Goal: Task Accomplishment & Management: Use online tool/utility

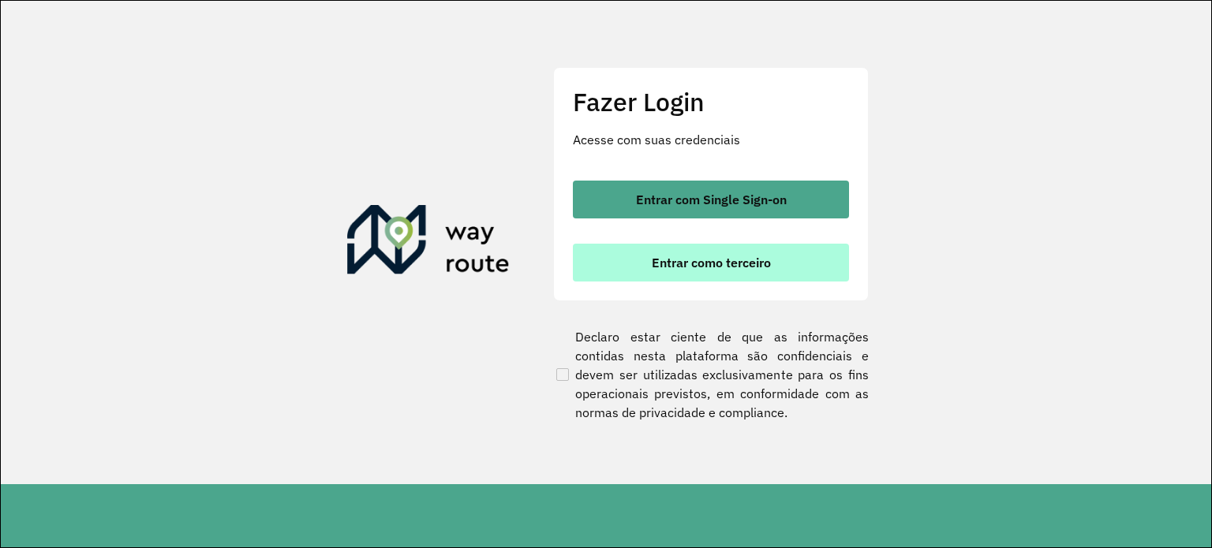
click at [633, 267] on button "Entrar como terceiro" at bounding box center [711, 263] width 276 height 38
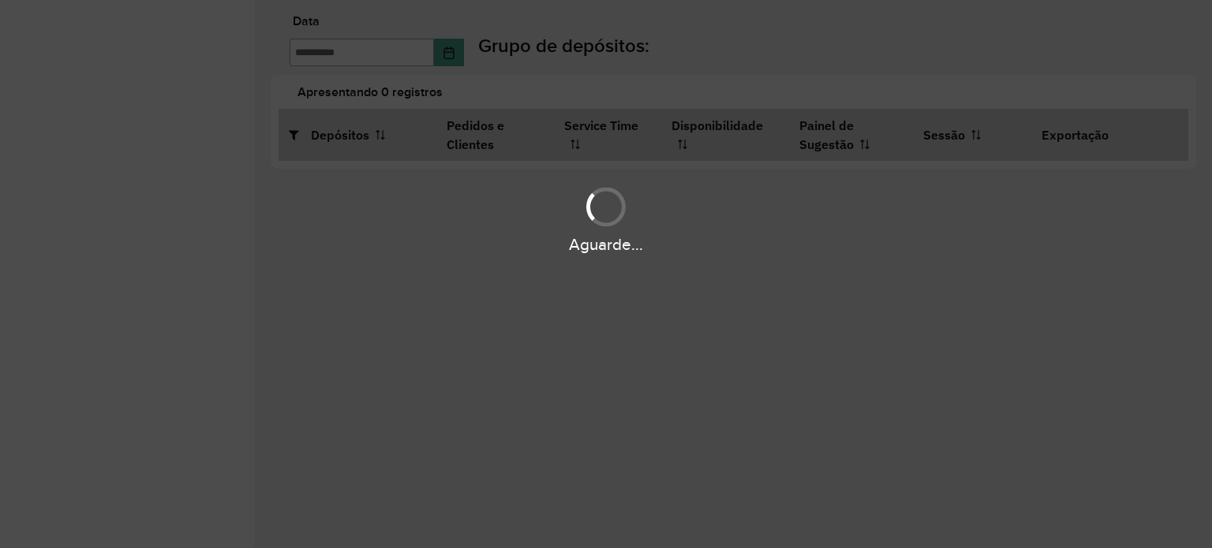
type input "**********"
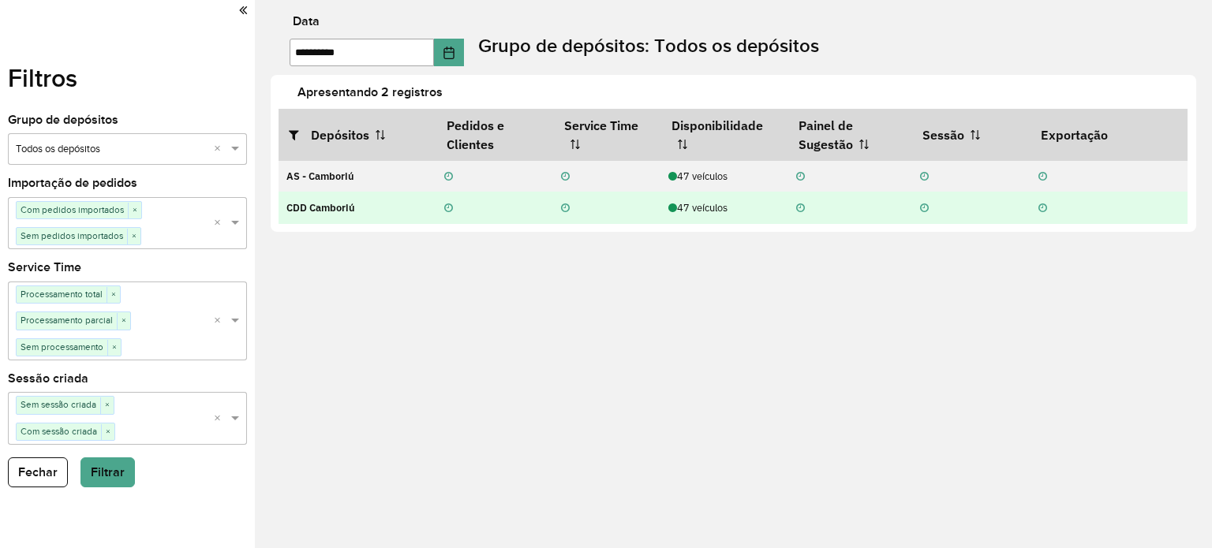
click at [693, 204] on div "47 veículos" at bounding box center [723, 207] width 111 height 15
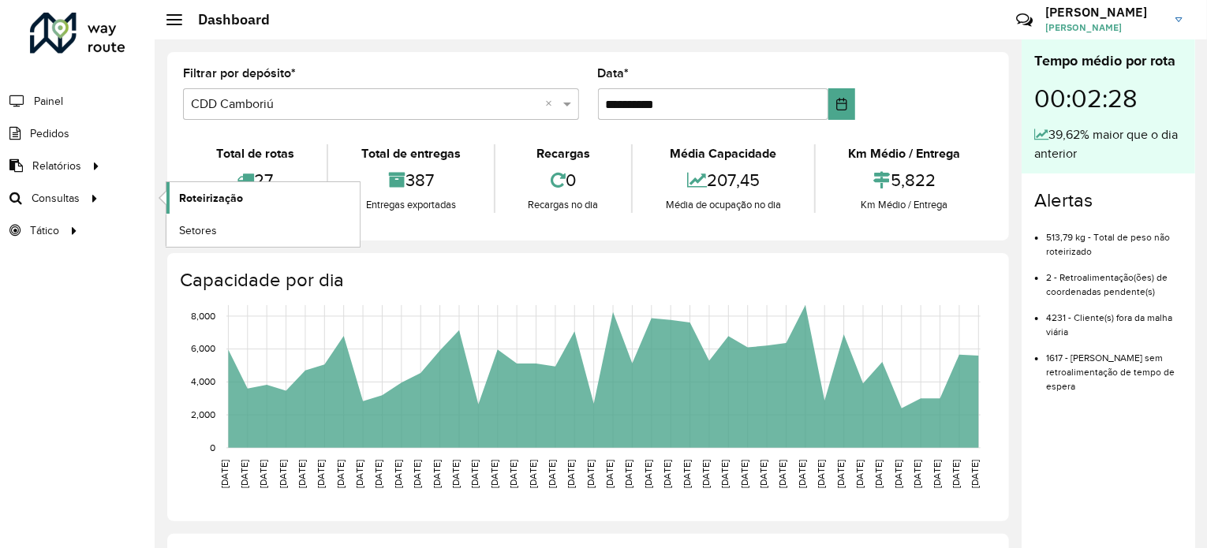
click at [184, 193] on span "Roteirização" at bounding box center [211, 198] width 64 height 17
click at [200, 192] on span "Roteirização" at bounding box center [211, 198] width 64 height 17
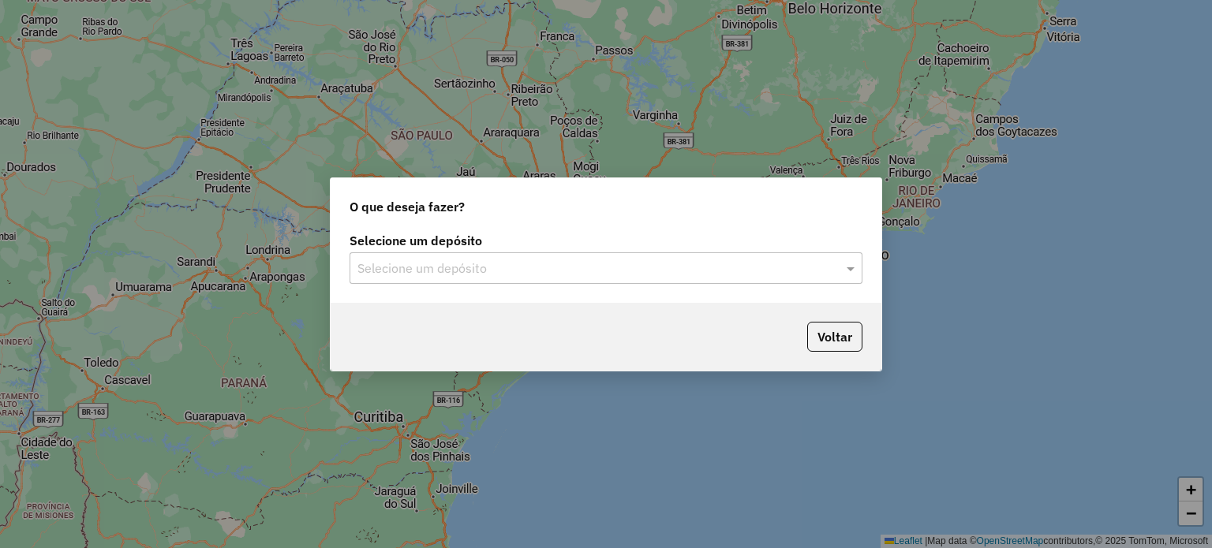
click at [495, 262] on input "text" at bounding box center [589, 269] width 465 height 19
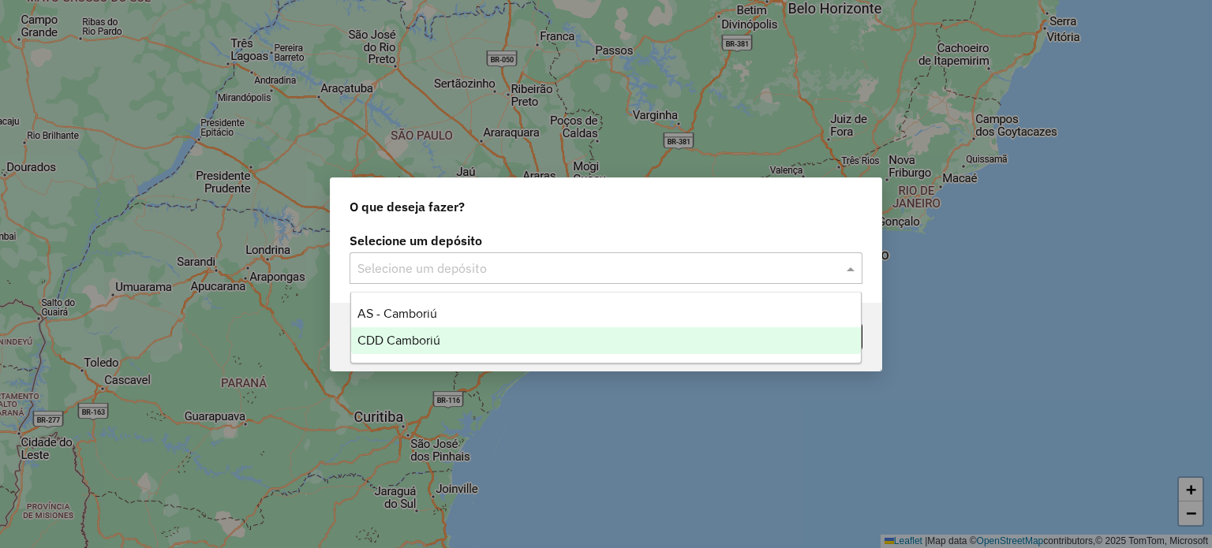
click at [442, 334] on div "CDD Camboriú" at bounding box center [606, 340] width 510 height 27
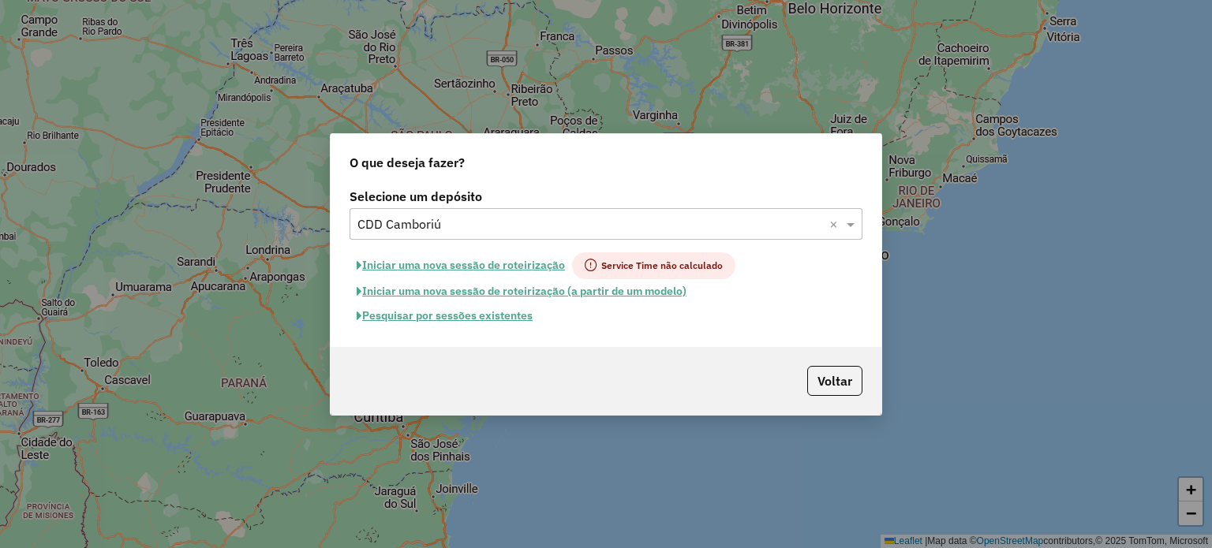
click at [502, 316] on button "Pesquisar por sessões existentes" at bounding box center [444, 316] width 190 height 24
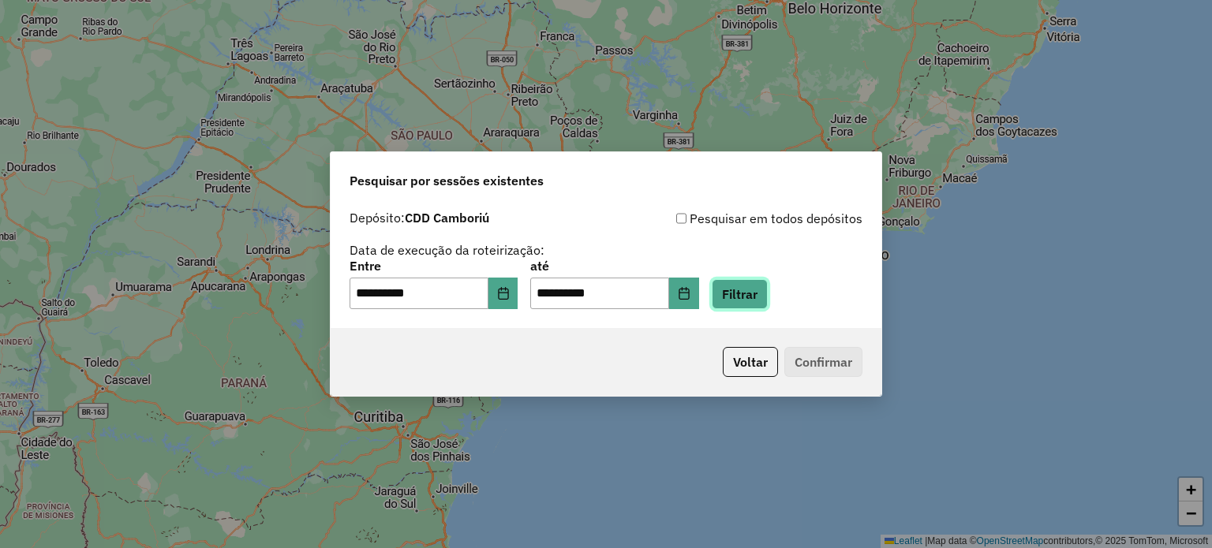
click at [751, 294] on button "Filtrar" at bounding box center [739, 294] width 56 height 30
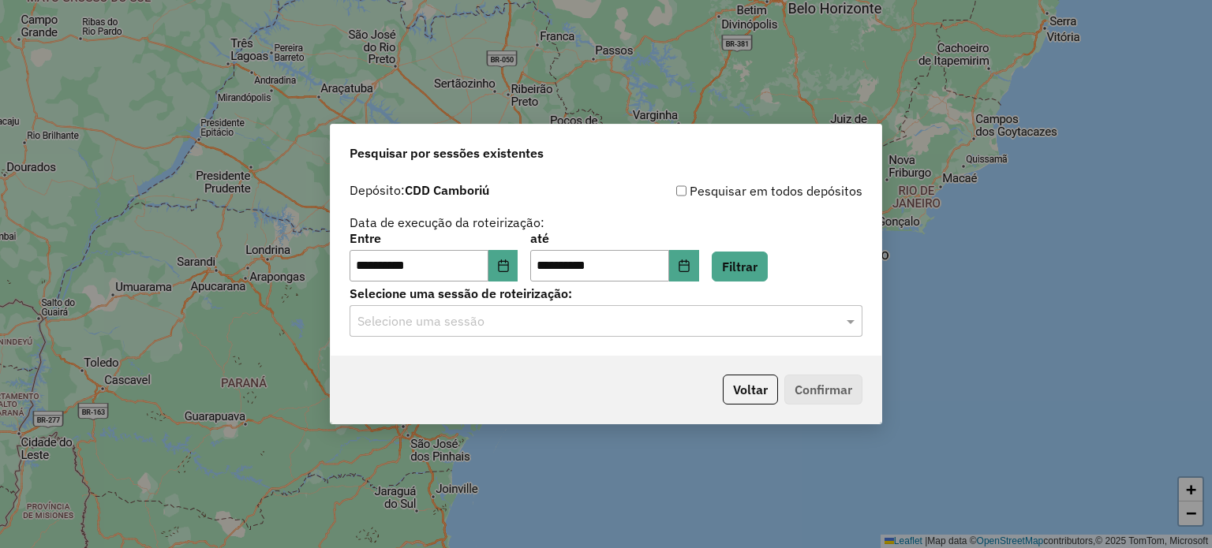
click at [555, 338] on div "**********" at bounding box center [606, 265] width 551 height 181
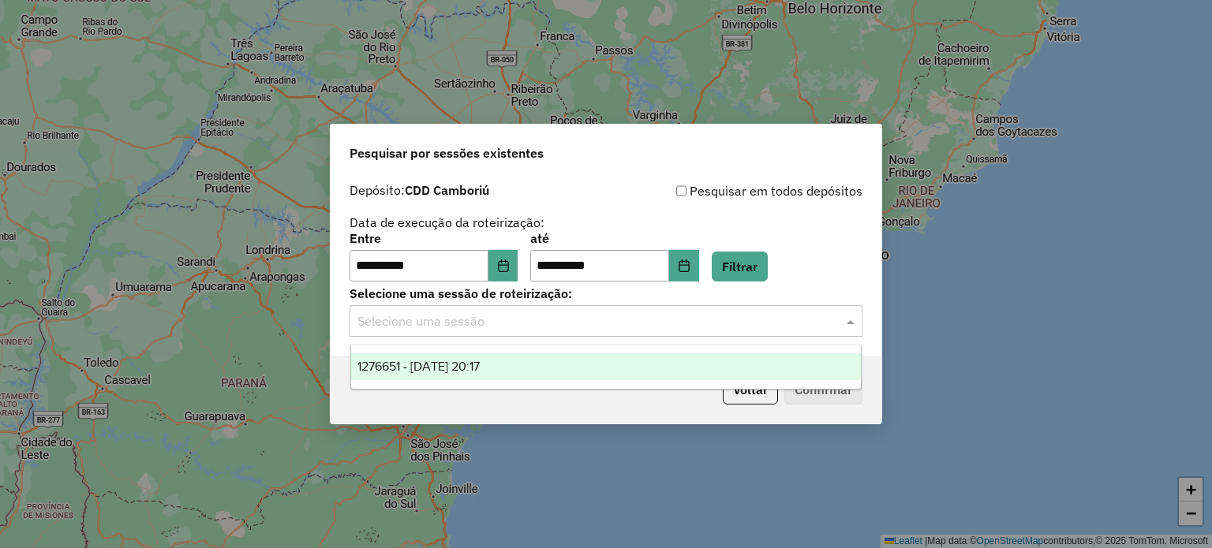
drag, startPoint x: 543, startPoint y: 321, endPoint x: 517, endPoint y: 324, distance: 26.2
click at [541, 321] on input "text" at bounding box center [589, 321] width 465 height 19
click at [453, 372] on span "1276651 - 16/09/2025 20:17" at bounding box center [418, 366] width 122 height 13
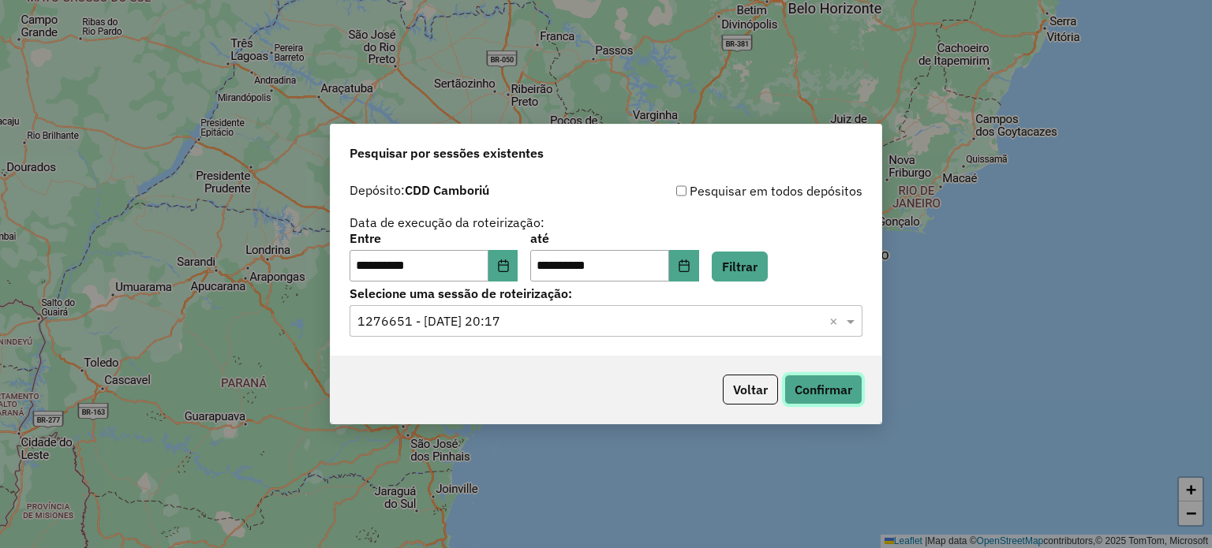
click at [820, 394] on button "Confirmar" at bounding box center [823, 390] width 78 height 30
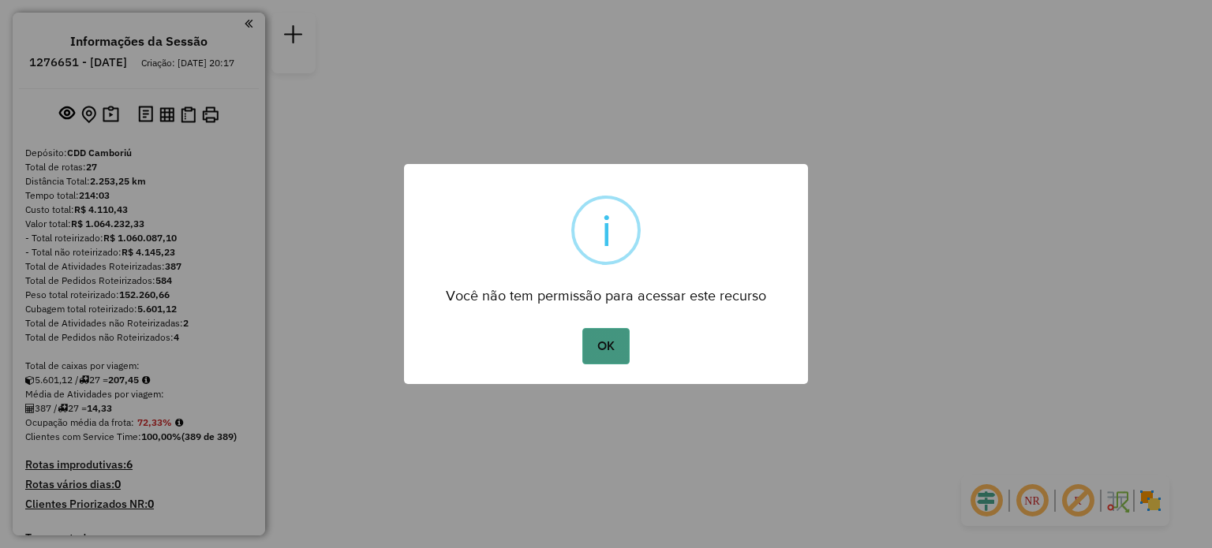
click at [592, 336] on button "OK" at bounding box center [605, 346] width 47 height 36
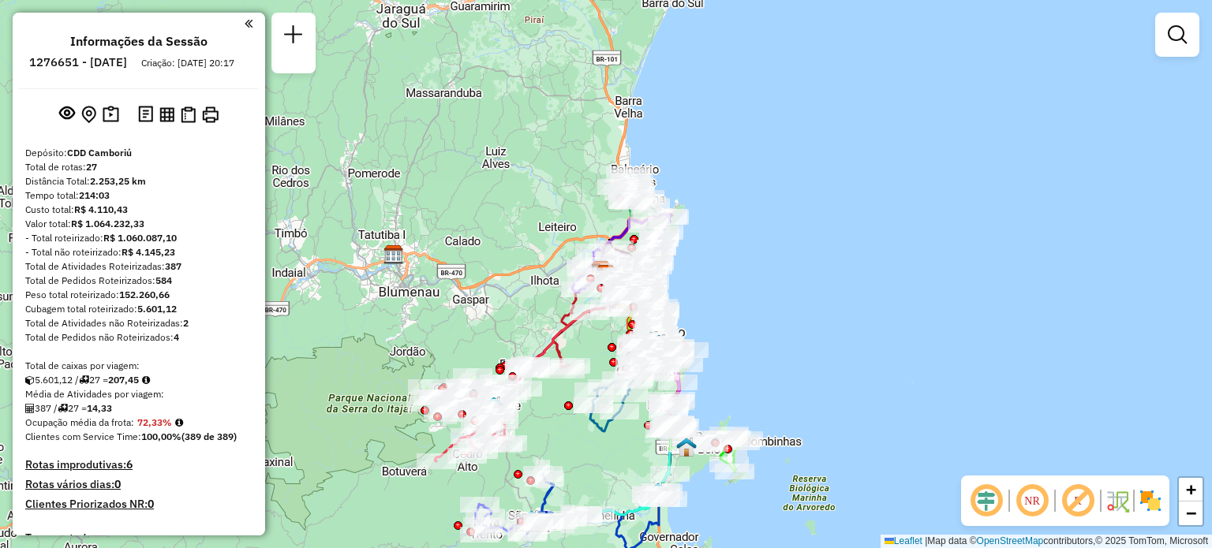
scroll to position [237, 0]
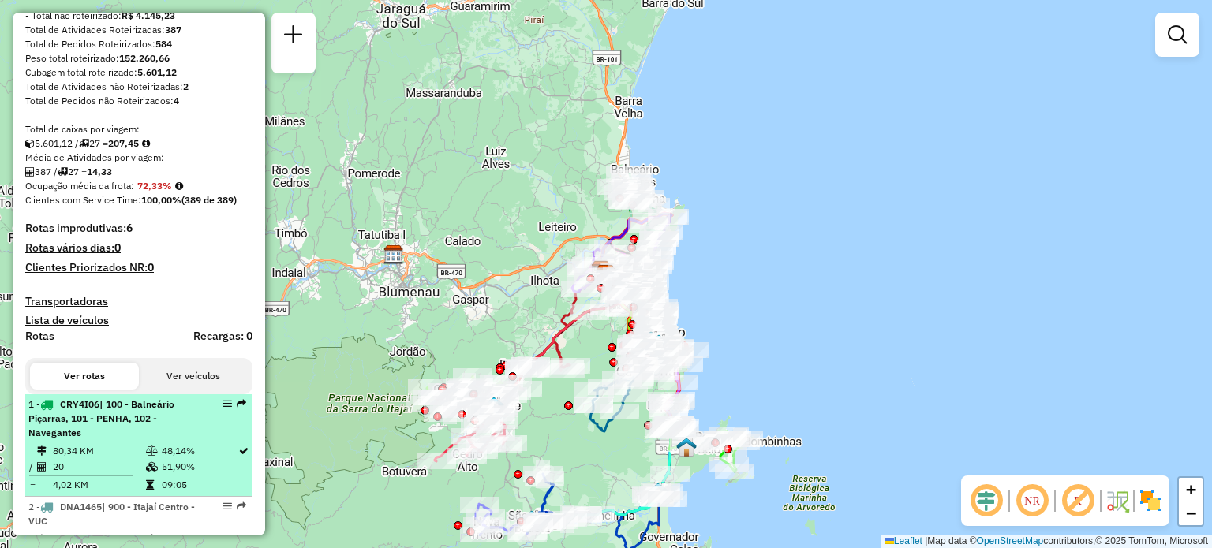
click at [79, 433] on span "| 100 - Balneário Piçarras, 101 - PENHA, 102 - Navegantes" at bounding box center [101, 418] width 146 height 40
select select "**********"
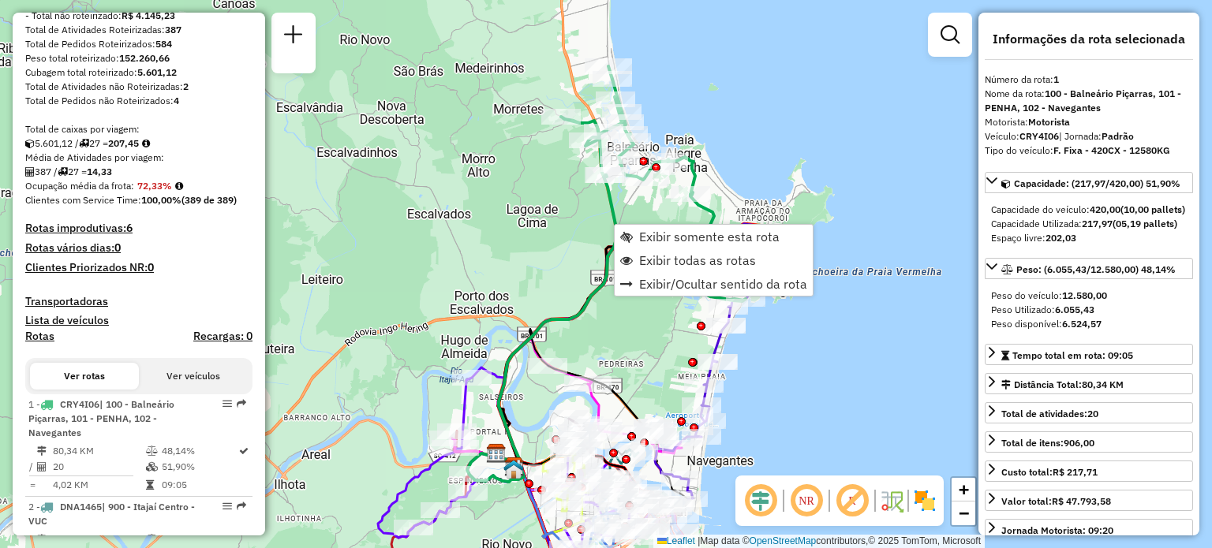
scroll to position [633, 0]
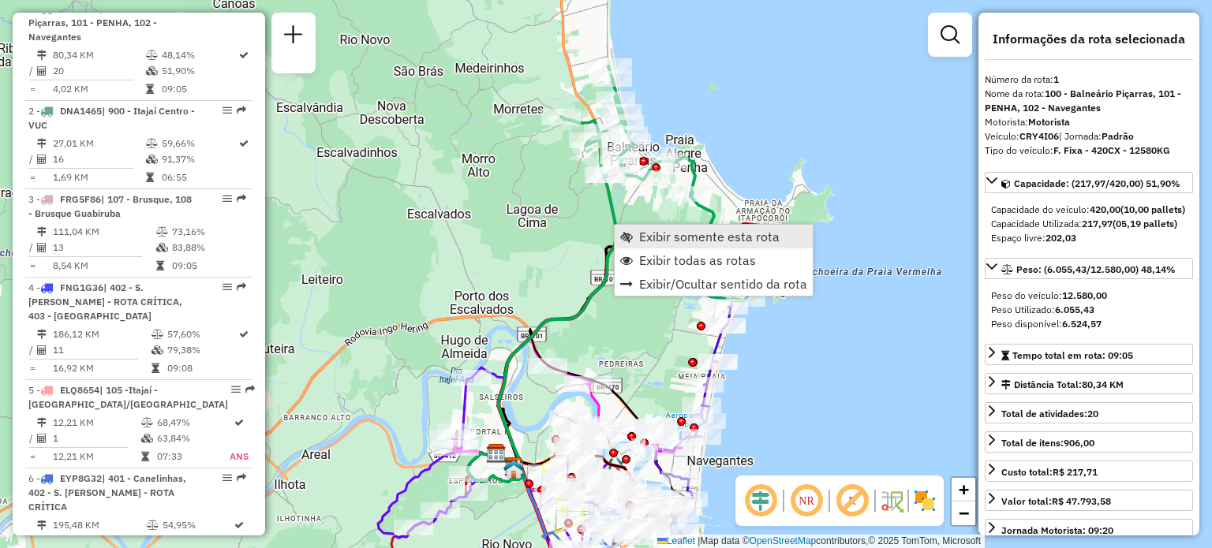
click at [637, 233] on link "Exibir somente esta rota" at bounding box center [713, 237] width 198 height 24
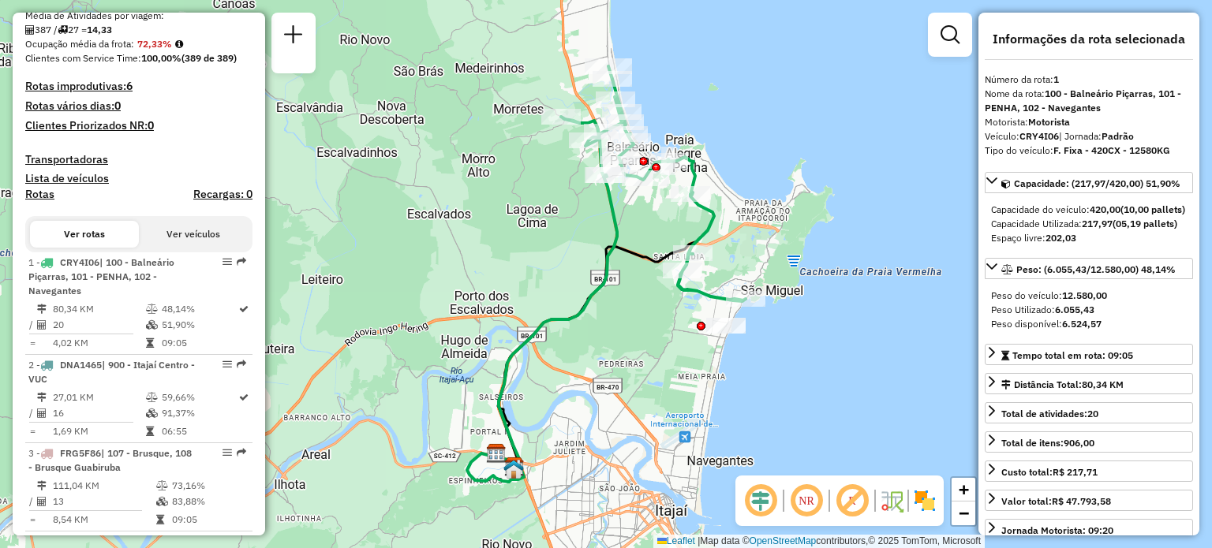
scroll to position [238, 0]
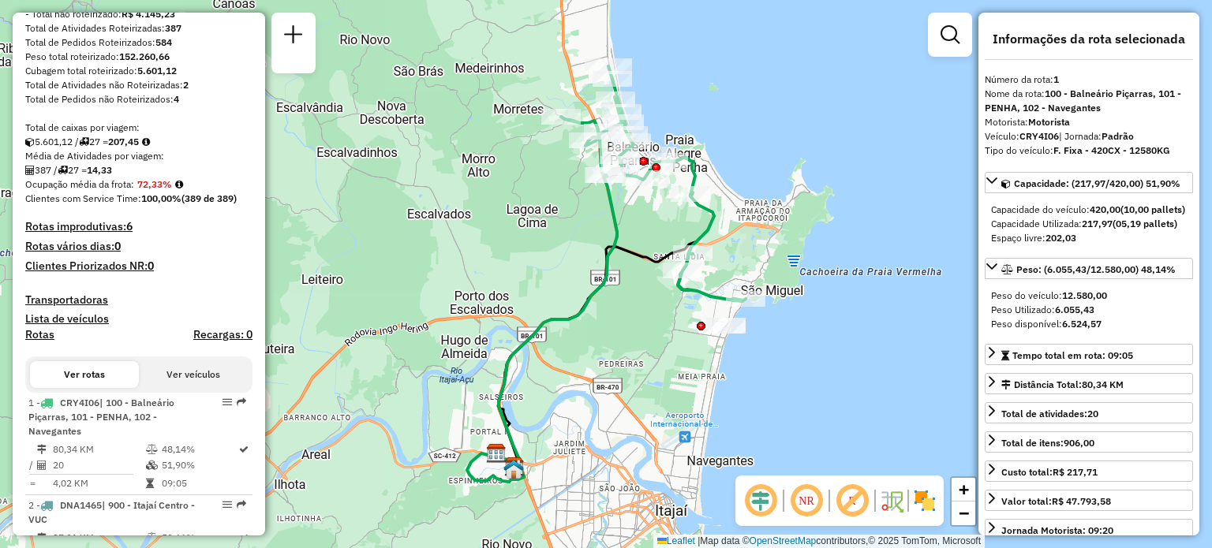
click at [89, 393] on div "Ver rotas Ver veículos" at bounding box center [138, 375] width 227 height 36
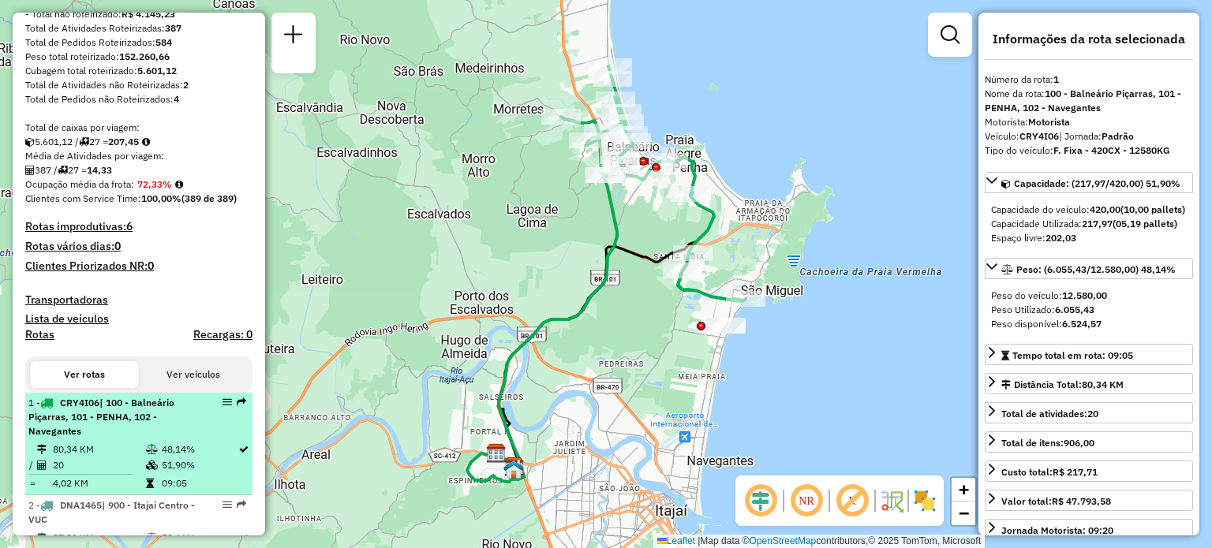
click at [89, 409] on span "CRY4I06" at bounding box center [79, 403] width 39 height 12
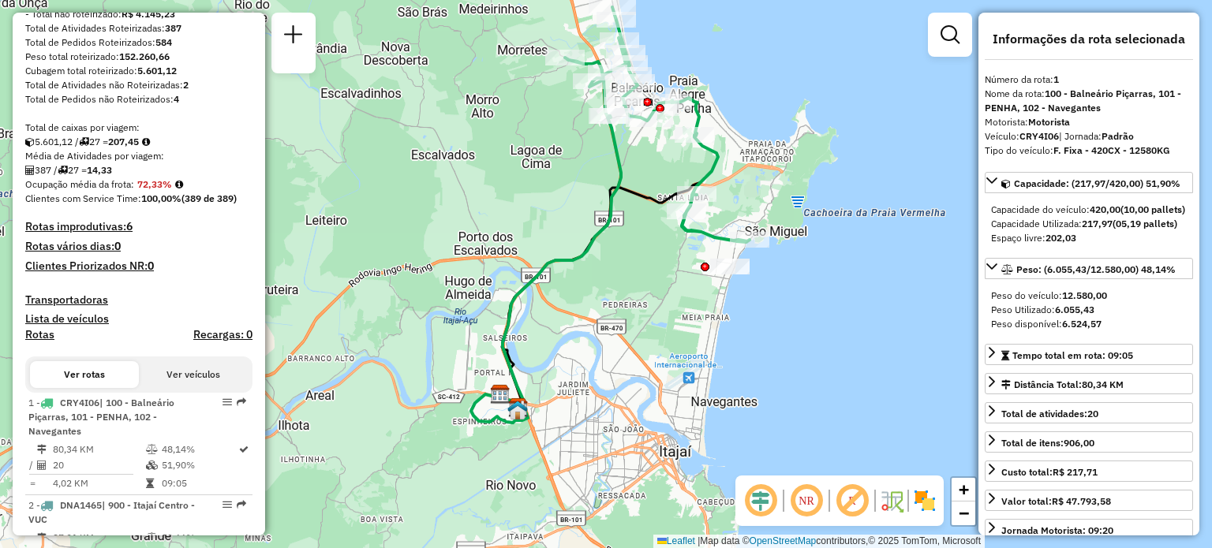
drag, startPoint x: 470, startPoint y: 245, endPoint x: 473, endPoint y: 186, distance: 59.2
click at [473, 186] on div "Janela de atendimento Grade de atendimento Capacidade Transportadoras Veículos …" at bounding box center [606, 274] width 1212 height 548
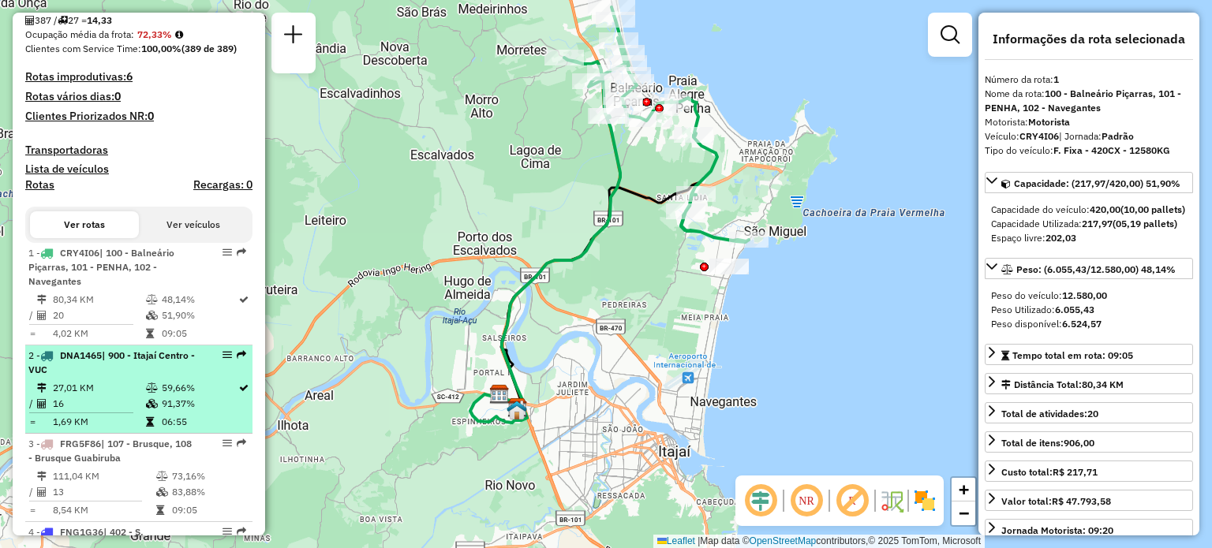
scroll to position [396, 0]
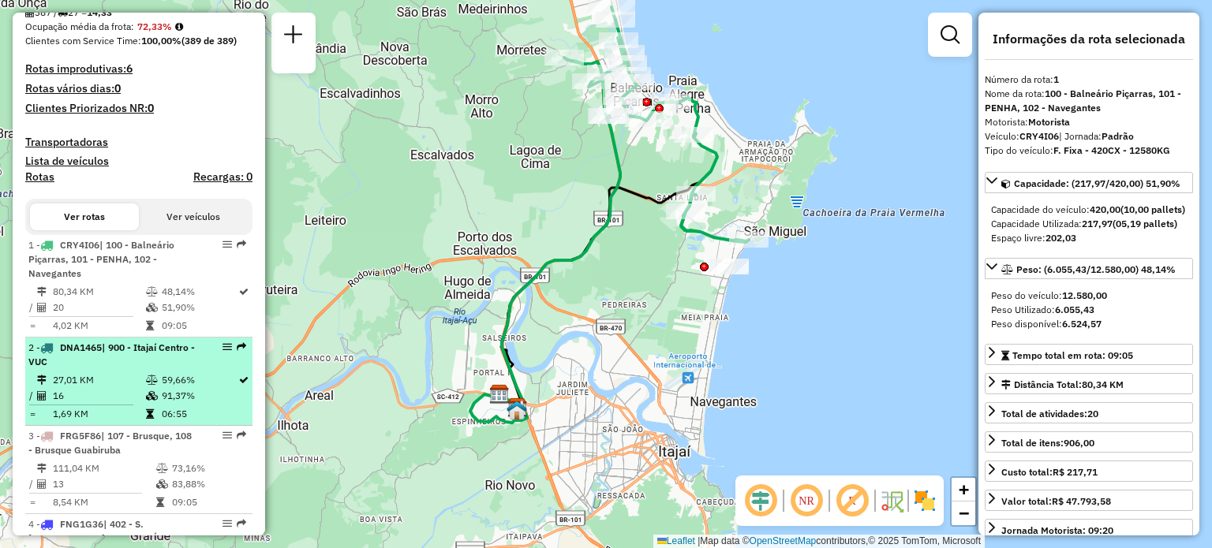
click at [139, 369] on div "2 - DNA1465 | 900 - Itajaí Centro - VUC" at bounding box center [111, 355] width 167 height 28
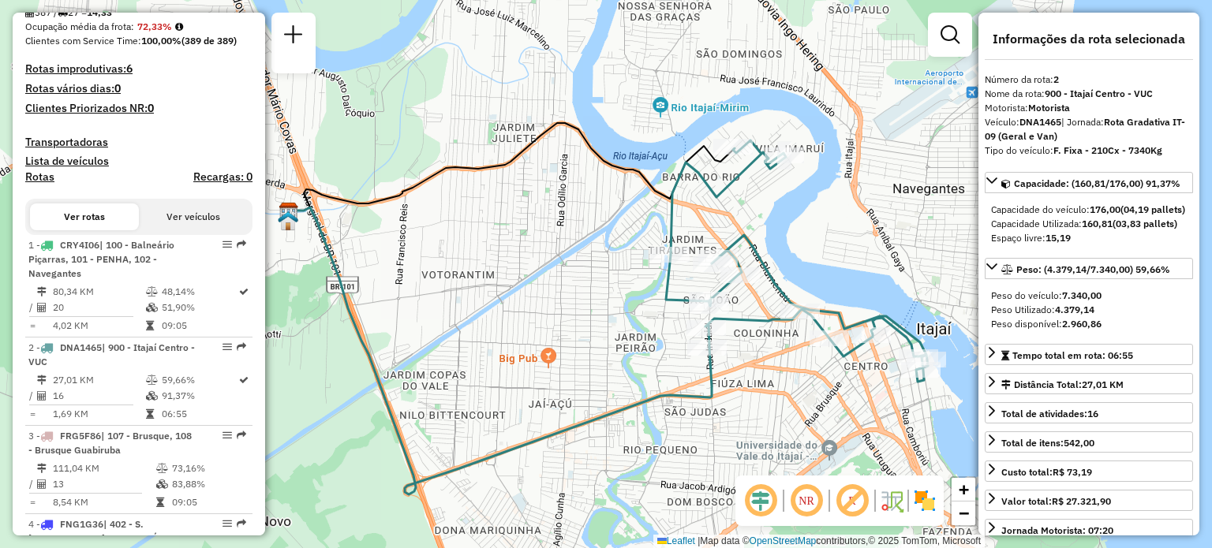
drag, startPoint x: 540, startPoint y: 283, endPoint x: 542, endPoint y: 318, distance: 34.8
click at [542, 318] on div "Janela de atendimento Grade de atendimento Capacidade Transportadoras Veículos …" at bounding box center [606, 274] width 1212 height 548
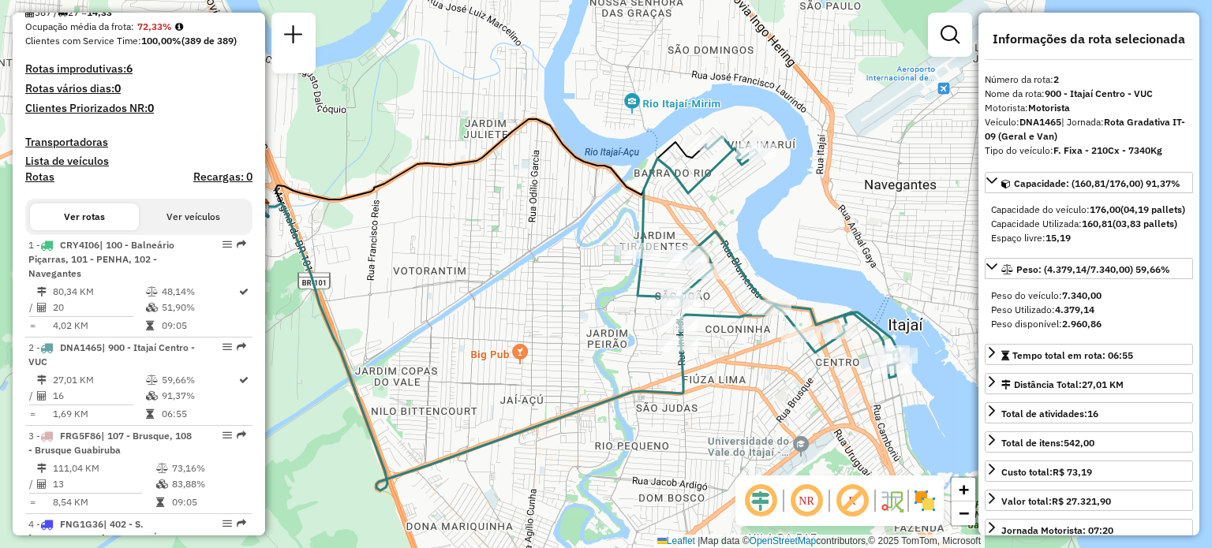
drag, startPoint x: 542, startPoint y: 318, endPoint x: 514, endPoint y: 305, distance: 30.4
click at [513, 314] on div "Janela de atendimento Grade de atendimento Capacidade Transportadoras Veículos …" at bounding box center [606, 274] width 1212 height 548
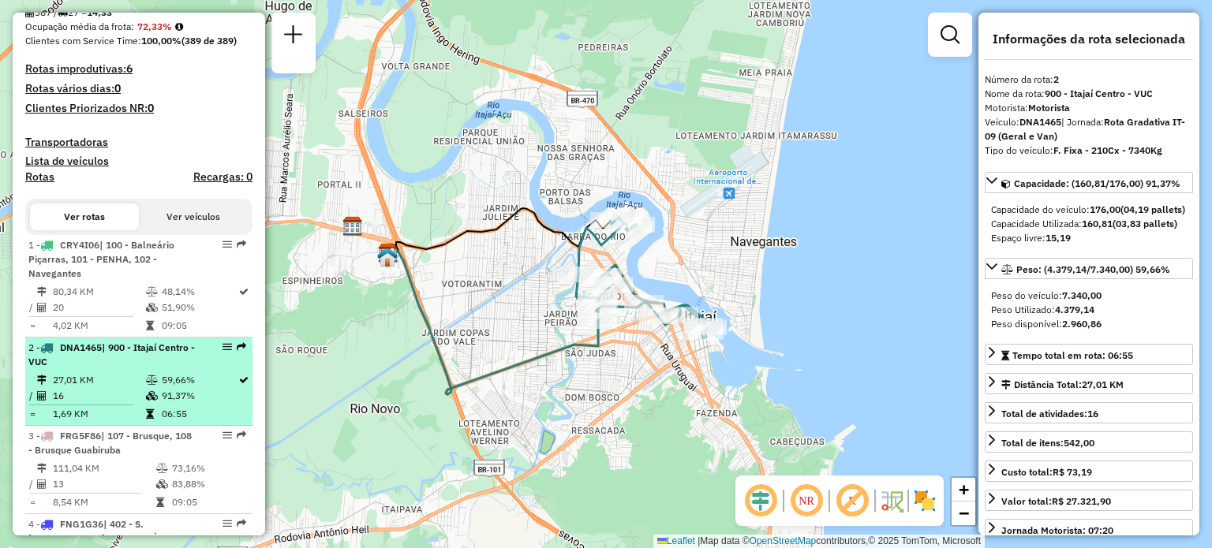
scroll to position [475, 0]
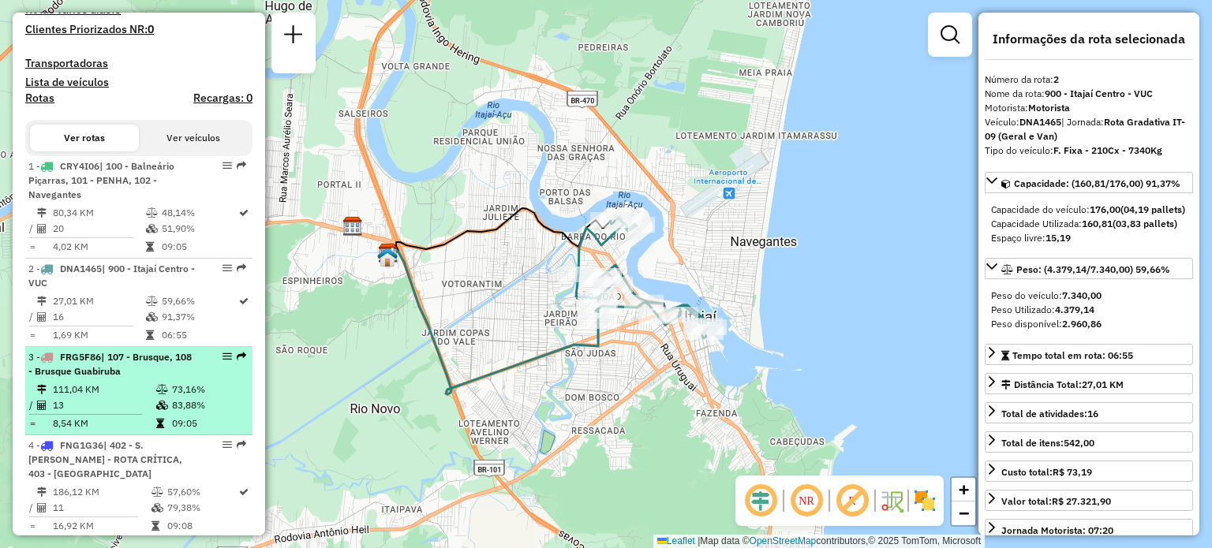
click at [120, 394] on li "3 - FRG5F86 | 107 - Brusque, 108 - Brusque Guabiruba 111,04 KM 73,16% / 13 83,8…" at bounding box center [138, 391] width 227 height 88
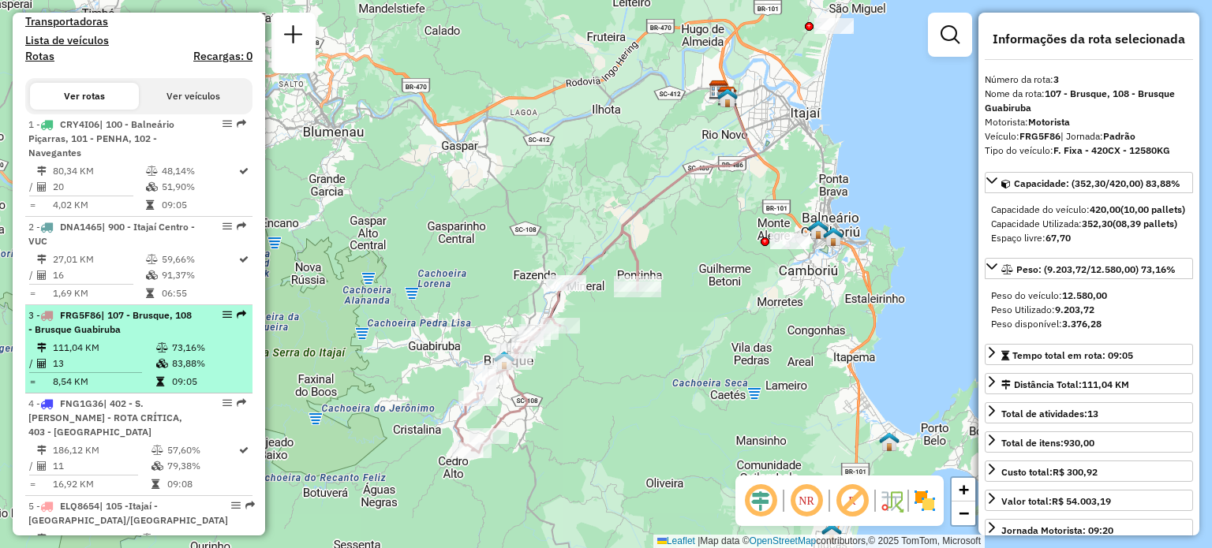
scroll to position [554, 0]
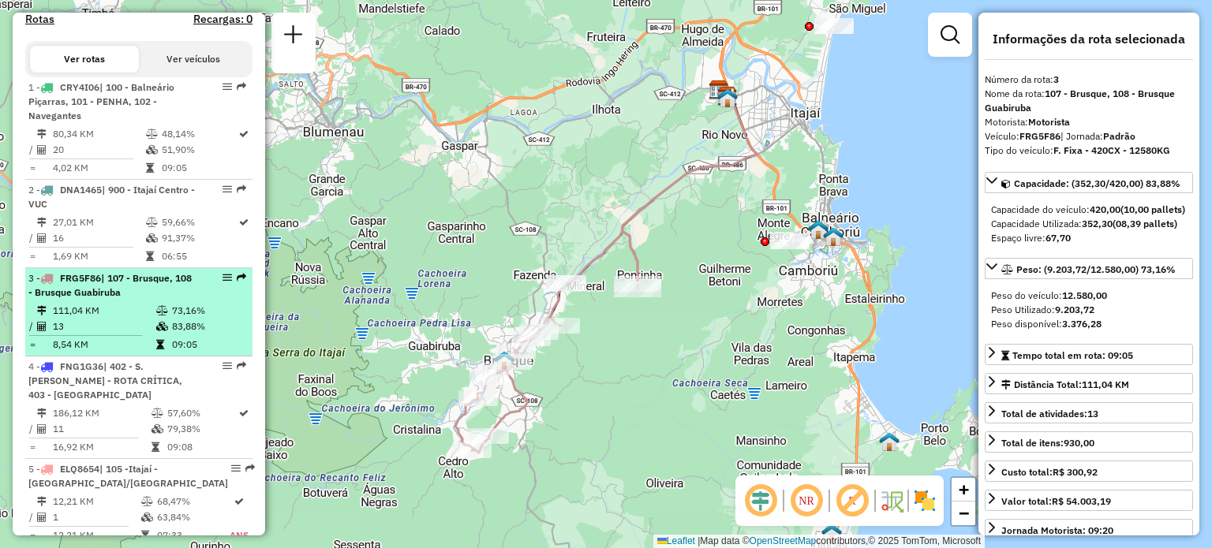
click at [126, 390] on span "| 402 - S. João Batista - ROTA CRÍTICA, 403 - Nova Trento" at bounding box center [105, 380] width 154 height 40
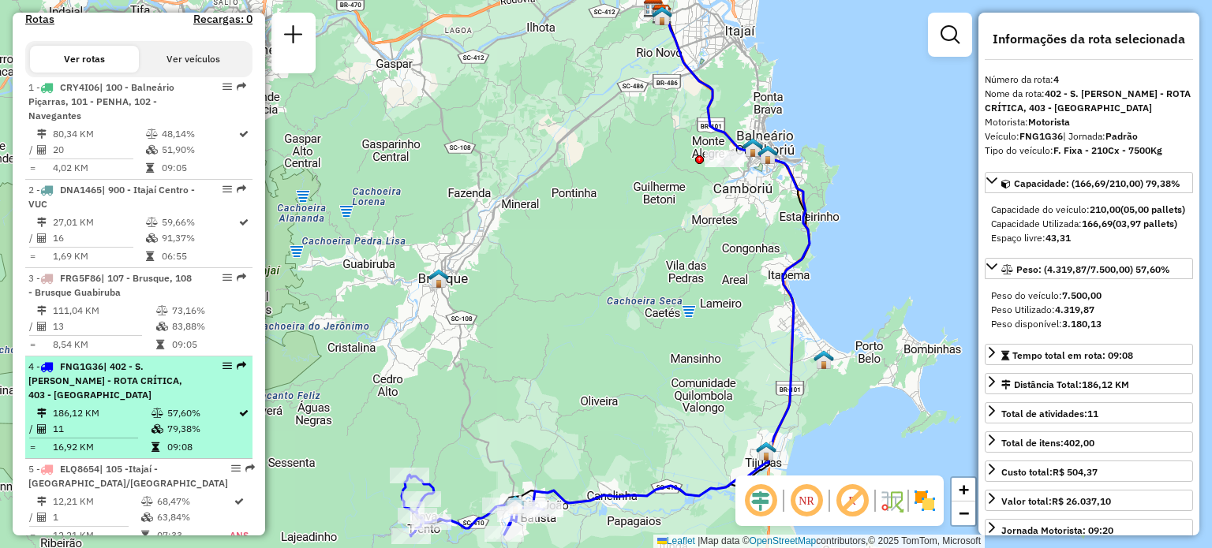
scroll to position [633, 0]
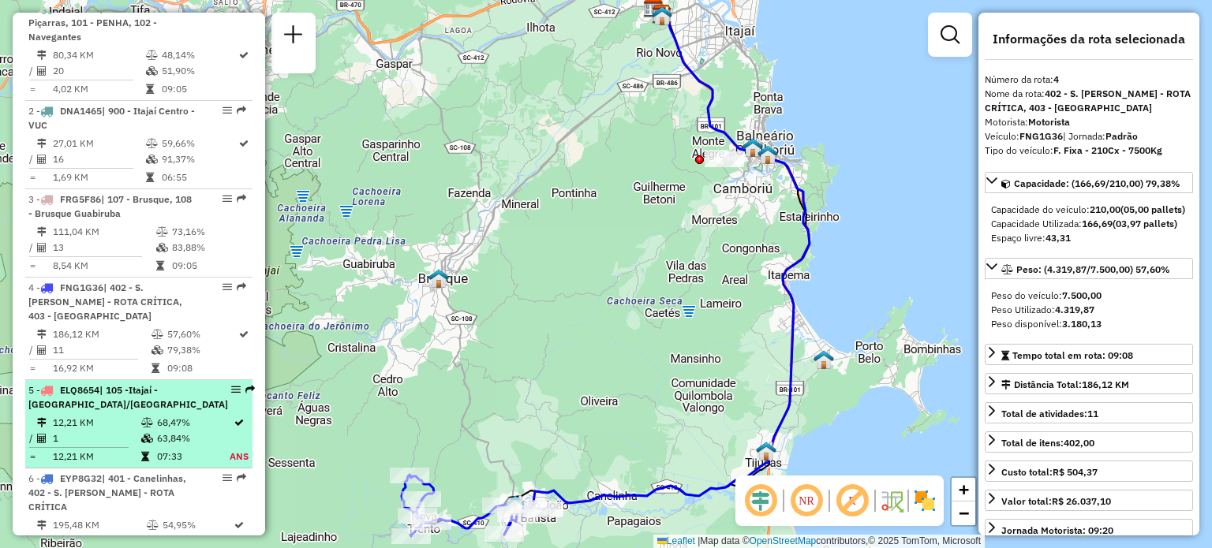
click at [136, 410] on div "5 - ELQ8654 | 105 -Itajaí - São Vicente/Ressacada" at bounding box center [128, 397] width 200 height 28
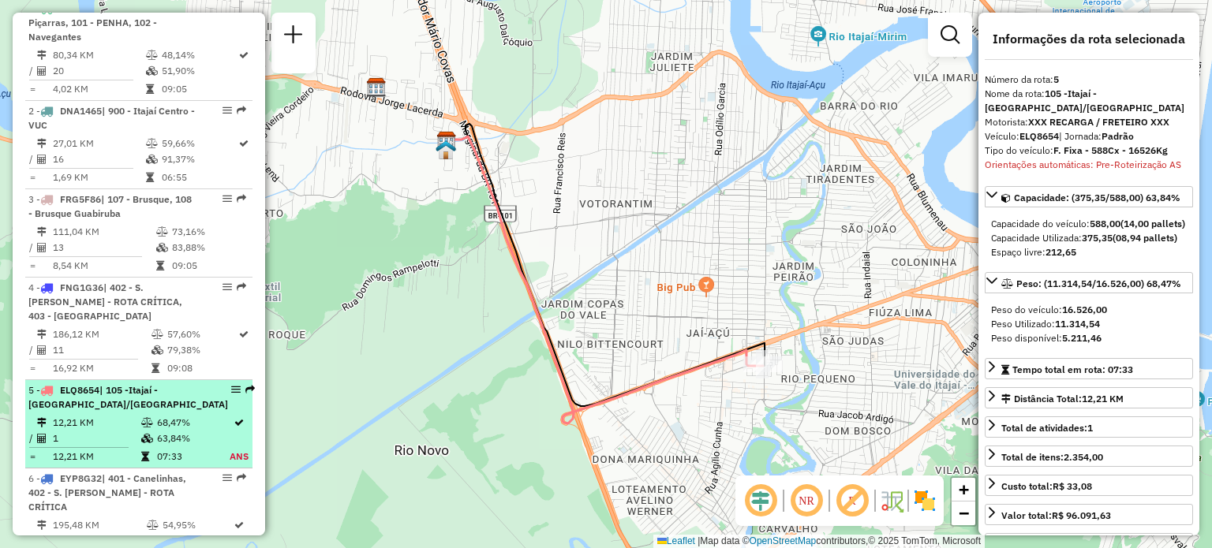
scroll to position [711, 0]
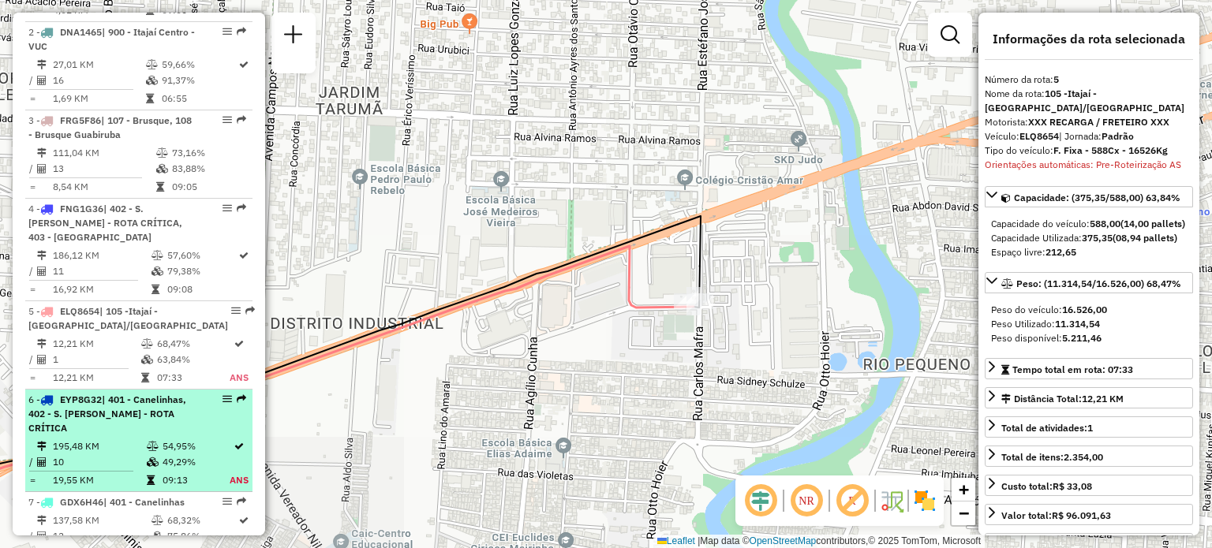
click at [106, 416] on span "| 401 - Canelinhas, 402 - S. João Batista - ROTA CRÍTICA" at bounding box center [107, 414] width 158 height 40
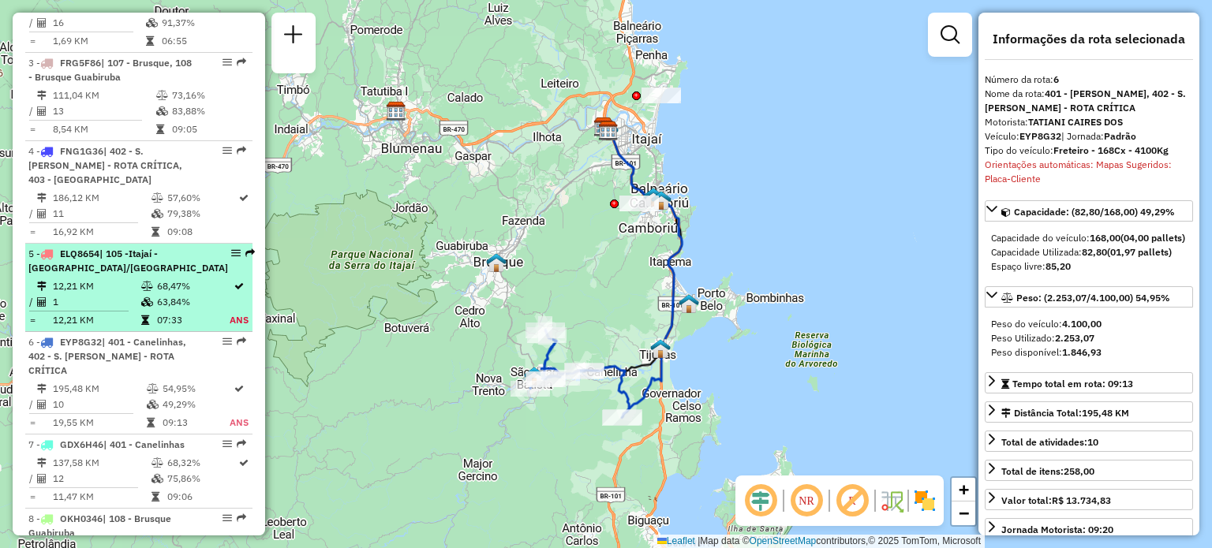
scroll to position [790, 0]
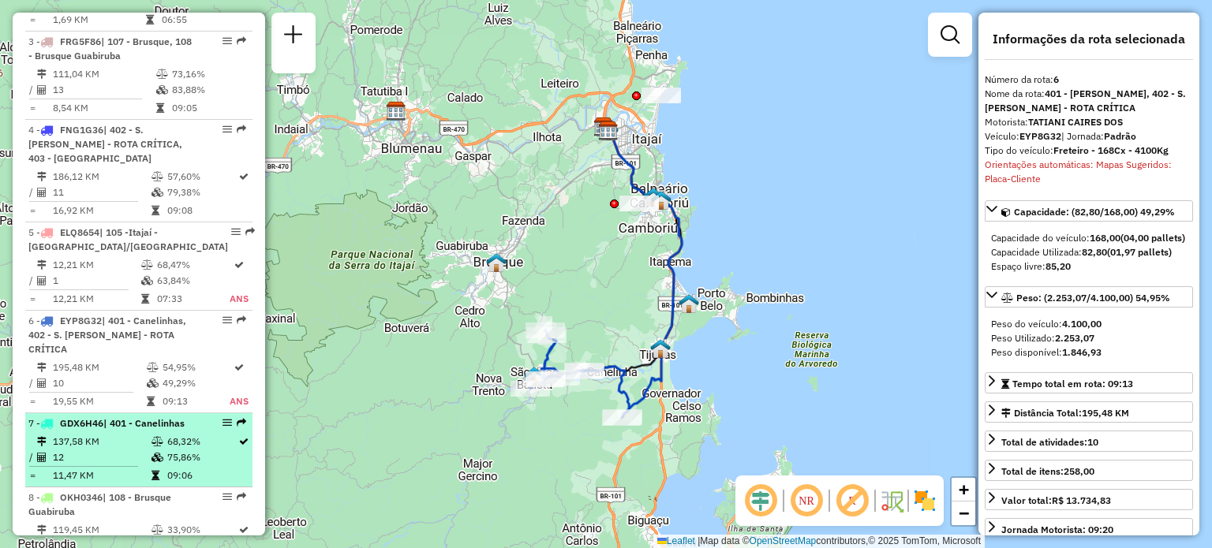
click at [134, 450] on td "137,58 KM" at bounding box center [101, 442] width 99 height 16
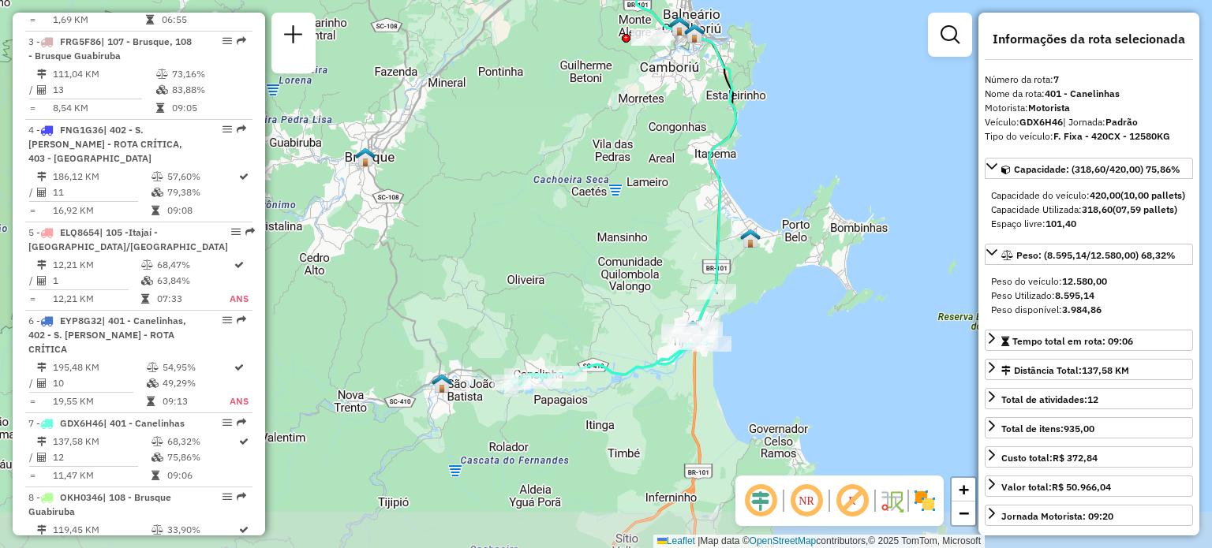
drag, startPoint x: 617, startPoint y: 413, endPoint x: 635, endPoint y: 277, distance: 136.9
click at [635, 277] on div "Janela de atendimento Grade de atendimento Capacidade Transportadoras Veículos …" at bounding box center [606, 274] width 1212 height 548
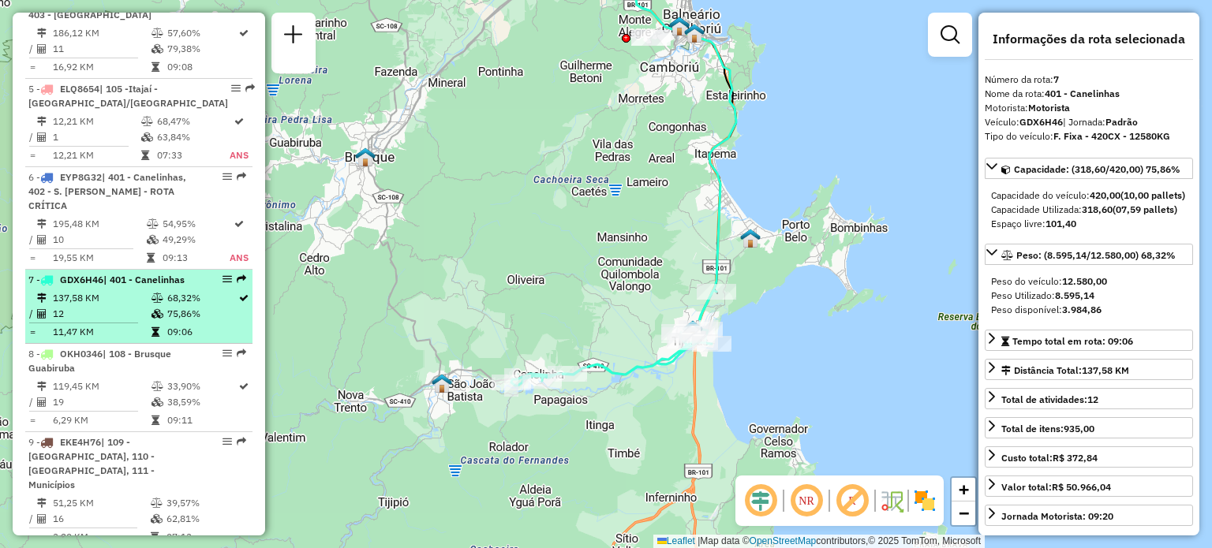
scroll to position [948, 0]
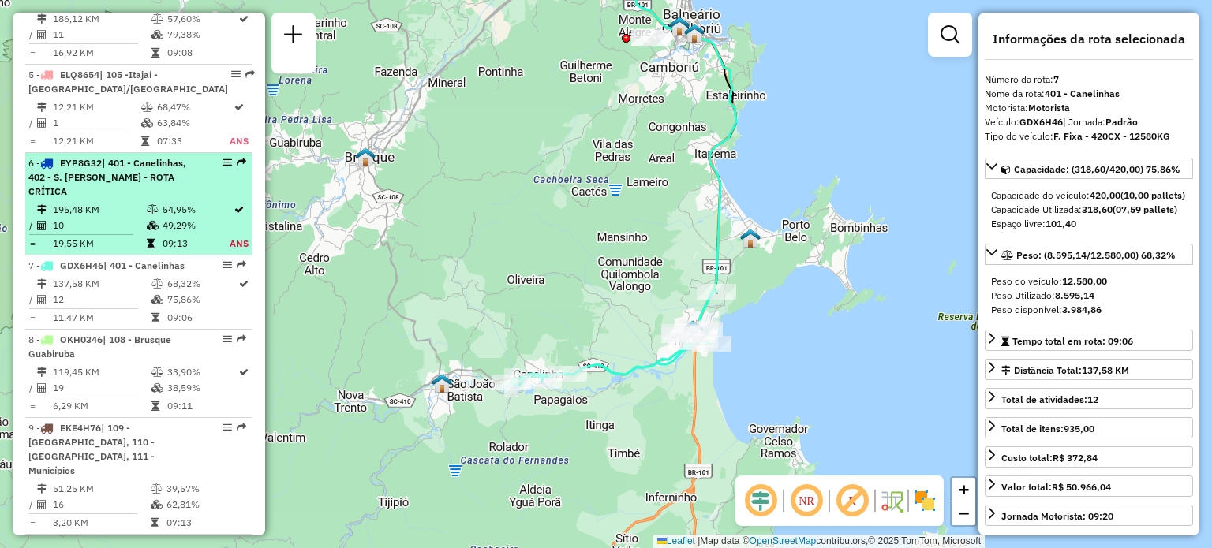
click at [118, 192] on span "| 401 - Canelinhas, 402 - S. João Batista - ROTA CRÍTICA" at bounding box center [107, 177] width 158 height 40
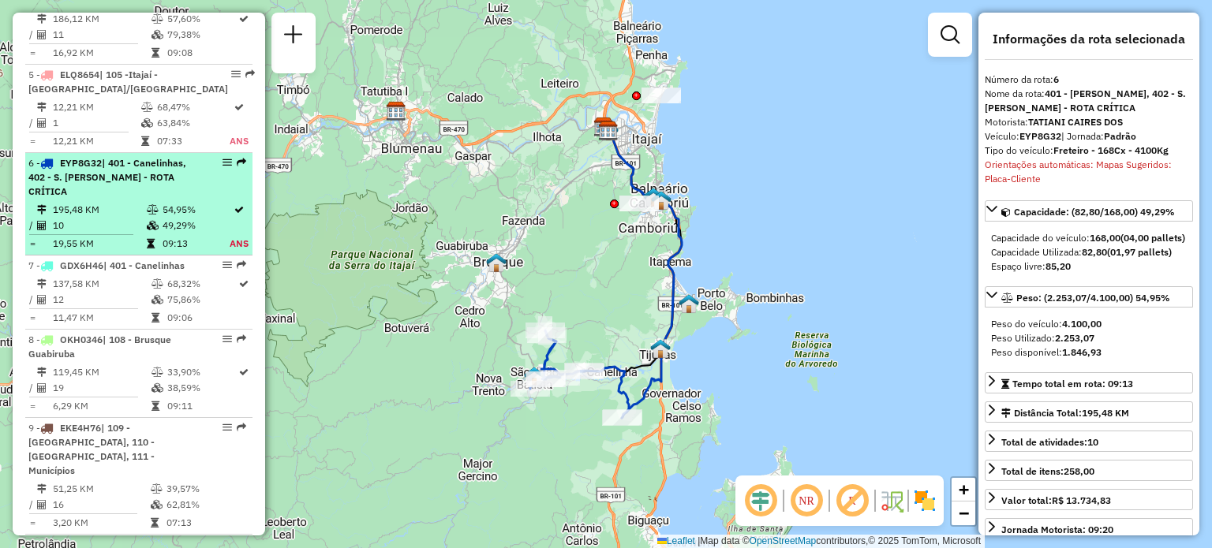
click at [117, 252] on td "19,55 KM" at bounding box center [99, 244] width 94 height 16
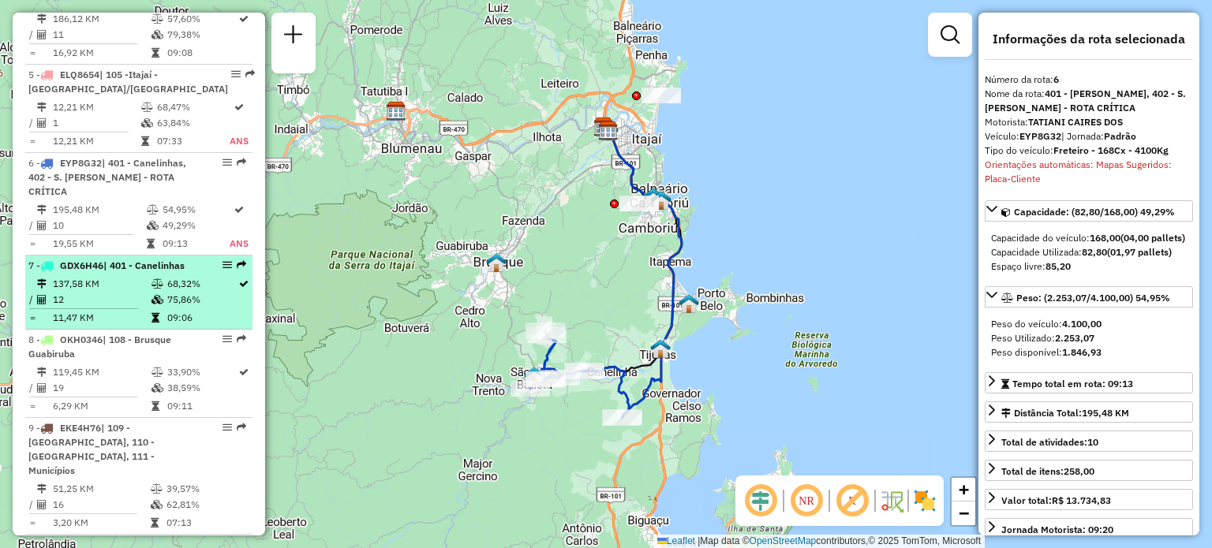
click at [110, 292] on td "137,58 KM" at bounding box center [101, 284] width 99 height 16
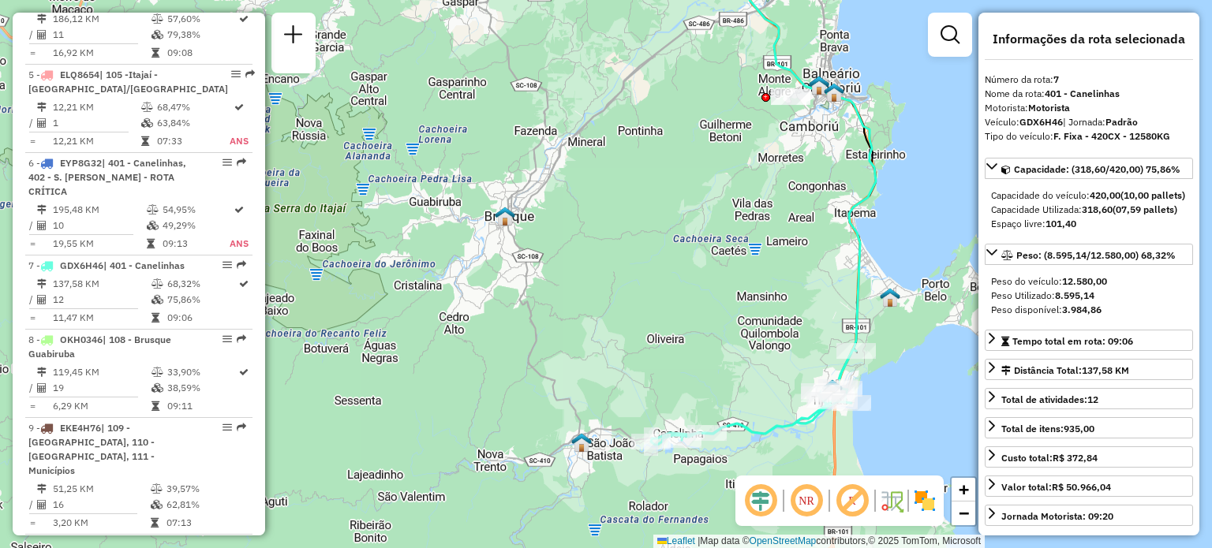
drag, startPoint x: 523, startPoint y: 284, endPoint x: 598, endPoint y: 209, distance: 106.0
click at [598, 207] on div "Janela de atendimento Grade de atendimento Capacidade Transportadoras Veículos …" at bounding box center [606, 274] width 1212 height 548
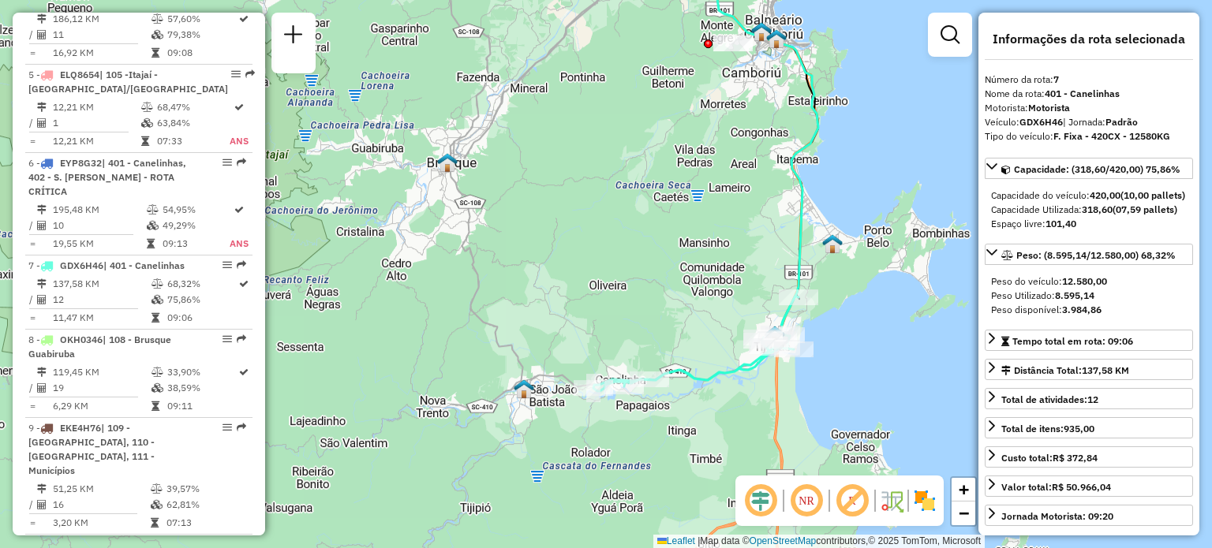
drag, startPoint x: 700, startPoint y: 282, endPoint x: 628, endPoint y: 256, distance: 76.8
click at [628, 256] on div "Janela de atendimento Grade de atendimento Capacidade Transportadoras Veículos …" at bounding box center [606, 274] width 1212 height 548
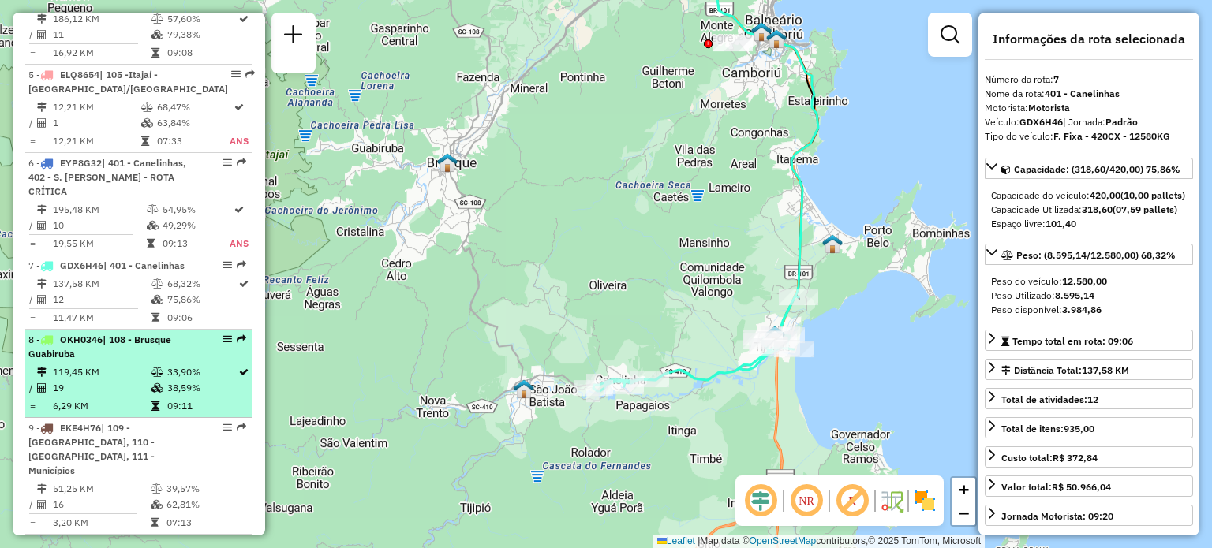
click at [106, 361] on div "8 - OKH0346 | 108 - Brusque Guabiruba" at bounding box center [111, 347] width 167 height 28
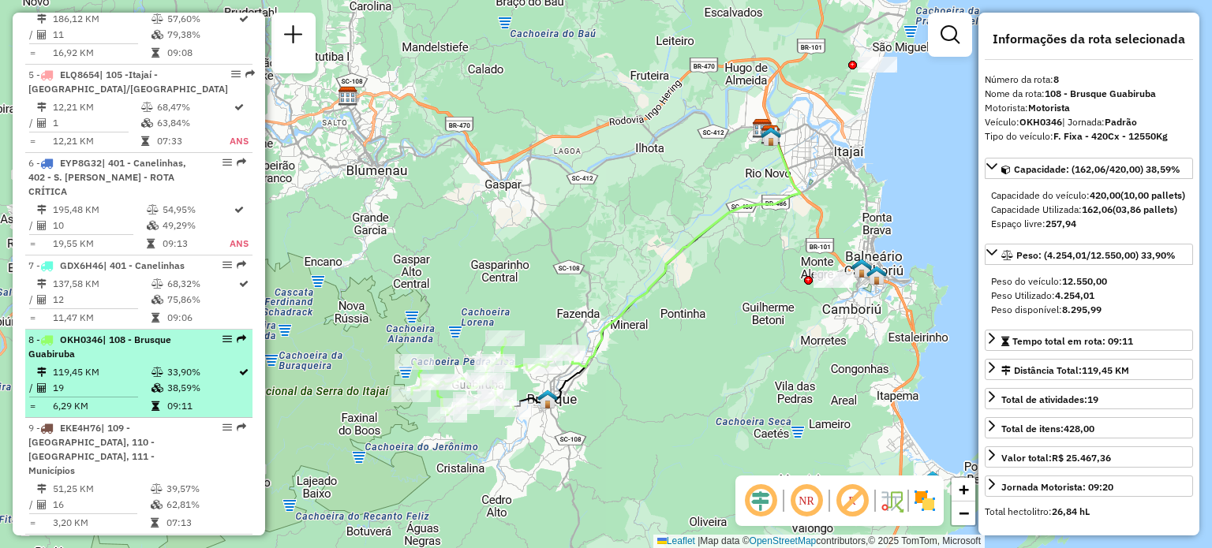
scroll to position [1027, 0]
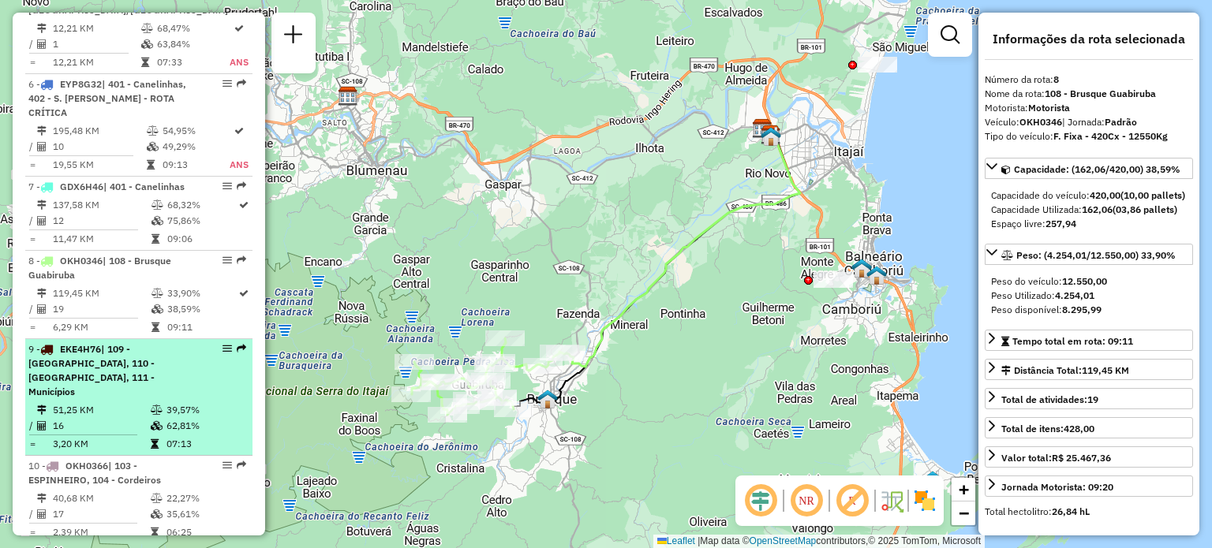
click at [120, 372] on span "| 109 - Monte Alegre, 110 - Camboriú, 111 - Municípios" at bounding box center [91, 370] width 126 height 54
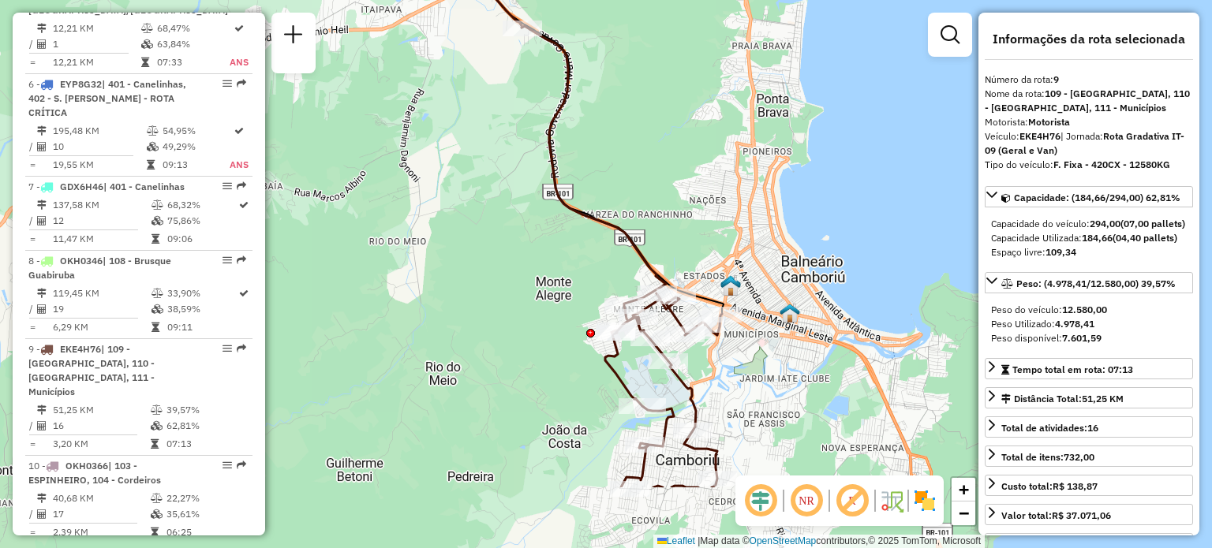
drag, startPoint x: 534, startPoint y: 368, endPoint x: 454, endPoint y: 252, distance: 140.7
click at [454, 252] on div "Janela de atendimento Grade de atendimento Capacidade Transportadoras Veículos …" at bounding box center [606, 274] width 1212 height 548
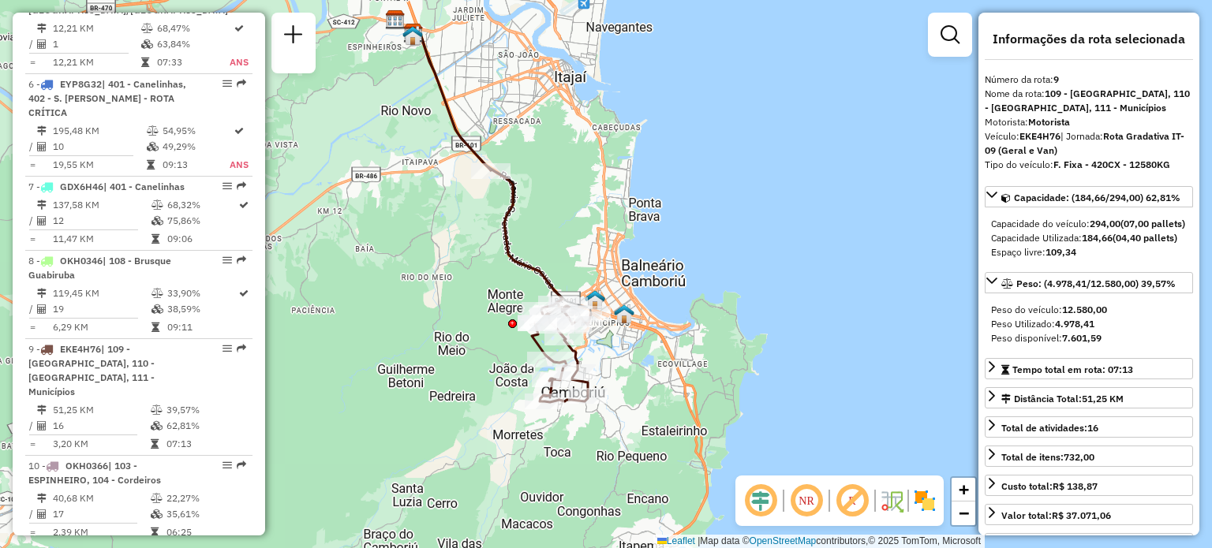
drag, startPoint x: 439, startPoint y: 225, endPoint x: 443, endPoint y: 252, distance: 27.8
click at [443, 252] on div "Janela de atendimento Grade de atendimento Capacidade Transportadoras Veículos …" at bounding box center [606, 274] width 1212 height 548
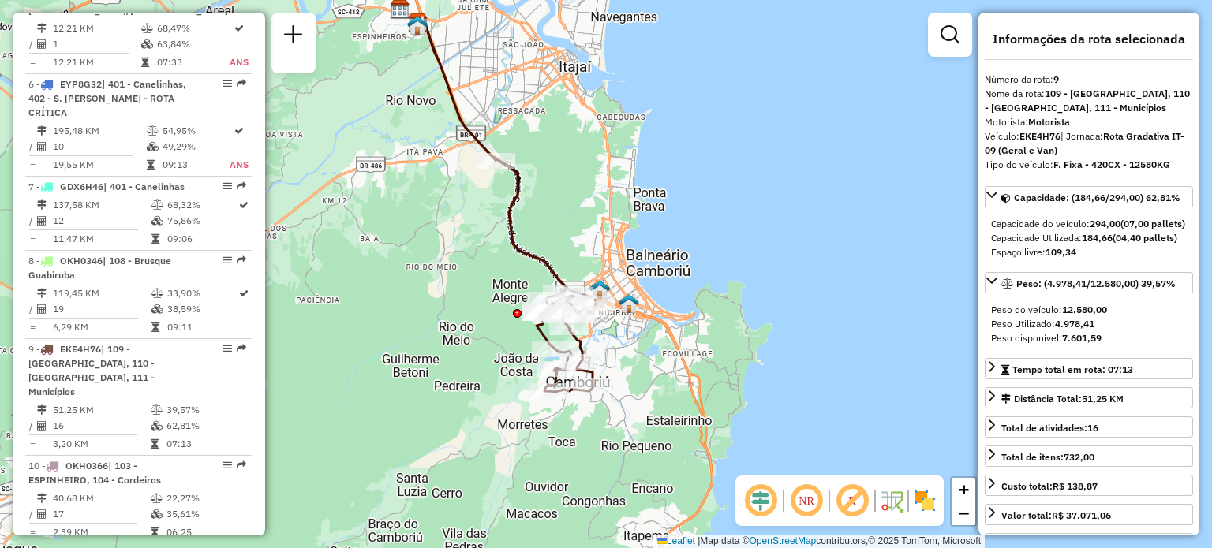
drag, startPoint x: 460, startPoint y: 219, endPoint x: 467, endPoint y: 226, distance: 9.5
click at [467, 226] on div "Janela de atendimento Grade de atendimento Capacidade Transportadoras Veículos …" at bounding box center [606, 274] width 1212 height 548
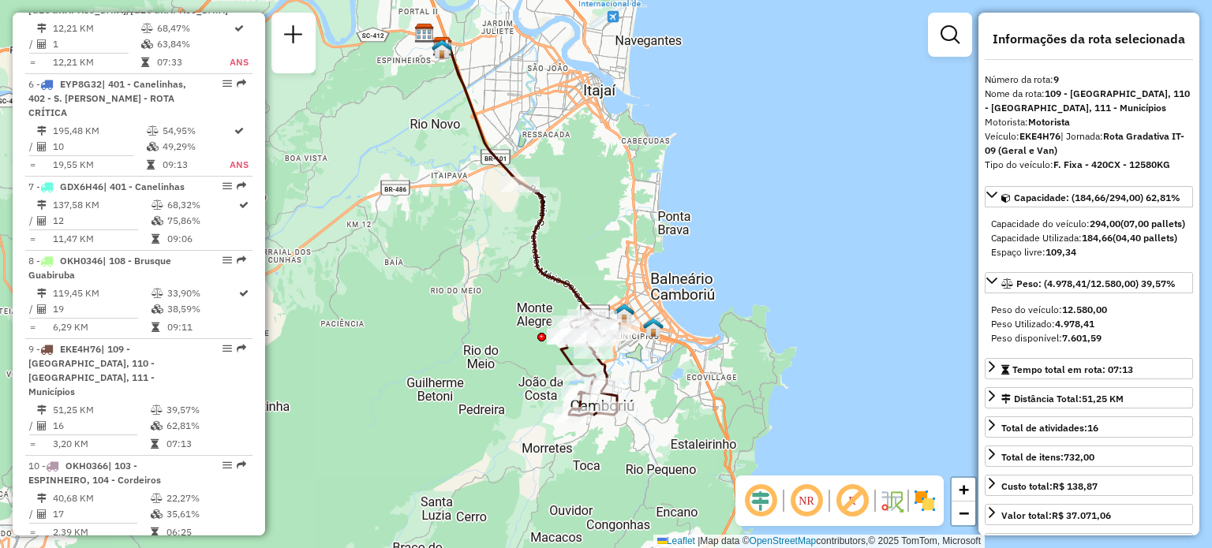
drag, startPoint x: 467, startPoint y: 226, endPoint x: 489, endPoint y: 233, distance: 23.0
click at [489, 233] on div "Janela de atendimento Grade de atendimento Capacidade Transportadoras Veículos …" at bounding box center [606, 274] width 1212 height 548
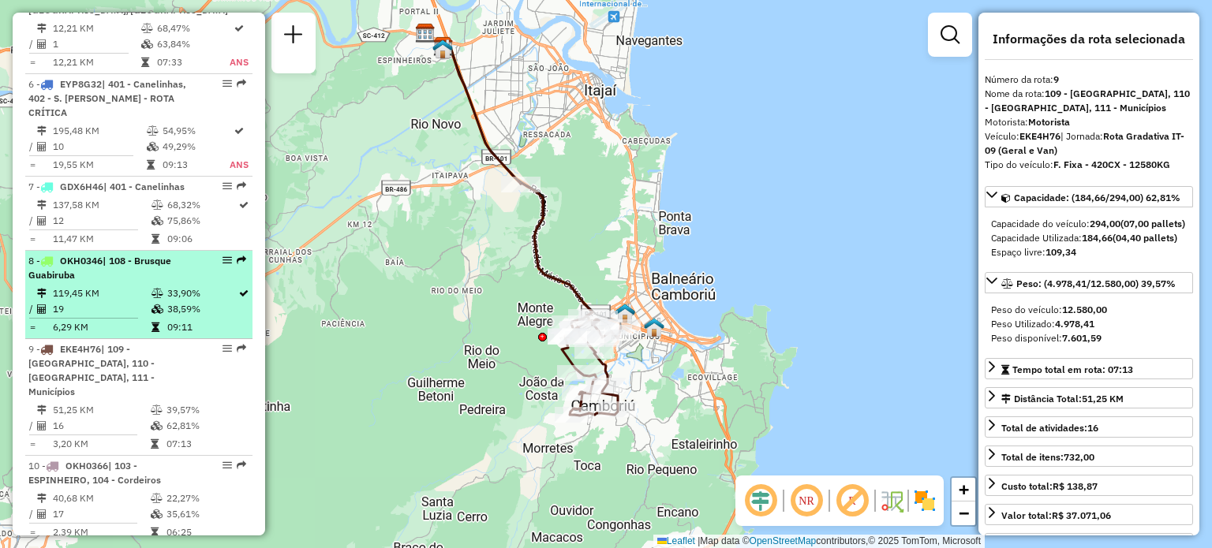
click at [80, 280] on div "8 - OKH0346 | 108 - Brusque Guabiruba" at bounding box center [111, 268] width 167 height 28
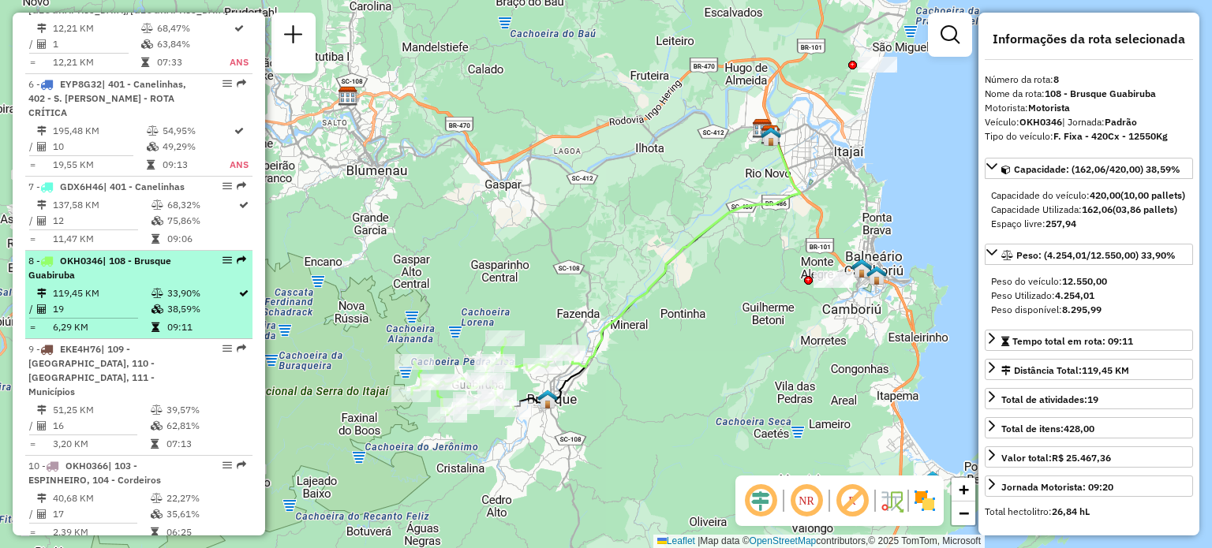
scroll to position [1106, 0]
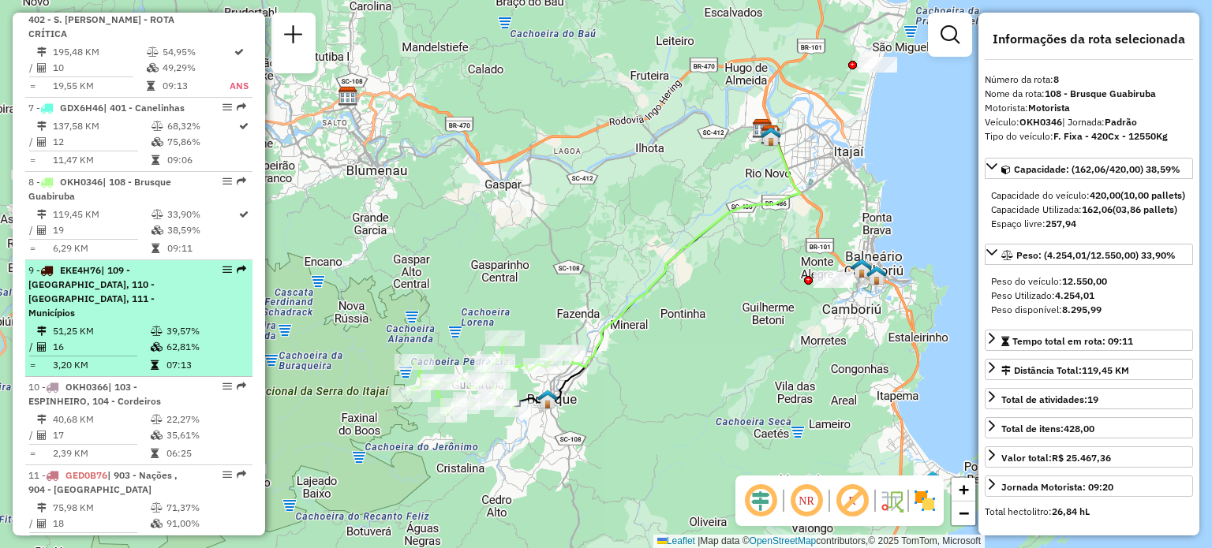
click at [120, 298] on span "| 109 - Monte Alegre, 110 - Camboriú, 111 - Municípios" at bounding box center [91, 291] width 126 height 54
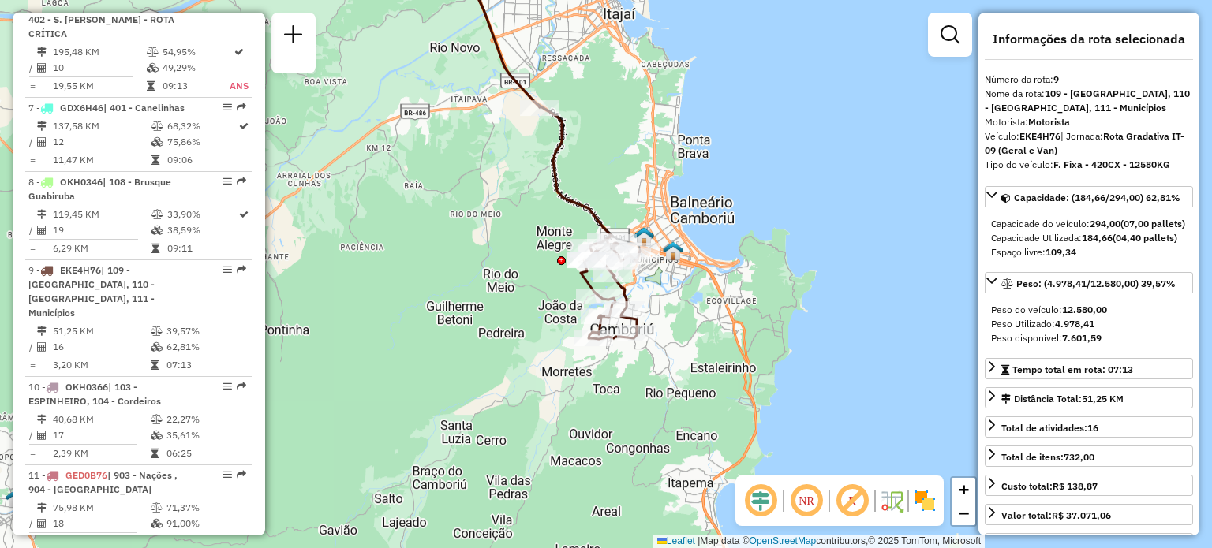
drag, startPoint x: 517, startPoint y: 349, endPoint x: 438, endPoint y: 207, distance: 162.1
click at [438, 207] on div "Janela de atendimento Grade de atendimento Capacidade Transportadoras Veículos …" at bounding box center [606, 274] width 1212 height 548
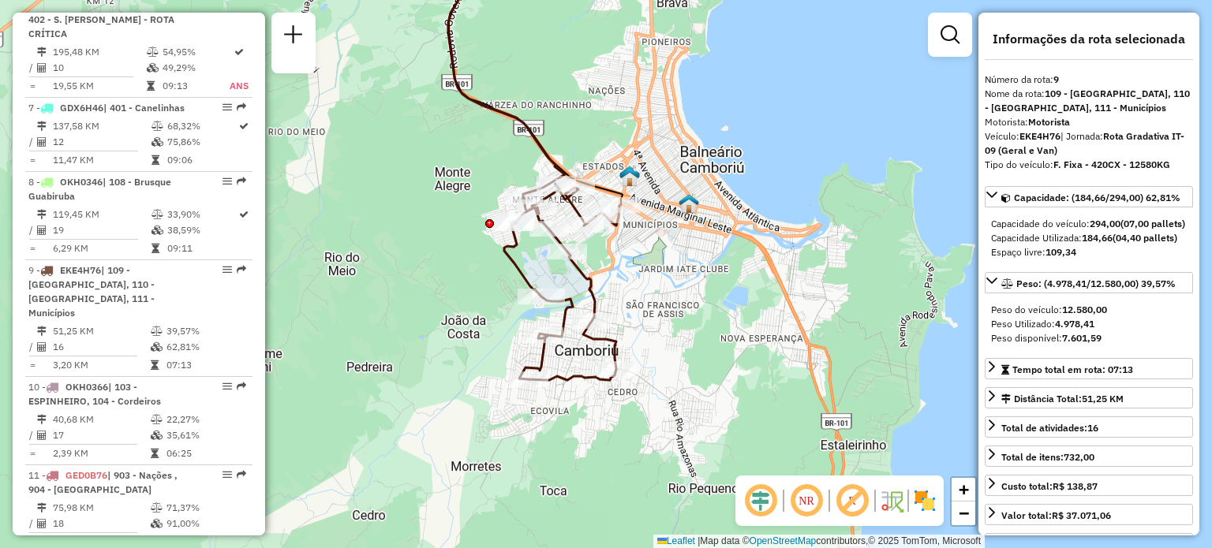
drag, startPoint x: 540, startPoint y: 278, endPoint x: 394, endPoint y: 248, distance: 148.2
click at [394, 248] on div "Janela de atendimento Grade de atendimento Capacidade Transportadoras Veículos …" at bounding box center [606, 274] width 1212 height 548
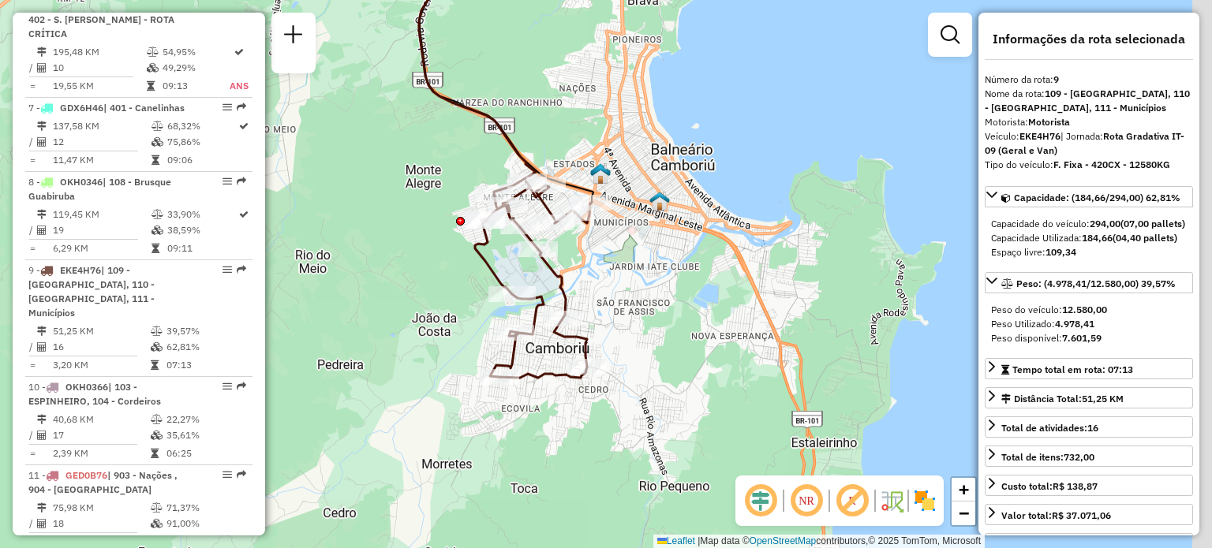
drag, startPoint x: 426, startPoint y: 215, endPoint x: 398, endPoint y: 211, distance: 28.8
click at [398, 211] on div "Janela de atendimento Grade de atendimento Capacidade Transportadoras Veículos …" at bounding box center [606, 274] width 1212 height 548
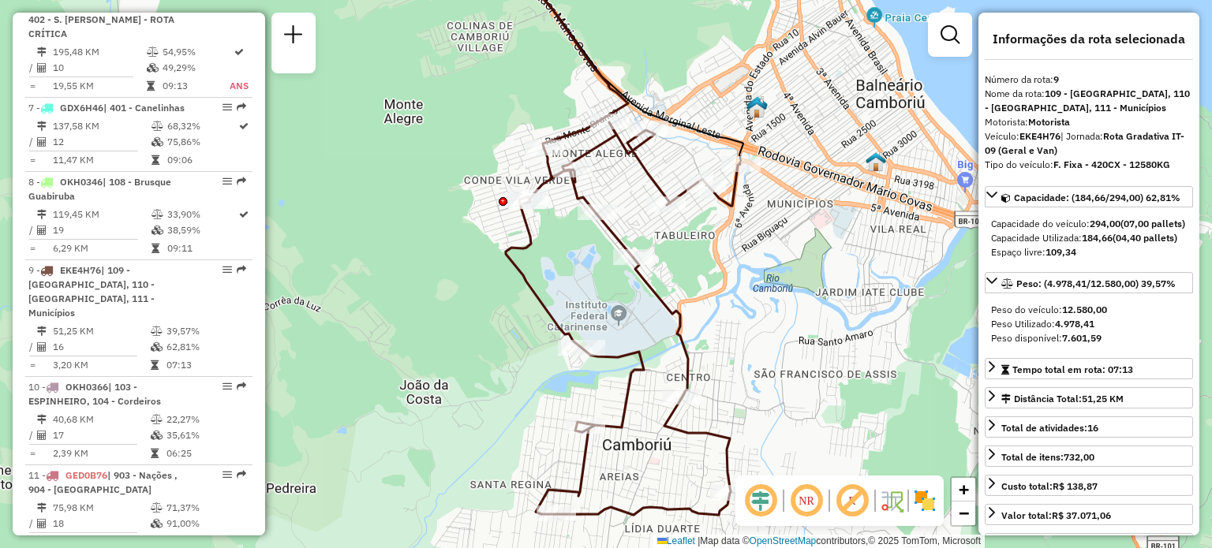
drag, startPoint x: 382, startPoint y: 237, endPoint x: 360, endPoint y: 228, distance: 23.7
click at [360, 229] on div "Janela de atendimento Grade de atendimento Capacidade Transportadoras Veículos …" at bounding box center [606, 274] width 1212 height 548
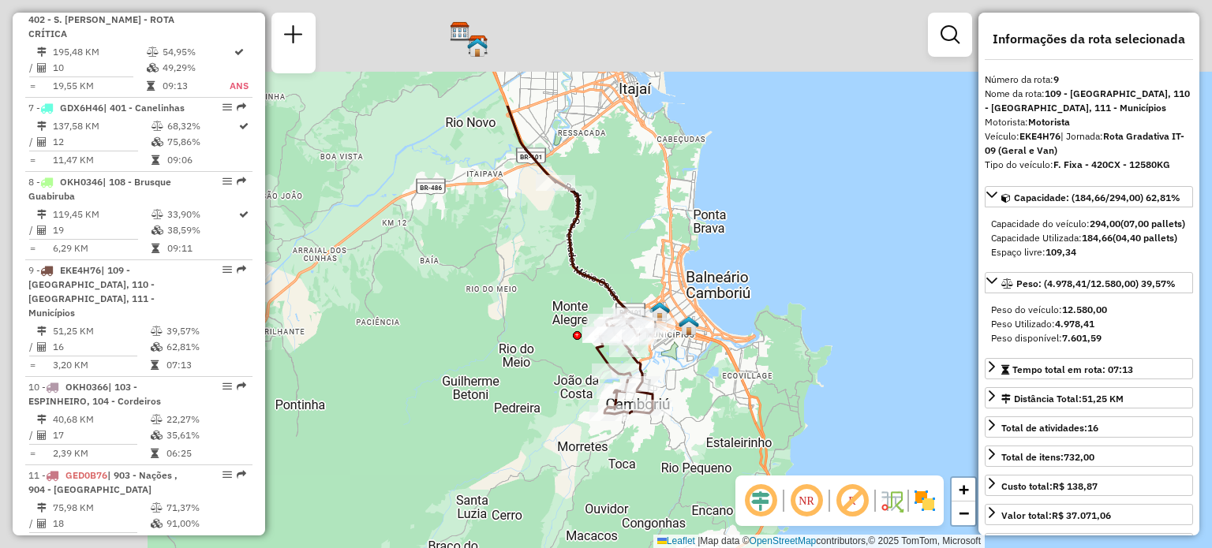
drag, startPoint x: 372, startPoint y: 137, endPoint x: 613, endPoint y: 349, distance: 320.8
click at [613, 352] on div "Rota 9 - Placa EKE4H76 92609635 - RITA DEON Janela de atendimento Grade de aten…" at bounding box center [606, 274] width 1212 height 548
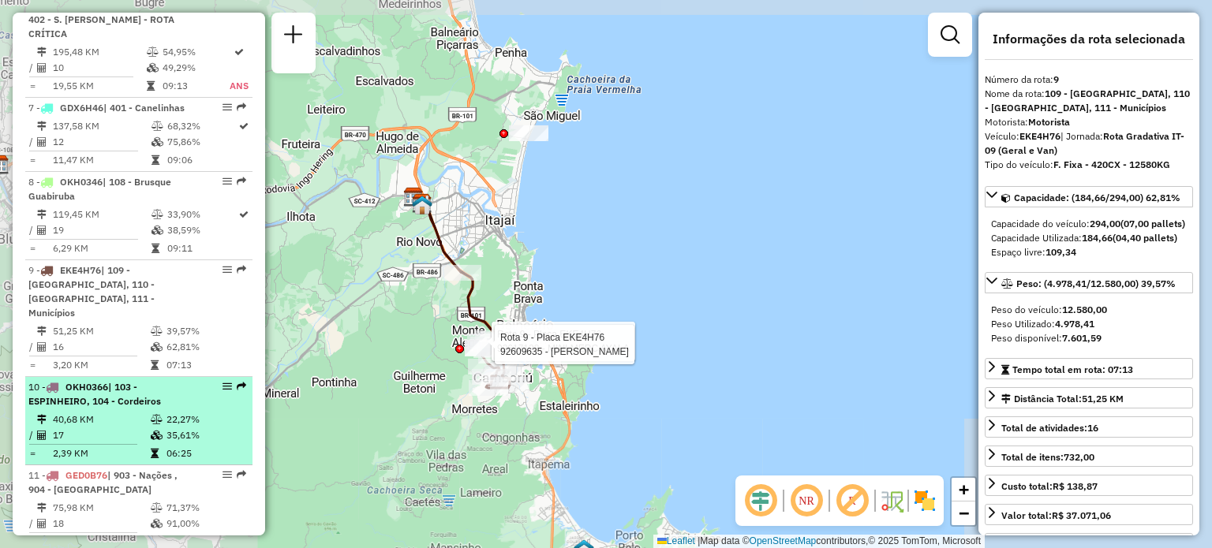
scroll to position [1185, 0]
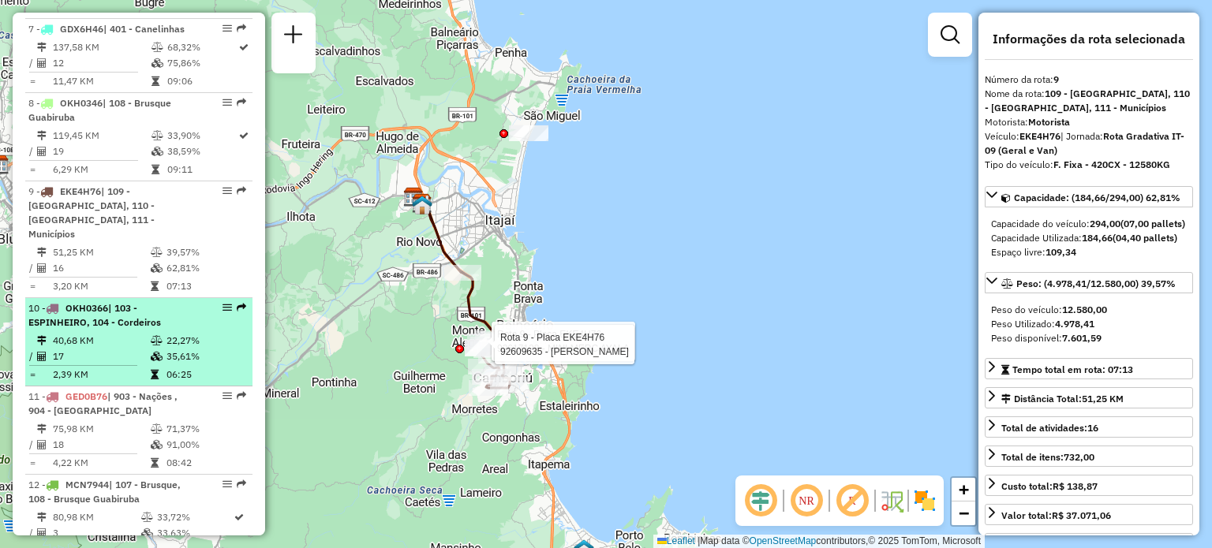
click at [151, 336] on icon at bounding box center [157, 340] width 12 height 9
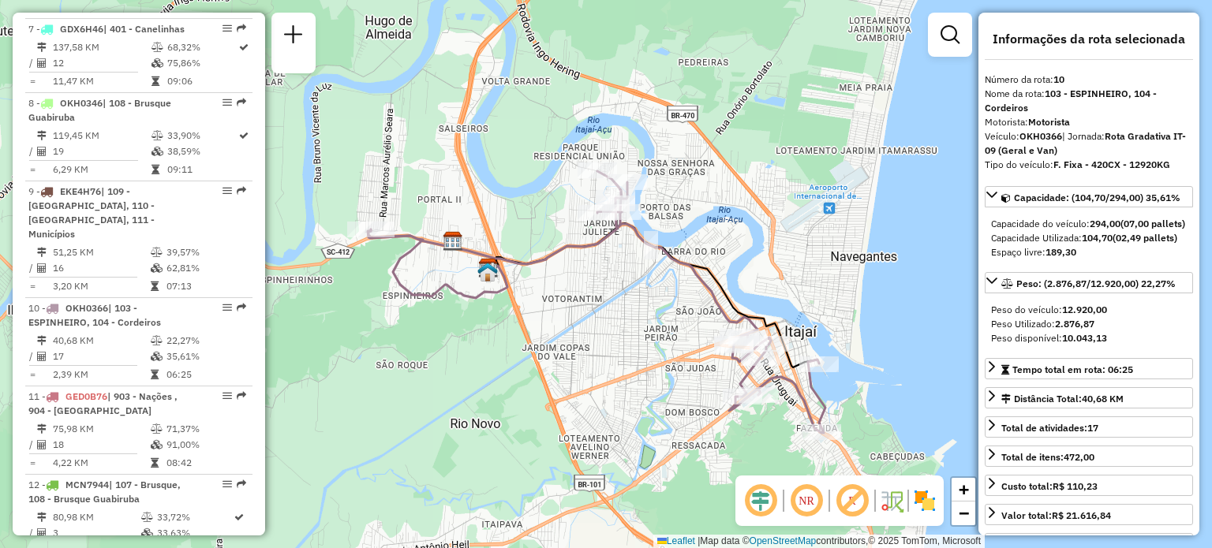
drag, startPoint x: 673, startPoint y: 293, endPoint x: 644, endPoint y: 305, distance: 31.1
click at [644, 305] on div "Janela de atendimento Grade de atendimento Capacidade Transportadoras Veículos …" at bounding box center [606, 274] width 1212 height 548
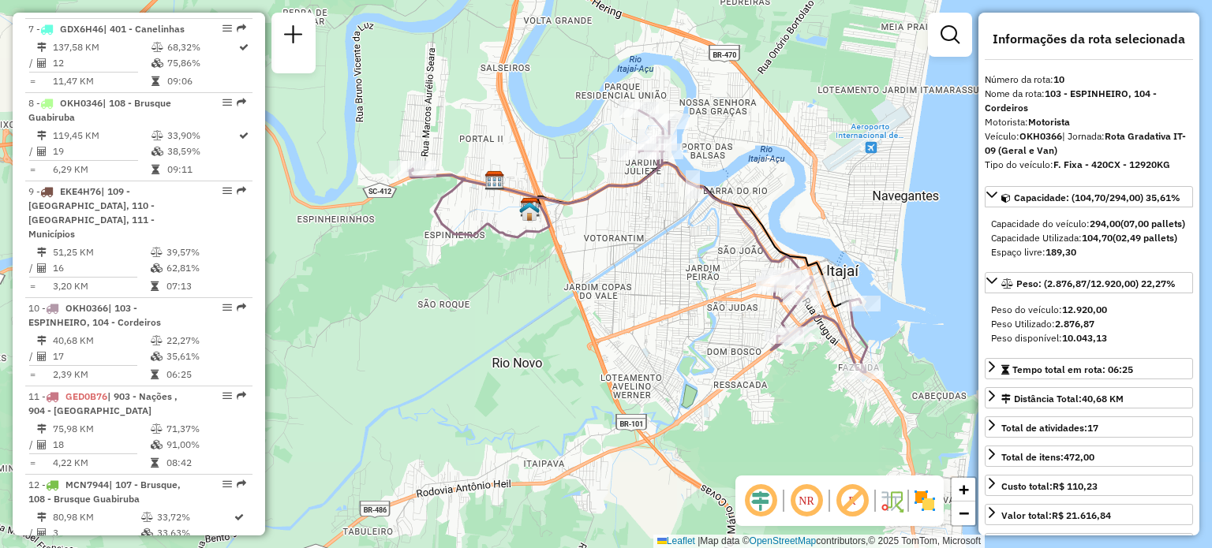
drag, startPoint x: 559, startPoint y: 334, endPoint x: 636, endPoint y: 245, distance: 117.5
click at [636, 245] on div "Janela de atendimento Grade de atendimento Capacidade Transportadoras Veículos …" at bounding box center [606, 274] width 1212 height 548
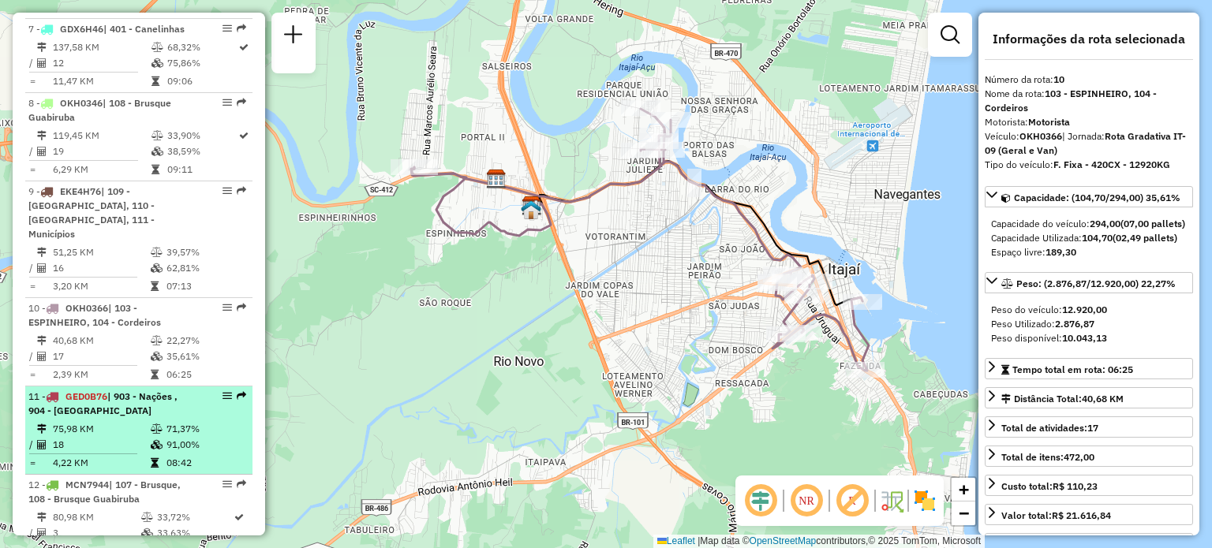
click at [114, 395] on span "| 903 - Nações , 904 - Balneário Centro" at bounding box center [102, 403] width 149 height 26
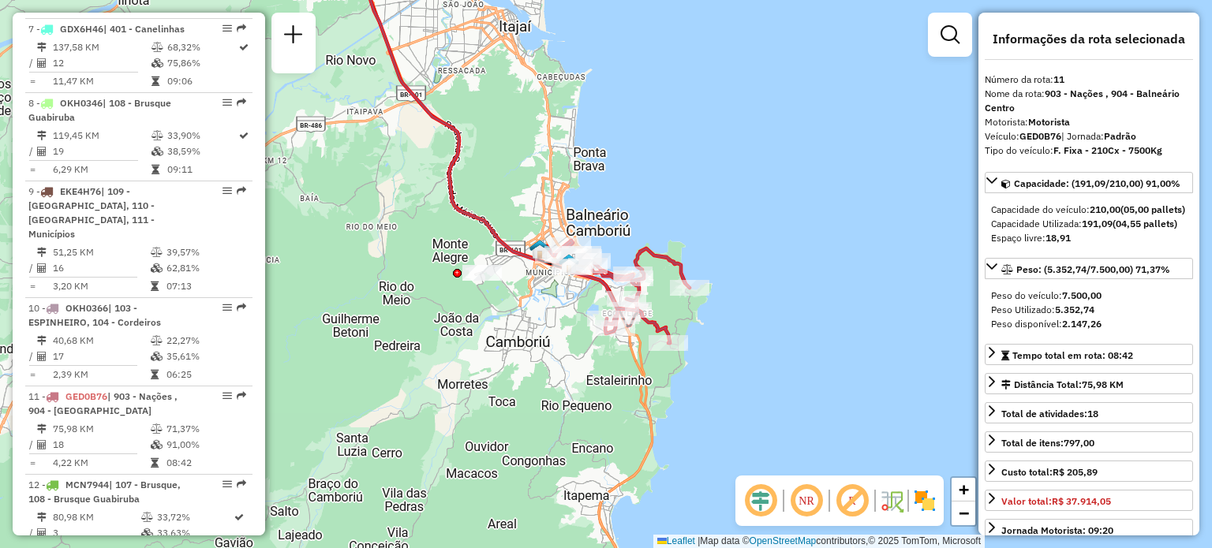
drag, startPoint x: 627, startPoint y: 264, endPoint x: 578, endPoint y: 213, distance: 70.9
click at [578, 213] on div "Janela de atendimento Grade de atendimento Capacidade Transportadoras Veículos …" at bounding box center [606, 274] width 1212 height 548
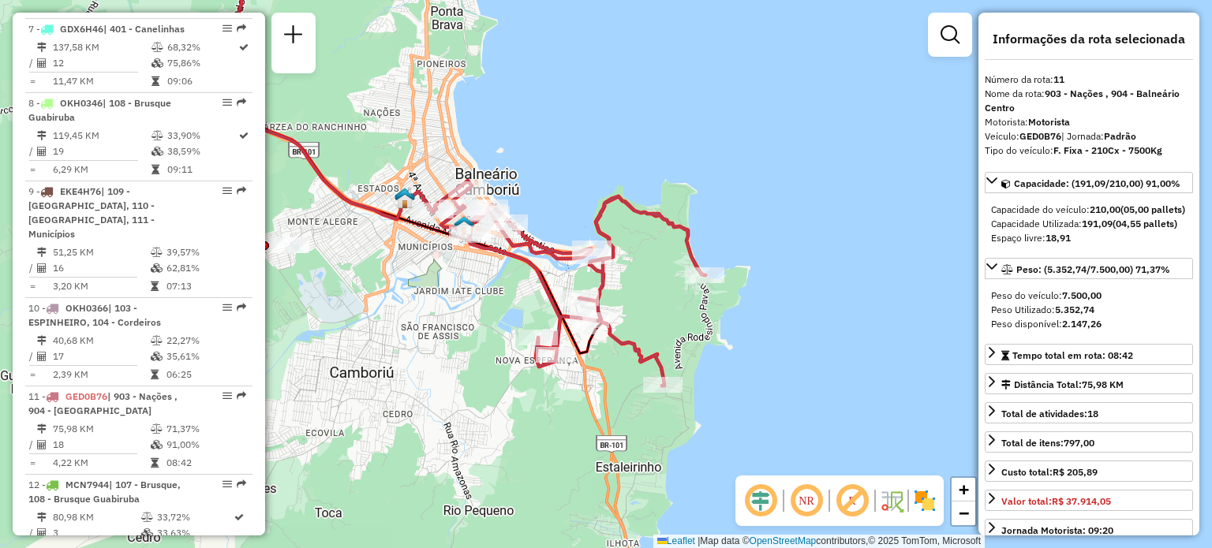
drag, startPoint x: 613, startPoint y: 192, endPoint x: 614, endPoint y: 178, distance: 13.4
click at [614, 178] on div "Janela de atendimento Grade de atendimento Capacidade Transportadoras Veículos …" at bounding box center [606, 274] width 1212 height 548
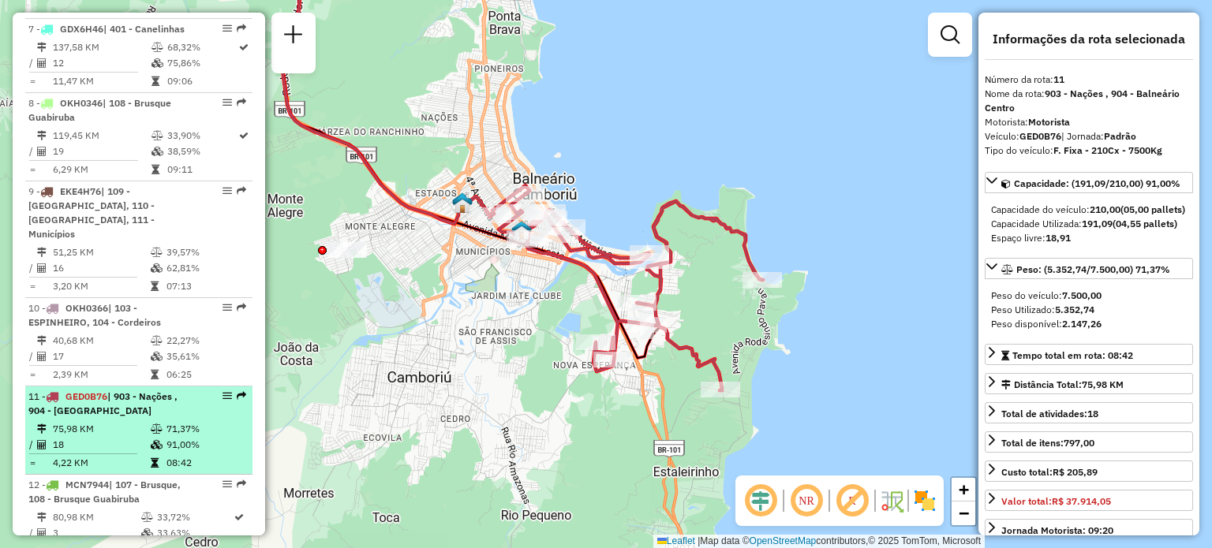
click at [98, 421] on td "75,98 KM" at bounding box center [101, 429] width 98 height 16
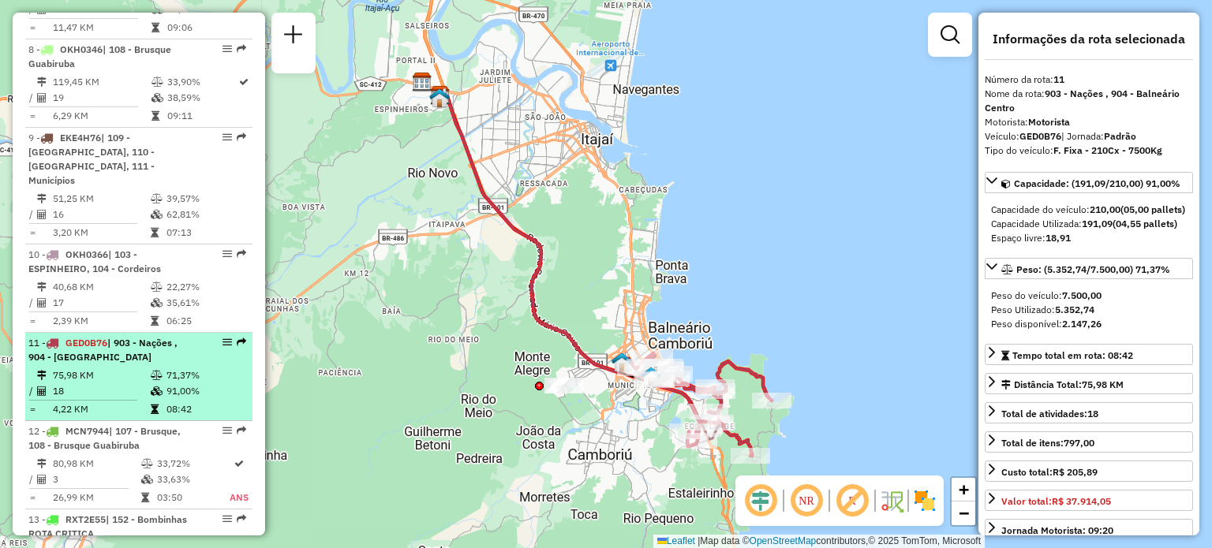
scroll to position [1264, 0]
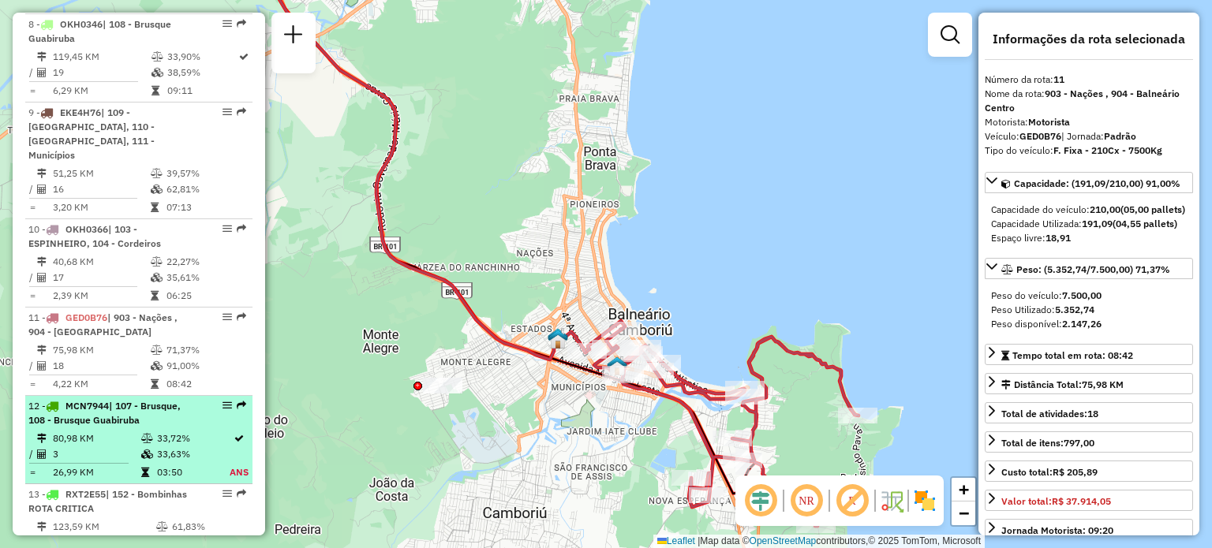
click at [120, 405] on span "| 107 - Brusque, 108 - Brusque Guabiruba" at bounding box center [104, 413] width 152 height 26
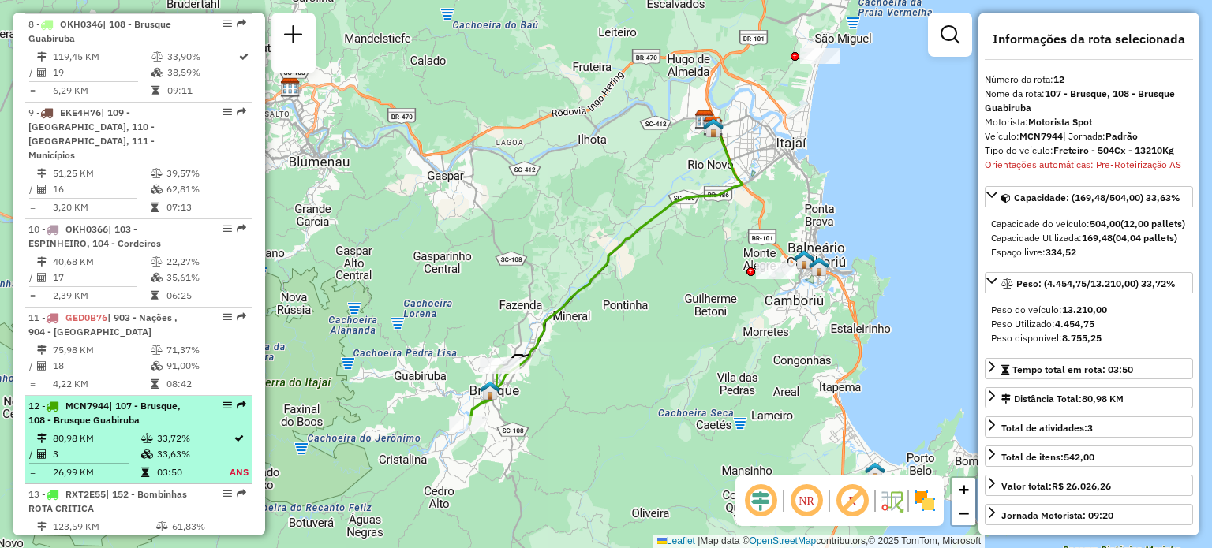
click at [114, 435] on td "80,98 KM" at bounding box center [96, 439] width 88 height 16
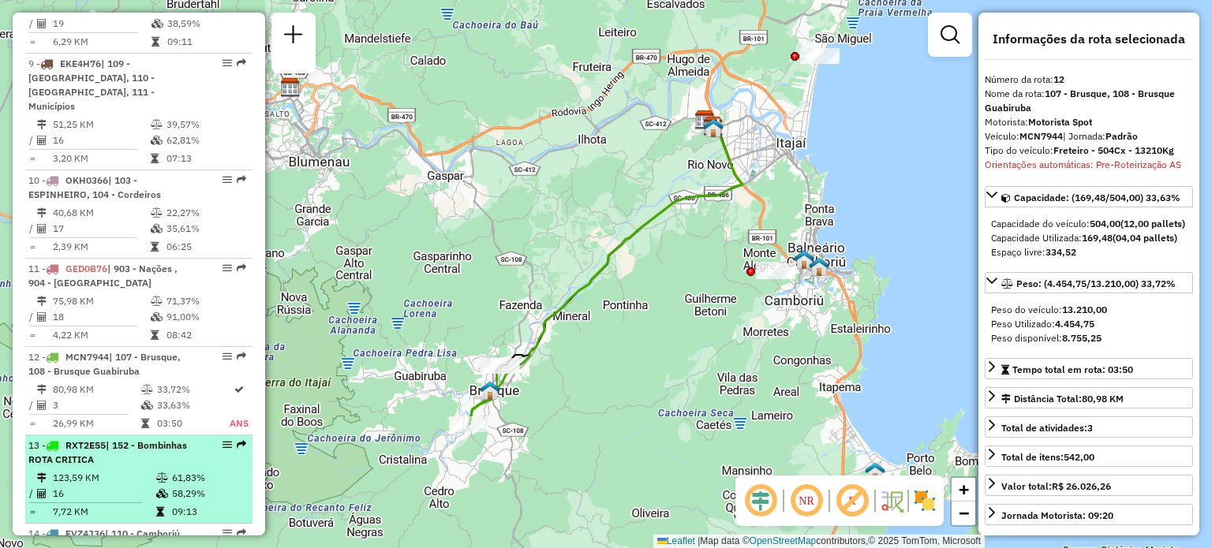
scroll to position [1343, 0]
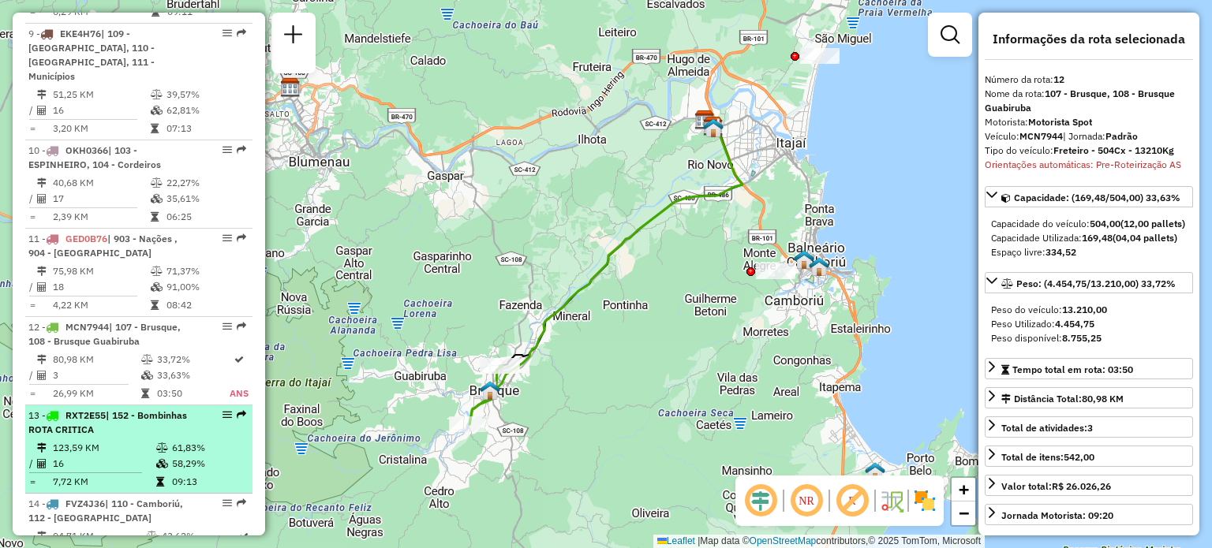
click at [184, 423] on div "13 - RXT2E55 | 152 - Bombinhas ROTA CRITICA" at bounding box center [111, 423] width 167 height 28
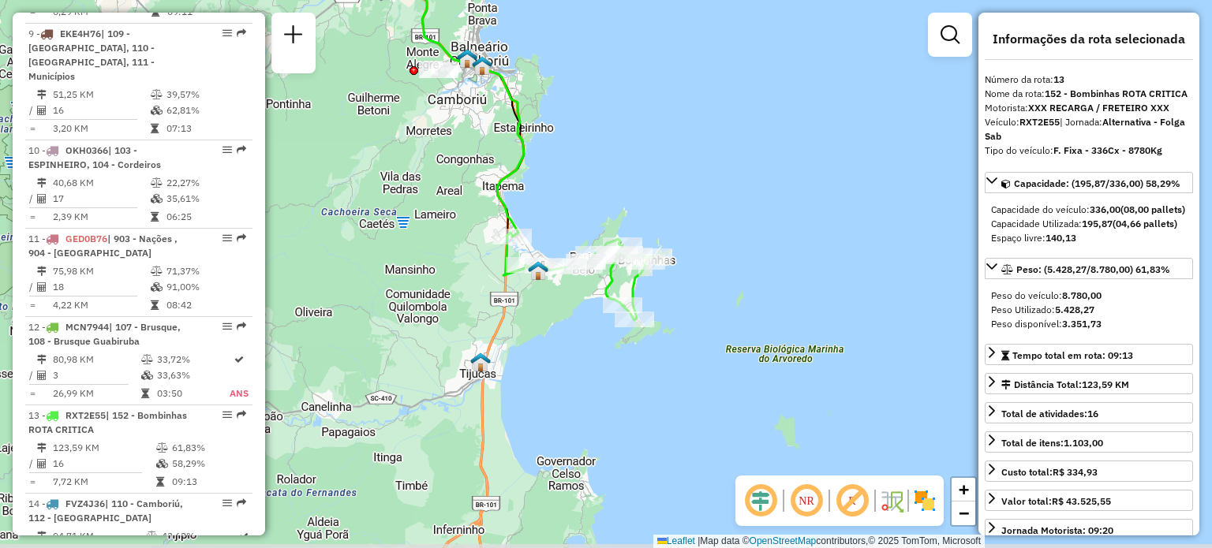
drag, startPoint x: 671, startPoint y: 337, endPoint x: 580, endPoint y: 184, distance: 178.3
click at [580, 184] on div "Janela de atendimento Grade de atendimento Capacidade Transportadoras Veículos …" at bounding box center [606, 274] width 1212 height 548
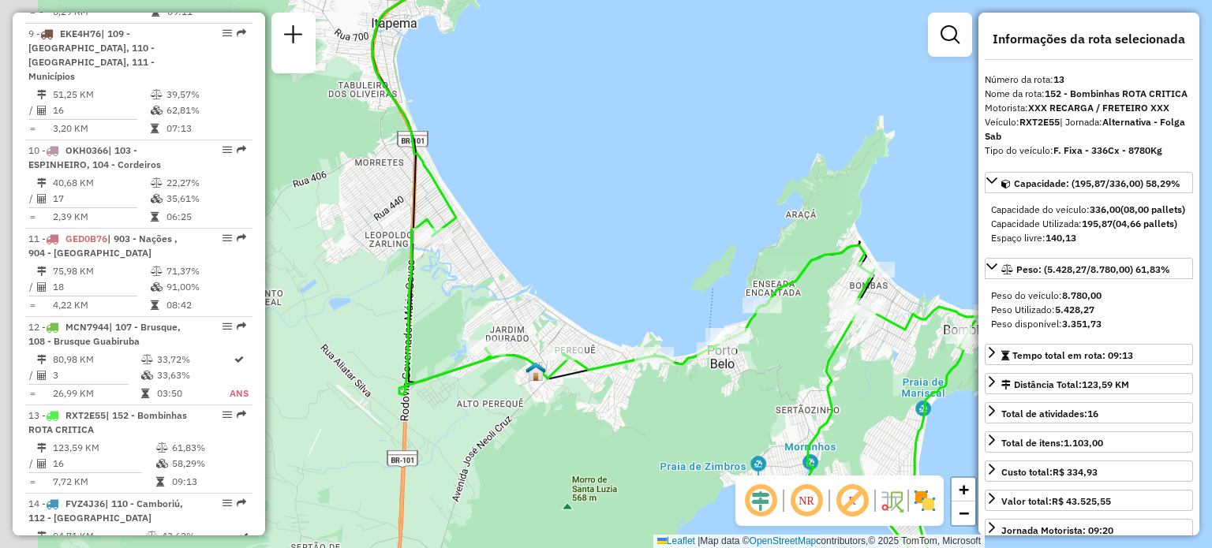
drag, startPoint x: 548, startPoint y: 256, endPoint x: 750, endPoint y: 228, distance: 203.9
click at [750, 228] on div "Janela de atendimento Grade de atendimento Capacidade Transportadoras Veículos …" at bounding box center [606, 274] width 1212 height 548
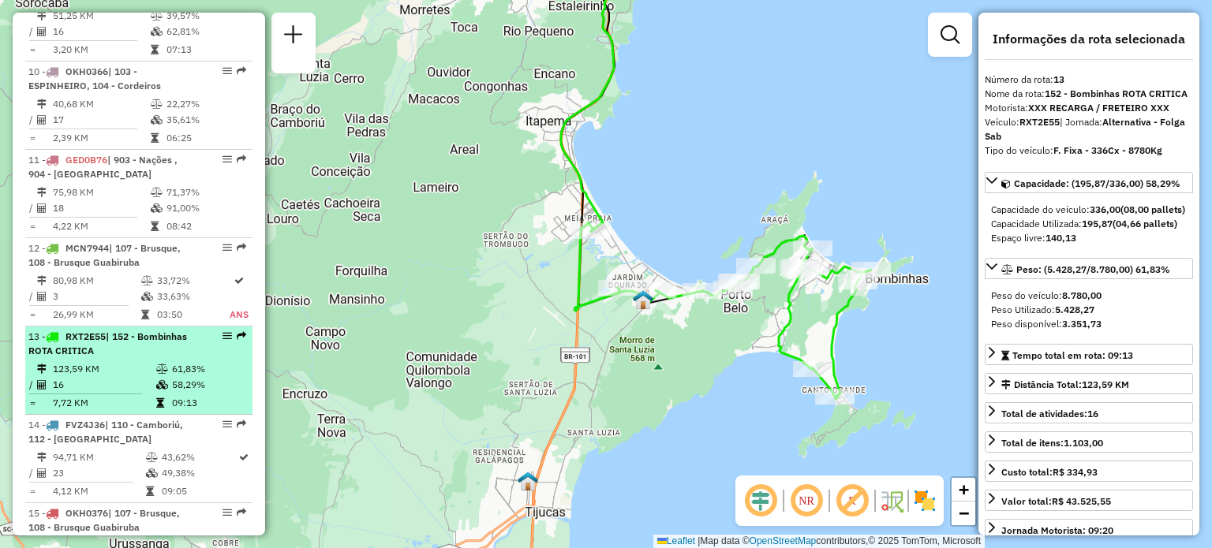
scroll to position [1500, 0]
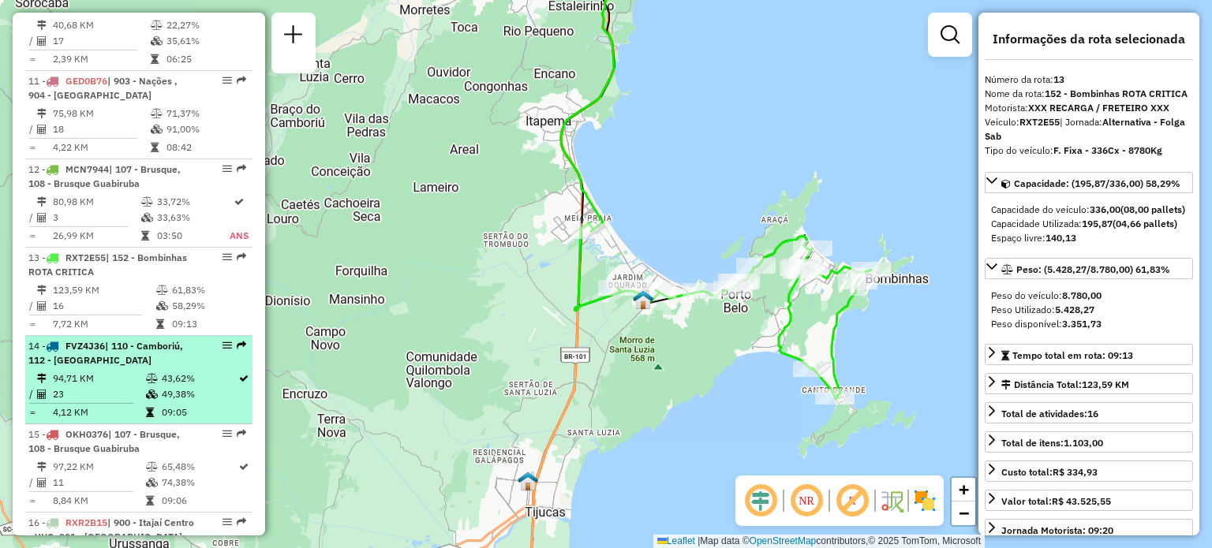
click at [124, 342] on span "| 110 - Camboriú, 112 - Nova Esperança" at bounding box center [105, 353] width 155 height 26
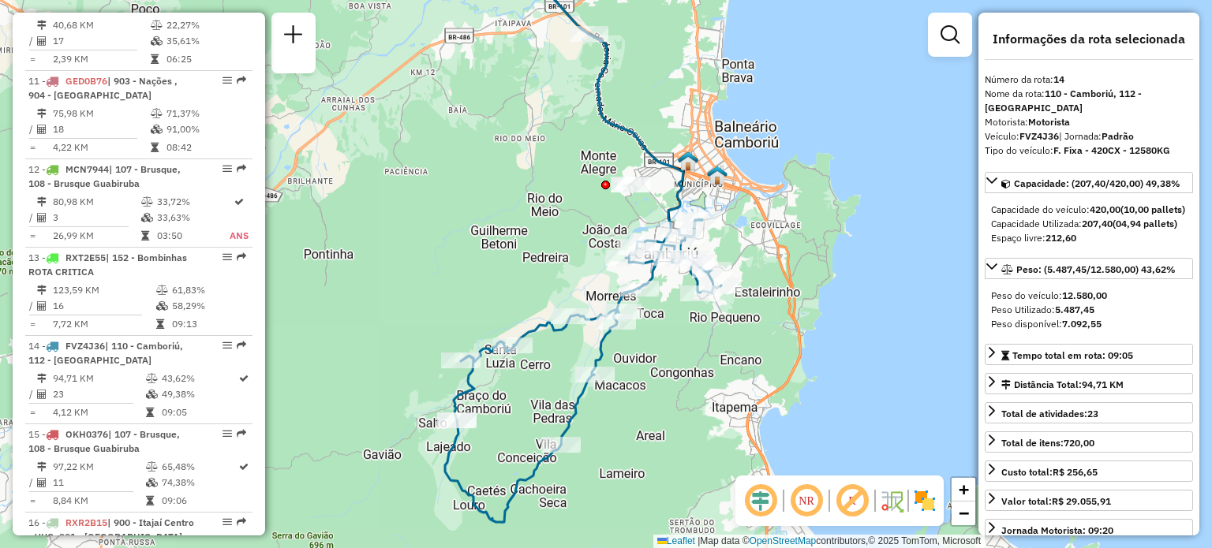
drag, startPoint x: 531, startPoint y: 284, endPoint x: 439, endPoint y: 218, distance: 113.6
click at [439, 218] on div "Janela de atendimento Grade de atendimento Capacidade Transportadoras Veículos …" at bounding box center [606, 274] width 1212 height 548
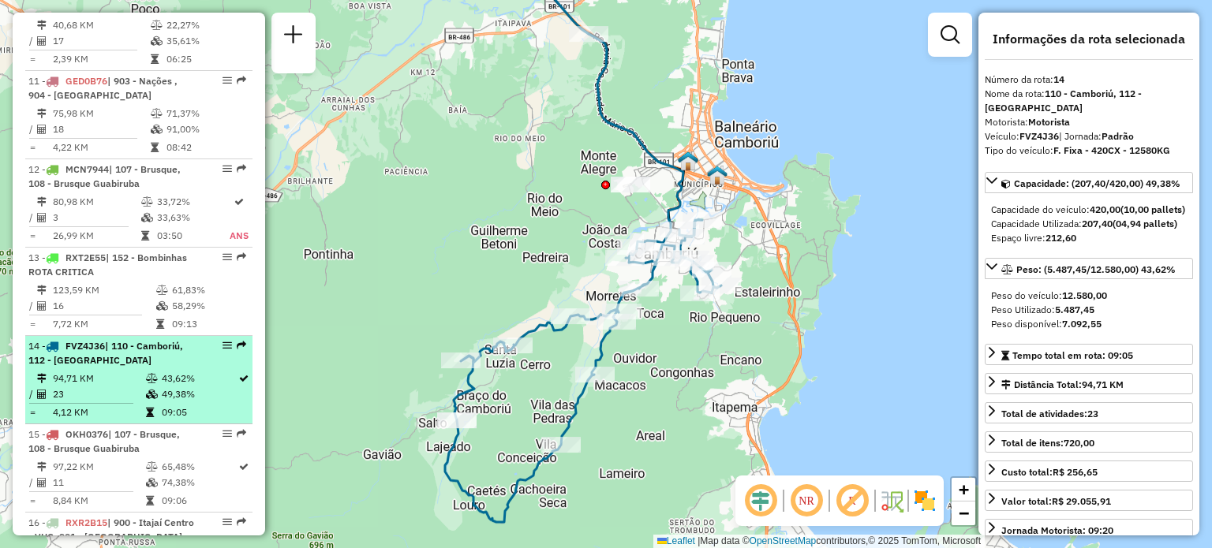
click at [73, 342] on span "FVZ4J36" at bounding box center [84, 346] width 39 height 12
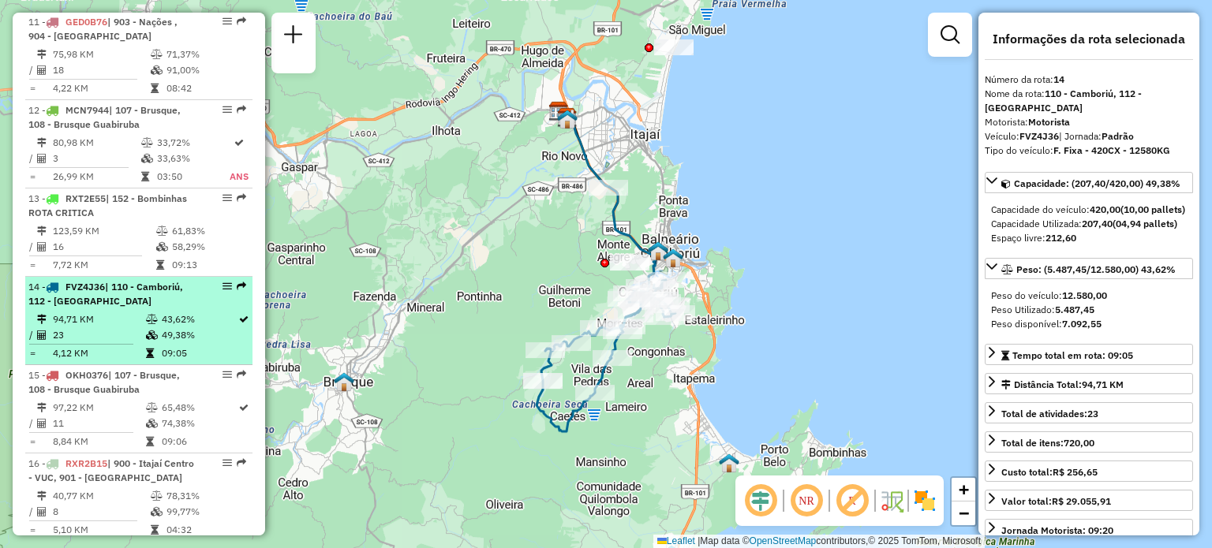
scroll to position [1579, 0]
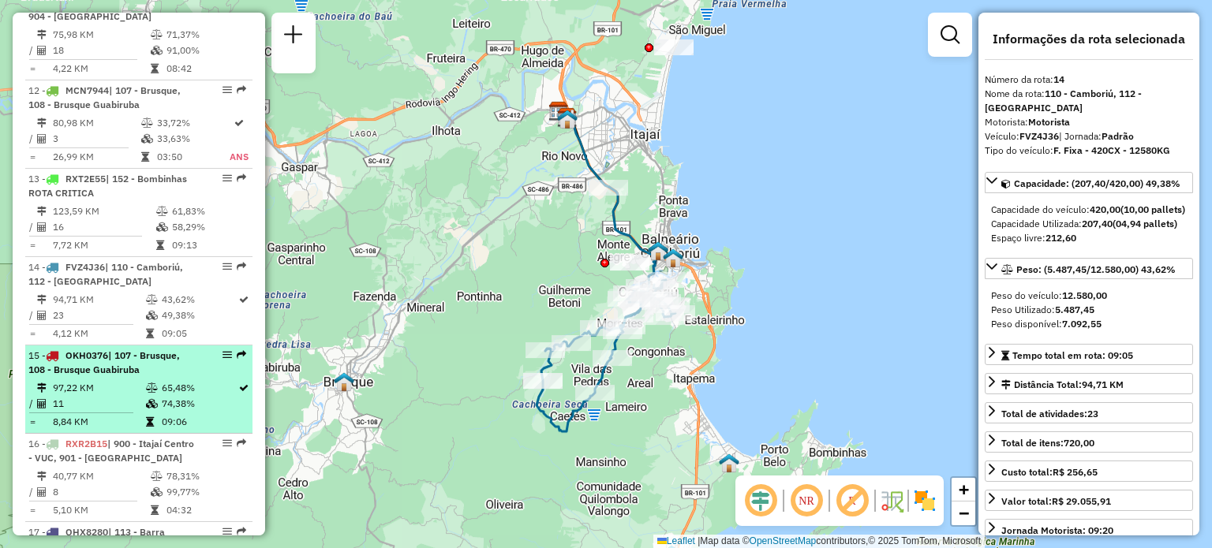
click at [92, 364] on span "| 107 - Brusque, 108 - Brusque Guabiruba" at bounding box center [103, 362] width 151 height 26
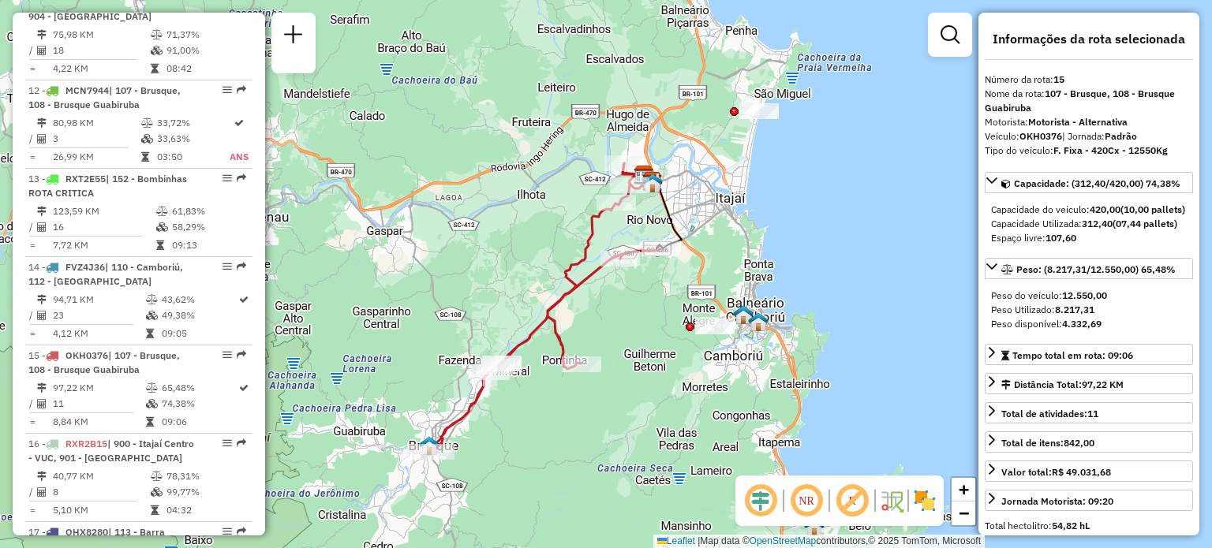
drag, startPoint x: 514, startPoint y: 236, endPoint x: 465, endPoint y: 271, distance: 60.6
click at [465, 271] on div "Janela de atendimento Grade de atendimento Capacidade Transportadoras Veículos …" at bounding box center [606, 274] width 1212 height 548
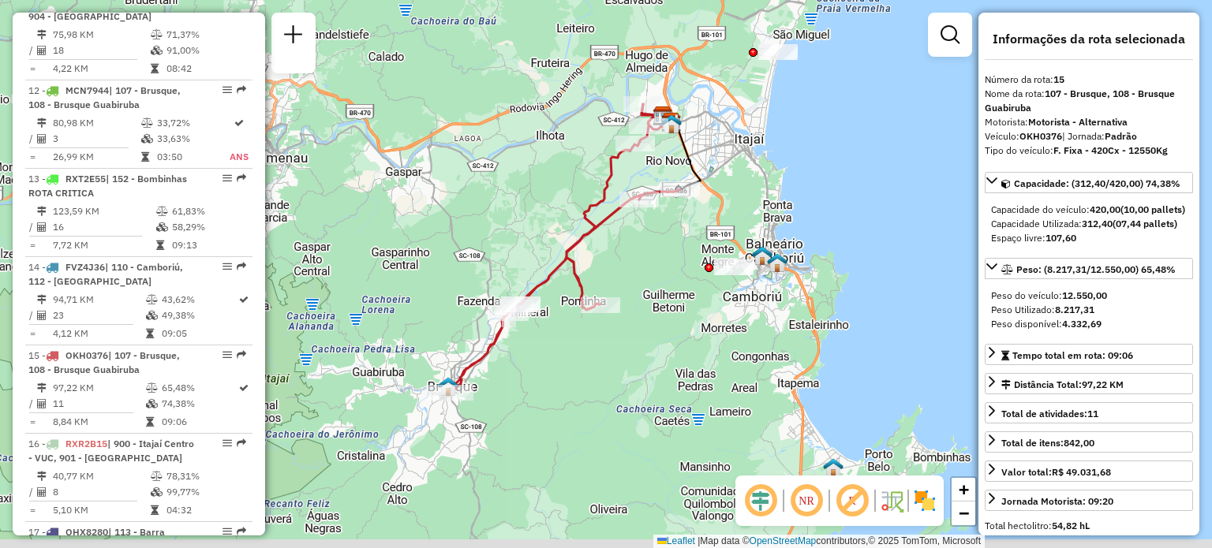
drag, startPoint x: 480, startPoint y: 284, endPoint x: 515, endPoint y: 213, distance: 79.0
click at [515, 213] on div "Janela de atendimento Grade de atendimento Capacidade Transportadoras Veículos …" at bounding box center [606, 274] width 1212 height 548
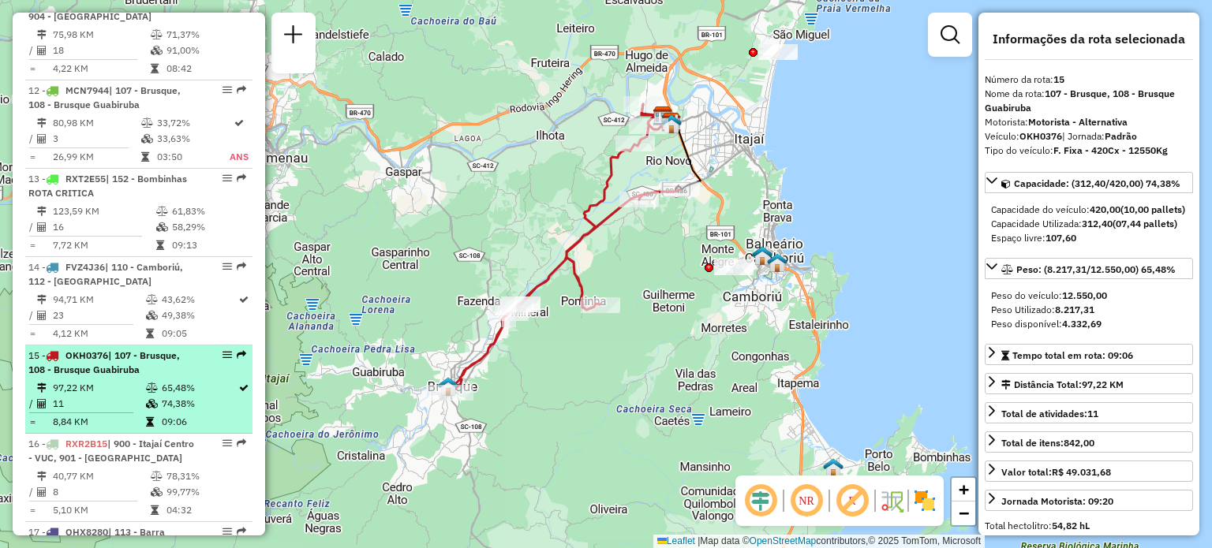
click at [124, 358] on span "| 107 - Brusque, 108 - Brusque Guabiruba" at bounding box center [103, 362] width 151 height 26
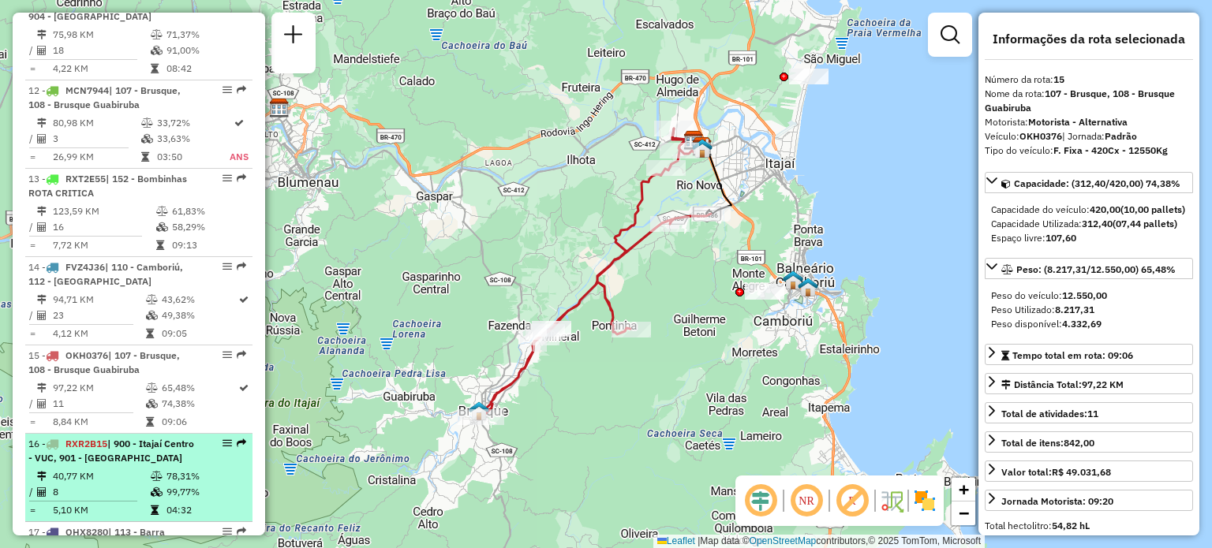
click at [107, 454] on span "| 900 - Itajaí Centro - VUC, 901 - Praia Brava" at bounding box center [111, 451] width 166 height 26
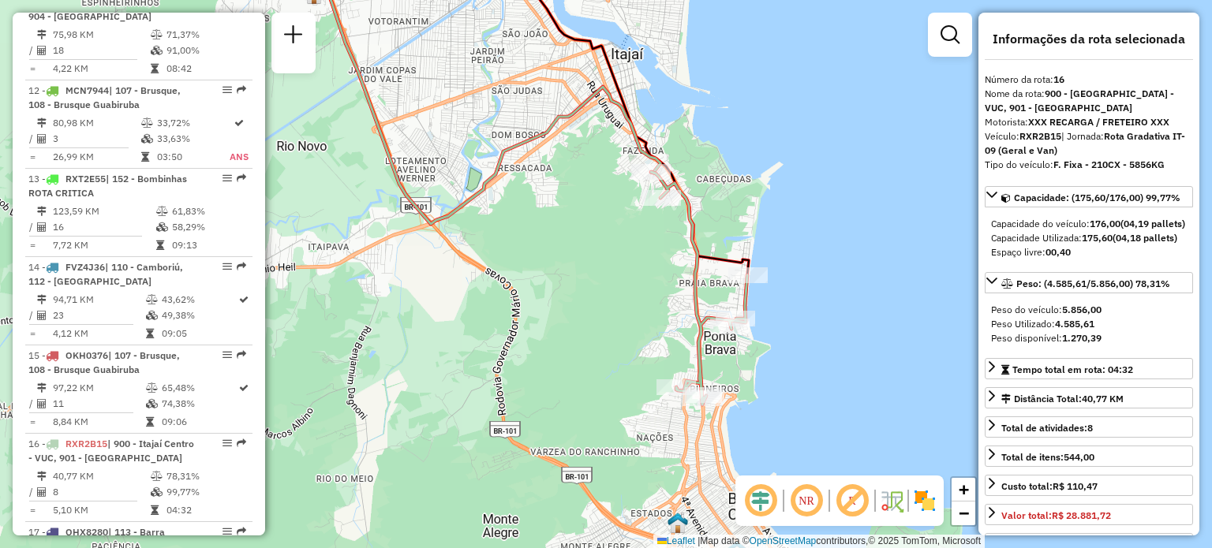
drag, startPoint x: 647, startPoint y: 354, endPoint x: 584, endPoint y: 284, distance: 93.9
click at [588, 284] on div "Janela de atendimento Grade de atendimento Capacidade Transportadoras Veículos …" at bounding box center [606, 274] width 1212 height 548
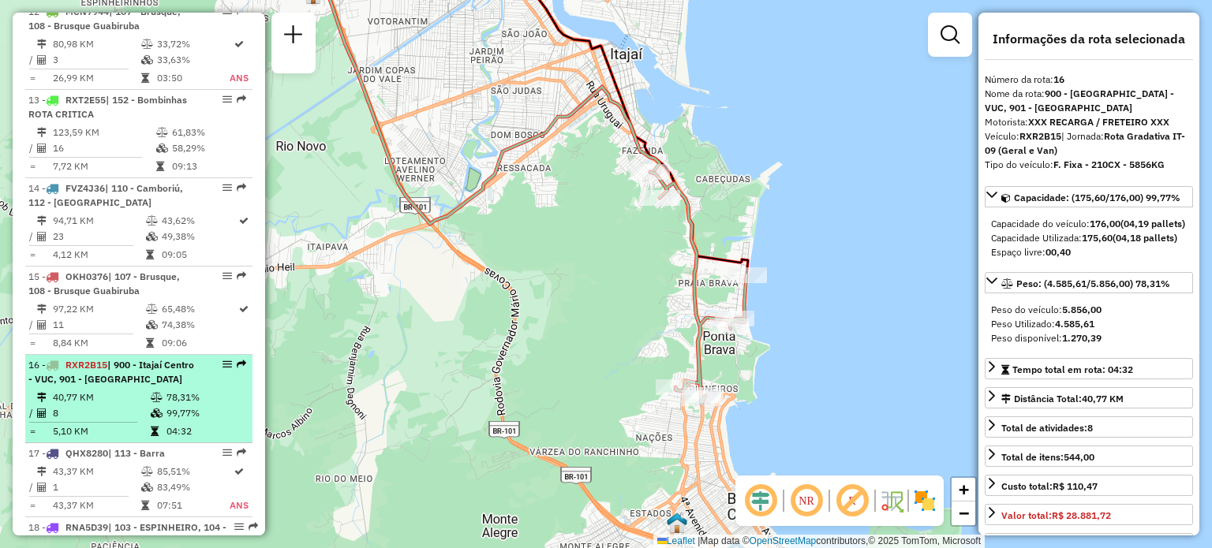
scroll to position [1737, 0]
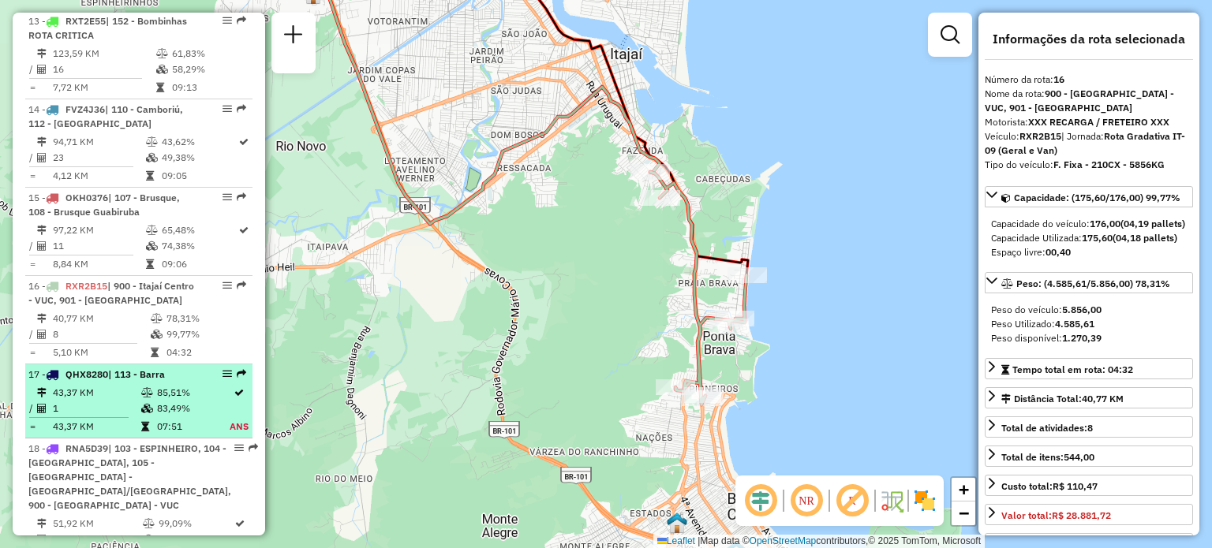
click at [145, 372] on span "| 113 - Barra" at bounding box center [136, 374] width 57 height 12
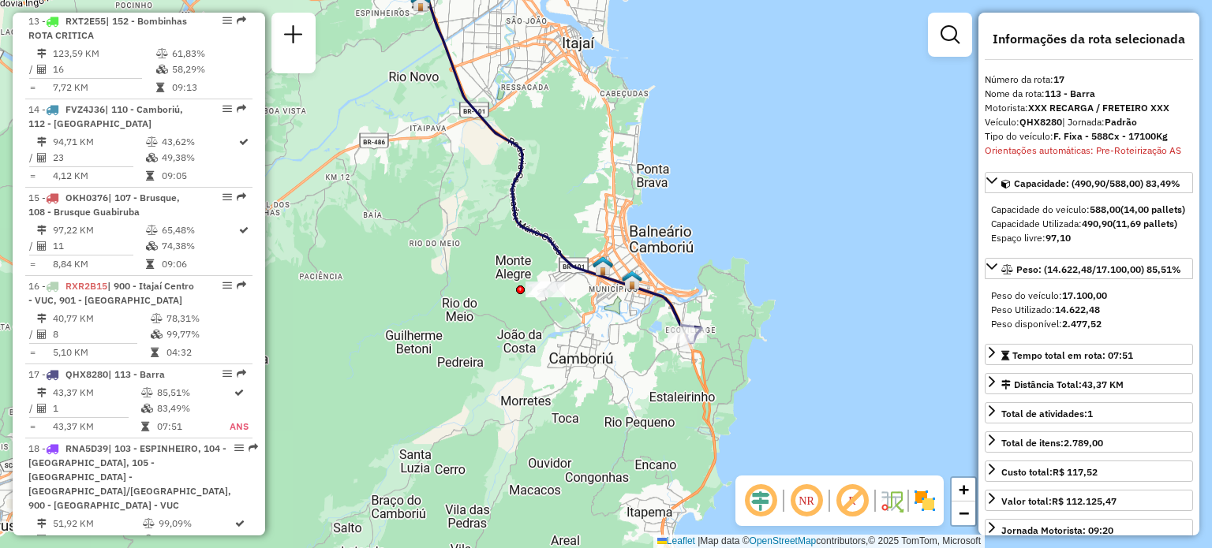
drag, startPoint x: 629, startPoint y: 256, endPoint x: 608, endPoint y: 210, distance: 50.1
click at [608, 210] on div "Janela de atendimento Grade de atendimento Capacidade Transportadoras Veículos …" at bounding box center [606, 274] width 1212 height 548
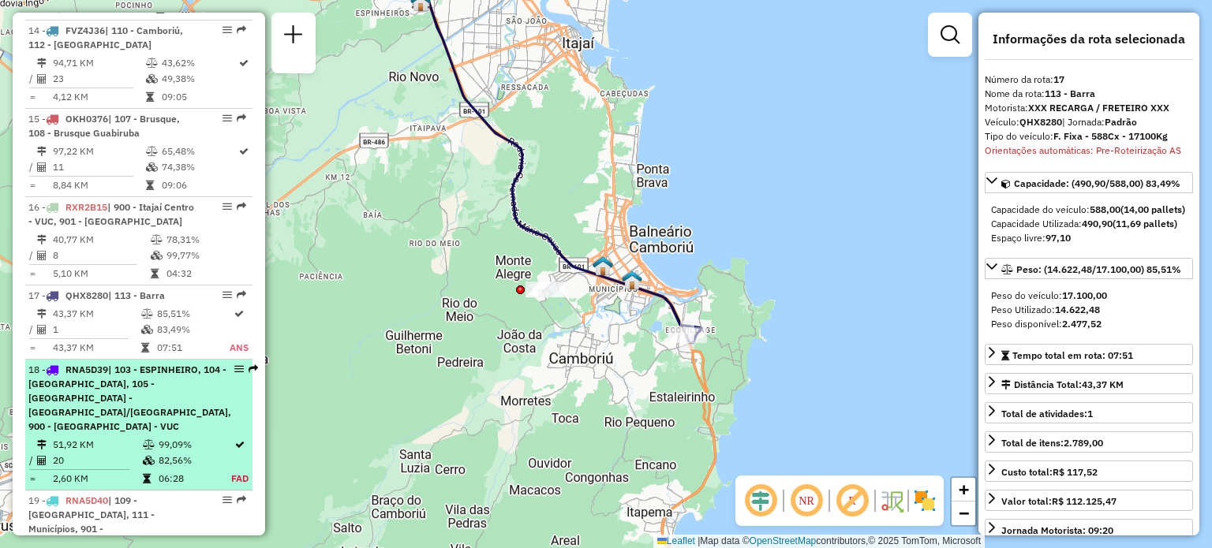
click at [129, 384] on span "| 103 - ESPINHEIRO, 104 - Cordeiros, 105 -Itajaí - São Vicente/Ressacada, 900 -…" at bounding box center [129, 398] width 203 height 69
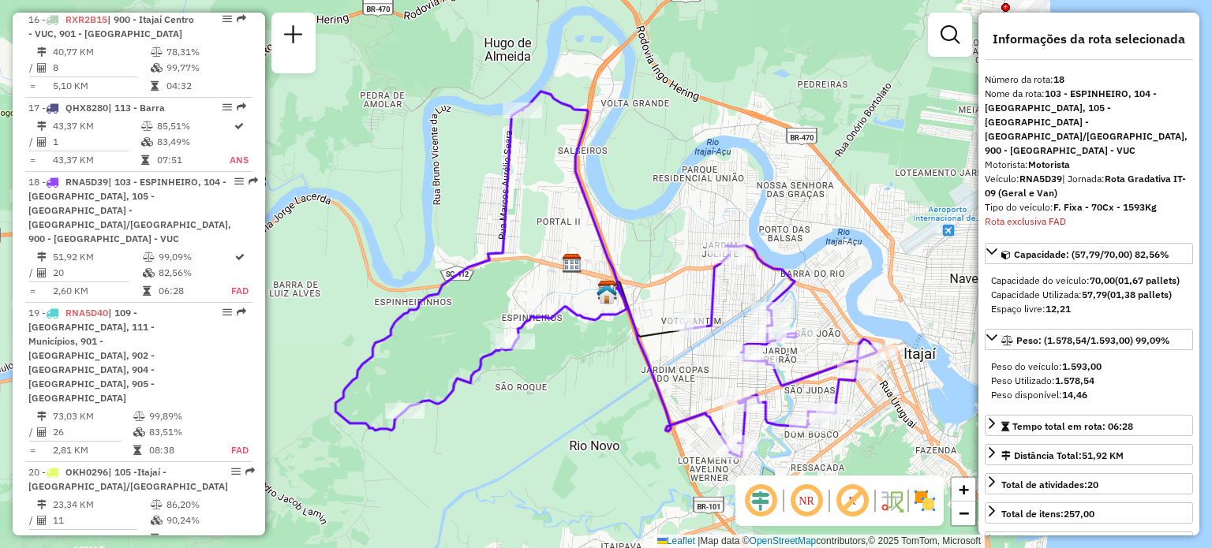
scroll to position [2160, 0]
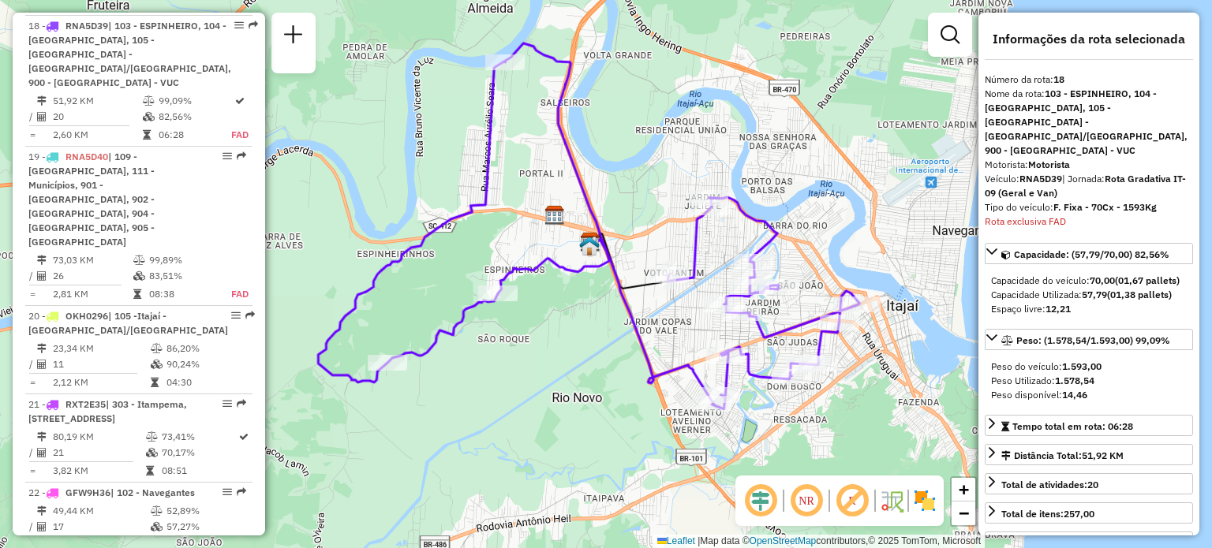
drag, startPoint x: 738, startPoint y: 163, endPoint x: 753, endPoint y: 134, distance: 33.2
click at [753, 134] on div "Janela de atendimento Grade de atendimento Capacidade Transportadoras Veículos …" at bounding box center [606, 274] width 1212 height 548
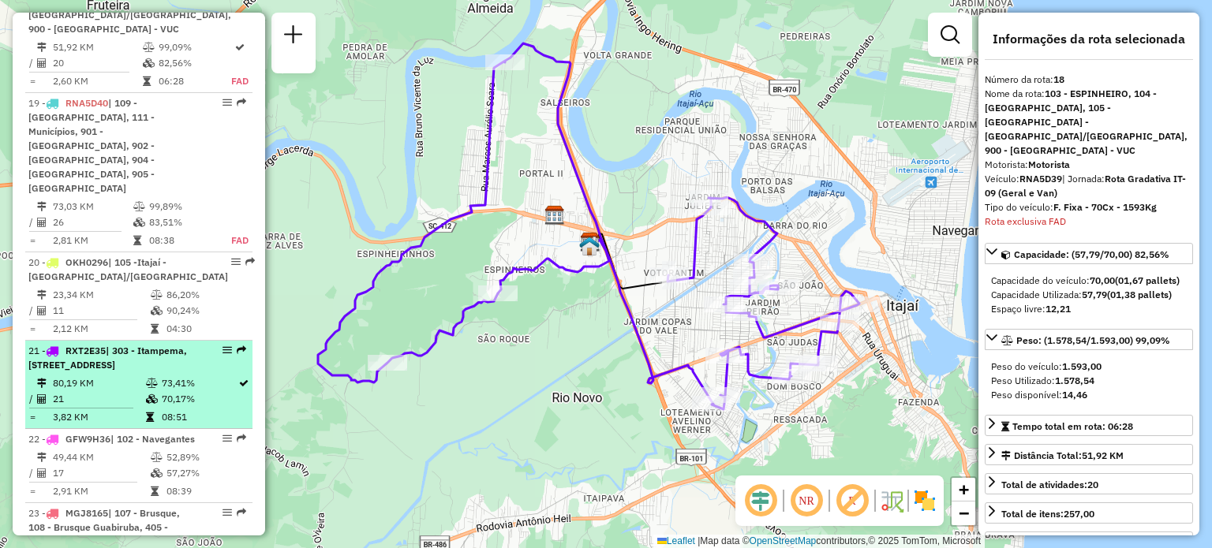
scroll to position [2239, 0]
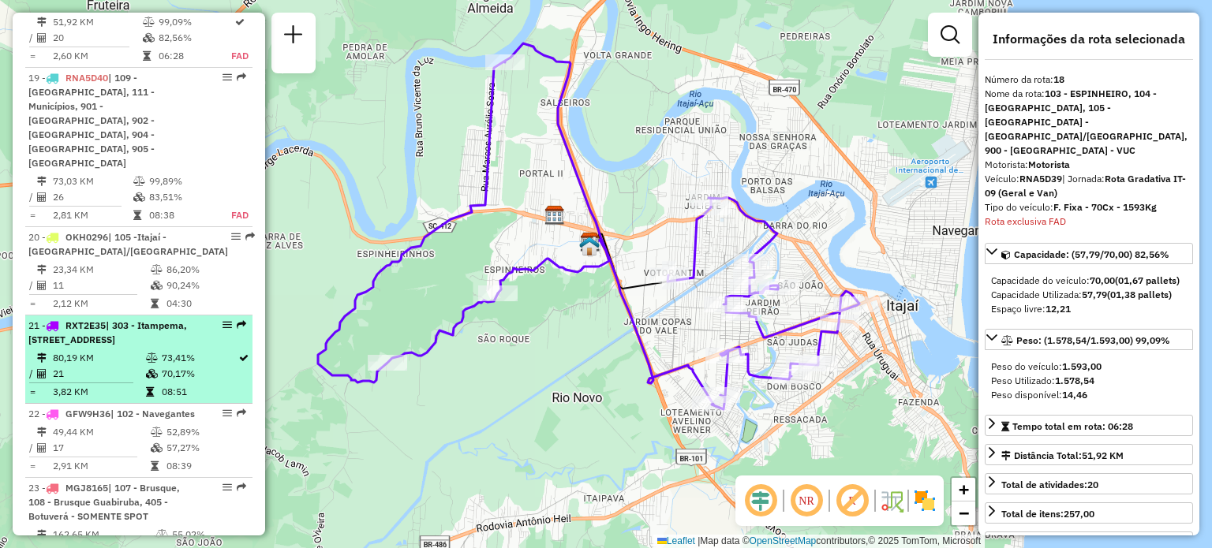
click at [91, 319] on span "RXT2E35" at bounding box center [85, 325] width 40 height 12
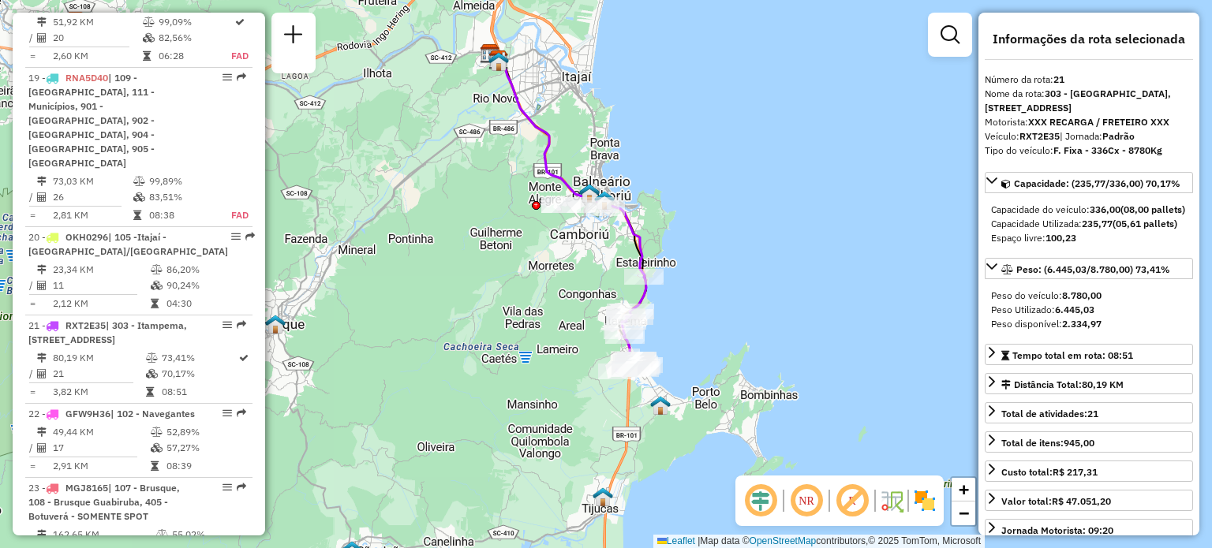
drag, startPoint x: 521, startPoint y: 347, endPoint x: 488, endPoint y: 289, distance: 67.1
click at [488, 289] on div "Janela de atendimento Grade de atendimento Capacidade Transportadoras Veículos …" at bounding box center [606, 274] width 1212 height 548
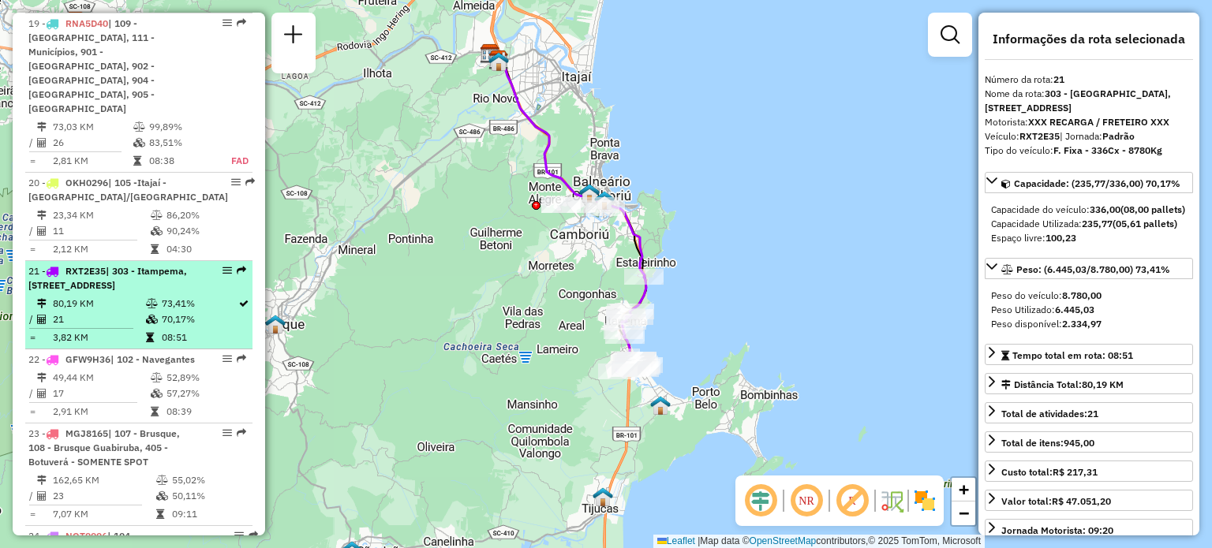
scroll to position [2317, 0]
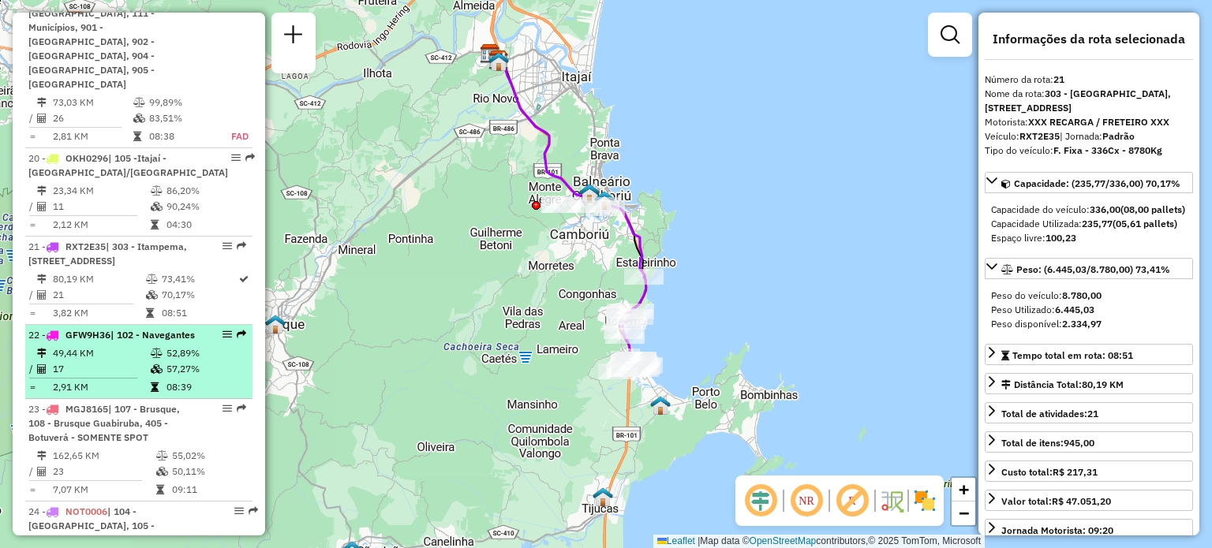
click at [121, 328] on div "22 - GFW9H36 | 102 - Navegantes" at bounding box center [111, 335] width 167 height 14
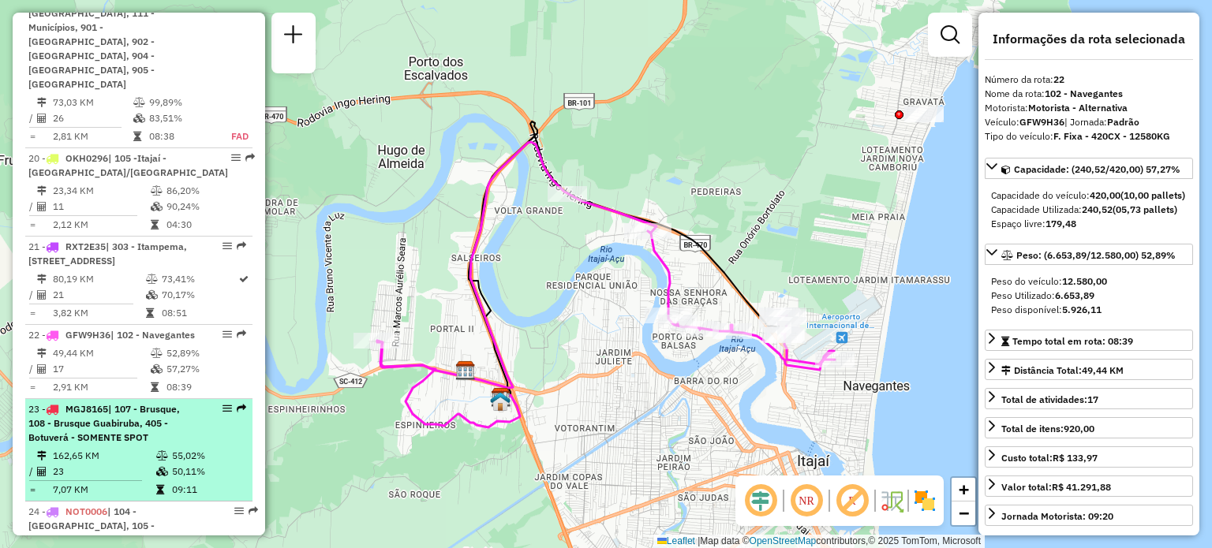
click at [118, 403] on span "| 107 - Brusque, 108 - Brusque Guabiruba, 405 - Botuverá - SOMENTE SPOT" at bounding box center [103, 423] width 151 height 40
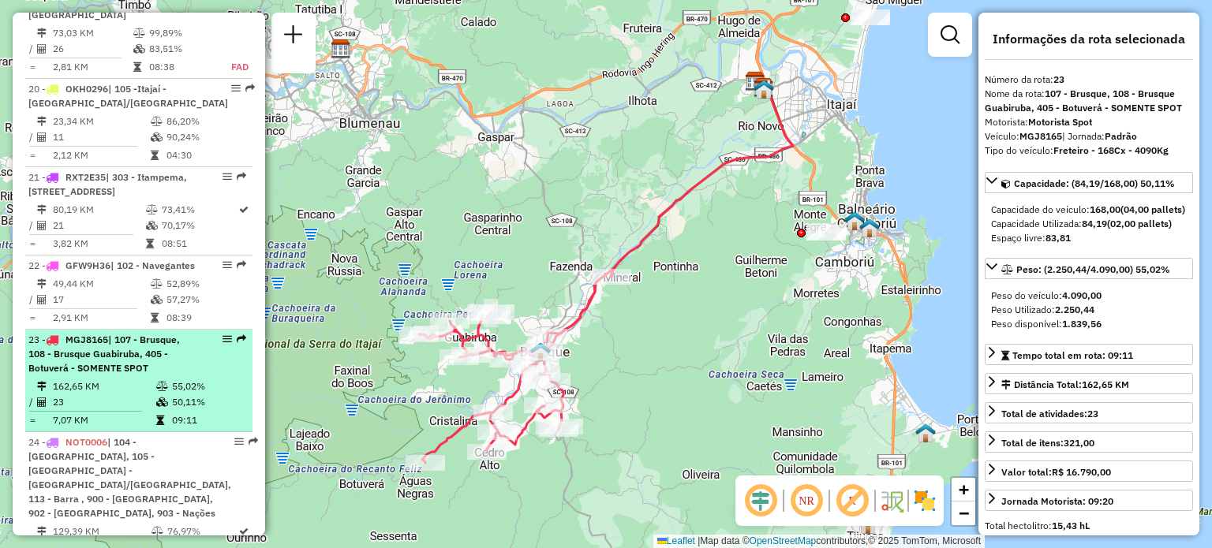
scroll to position [2396, 0]
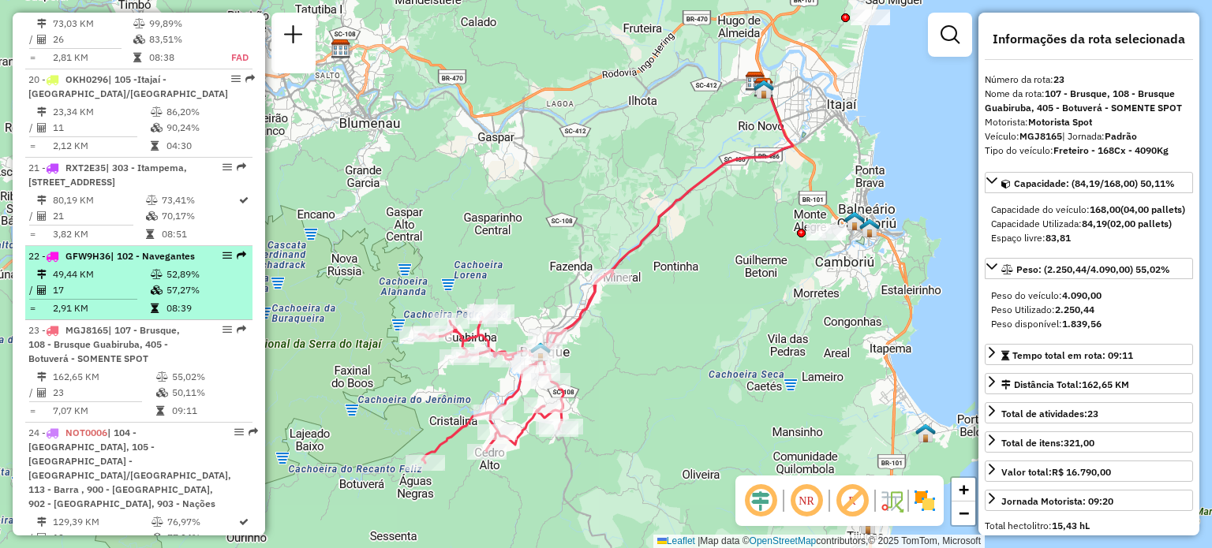
click at [136, 267] on td "49,44 KM" at bounding box center [101, 275] width 98 height 16
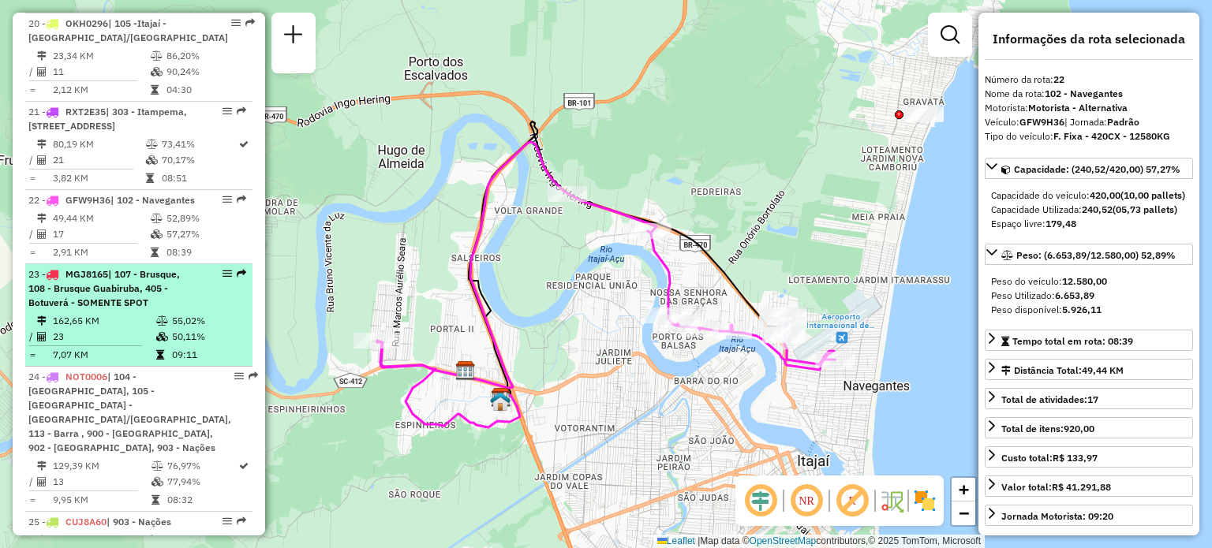
scroll to position [2475, 0]
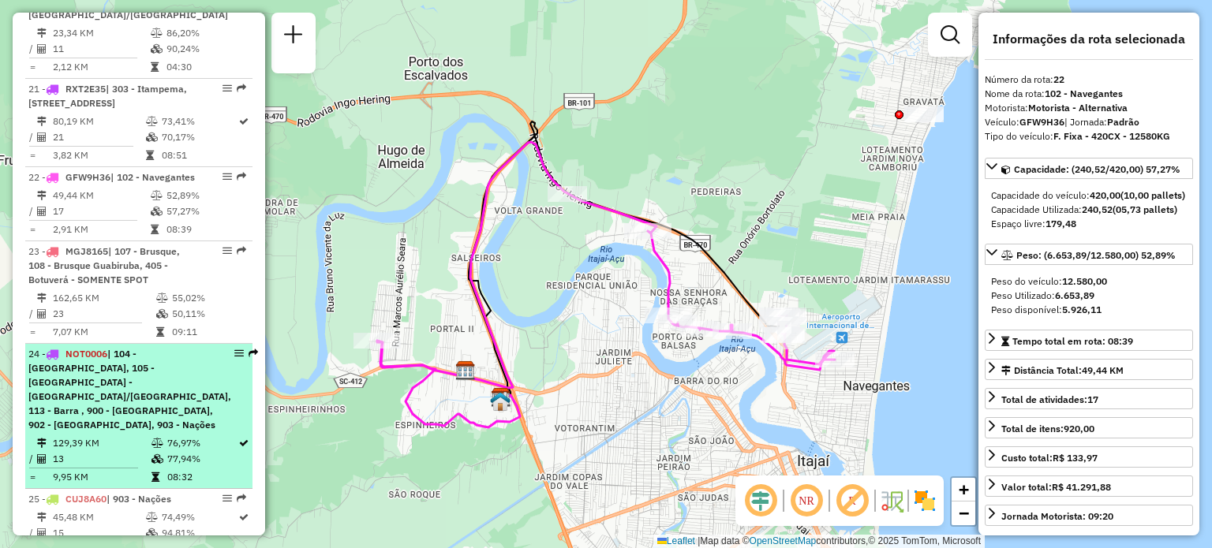
click at [116, 348] on span "| 104 - Cordeiros, 105 -Itajaí - São Vicente/Ressacada, 113 - Barra , 900 - Ita…" at bounding box center [129, 389] width 203 height 83
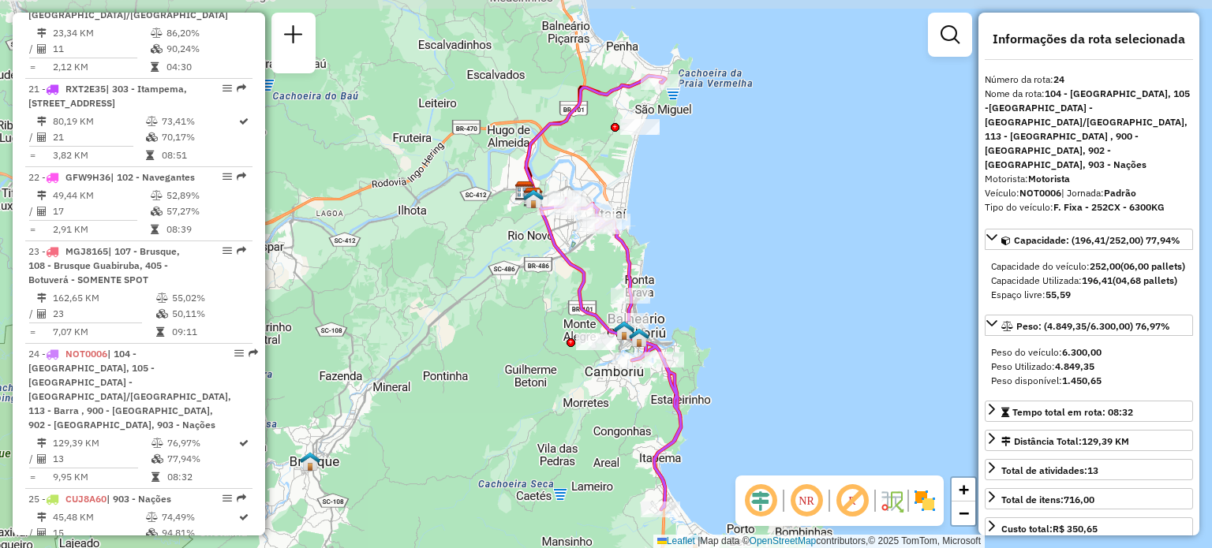
drag, startPoint x: 689, startPoint y: 164, endPoint x: 685, endPoint y: 182, distance: 18.4
click at [685, 182] on div "Janela de atendimento Grade de atendimento Capacidade Transportadoras Veículos …" at bounding box center [606, 274] width 1212 height 548
drag, startPoint x: 921, startPoint y: 495, endPoint x: 920, endPoint y: 390, distance: 104.9
click at [921, 495] on img at bounding box center [924, 500] width 25 height 25
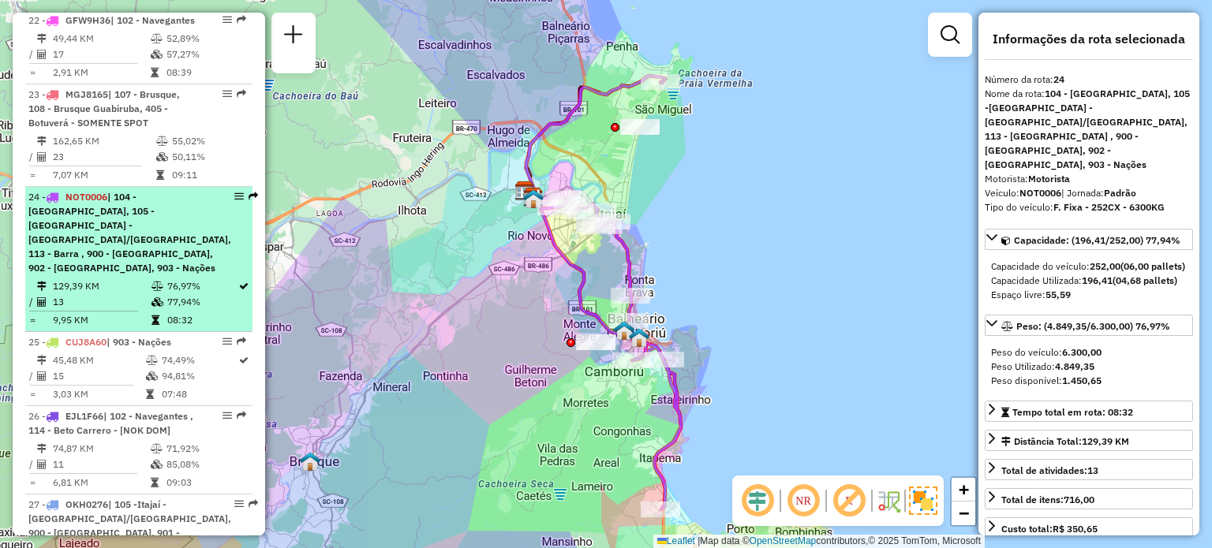
scroll to position [2633, 0]
click at [129, 211] on span "| 104 - Cordeiros, 105 -Itajaí - São Vicente/Ressacada, 113 - Barra , 900 - Ita…" at bounding box center [129, 231] width 203 height 83
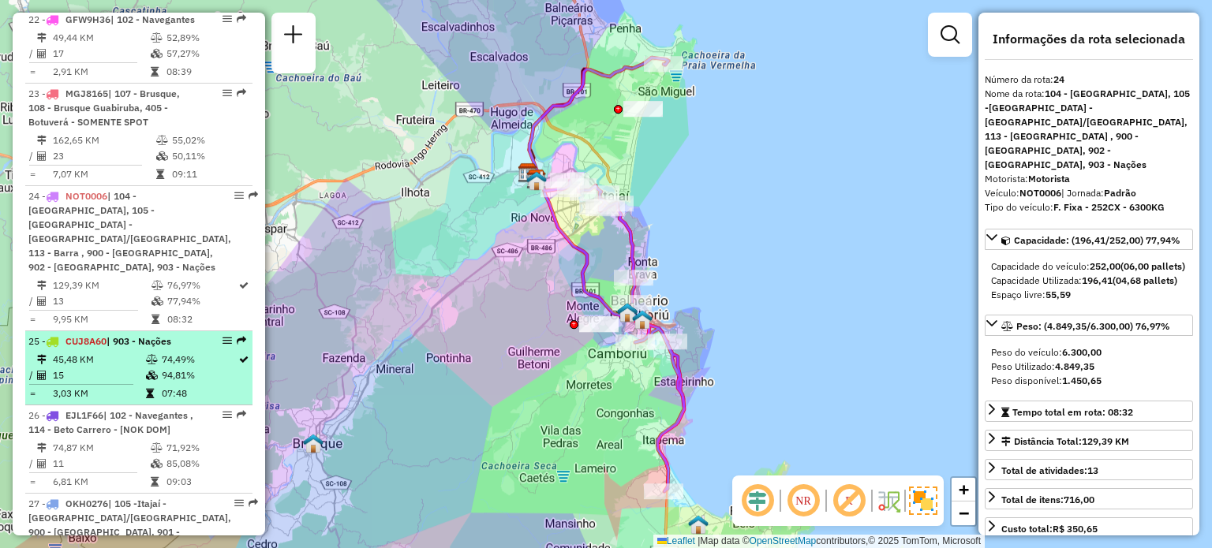
click at [115, 386] on td "3,03 KM" at bounding box center [98, 394] width 93 height 16
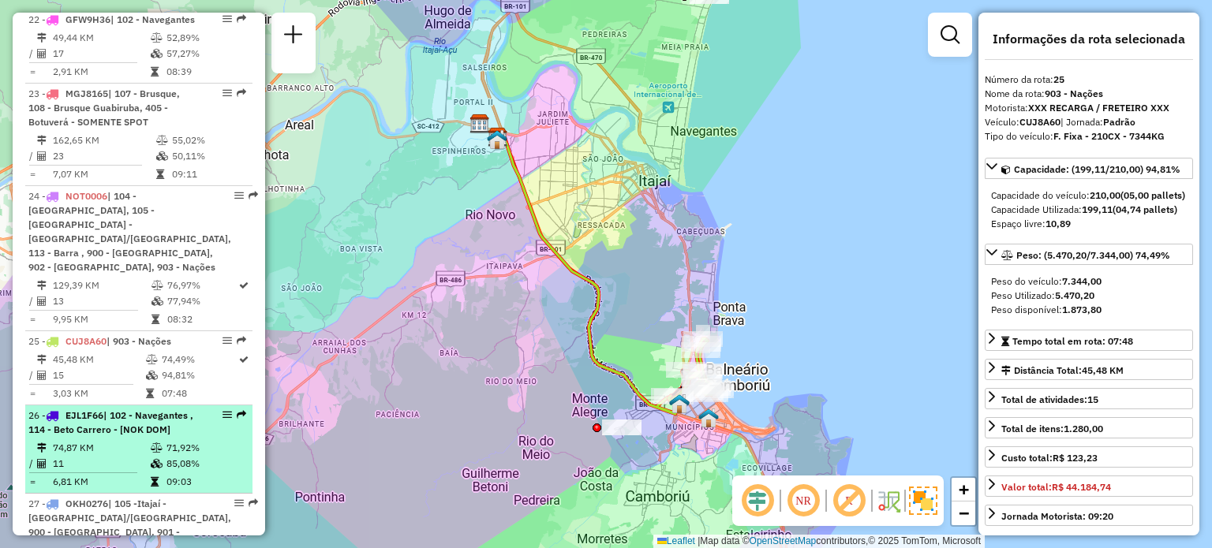
click at [115, 409] on span "| 102 - Navegantes , 114 - Beto Carrero - [NOK DOM]" at bounding box center [110, 422] width 165 height 26
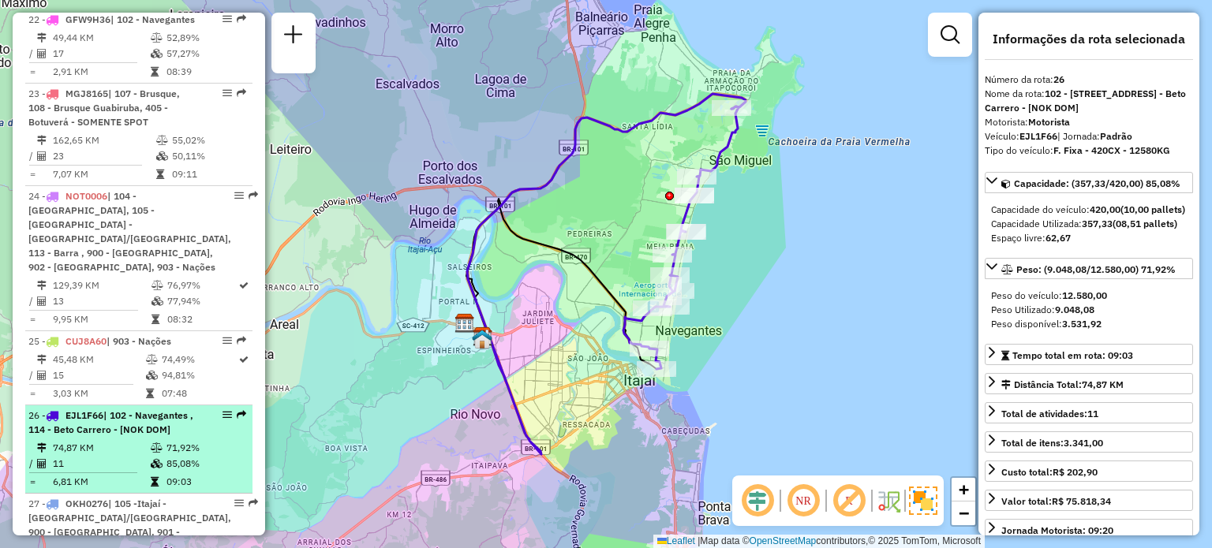
scroll to position [2712, 0]
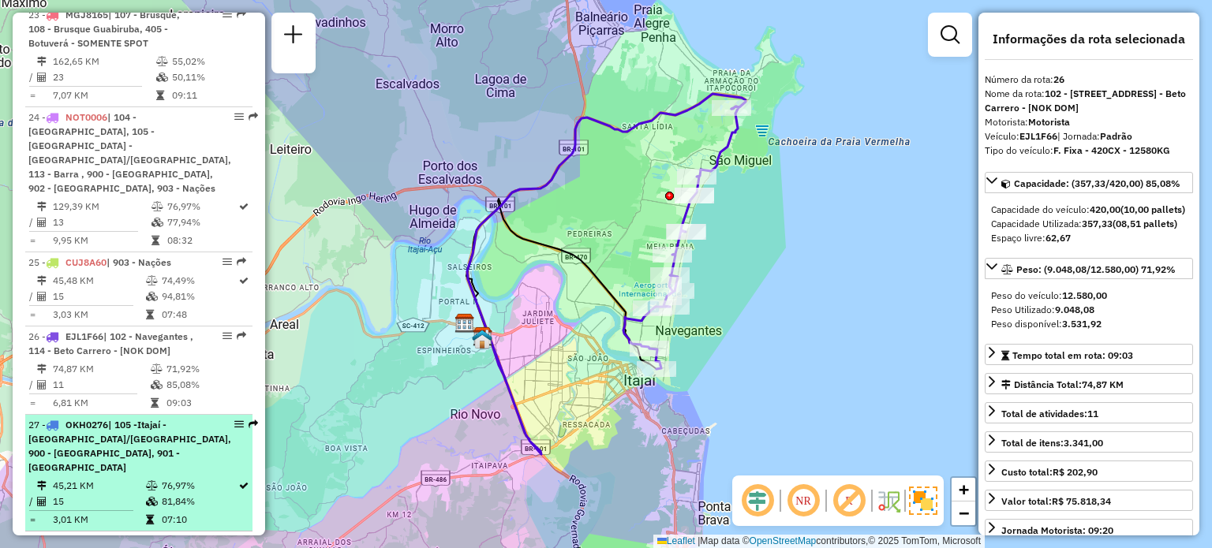
click at [151, 419] on span "| 105 -Itajaí - São Vicente/Ressacada, 900 - Itajaí Centro - VUC, 901 - Praia B…" at bounding box center [129, 446] width 203 height 54
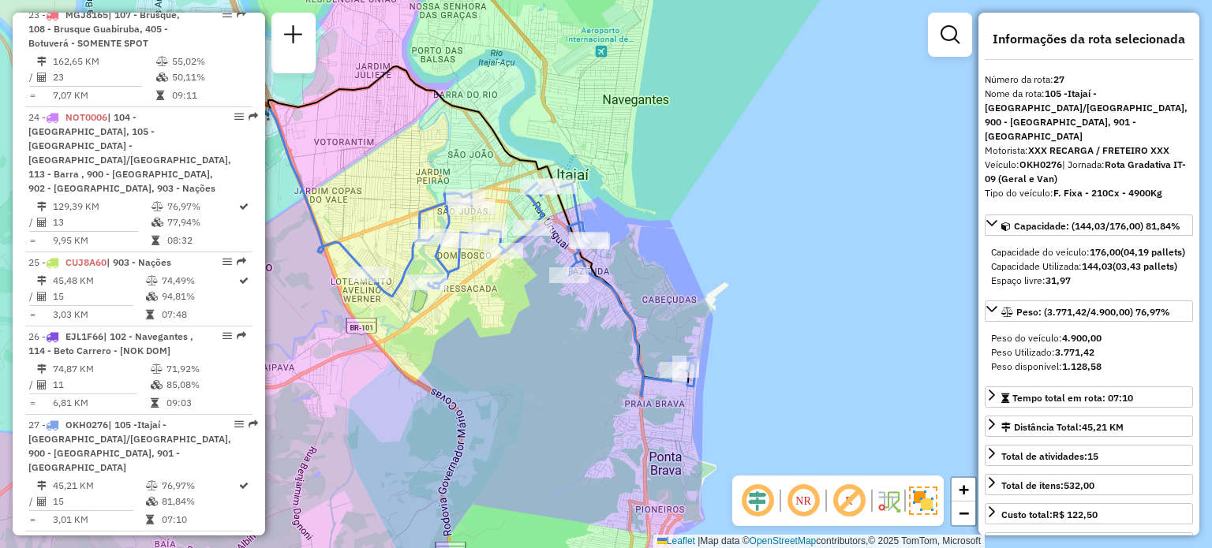
drag, startPoint x: 629, startPoint y: 413, endPoint x: 502, endPoint y: 371, distance: 134.7
click at [502, 371] on div "Janela de atendimento Grade de atendimento Capacidade Transportadoras Veículos …" at bounding box center [606, 274] width 1212 height 548
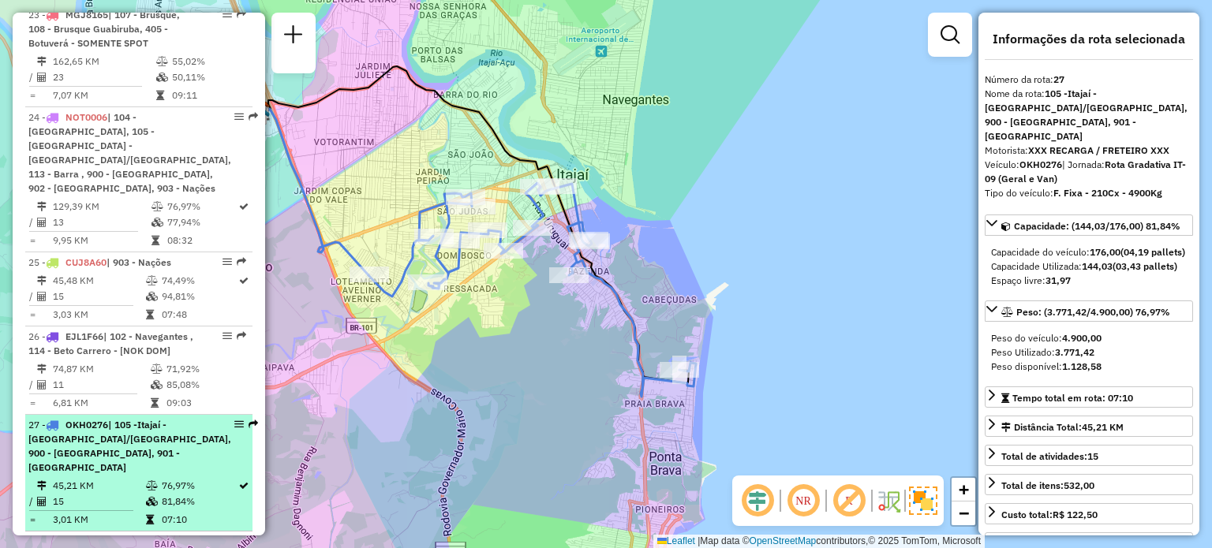
click at [103, 418] on div "27 - OKH0276 | 105 -Itajaí - São Vicente/Ressacada, 900 - Itajaí Centro - VUC, …" at bounding box center [129, 446] width 203 height 57
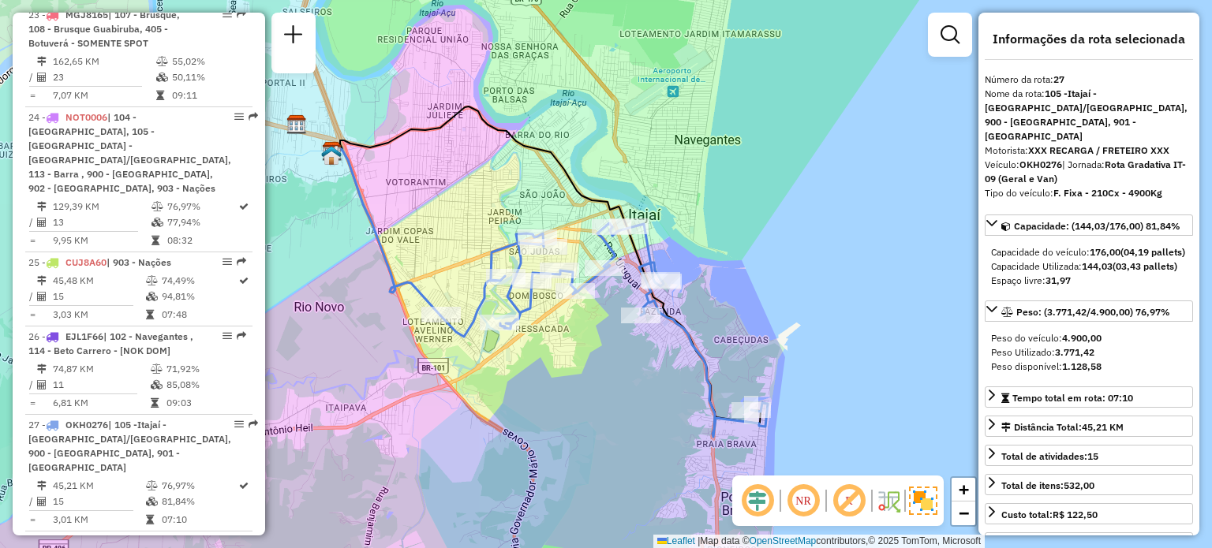
drag, startPoint x: 637, startPoint y: 375, endPoint x: 607, endPoint y: 372, distance: 30.9
click at [607, 372] on div "Janela de atendimento Grade de atendimento Capacidade Transportadoras Veículos …" at bounding box center [606, 274] width 1212 height 548
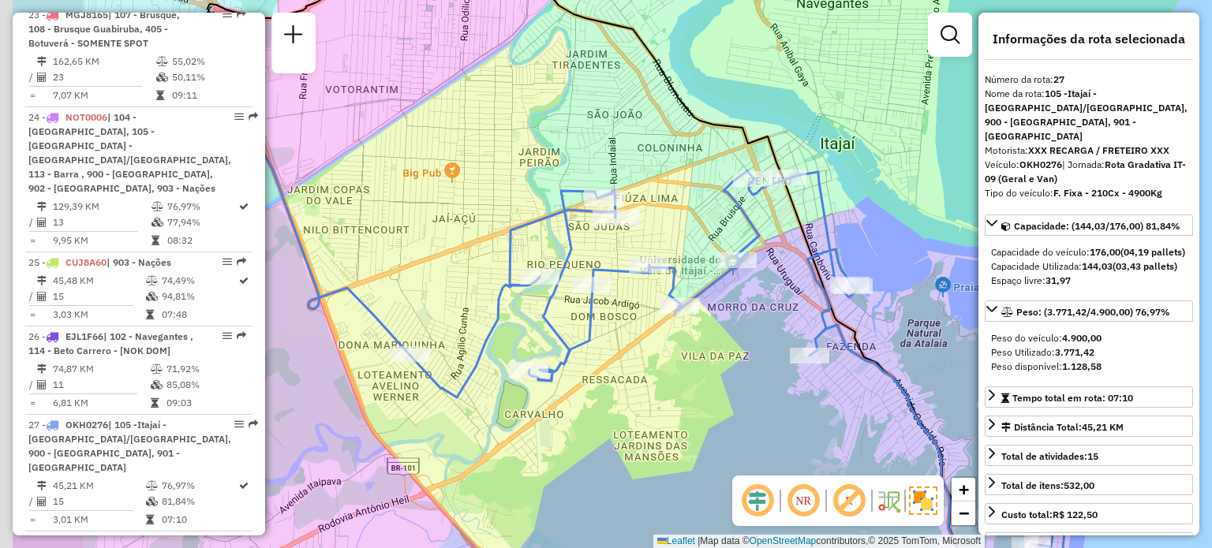
drag, startPoint x: 574, startPoint y: 364, endPoint x: 708, endPoint y: 375, distance: 134.5
click at [708, 375] on div "Janela de atendimento Grade de atendimento Capacidade Transportadoras Veículos …" at bounding box center [606, 274] width 1212 height 548
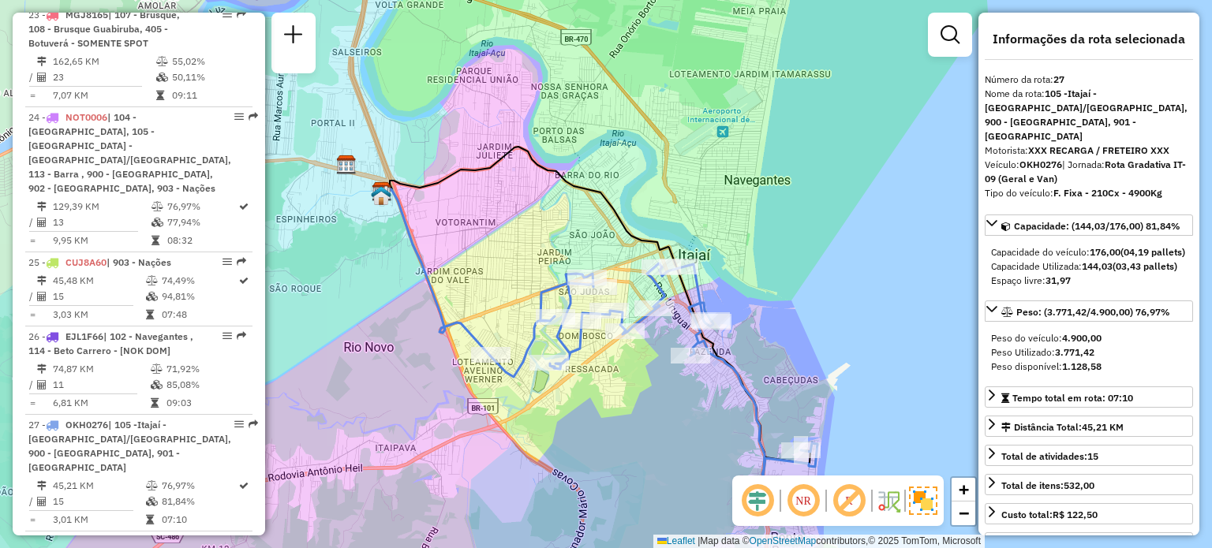
drag, startPoint x: 736, startPoint y: 259, endPoint x: 622, endPoint y: 255, distance: 114.4
click at [622, 255] on div "Janela de atendimento Grade de atendimento Capacidade Transportadoras Veículos …" at bounding box center [606, 274] width 1212 height 548
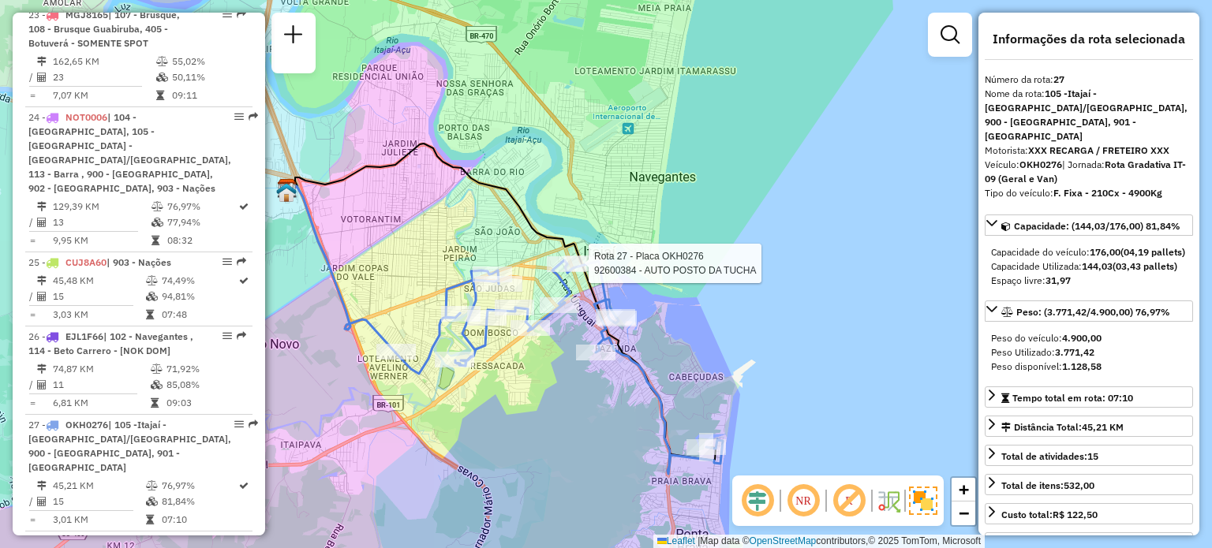
click at [786, 309] on div "Rota 27 - Placa OKH0276 92600384 - AUTO POSTO DA TUCHA Janela de atendimento Gr…" at bounding box center [606, 274] width 1212 height 548
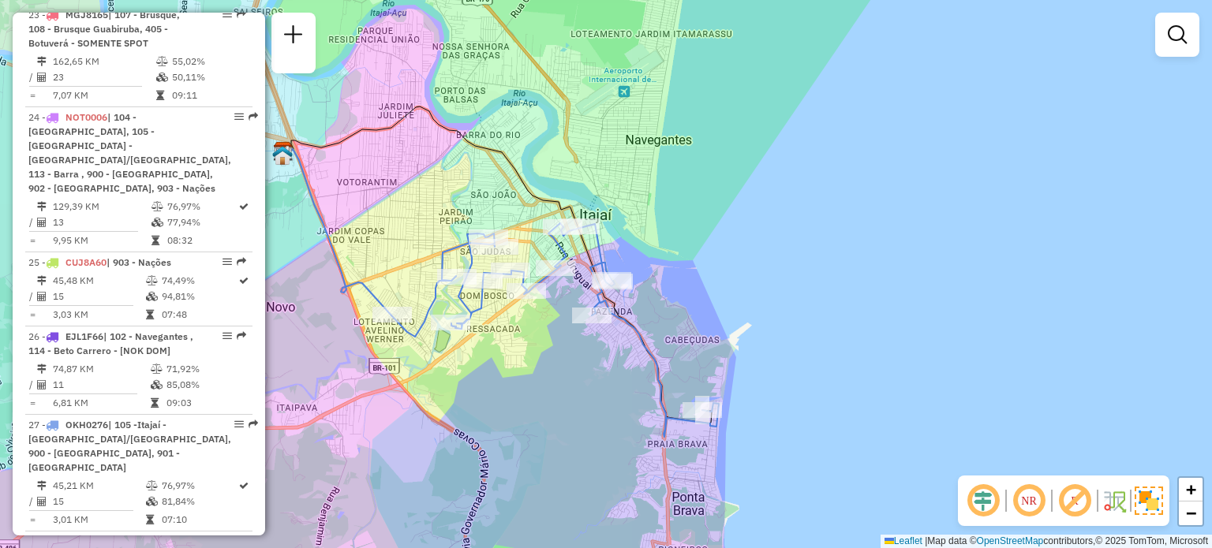
drag, startPoint x: 599, startPoint y: 425, endPoint x: 595, endPoint y: 387, distance: 38.1
click at [595, 387] on div "Janela de atendimento Grade de atendimento Capacidade Transportadoras Veículos …" at bounding box center [606, 274] width 1212 height 548
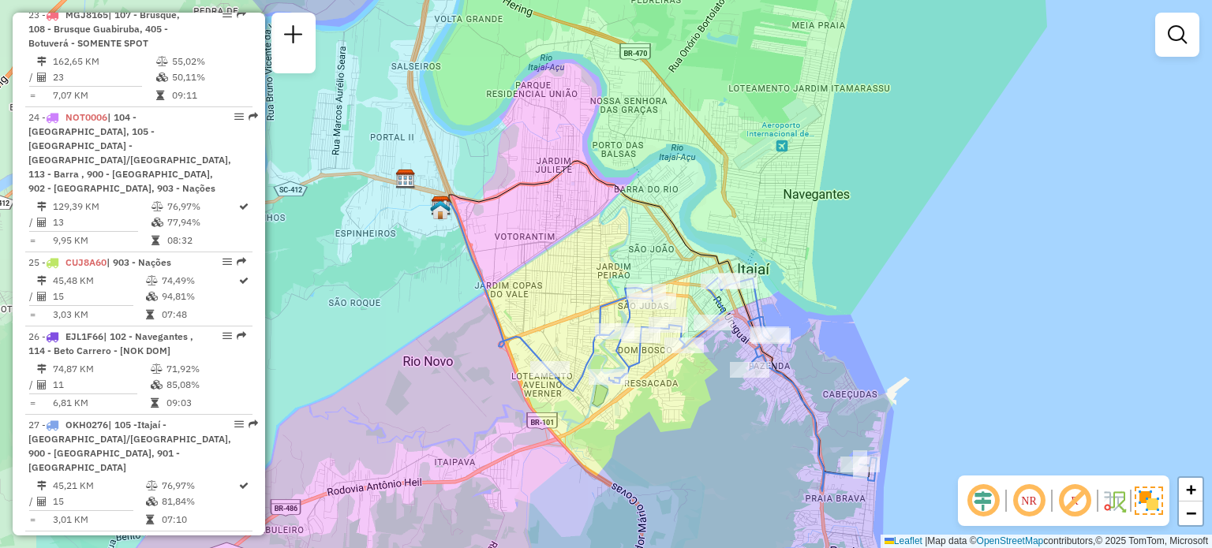
drag, startPoint x: 584, startPoint y: 364, endPoint x: 741, endPoint y: 420, distance: 167.1
click at [741, 420] on div "Janela de atendimento Grade de atendimento Capacidade Transportadoras Veículos …" at bounding box center [606, 274] width 1212 height 548
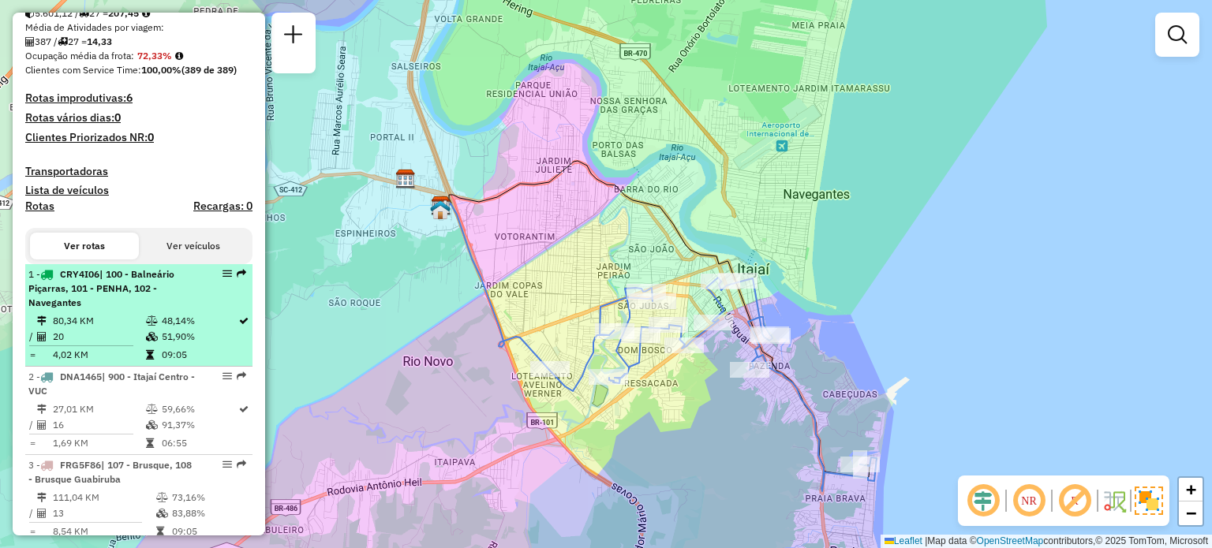
scroll to position [394, 0]
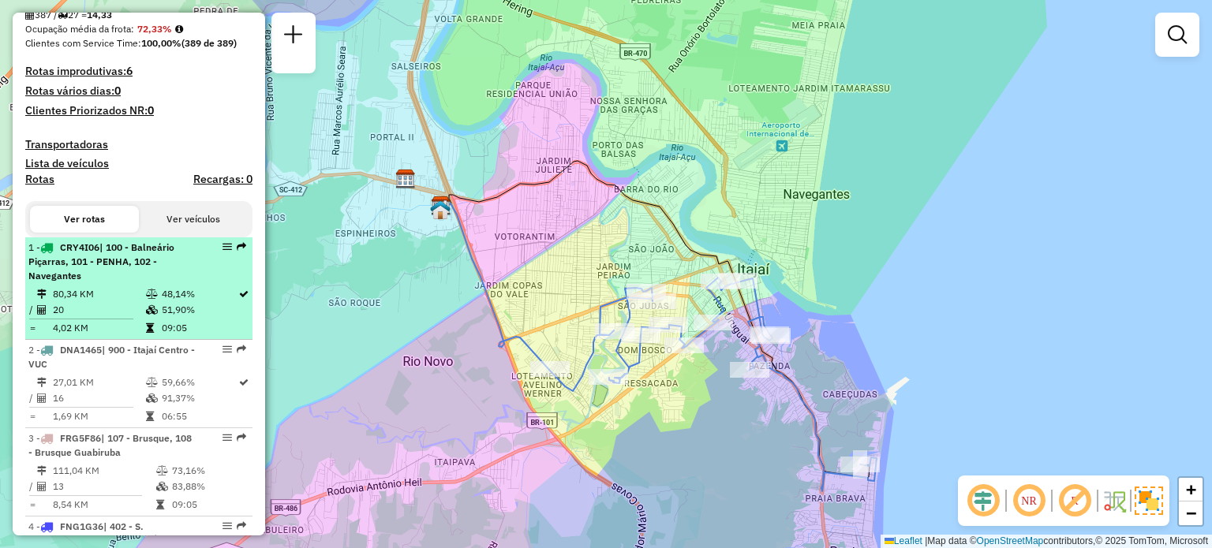
click at [145, 283] on div "1 - CRY4I06 | 100 - Balneário Piçarras, 101 - PENHA, 102 - Navegantes" at bounding box center [111, 262] width 167 height 43
select select "**********"
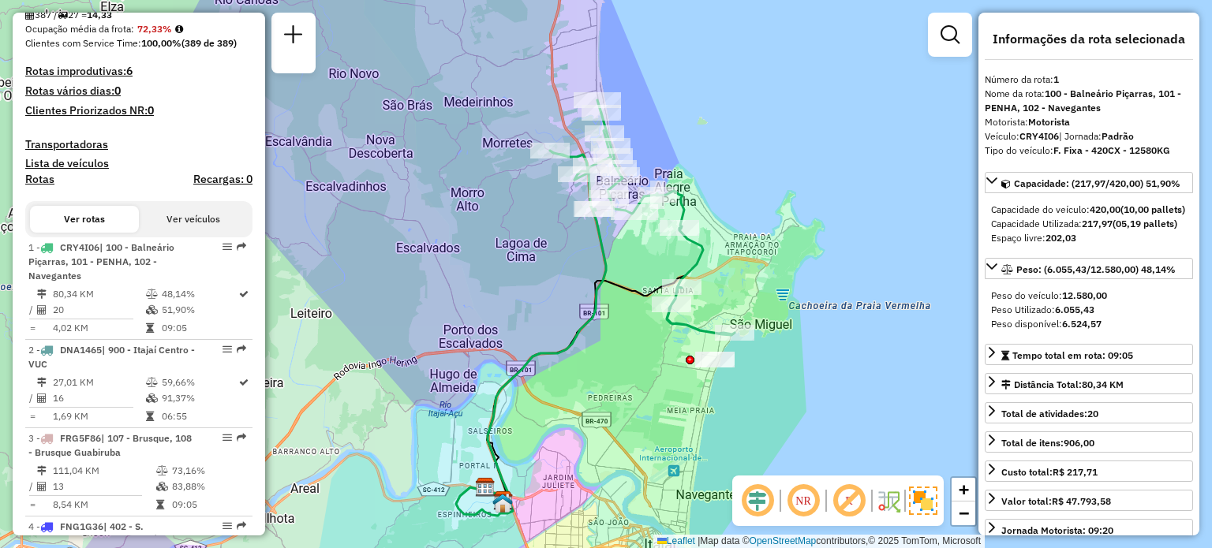
drag, startPoint x: 659, startPoint y: 311, endPoint x: 628, endPoint y: 391, distance: 86.4
click at [628, 391] on div "Janela de atendimento Grade de atendimento Capacidade Transportadoras Veículos …" at bounding box center [606, 274] width 1212 height 548
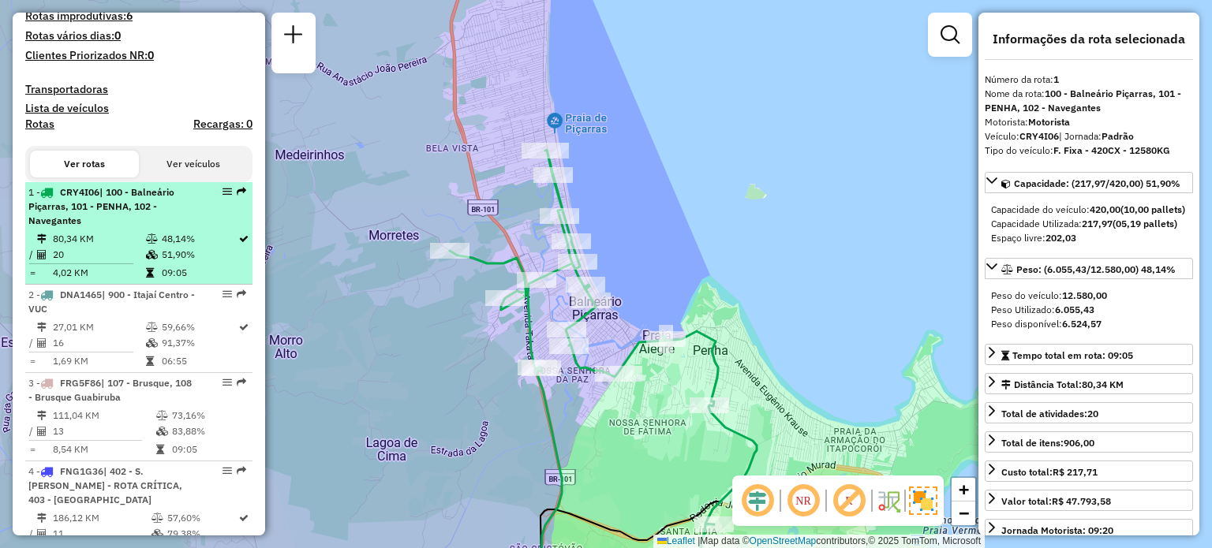
scroll to position [472, 0]
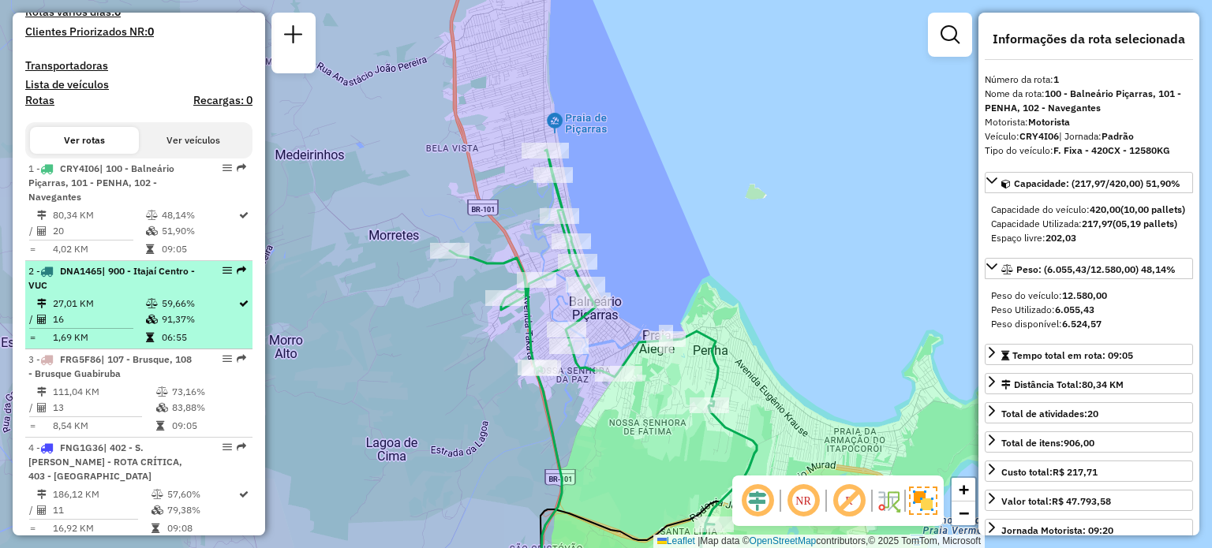
click at [119, 293] on div "2 - DNA1465 | 900 - Itajaí Centro - VUC" at bounding box center [111, 278] width 167 height 28
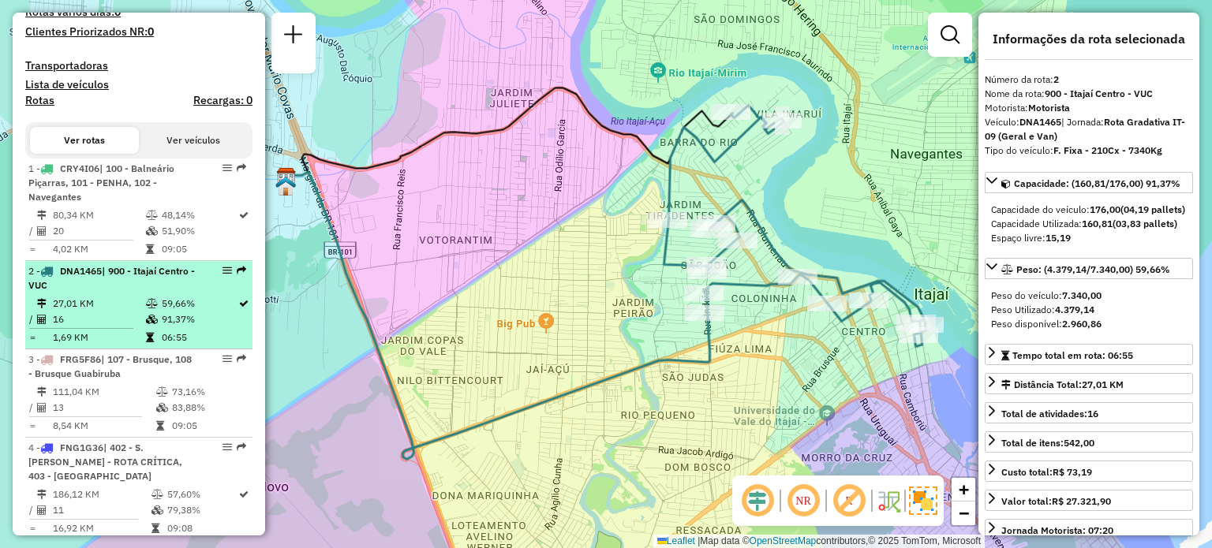
scroll to position [551, 0]
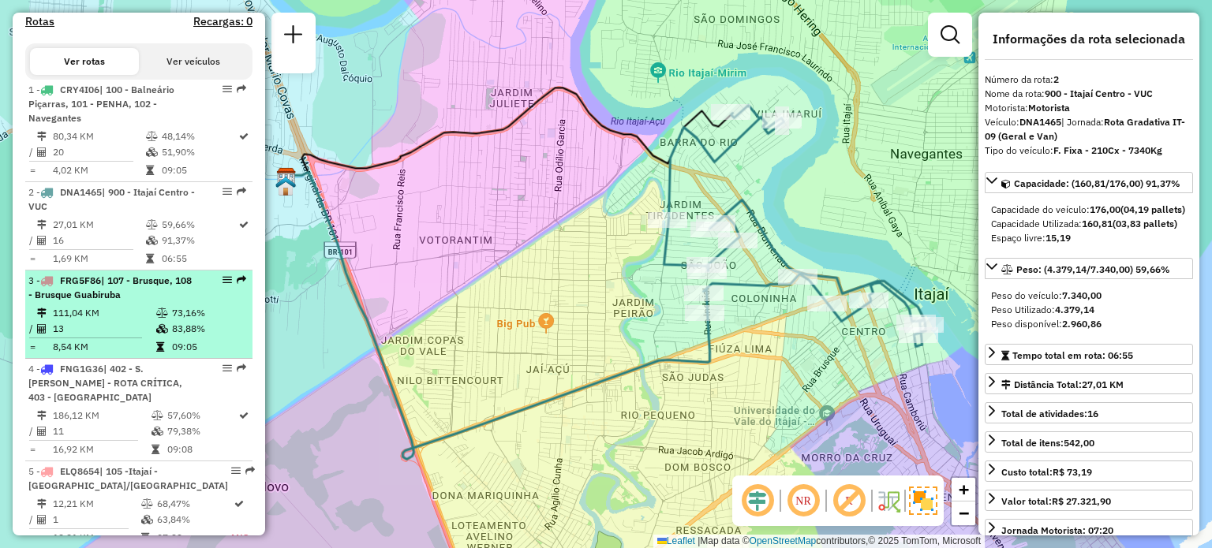
click at [118, 294] on span "| 107 - Brusque, 108 - Brusque Guabiruba" at bounding box center [109, 287] width 163 height 26
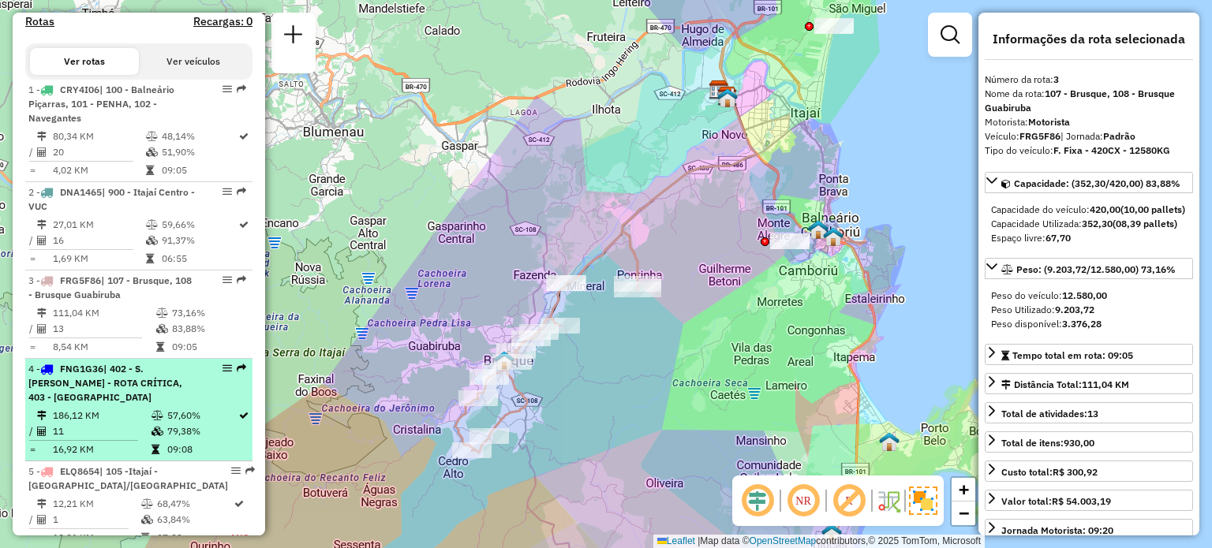
click at [91, 397] on span "| 402 - S. João Batista - ROTA CRÍTICA, 403 - Nova Trento" at bounding box center [105, 383] width 154 height 40
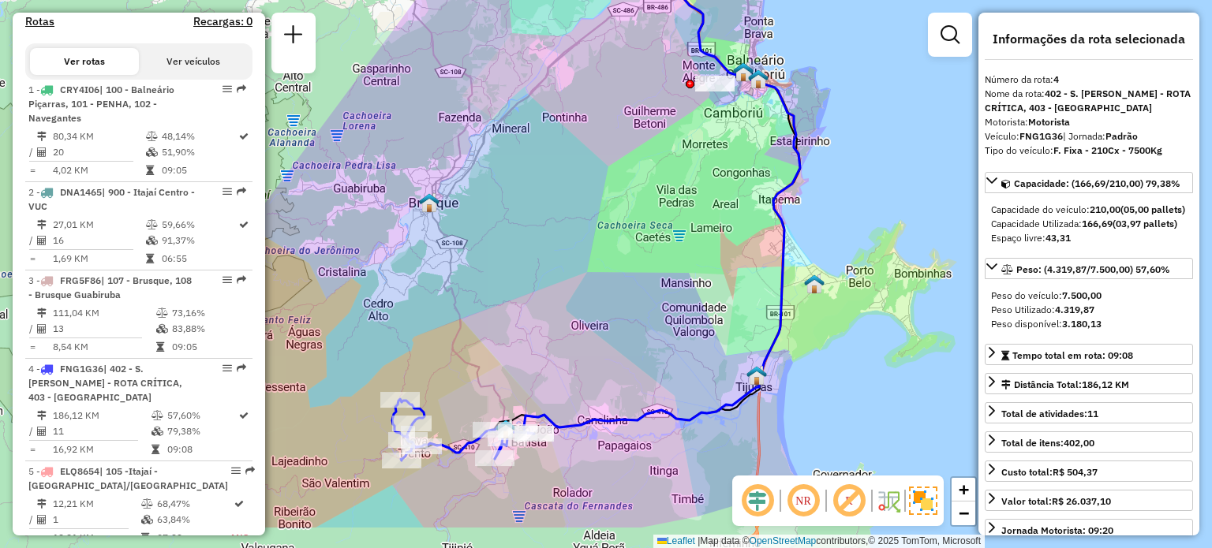
drag, startPoint x: 640, startPoint y: 335, endPoint x: 628, endPoint y: 256, distance: 79.9
click at [628, 256] on div "Janela de atendimento Grade de atendimento Capacidade Transportadoras Veículos …" at bounding box center [606, 274] width 1212 height 548
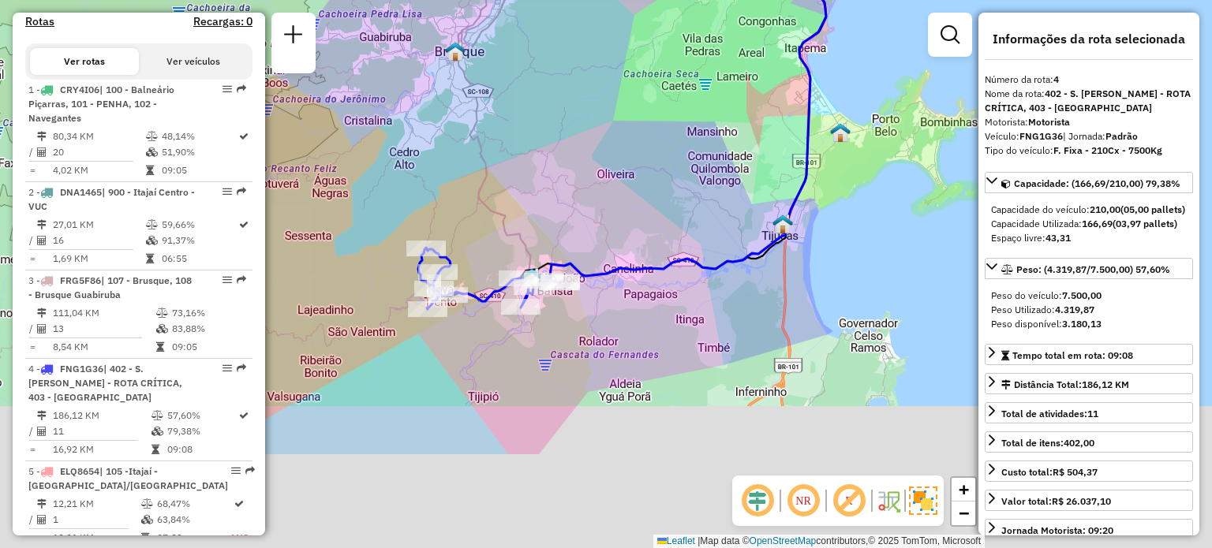
drag, startPoint x: 695, startPoint y: 181, endPoint x: 777, endPoint y: -38, distance: 233.4
click at [777, 0] on html "Aguarde... Pop-up bloqueado! Seu navegador bloqueou automáticamente a abertura …" at bounding box center [606, 274] width 1212 height 548
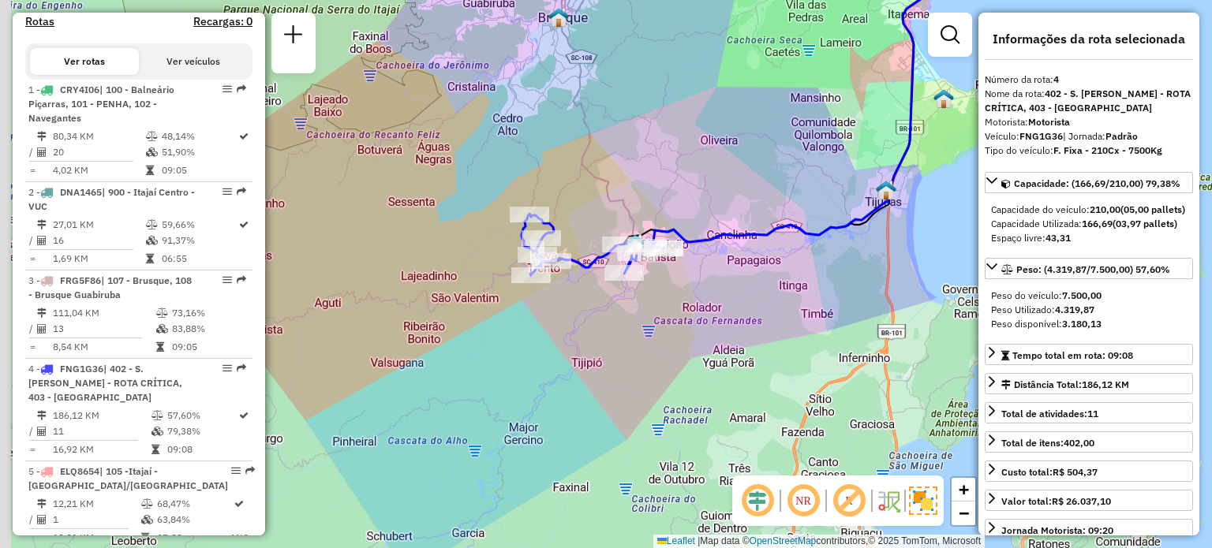
click at [658, 110] on div "Janela de atendimento Grade de atendimento Capacidade Transportadoras Veículos …" at bounding box center [606, 274] width 1212 height 548
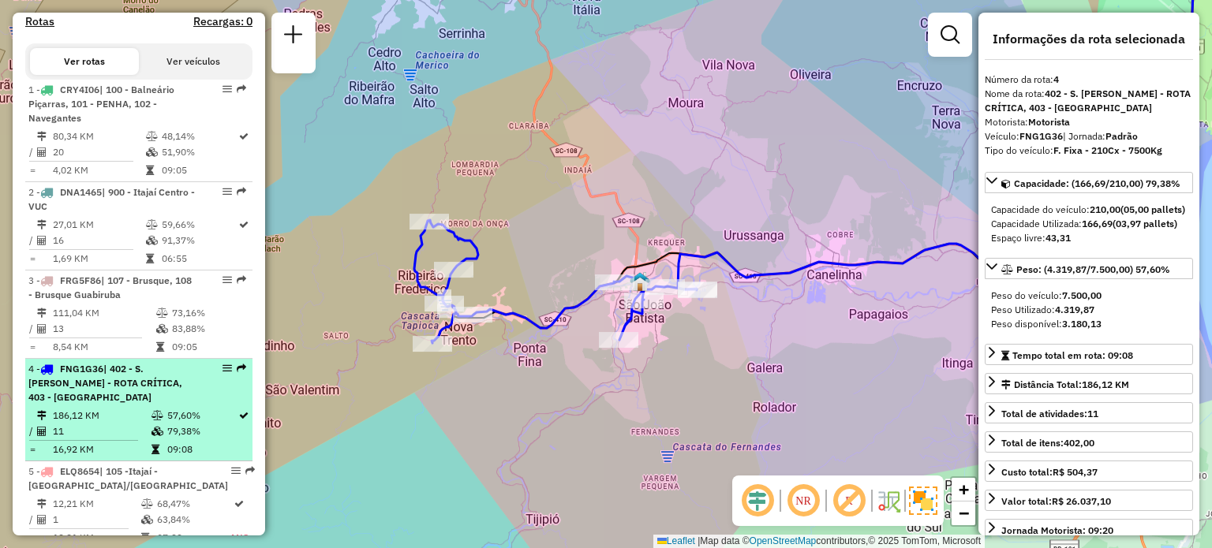
click at [105, 461] on li "4 - FNG1G36 | 402 - S. João Batista - ROTA CRÍTICA, 403 - Nova Trento 186,12 KM…" at bounding box center [138, 410] width 227 height 103
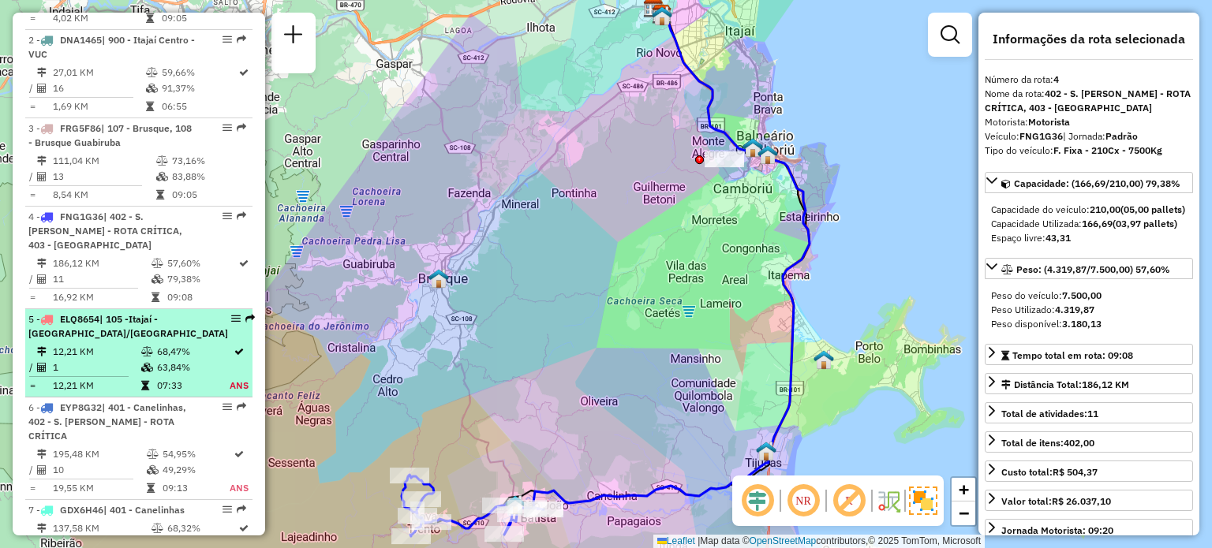
scroll to position [709, 0]
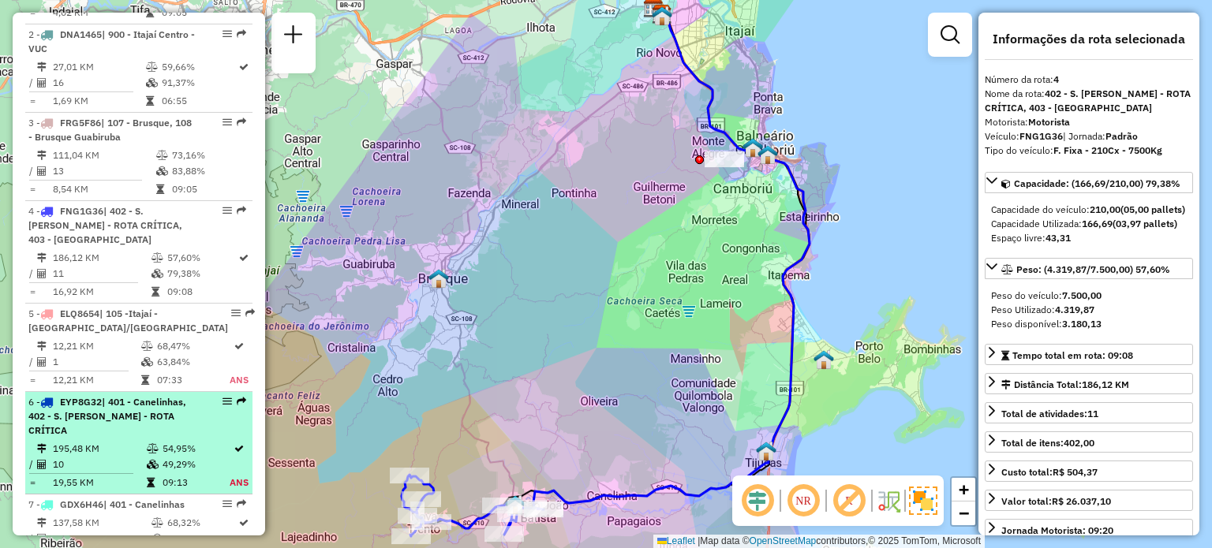
click at [114, 417] on span "| 401 - Canelinhas, 402 - S. João Batista - ROTA CRÍTICA" at bounding box center [107, 416] width 158 height 40
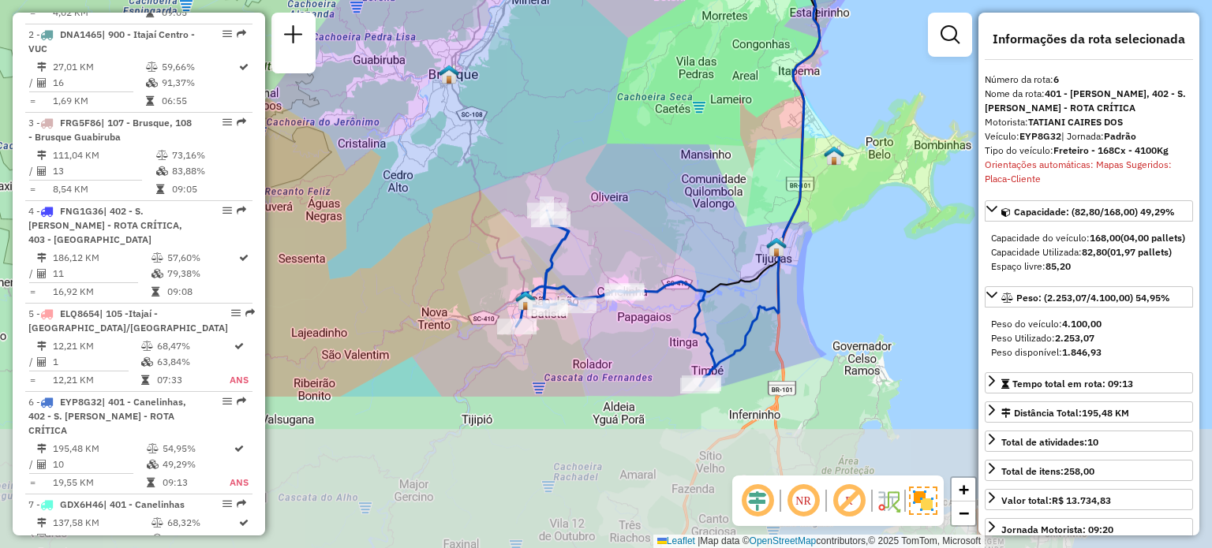
drag, startPoint x: 618, startPoint y: 315, endPoint x: 650, endPoint y: 135, distance: 182.6
click at [650, 135] on div "Janela de atendimento Grade de atendimento Capacidade Transportadoras Veículos …" at bounding box center [606, 274] width 1212 height 548
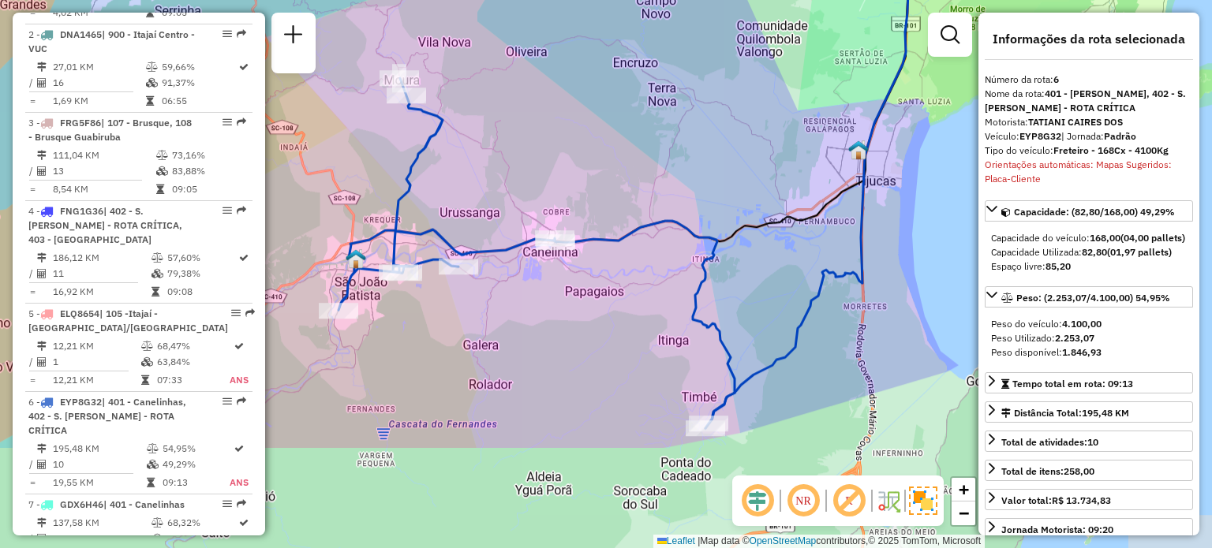
drag, startPoint x: 647, startPoint y: 234, endPoint x: 599, endPoint y: 88, distance: 154.2
click at [599, 88] on div "Janela de atendimento Grade de atendimento Capacidade Transportadoras Veículos …" at bounding box center [606, 274] width 1212 height 548
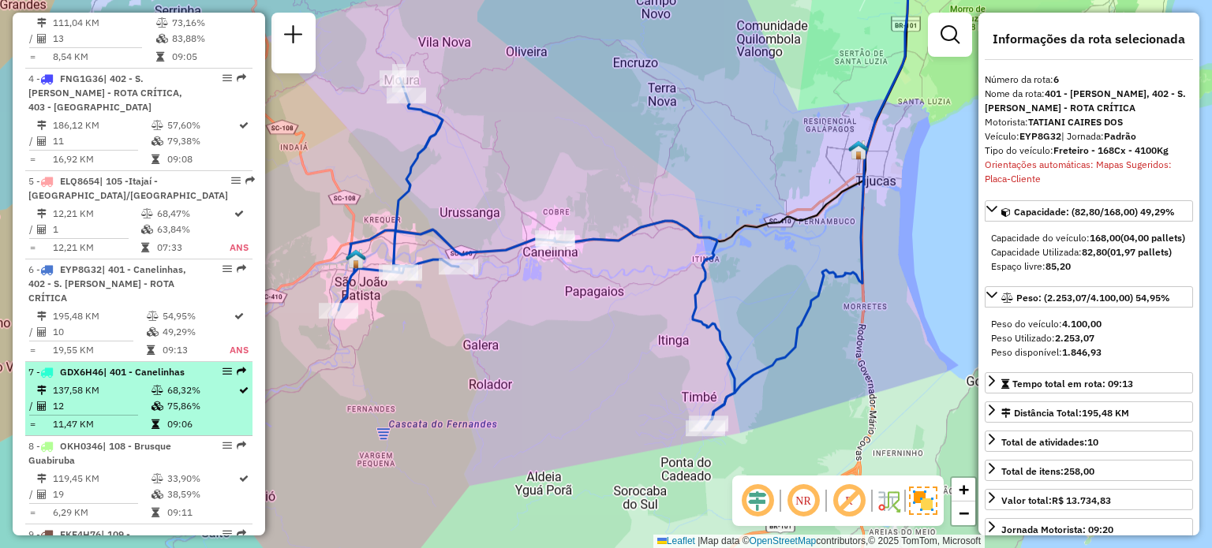
scroll to position [867, 0]
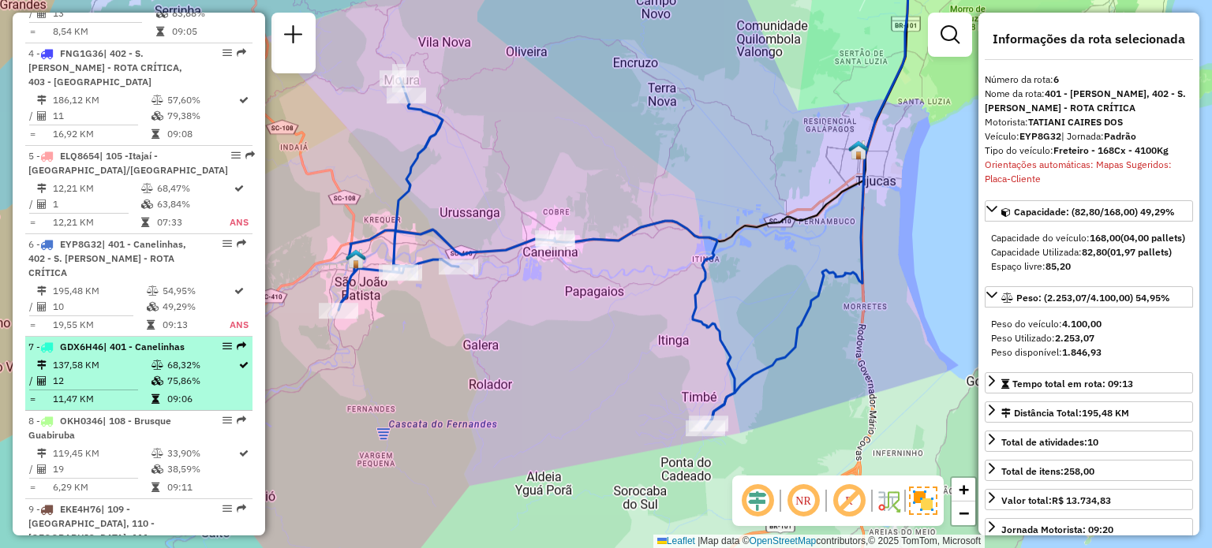
click at [152, 353] on span "| 401 - Canelinhas" at bounding box center [143, 347] width 81 height 12
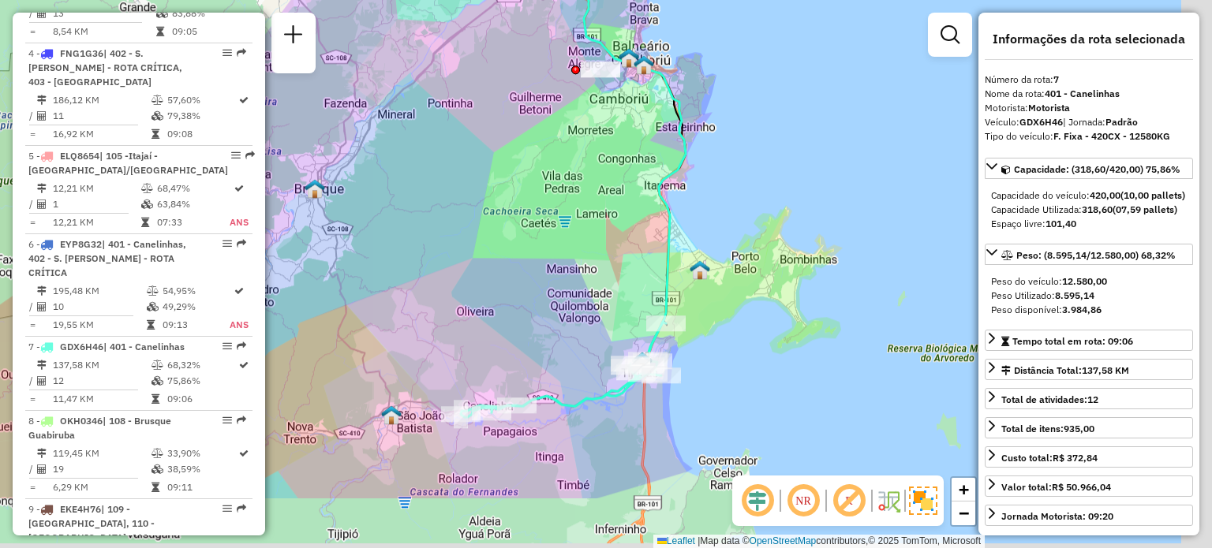
drag, startPoint x: 599, startPoint y: 174, endPoint x: 599, endPoint y: 127, distance: 47.3
click at [599, 127] on div "Janela de atendimento Grade de atendimento Capacidade Transportadoras Veículos …" at bounding box center [606, 274] width 1212 height 548
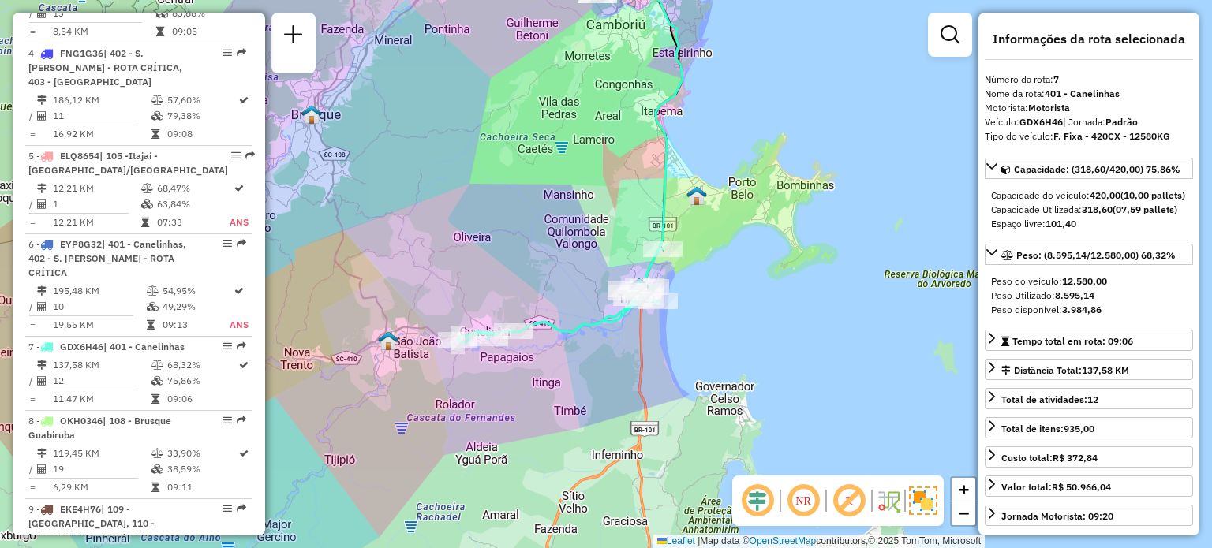
drag, startPoint x: 546, startPoint y: 237, endPoint x: 528, endPoint y: 179, distance: 60.1
click at [528, 179] on div "Janela de atendimento Grade de atendimento Capacidade Transportadoras Veículos …" at bounding box center [606, 274] width 1212 height 548
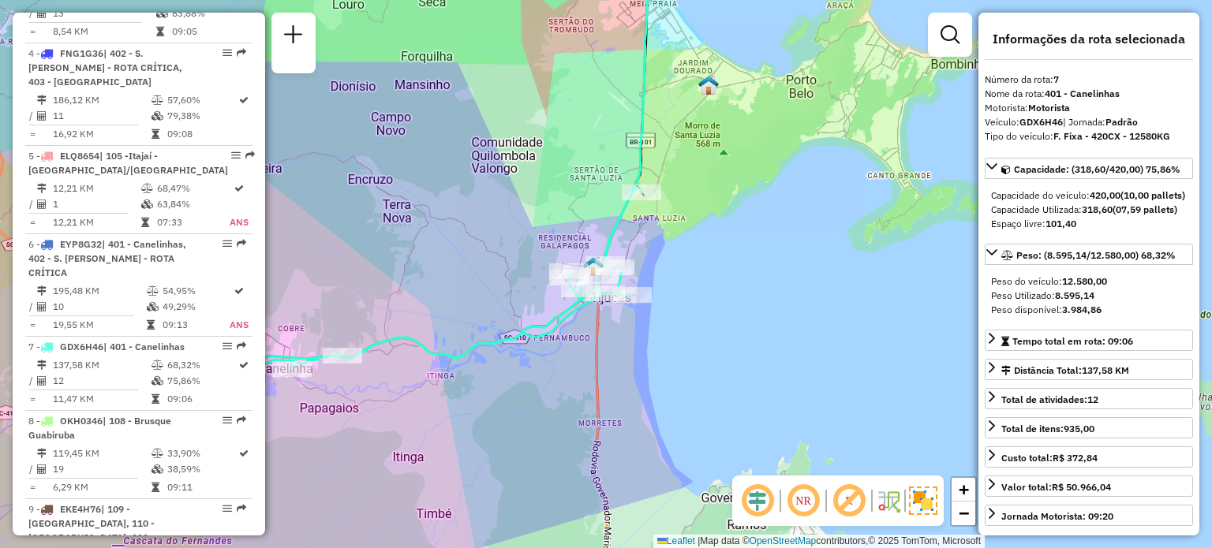
drag, startPoint x: 543, startPoint y: 163, endPoint x: 488, endPoint y: 204, distance: 67.7
click at [488, 204] on div "Janela de atendimento Grade de atendimento Capacidade Transportadoras Veículos …" at bounding box center [606, 274] width 1212 height 548
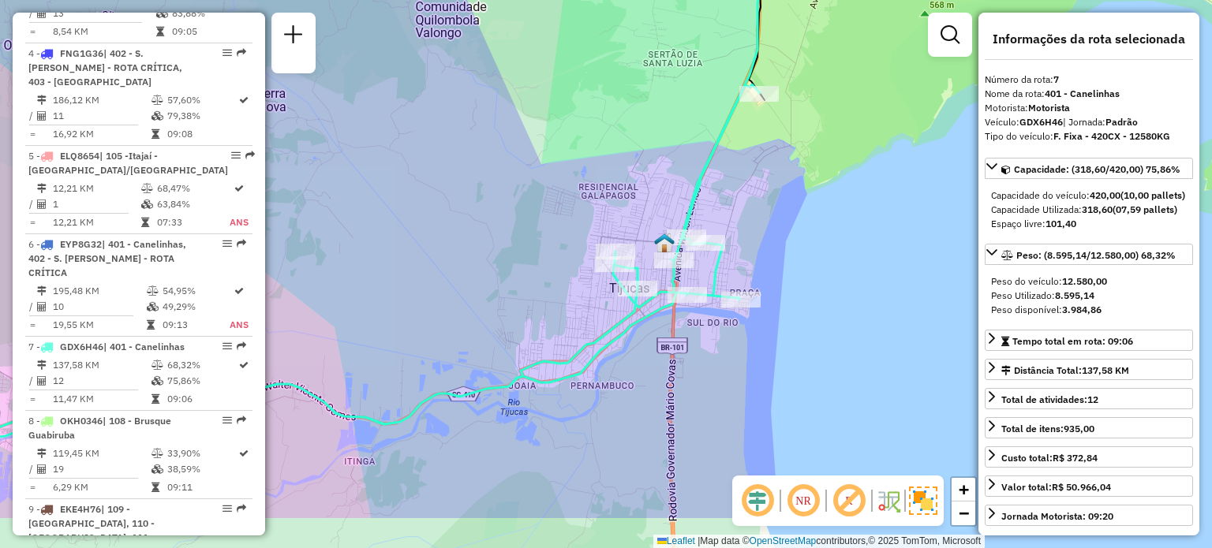
drag, startPoint x: 578, startPoint y: 316, endPoint x: 592, endPoint y: 164, distance: 152.9
click at [592, 164] on div "Janela de atendimento Grade de atendimento Capacidade Transportadoras Veículos …" at bounding box center [606, 274] width 1212 height 548
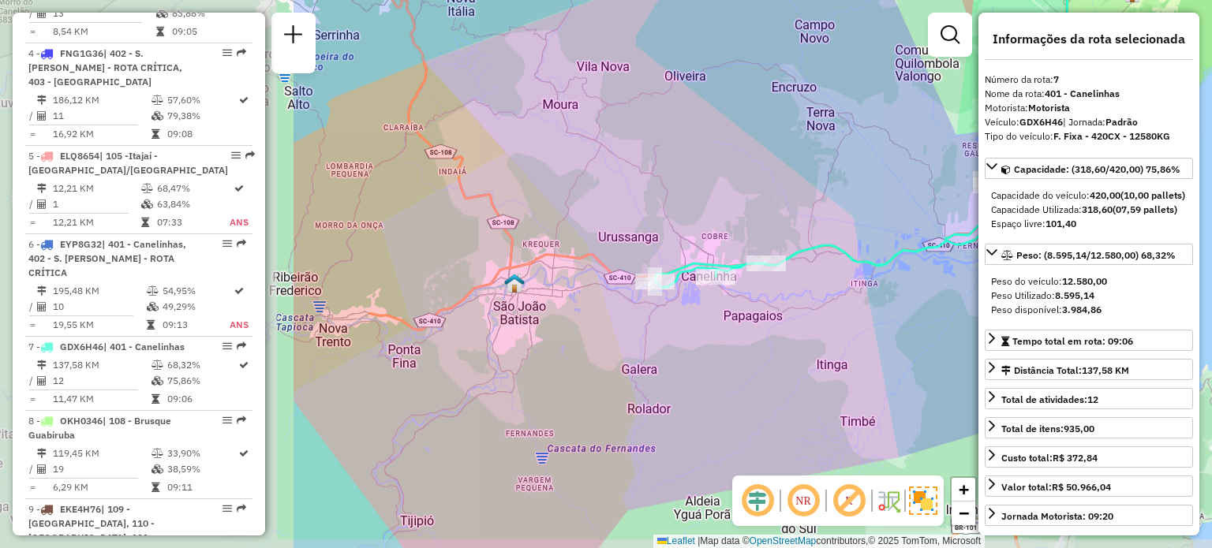
drag, startPoint x: 598, startPoint y: 211, endPoint x: 828, endPoint y: 201, distance: 230.5
click at [828, 201] on div "Janela de atendimento Grade de atendimento Capacidade Transportadoras Veículos …" at bounding box center [606, 274] width 1212 height 548
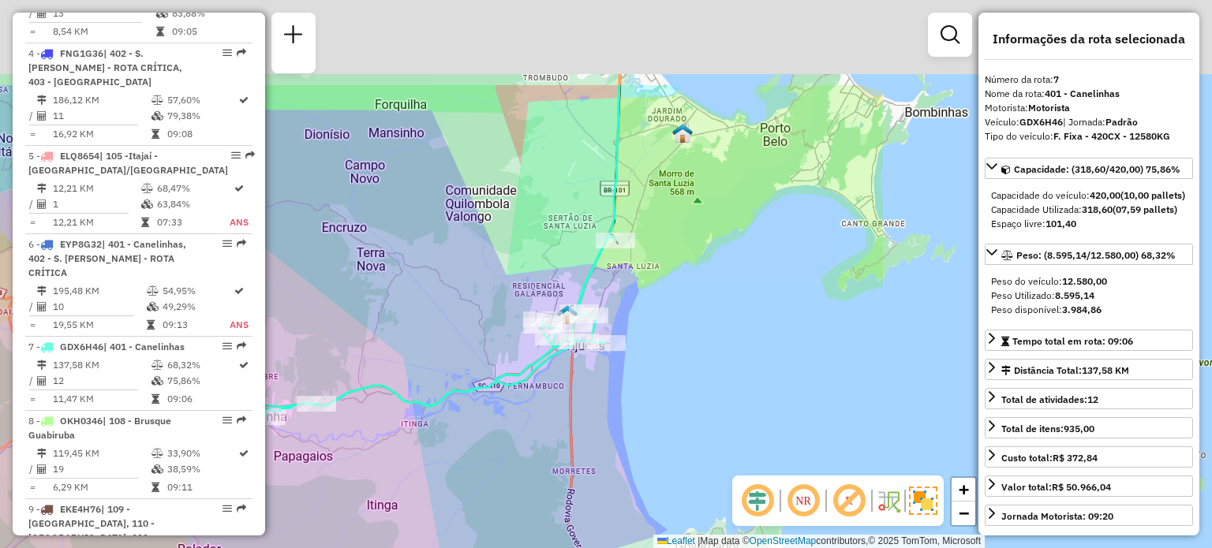
drag, startPoint x: 814, startPoint y: 206, endPoint x: 363, endPoint y: 349, distance: 473.2
click at [363, 349] on div "Janela de atendimento Grade de atendimento Capacidade Transportadoras Veículos …" at bounding box center [606, 274] width 1212 height 548
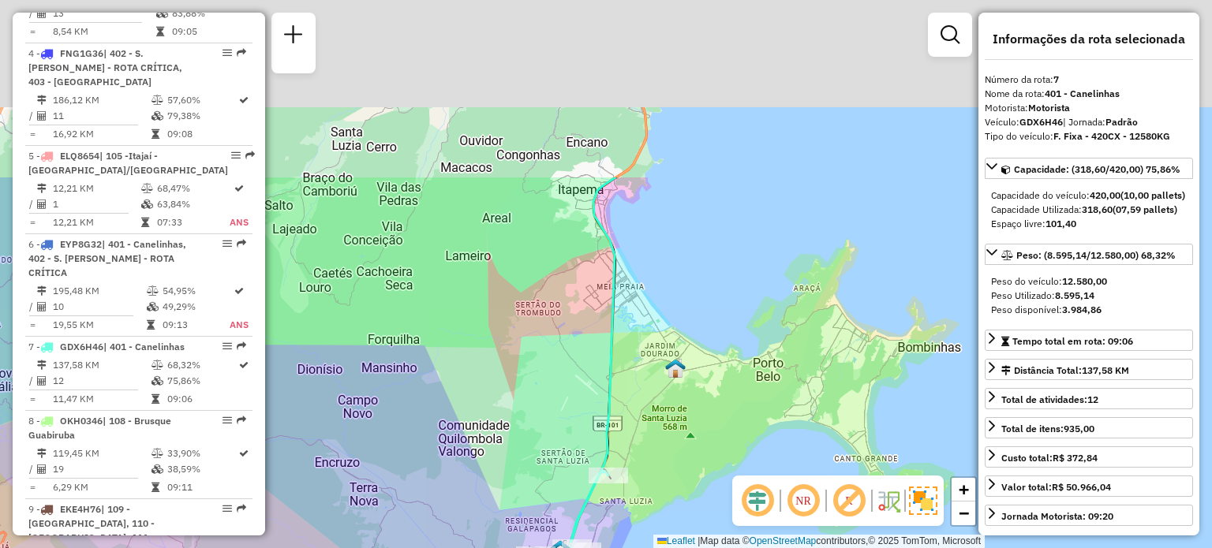
drag, startPoint x: 552, startPoint y: 168, endPoint x: 547, endPoint y: 401, distance: 232.8
click at [547, 401] on div "Janela de atendimento Grade de atendimento Capacidade Transportadoras Veículos …" at bounding box center [606, 274] width 1212 height 548
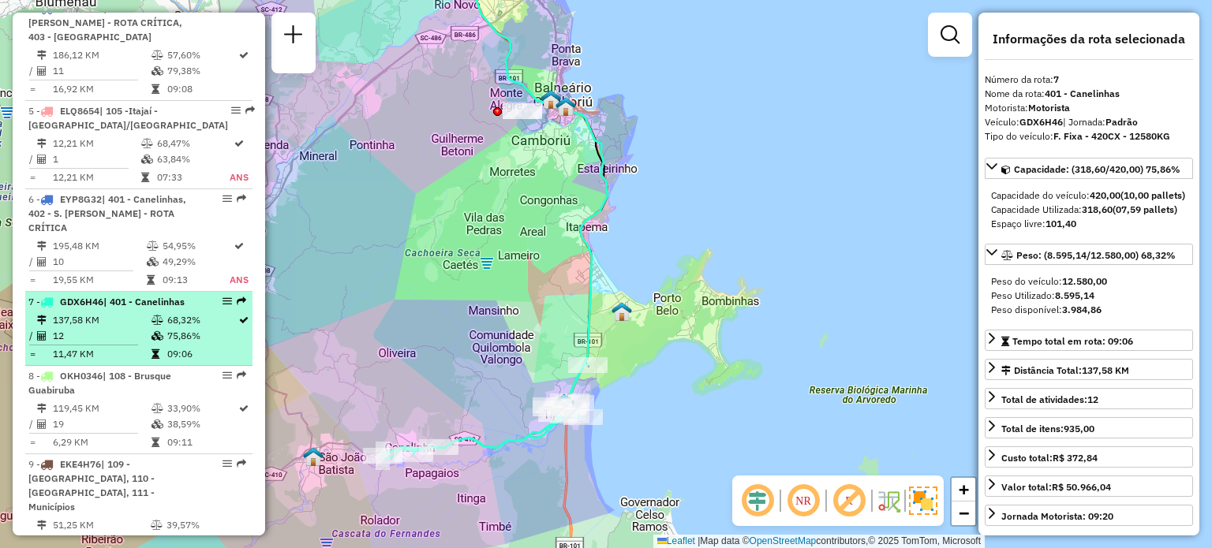
scroll to position [946, 0]
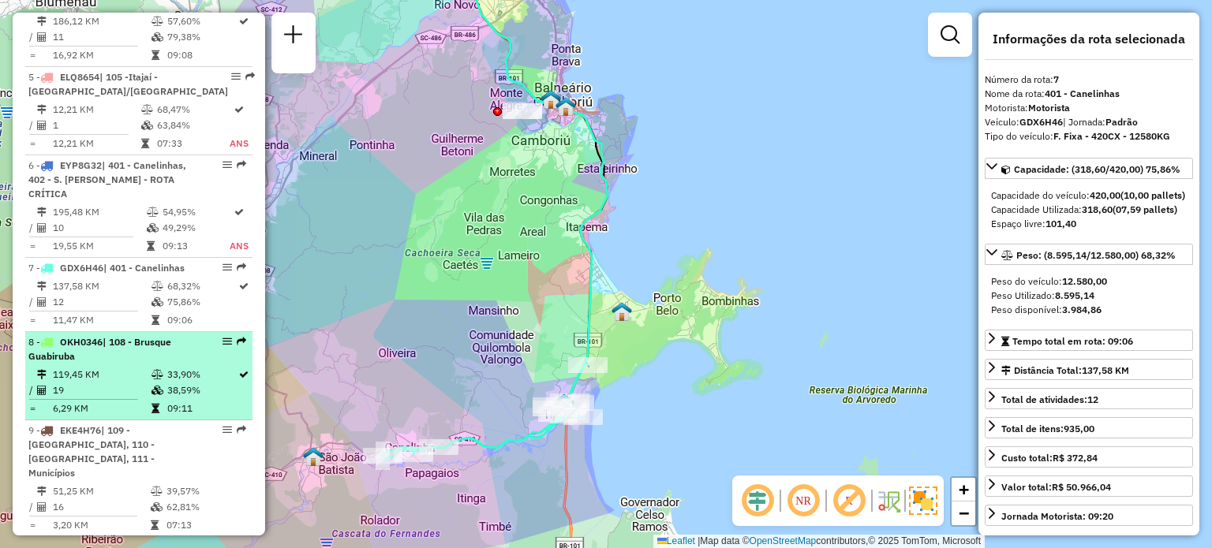
click at [129, 378] on li "8 - OKH0346 | 108 - Brusque Guabiruba 119,45 KM 33,90% / 19 38,59% = 6,29 KM 09…" at bounding box center [138, 376] width 227 height 88
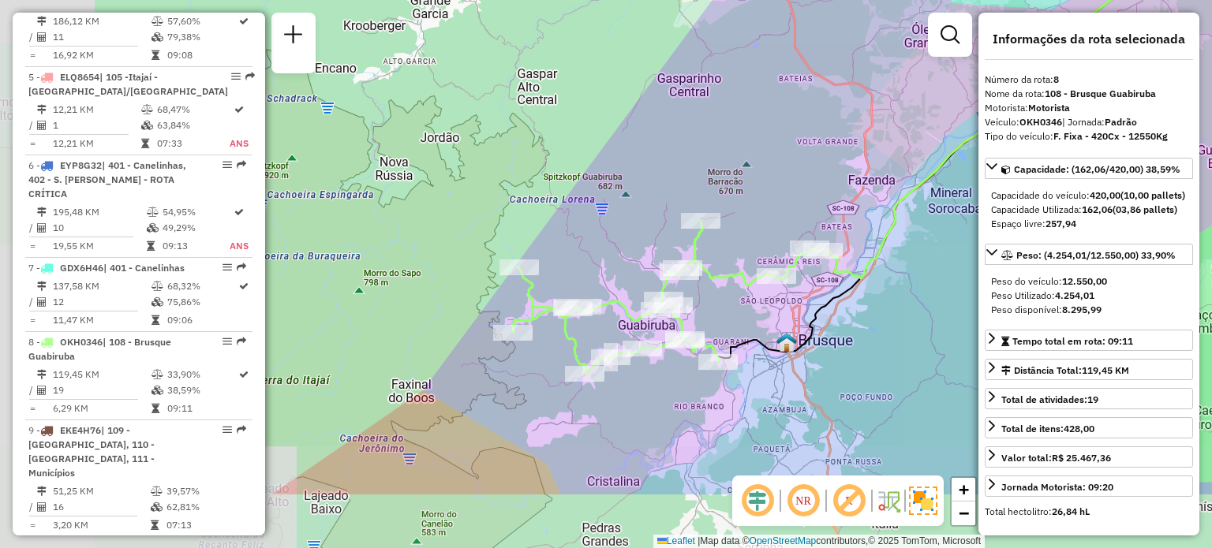
drag, startPoint x: 623, startPoint y: 271, endPoint x: 725, endPoint y: 211, distance: 118.1
click at [725, 211] on div "Janela de atendimento Grade de atendimento Capacidade Transportadoras Veículos …" at bounding box center [606, 274] width 1212 height 548
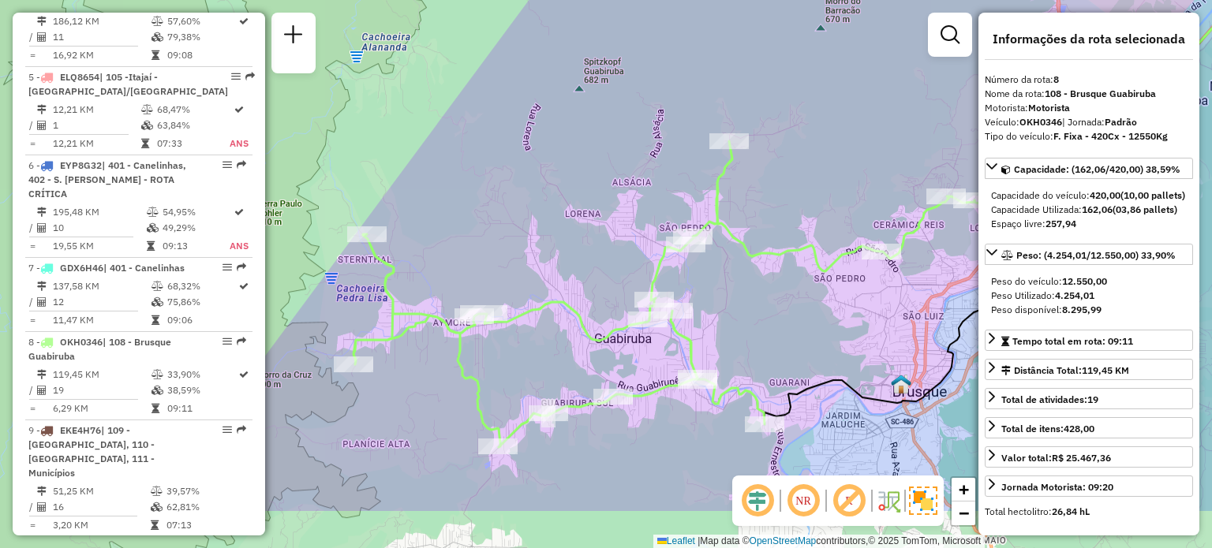
click at [789, 108] on div "Janela de atendimento Grade de atendimento Capacidade Transportadoras Veículos …" at bounding box center [606, 274] width 1212 height 548
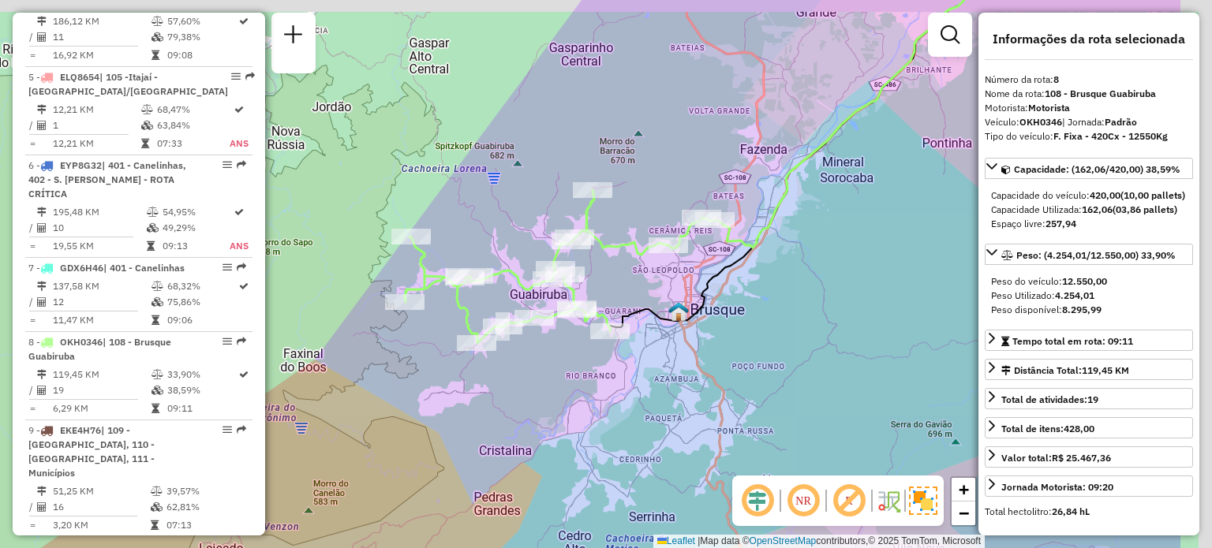
drag, startPoint x: 767, startPoint y: 136, endPoint x: 614, endPoint y: 189, distance: 160.9
click at [614, 189] on div "Rota 8 - Placa OKH0346 92615957 - VALMOR DE SOUZA MINI Janela de atendimento Gr…" at bounding box center [606, 274] width 1212 height 548
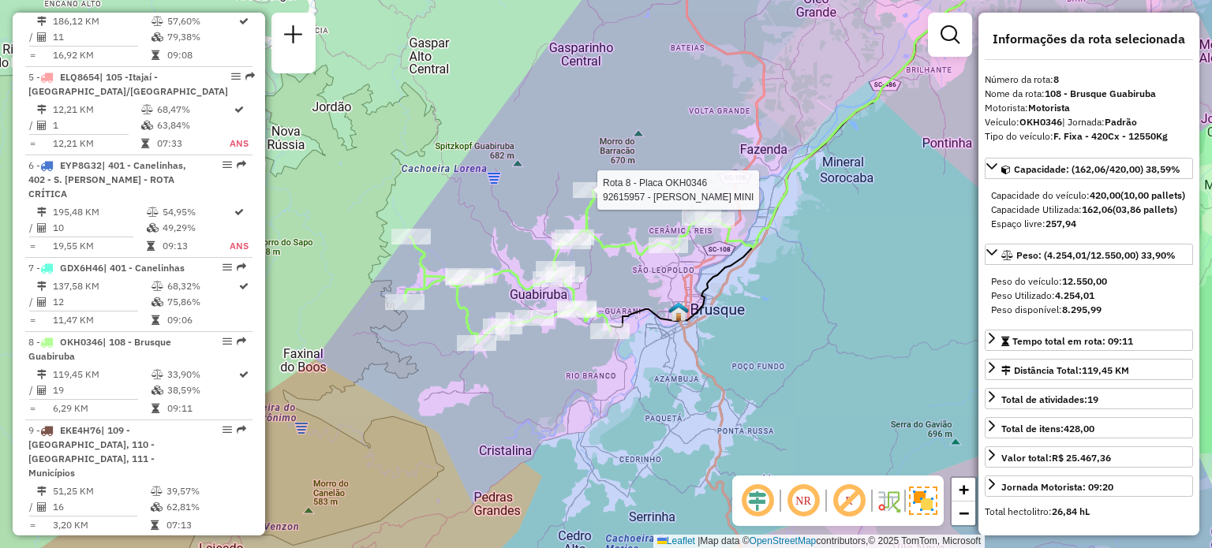
click at [720, 103] on div "Rota 8 - Placa OKH0346 92615957 - VALMOR DE SOUZA MINI Janela de atendimento Gr…" at bounding box center [606, 274] width 1212 height 548
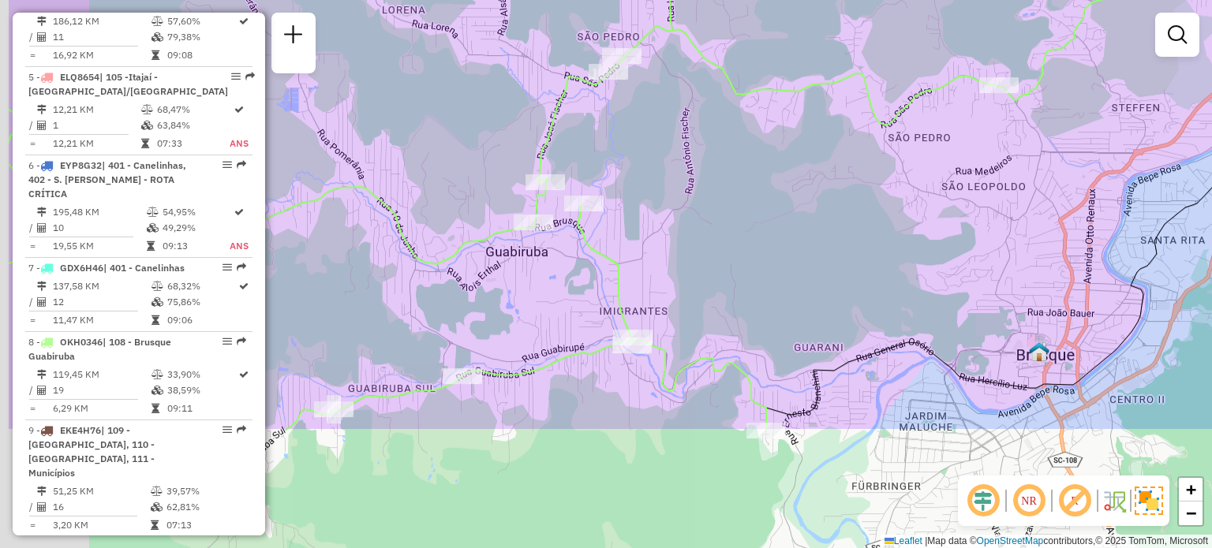
drag, startPoint x: 584, startPoint y: 301, endPoint x: 693, endPoint y: 188, distance: 157.3
click at [705, 144] on div "Janela de atendimento Grade de atendimento Capacidade Transportadoras Veículos …" at bounding box center [606, 274] width 1212 height 548
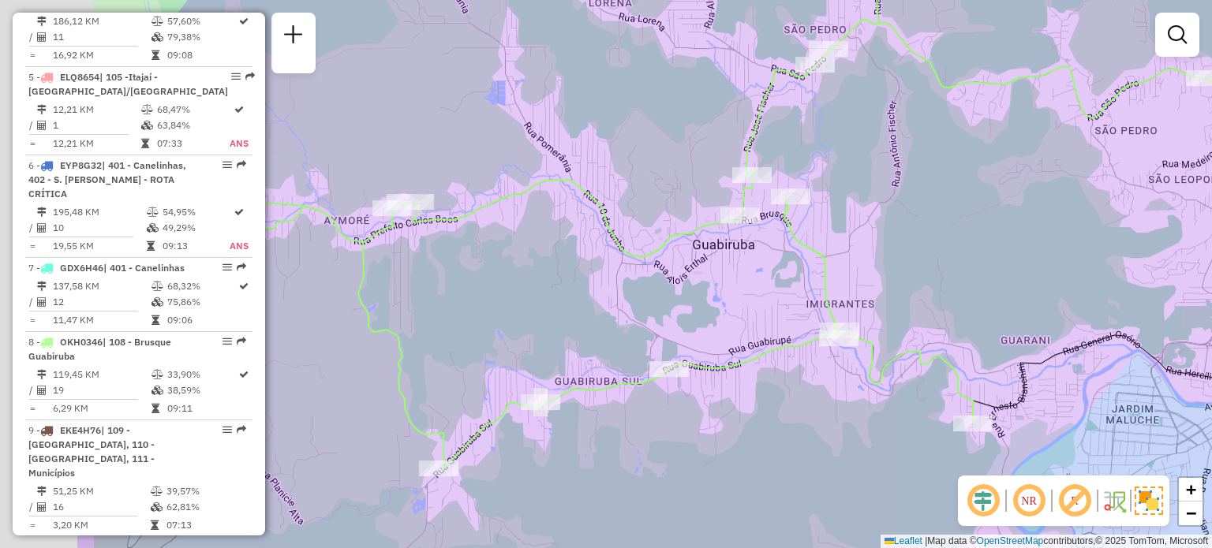
drag, startPoint x: 691, startPoint y: 195, endPoint x: 899, endPoint y: 196, distance: 208.2
click at [899, 196] on div "Janela de atendimento Grade de atendimento Capacidade Transportadoras Veículos …" at bounding box center [606, 274] width 1212 height 548
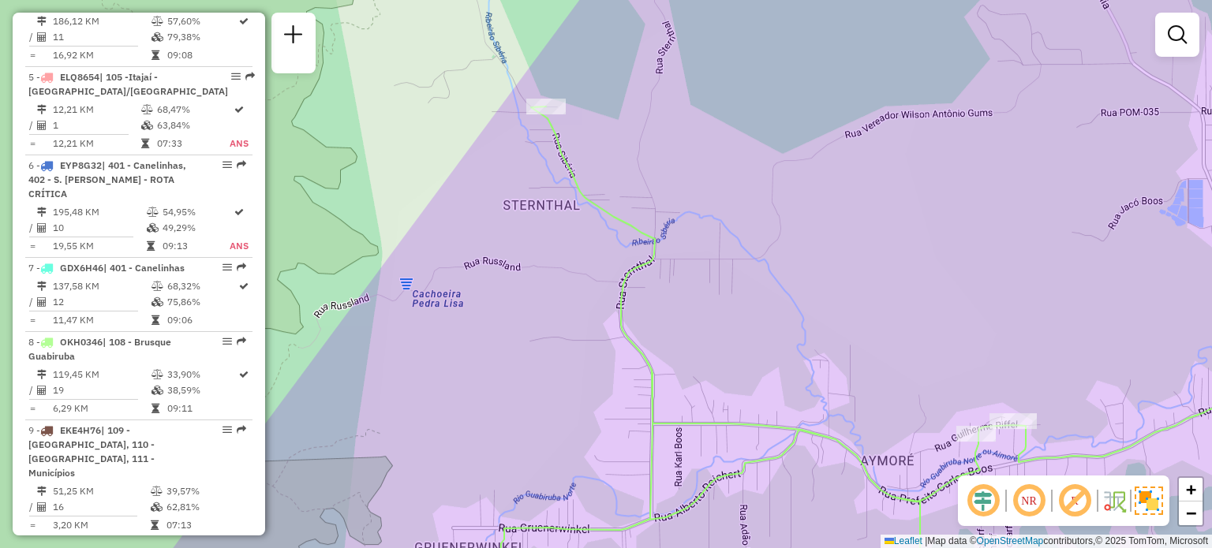
drag, startPoint x: 613, startPoint y: 121, endPoint x: 617, endPoint y: 176, distance: 54.6
click at [617, 176] on div "Janela de atendimento Grade de atendimento Capacidade Transportadoras Veículos …" at bounding box center [606, 274] width 1212 height 548
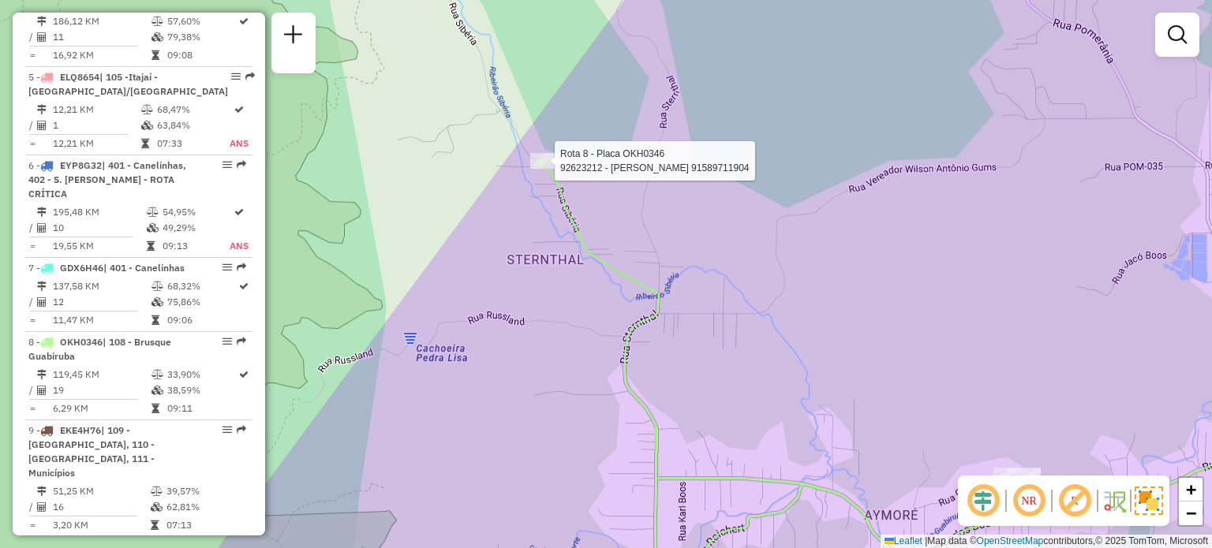
select select "**********"
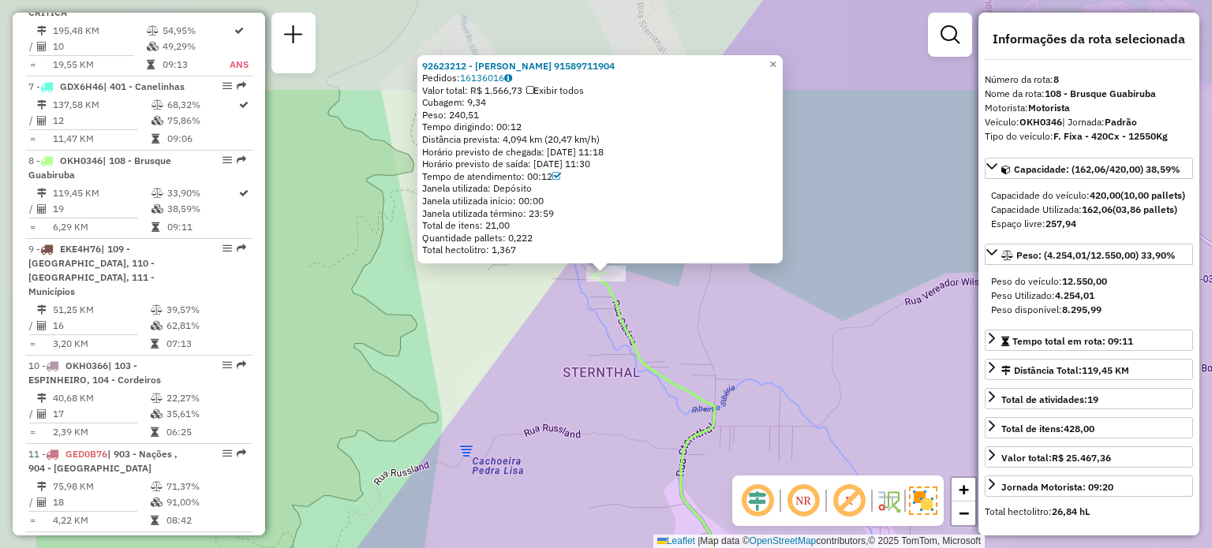
scroll to position [1278, 0]
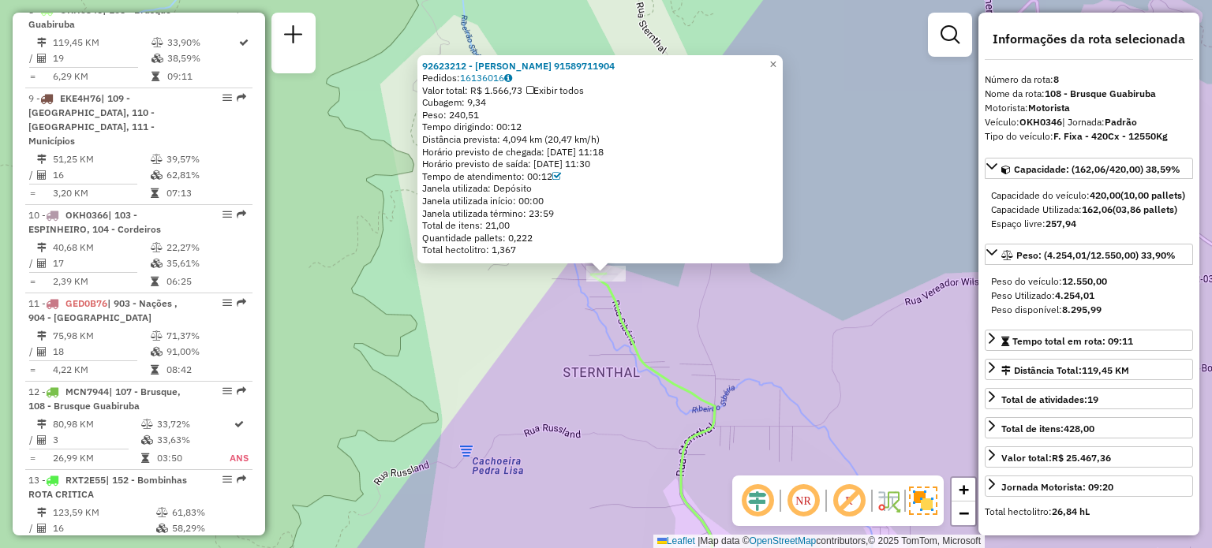
click at [782, 327] on div "92623212 - ARLENE KISTNER 91589711904 Pedidos: 16136016 Valor total: R$ 1.566,7…" at bounding box center [606, 274] width 1212 height 548
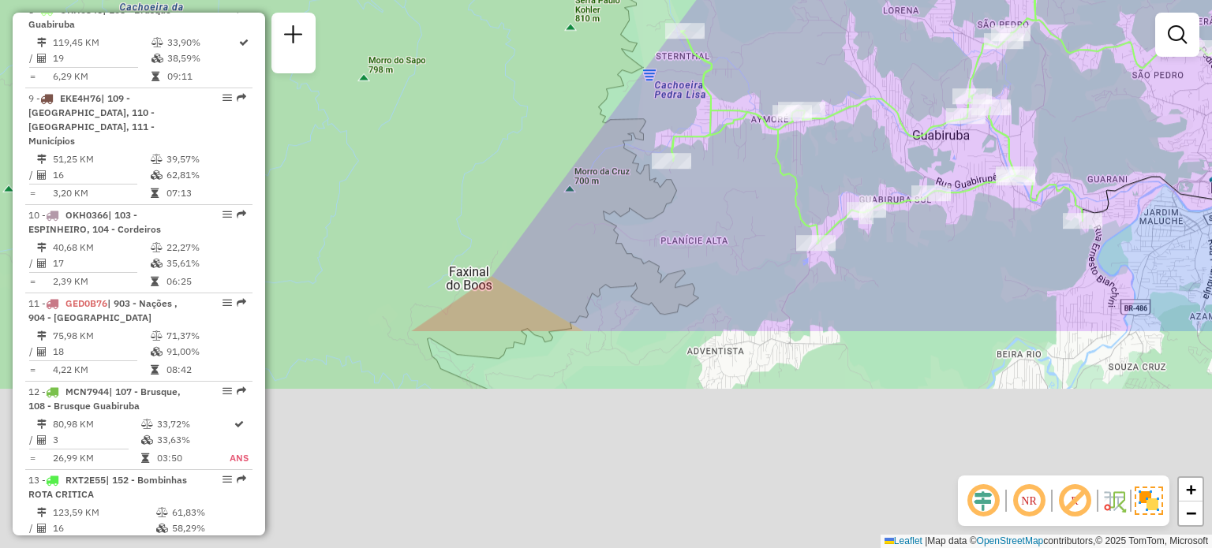
drag, startPoint x: 805, startPoint y: 308, endPoint x: 745, endPoint y: 36, distance: 278.7
click at [745, 36] on div "Janela de atendimento Grade de atendimento Capacidade Transportadoras Veículos …" at bounding box center [606, 274] width 1212 height 548
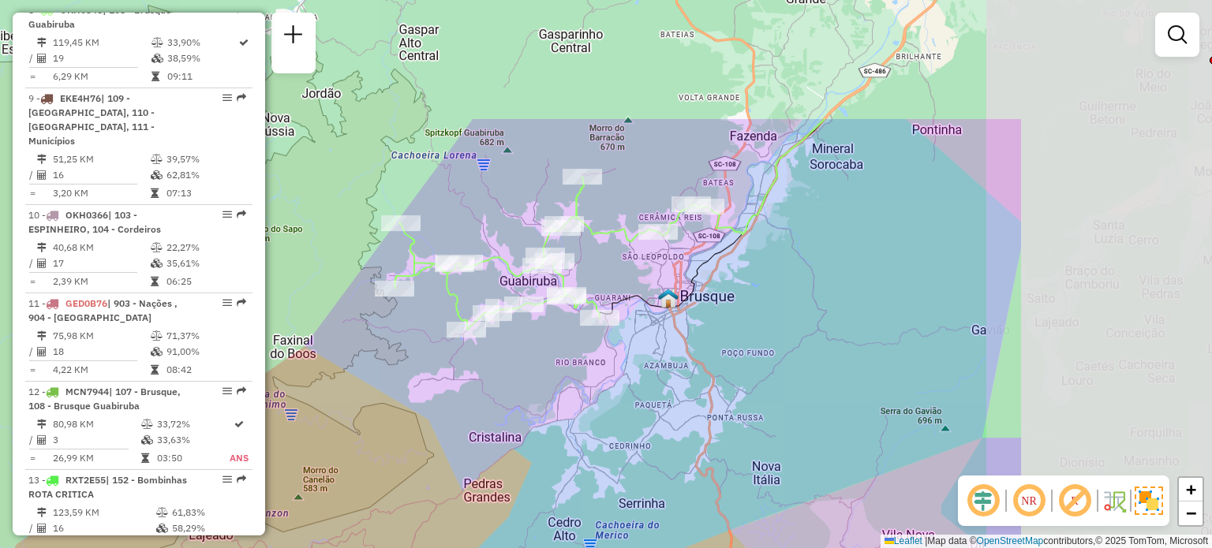
drag, startPoint x: 906, startPoint y: 197, endPoint x: 590, endPoint y: 375, distance: 362.0
click at [590, 375] on div "Janela de atendimento Grade de atendimento Capacidade Transportadoras Veículos …" at bounding box center [606, 274] width 1212 height 548
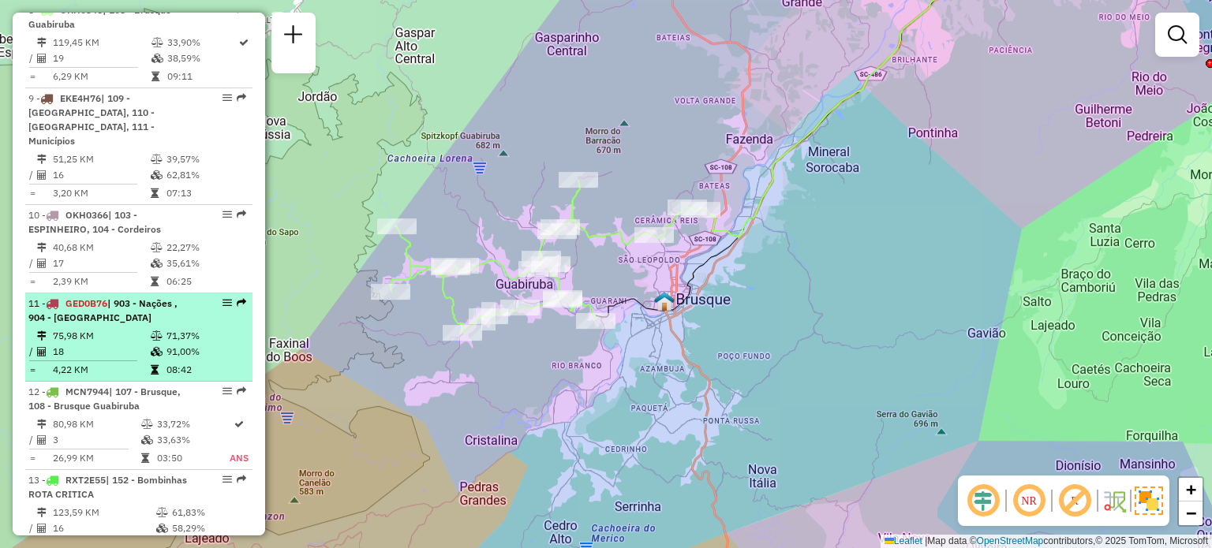
click at [127, 308] on span "| 903 - Nações , 904 - Balneário Centro" at bounding box center [102, 310] width 149 height 26
select select "**********"
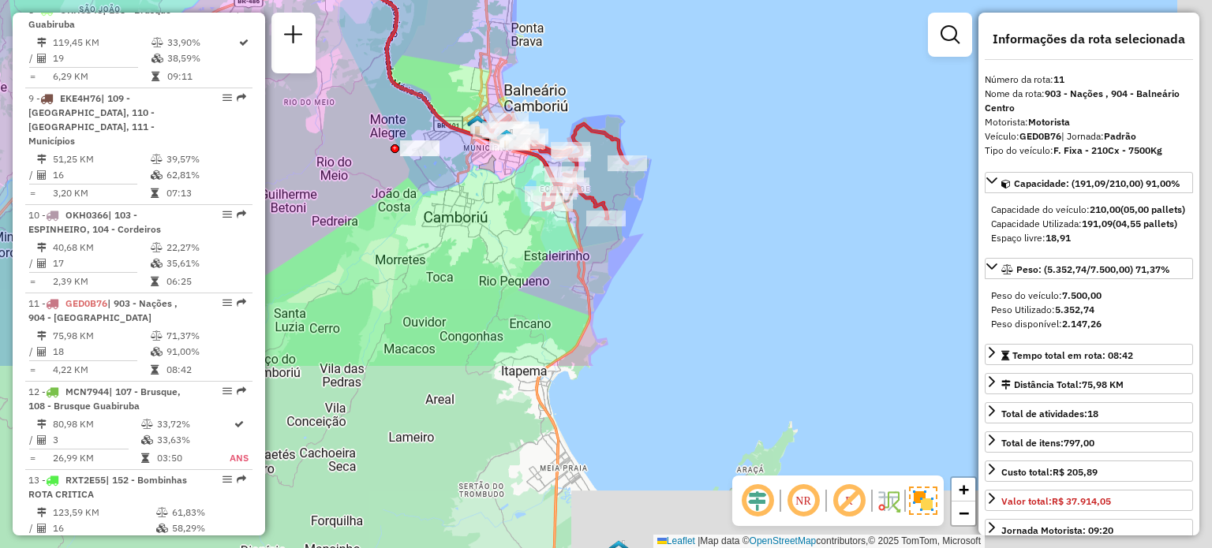
drag, startPoint x: 652, startPoint y: 168, endPoint x: 562, endPoint y: 57, distance: 143.0
click at [562, 57] on div "Janela de atendimento Grade de atendimento Capacidade Transportadoras Veículos …" at bounding box center [606, 274] width 1212 height 548
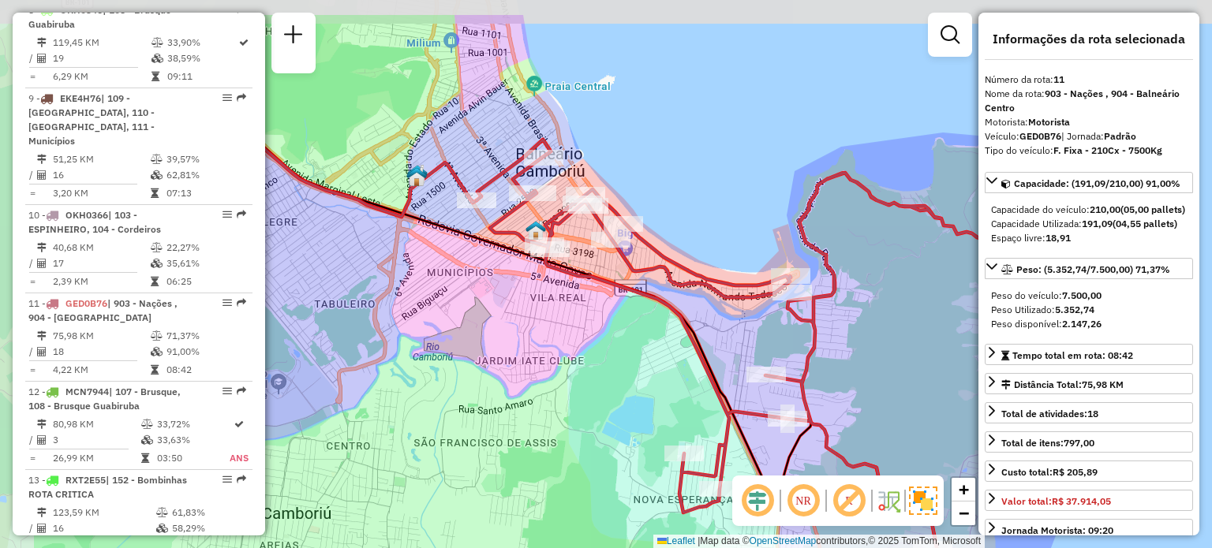
drag, startPoint x: 508, startPoint y: 104, endPoint x: 663, endPoint y: 181, distance: 173.6
click at [672, 178] on div "Janela de atendimento Grade de atendimento Capacidade Transportadoras Veículos …" at bounding box center [606, 274] width 1212 height 548
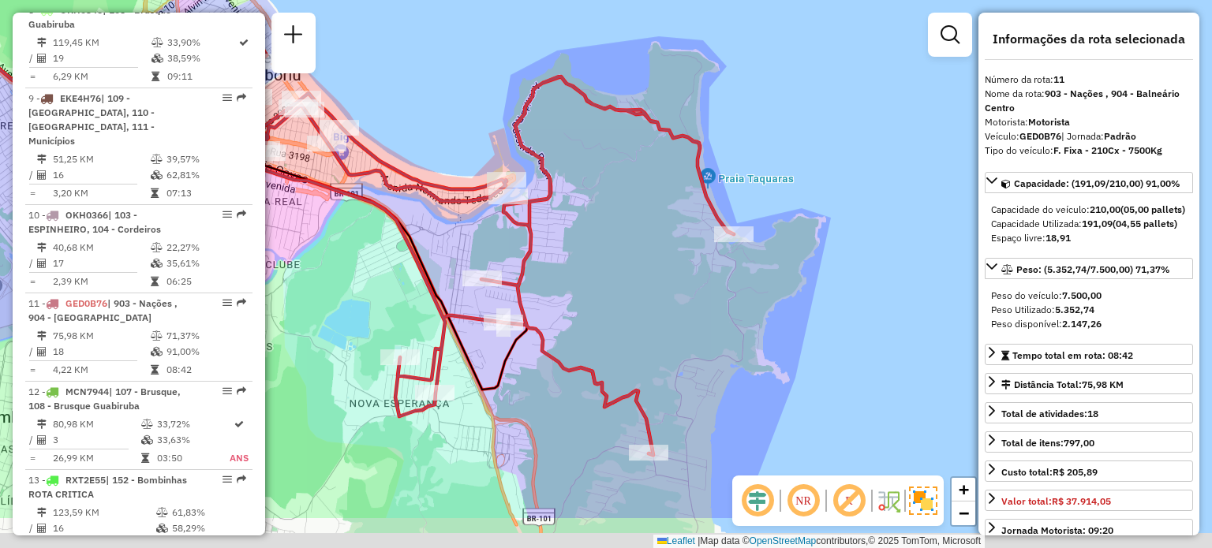
drag, startPoint x: 789, startPoint y: 211, endPoint x: 468, endPoint y: 126, distance: 331.9
click at [468, 126] on div "Janela de atendimento Grade de atendimento Capacidade Transportadoras Veículos …" at bounding box center [606, 274] width 1212 height 548
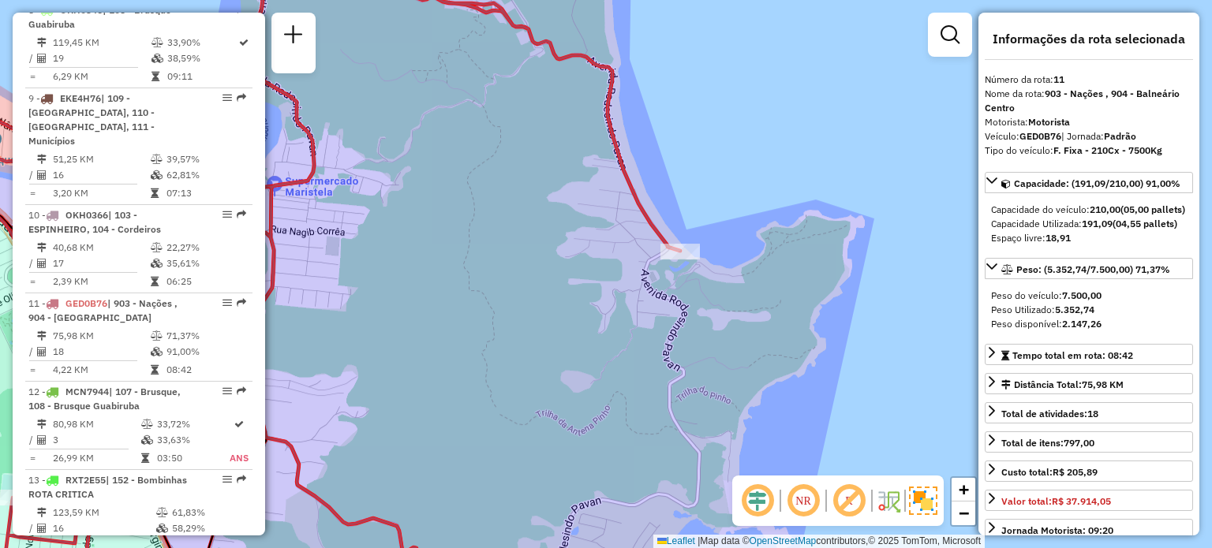
drag, startPoint x: 581, startPoint y: 248, endPoint x: 491, endPoint y: 272, distance: 93.9
click at [491, 272] on div "Janela de atendimento Grade de atendimento Capacidade Transportadoras Veículos …" at bounding box center [606, 274] width 1212 height 548
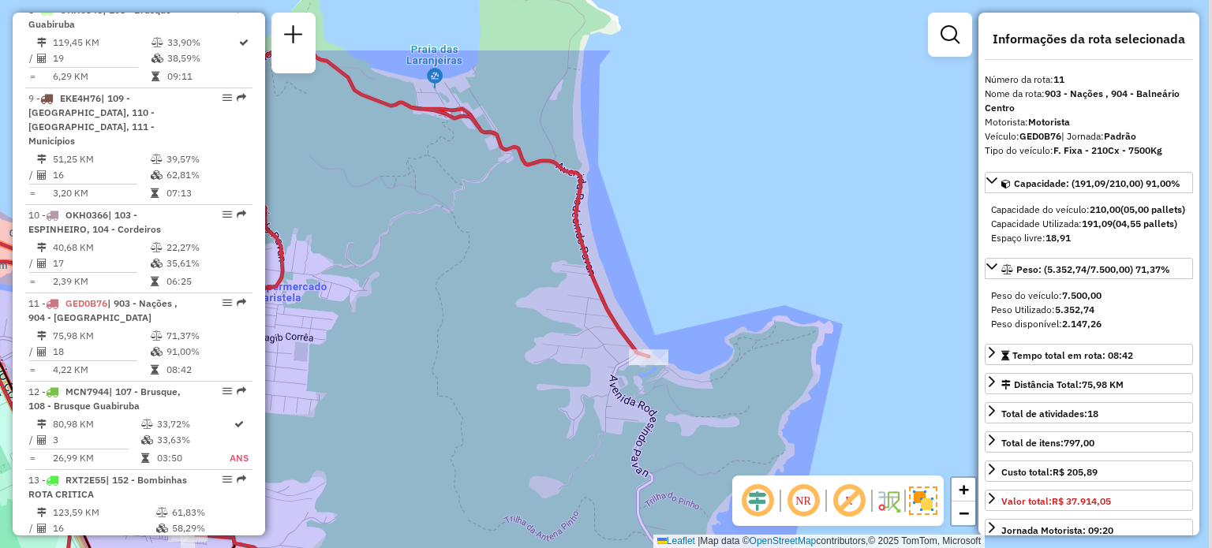
drag, startPoint x: 574, startPoint y: 162, endPoint x: 541, endPoint y: 269, distance: 111.5
click at [541, 269] on div "Janela de atendimento Grade de atendimento Capacidade Transportadoras Veículos …" at bounding box center [606, 274] width 1212 height 548
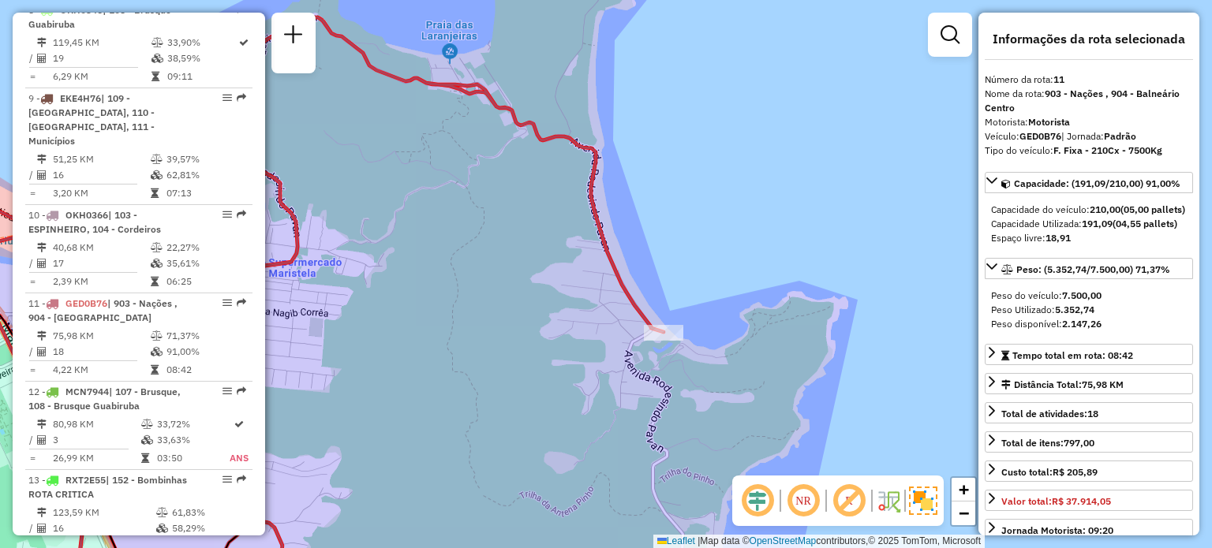
drag, startPoint x: 674, startPoint y: 327, endPoint x: 956, endPoint y: 119, distance: 350.2
click at [956, 119] on div "Janela de atendimento Grade de atendimento Capacidade Transportadoras Veículos …" at bounding box center [606, 274] width 1212 height 548
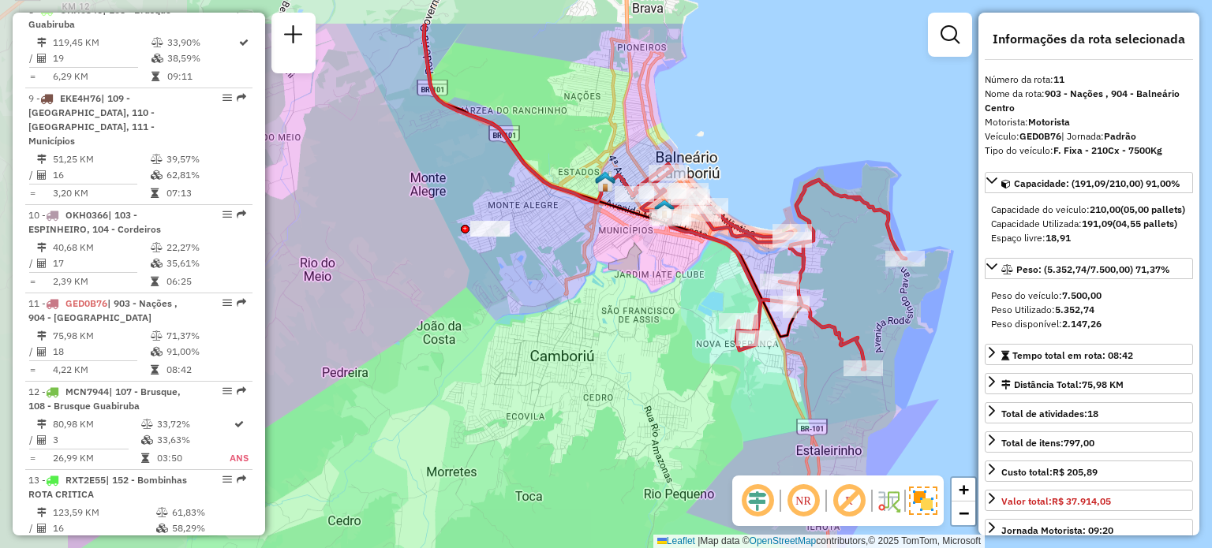
drag, startPoint x: 673, startPoint y: 206, endPoint x: 862, endPoint y: 285, distance: 205.1
click at [862, 285] on div "Janela de atendimento Grade de atendimento Capacidade Transportadoras Veículos …" at bounding box center [606, 274] width 1212 height 548
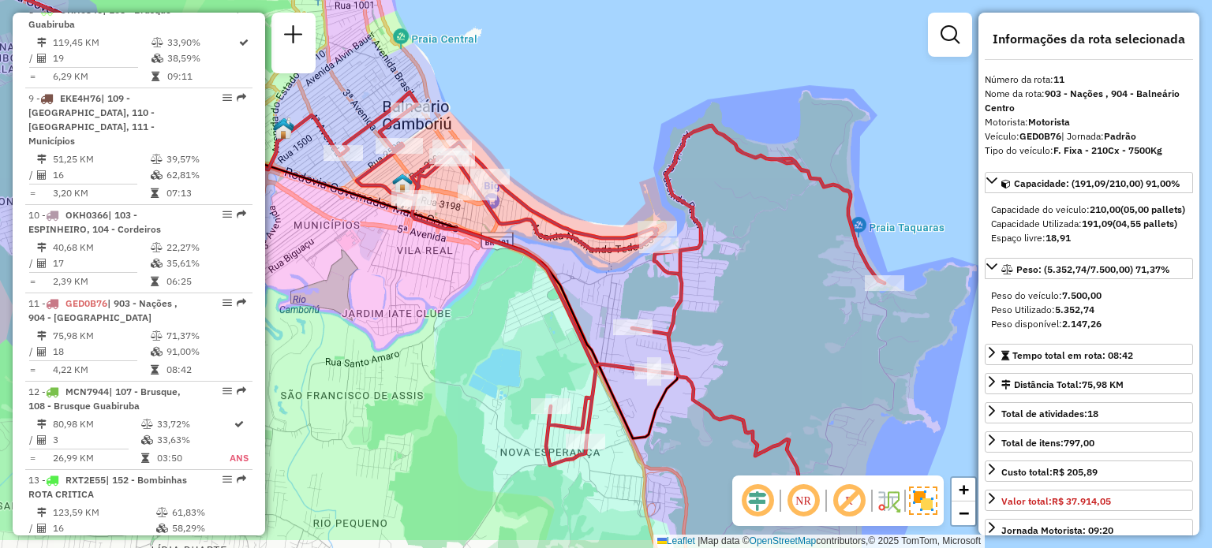
drag, startPoint x: 796, startPoint y: 175, endPoint x: 532, endPoint y: 113, distance: 271.5
click at [532, 113] on div "Janela de atendimento Grade de atendimento Capacidade Transportadoras Veículos …" at bounding box center [606, 274] width 1212 height 548
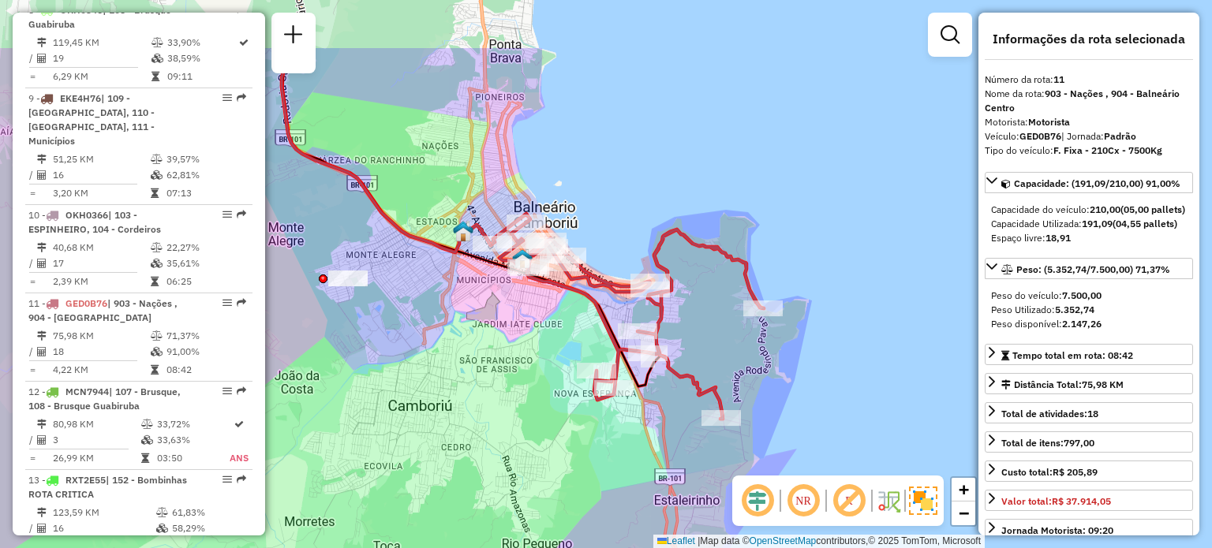
drag, startPoint x: 564, startPoint y: 116, endPoint x: 610, endPoint y: 216, distance: 110.1
click at [610, 216] on div "Janela de atendimento Grade de atendimento Capacidade Transportadoras Veículos …" at bounding box center [606, 274] width 1212 height 548
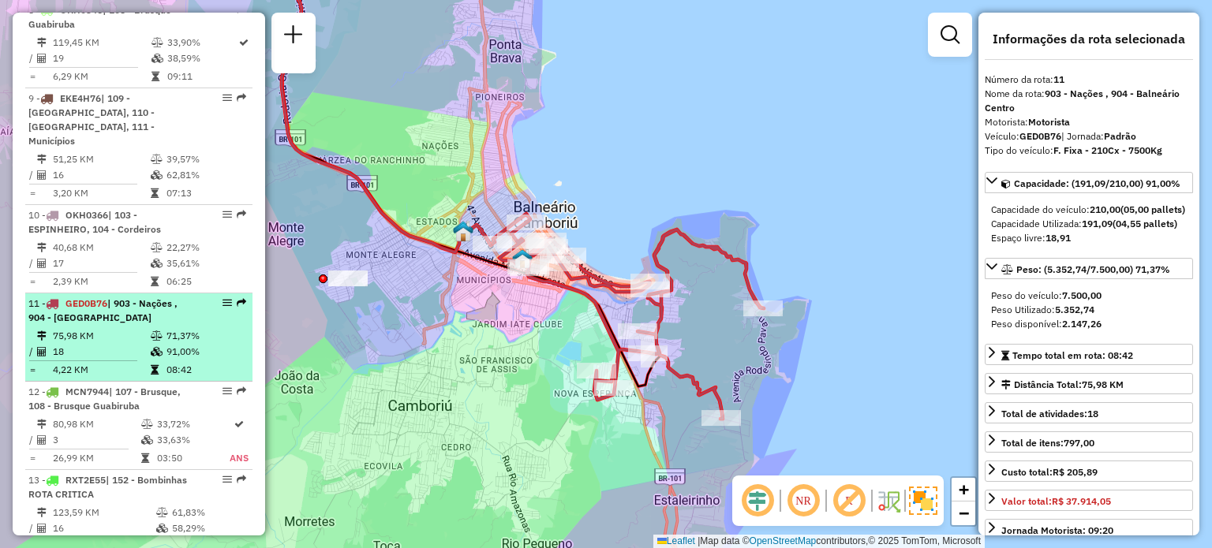
click at [104, 312] on span "| 903 - Nações , 904 - Balneário Centro" at bounding box center [102, 310] width 149 height 26
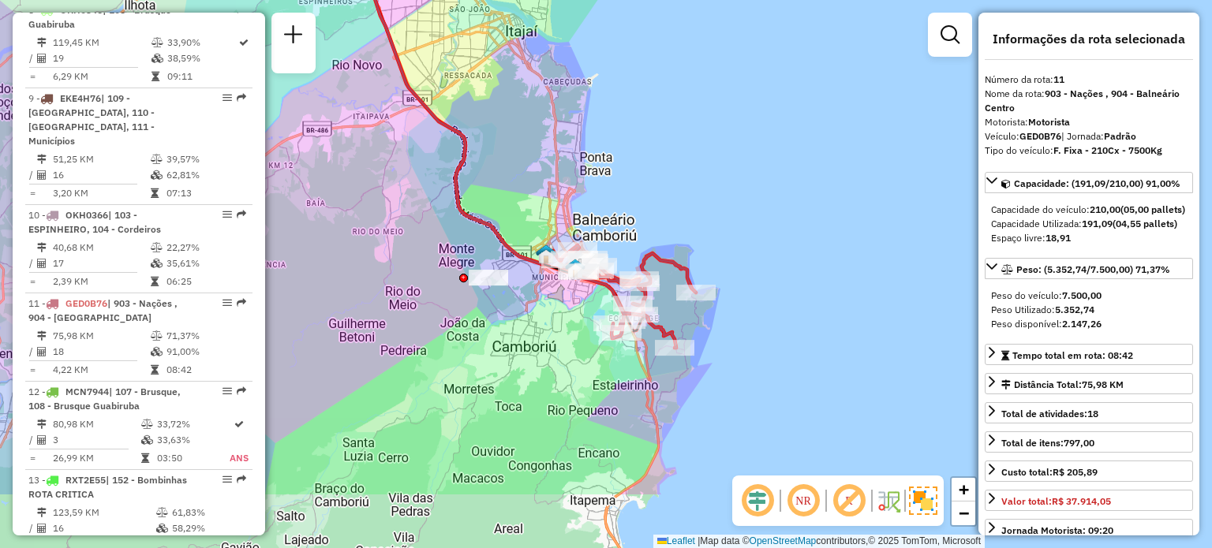
drag, startPoint x: 644, startPoint y: 233, endPoint x: 600, endPoint y: 211, distance: 49.4
click at [602, 211] on div "Janela de atendimento Grade de atendimento Capacidade Transportadoras Veículos …" at bounding box center [606, 274] width 1212 height 548
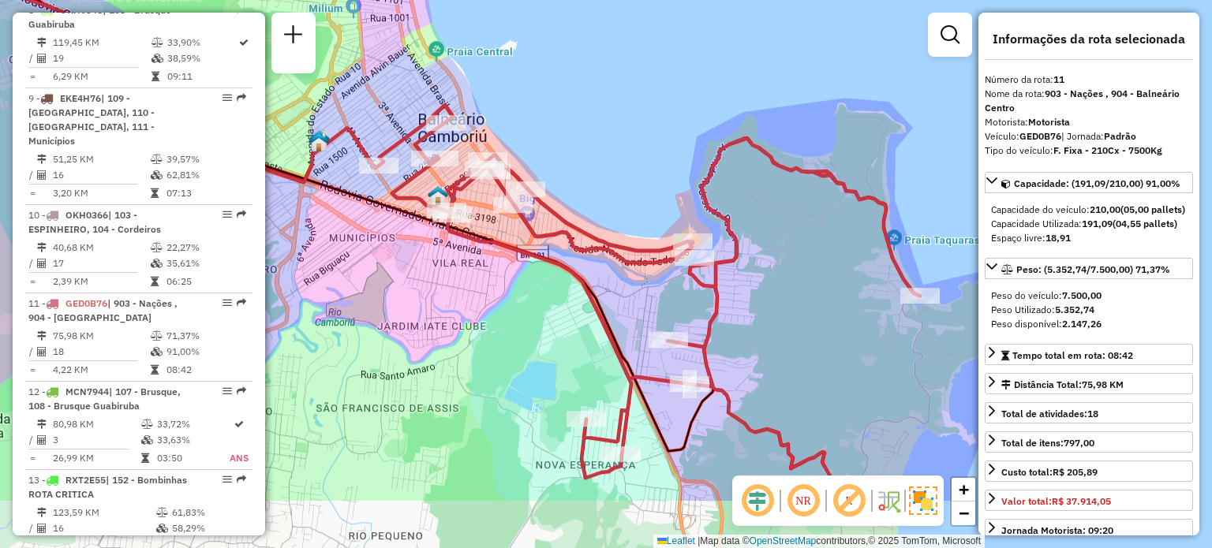
drag, startPoint x: 763, startPoint y: 135, endPoint x: 753, endPoint y: 47, distance: 88.9
click at [753, 47] on div "Janela de atendimento Grade de atendimento Capacidade Transportadoras Veículos …" at bounding box center [606, 274] width 1212 height 548
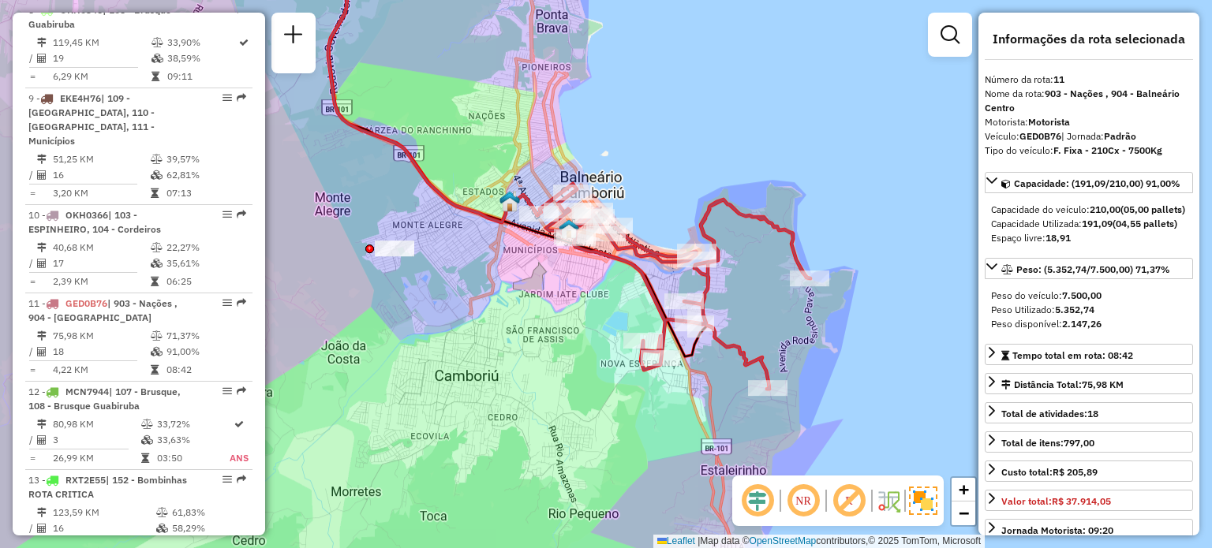
drag, startPoint x: 812, startPoint y: 329, endPoint x: 758, endPoint y: 322, distance: 54.9
click at [758, 322] on div "Janela de atendimento Grade de atendimento Capacidade Transportadoras Veículos …" at bounding box center [606, 274] width 1212 height 548
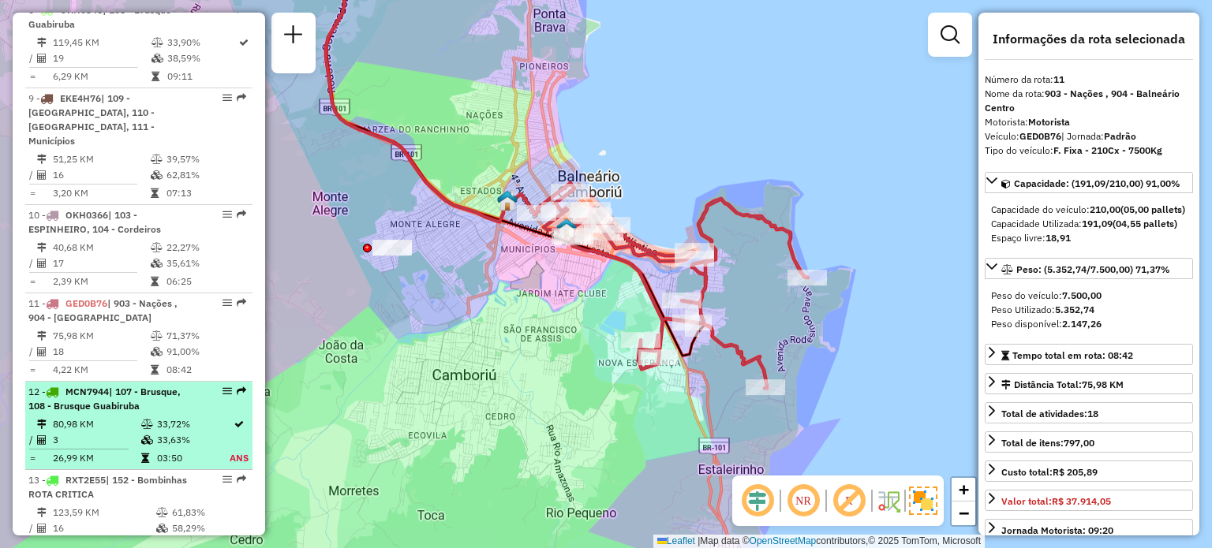
click at [98, 387] on span "MCN7944" at bounding box center [86, 392] width 43 height 12
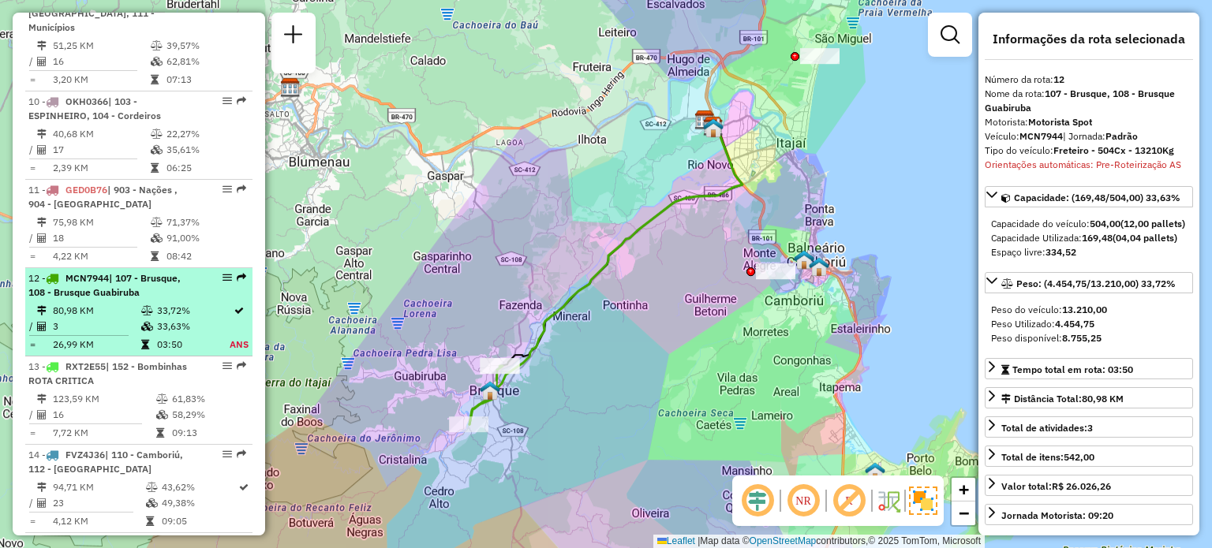
scroll to position [1436, 0]
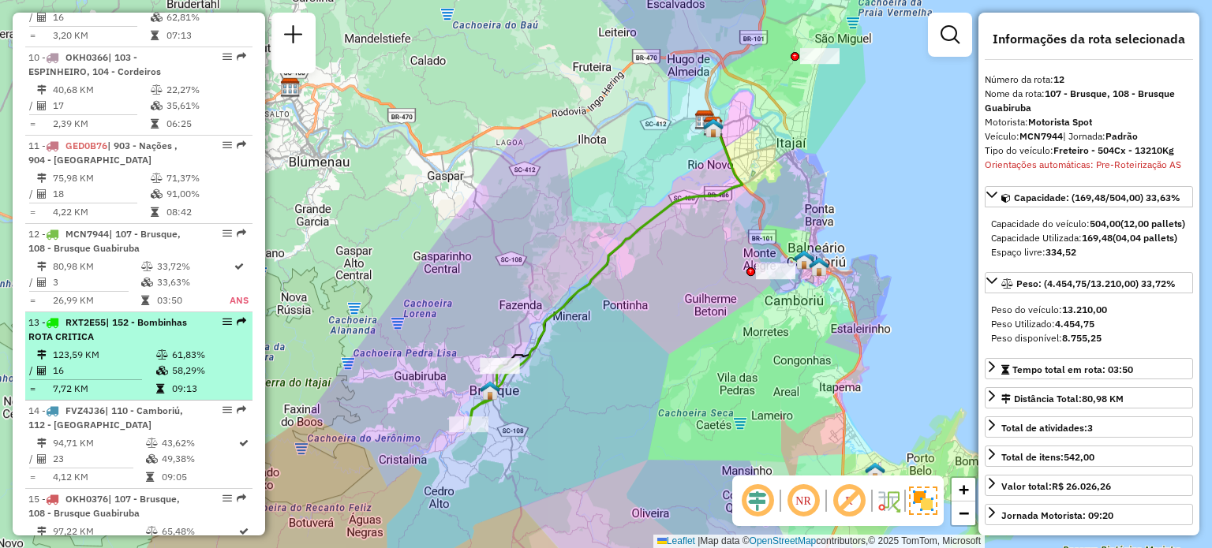
click at [97, 343] on li "13 - RXT2E55 | 152 - Bombinhas ROTA CRITICA 123,59 KM 61,83% / 16 58,29% = 7,72…" at bounding box center [138, 356] width 227 height 88
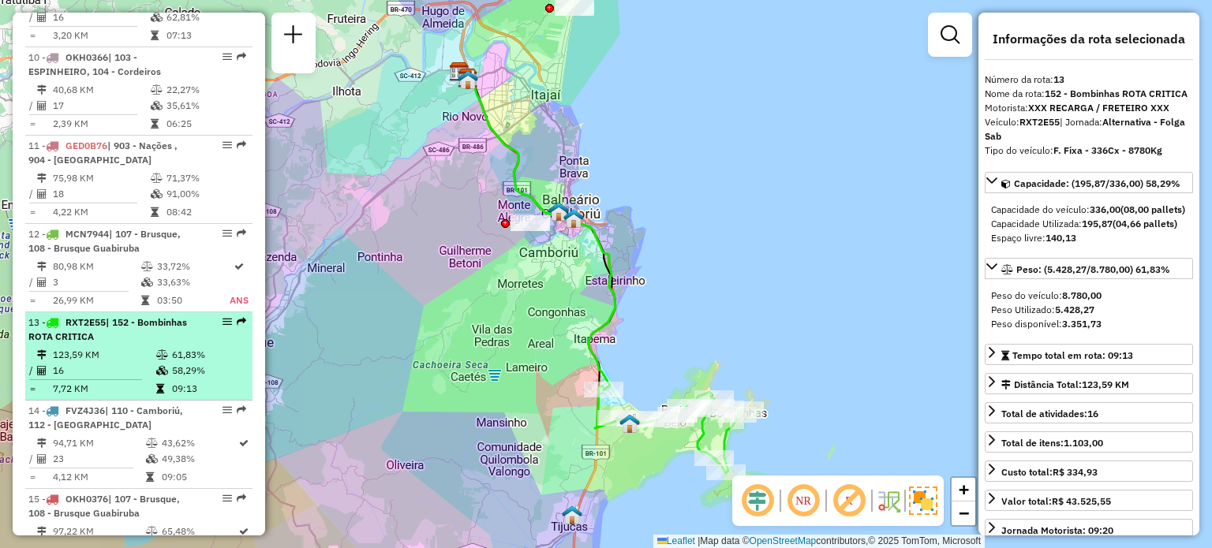
click at [97, 343] on li "13 - RXT2E55 | 152 - Bombinhas ROTA CRITICA 123,59 KM 61,83% / 16 58,29% = 7,72…" at bounding box center [138, 356] width 227 height 88
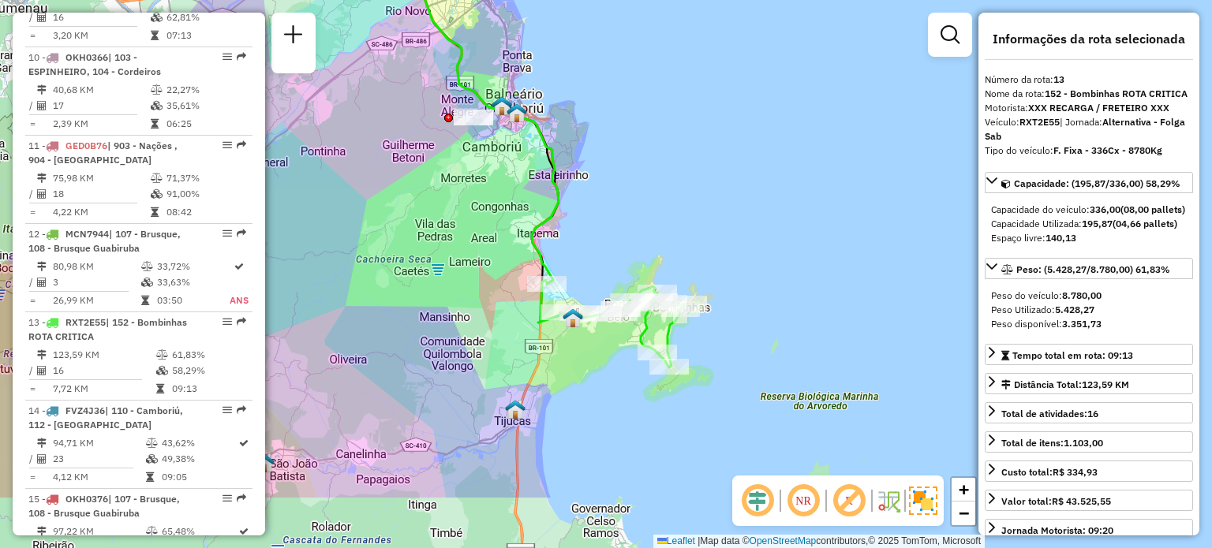
drag, startPoint x: 656, startPoint y: 357, endPoint x: 599, endPoint y: 252, distance: 120.0
click at [599, 252] on div "Janela de atendimento Grade de atendimento Capacidade Transportadoras Veículos …" at bounding box center [606, 274] width 1212 height 548
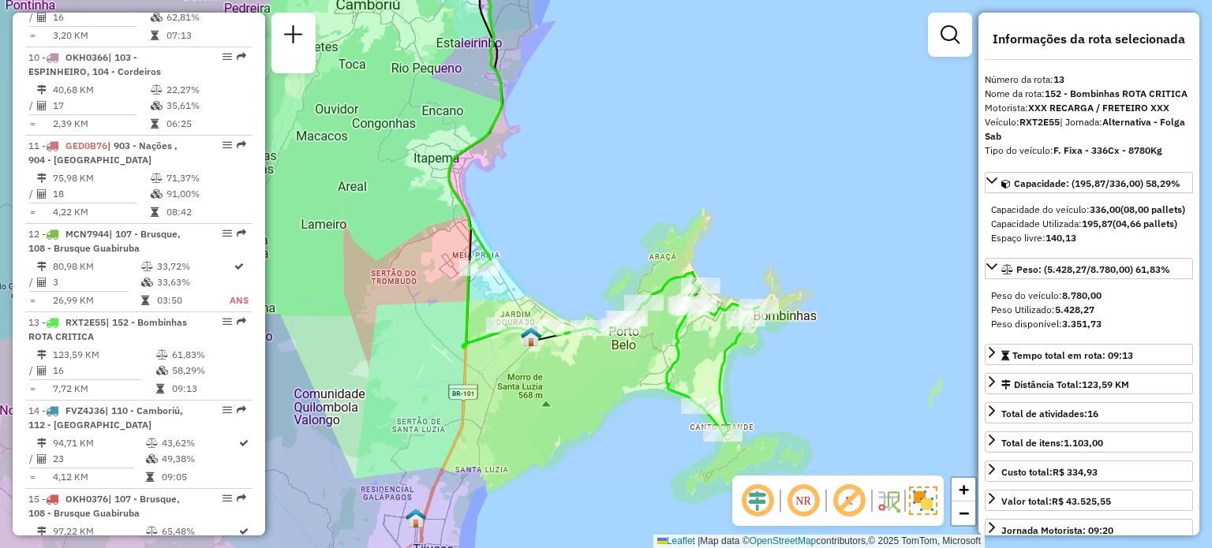
drag, startPoint x: 574, startPoint y: 219, endPoint x: 558, endPoint y: 172, distance: 50.1
click at [558, 172] on div "Janela de atendimento Grade de atendimento Capacidade Transportadoras Veículos …" at bounding box center [606, 274] width 1212 height 548
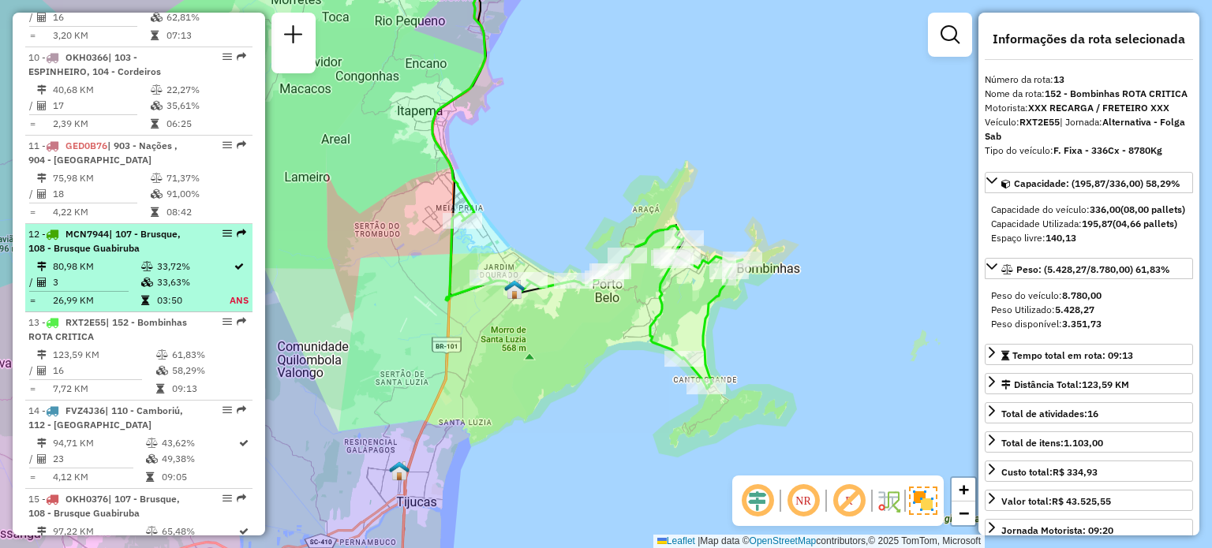
scroll to position [1514, 0]
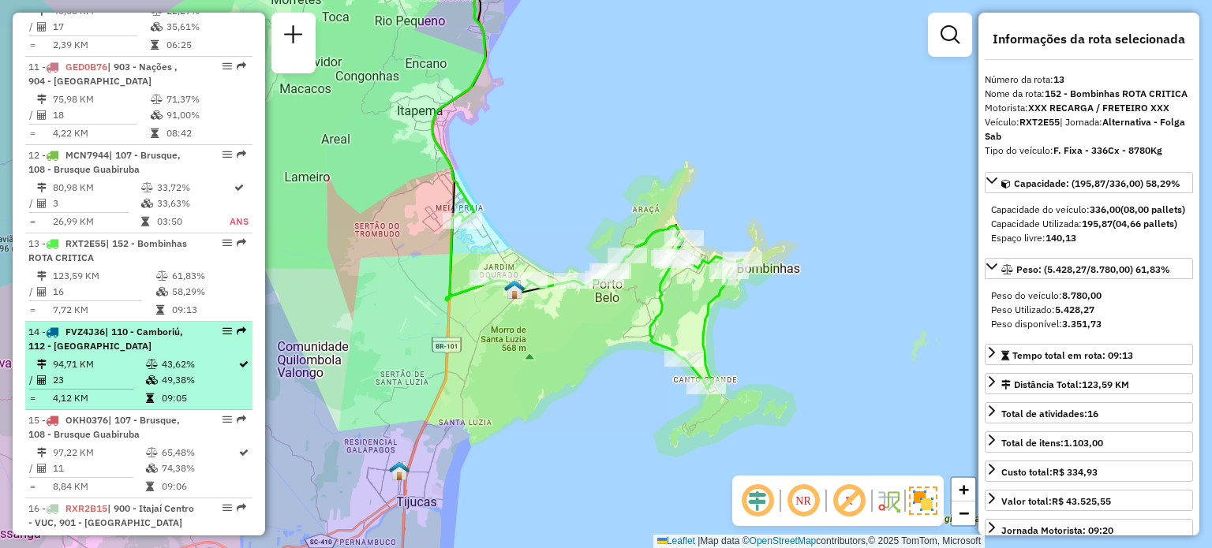
click at [140, 333] on span "| 110 - Camboriú, 112 - Nova Esperança" at bounding box center [105, 339] width 155 height 26
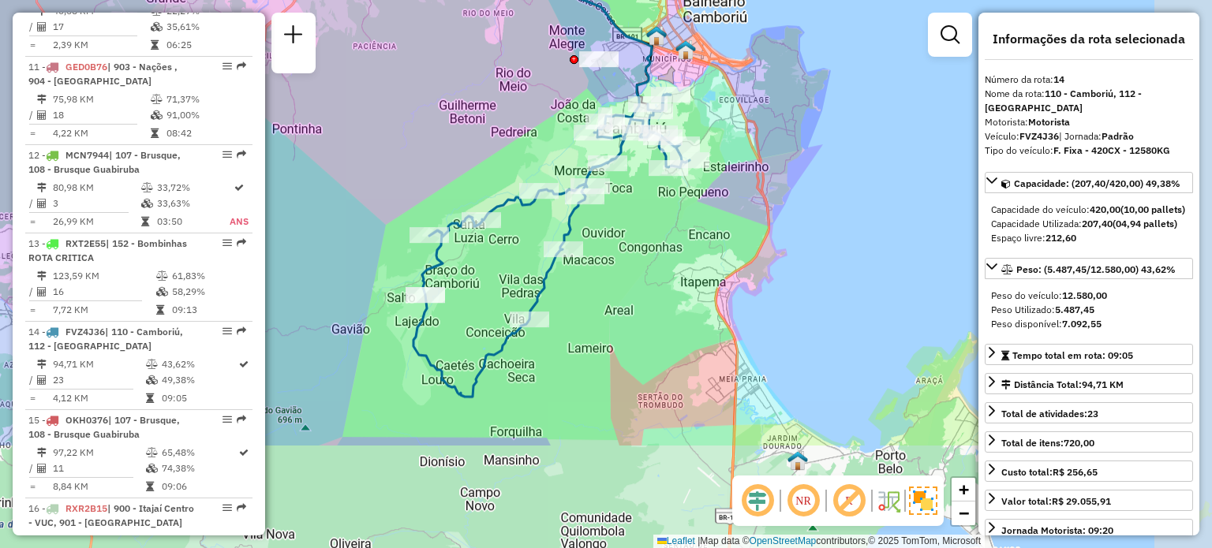
drag, startPoint x: 540, startPoint y: 192, endPoint x: 452, endPoint y: 157, distance: 94.5
click at [452, 157] on div "Janela de atendimento Grade de atendimento Capacidade Transportadoras Veículos …" at bounding box center [606, 274] width 1212 height 548
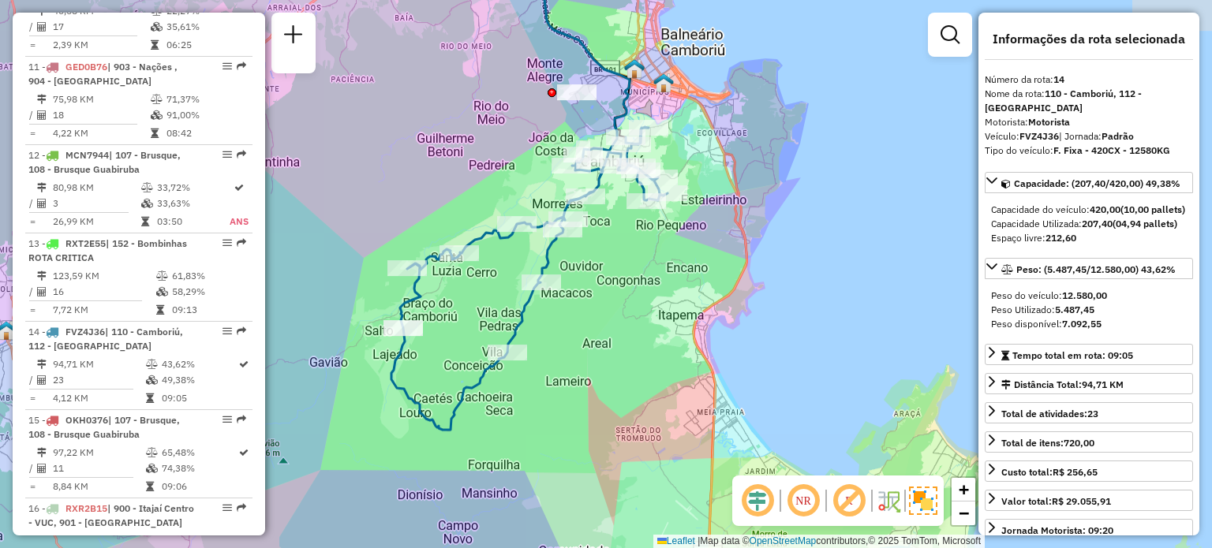
click at [517, 174] on div "Janela de atendimento Grade de atendimento Capacidade Transportadoras Veículos …" at bounding box center [606, 274] width 1212 height 548
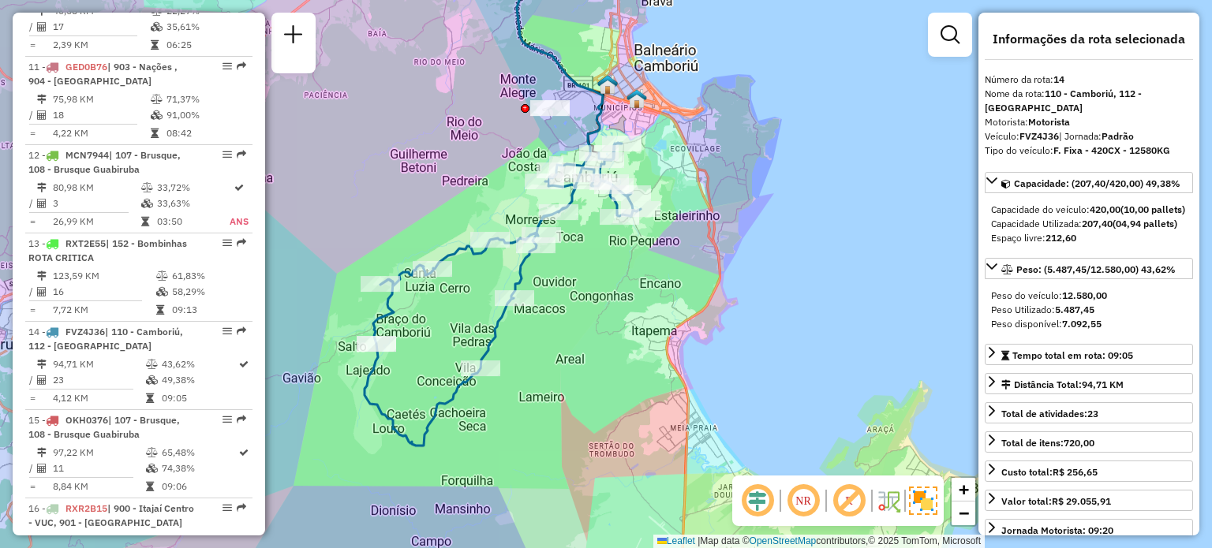
drag, startPoint x: 460, startPoint y: 142, endPoint x: 429, endPoint y: 182, distance: 50.6
click at [429, 182] on div "Janela de atendimento Grade de atendimento Capacidade Transportadoras Veículos …" at bounding box center [606, 274] width 1212 height 548
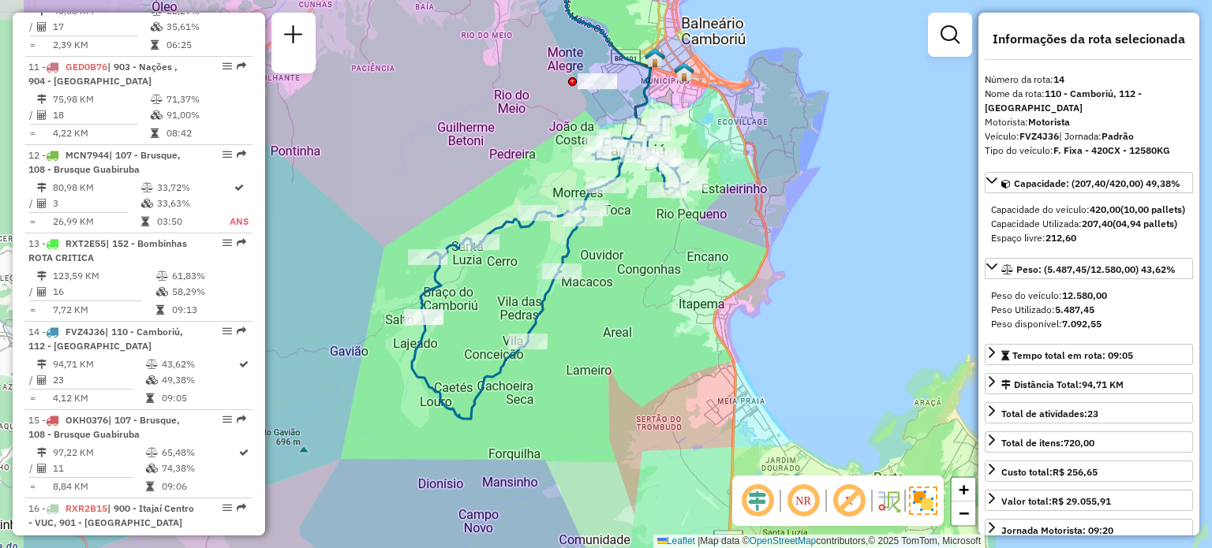
drag, startPoint x: 541, startPoint y: 308, endPoint x: 576, endPoint y: 327, distance: 39.9
click at [576, 327] on div "Janela de atendimento Grade de atendimento Capacidade Transportadoras Veículos …" at bounding box center [606, 274] width 1212 height 548
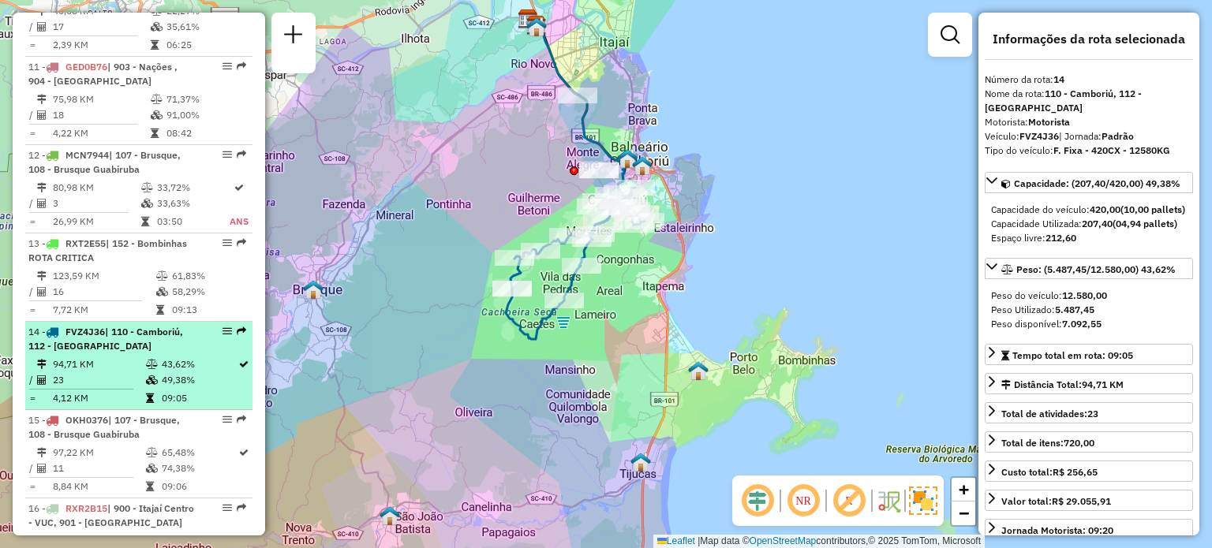
click at [142, 350] on div "14 - FVZ4J36 | 110 - Camboriú, 112 - Nova Esperança" at bounding box center [111, 339] width 167 height 28
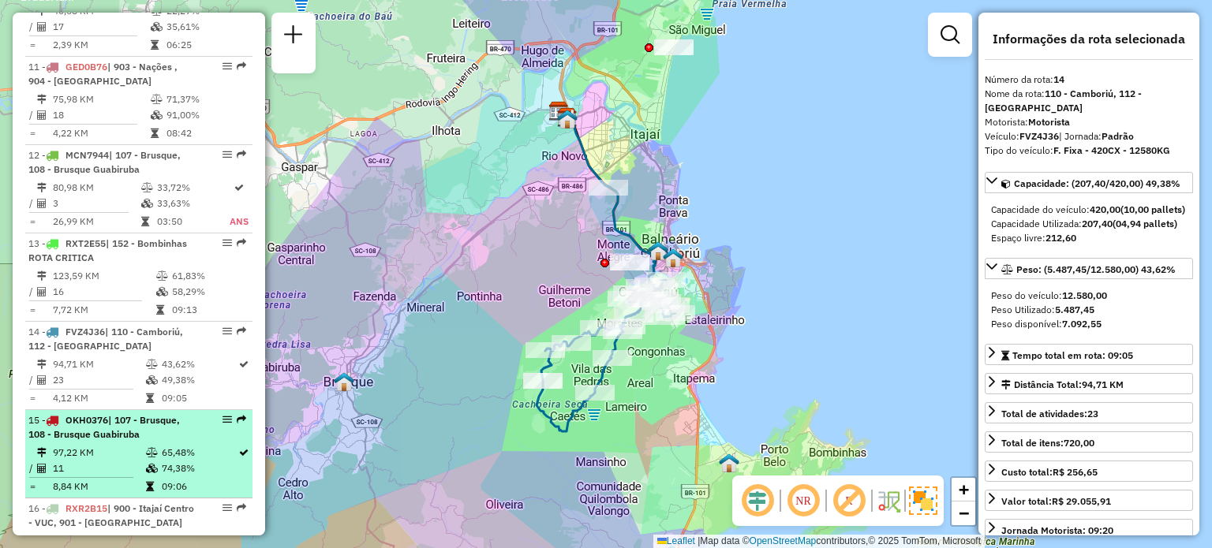
click at [115, 435] on span "| 107 - Brusque, 108 - Brusque Guabiruba" at bounding box center [103, 427] width 151 height 26
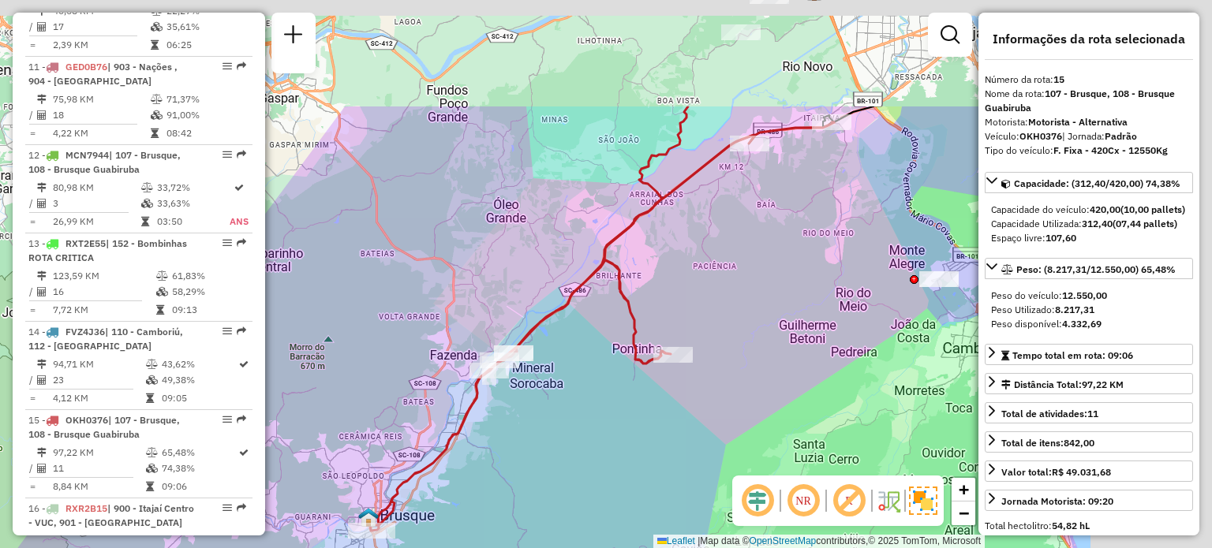
drag, startPoint x: 738, startPoint y: 245, endPoint x: 601, endPoint y: 416, distance: 218.8
click at [601, 416] on div "Janela de atendimento Grade de atendimento Capacidade Transportadoras Veículos …" at bounding box center [606, 274] width 1212 height 548
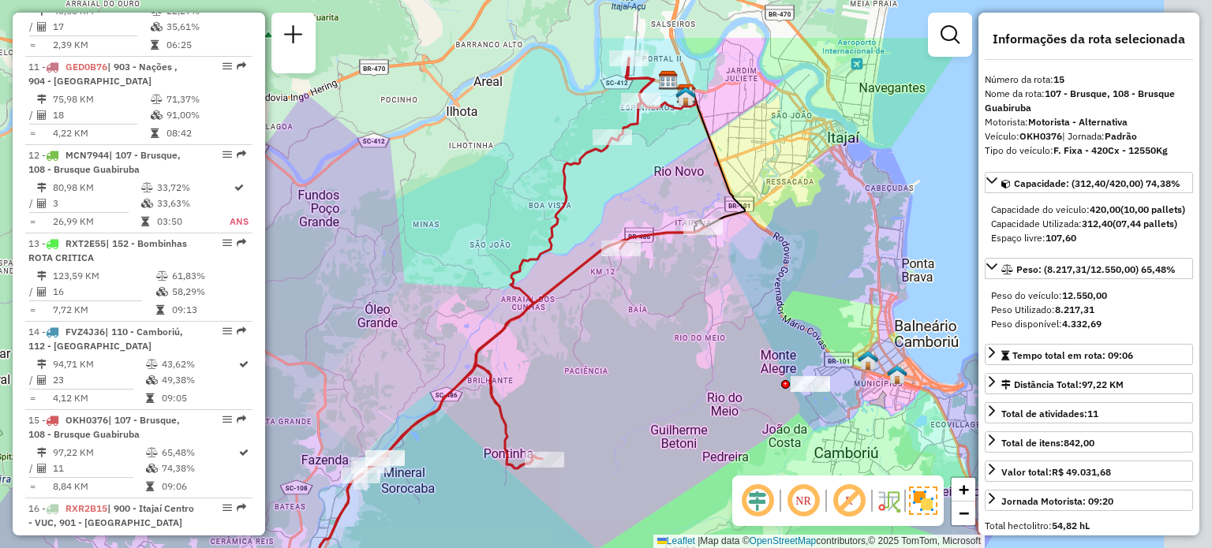
drag, startPoint x: 764, startPoint y: 264, endPoint x: 650, endPoint y: 360, distance: 149.5
click at [650, 360] on div "Janela de atendimento Grade de atendimento Capacidade Transportadoras Veículos …" at bounding box center [606, 274] width 1212 height 548
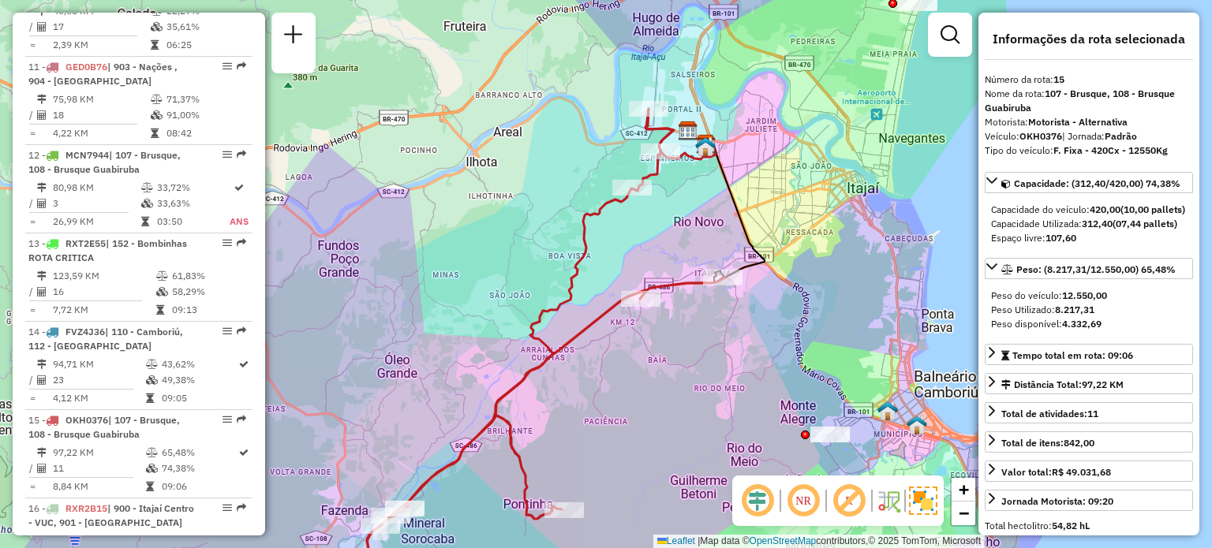
drag, startPoint x: 642, startPoint y: 154, endPoint x: 666, endPoint y: 197, distance: 49.4
click at [666, 197] on div "Janela de atendimento Grade de atendimento Capacidade Transportadoras Veículos …" at bounding box center [606, 274] width 1212 height 548
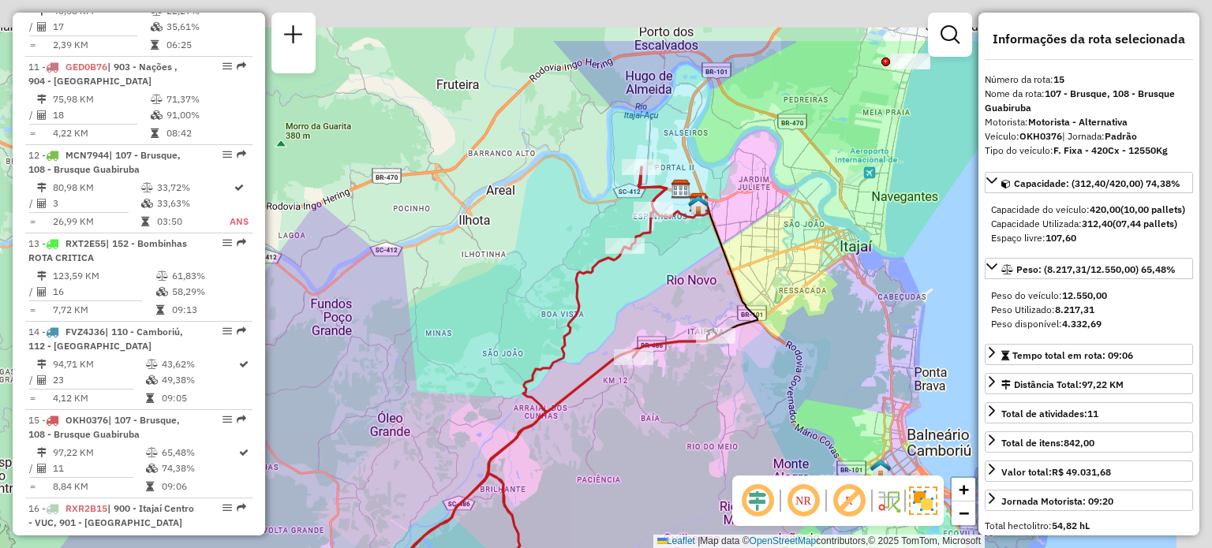
drag, startPoint x: 748, startPoint y: 159, endPoint x: 700, endPoint y: 264, distance: 115.4
click at [700, 265] on div "Janela de atendimento Grade de atendimento Capacidade Transportadoras Veículos …" at bounding box center [606, 274] width 1212 height 548
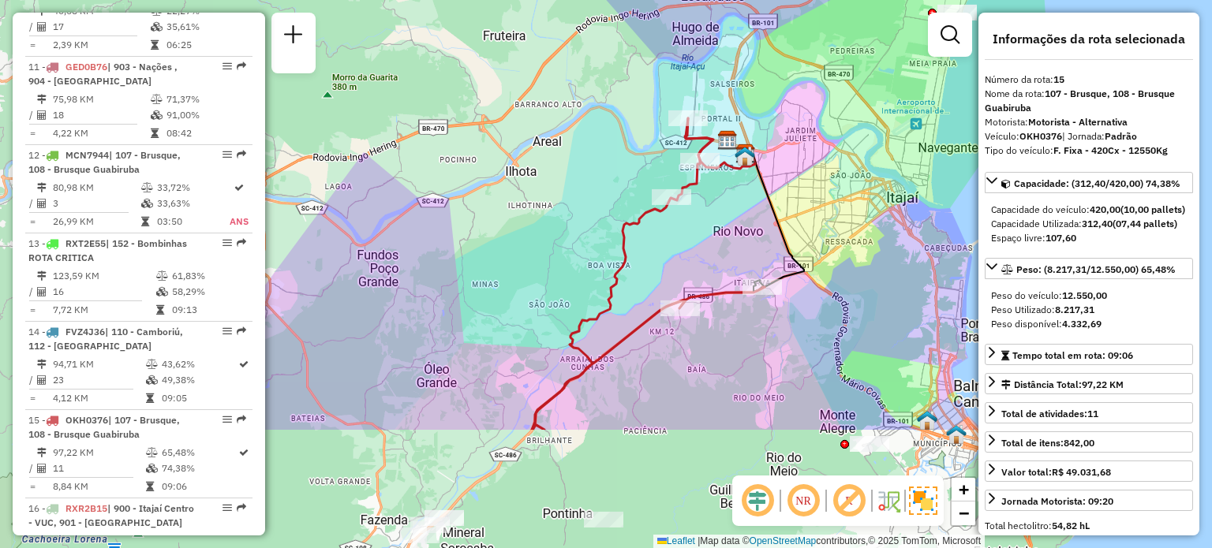
drag, startPoint x: 659, startPoint y: 390, endPoint x: 728, endPoint y: 217, distance: 186.6
click at [728, 217] on div "Janela de atendimento Grade de atendimento Capacidade Transportadoras Veículos …" at bounding box center [606, 274] width 1212 height 548
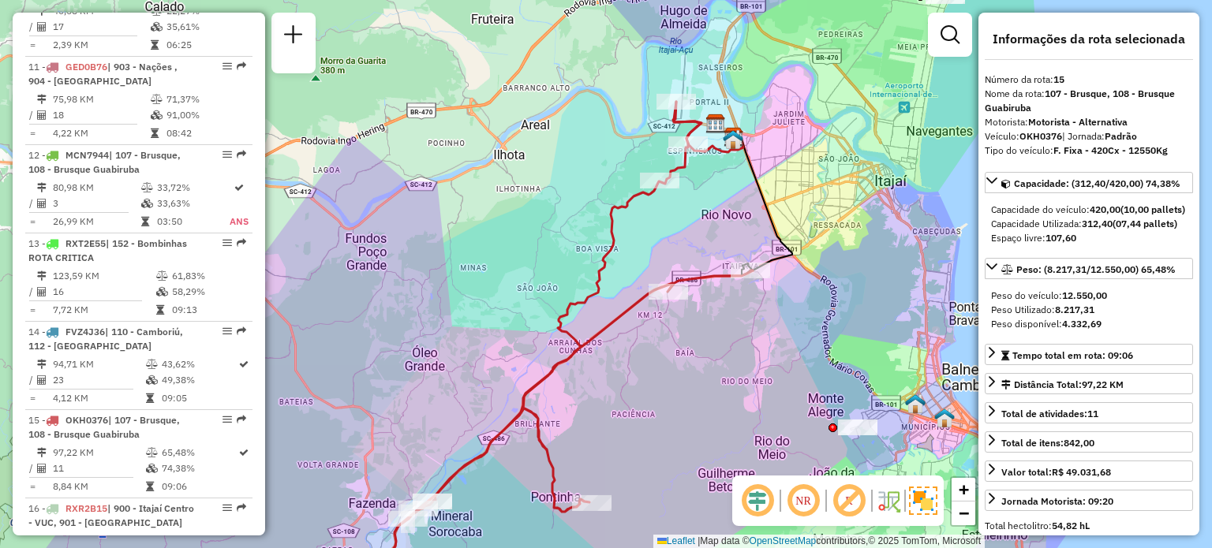
drag, startPoint x: 736, startPoint y: 207, endPoint x: 723, endPoint y: 188, distance: 23.4
click at [723, 188] on div "Janela de atendimento Grade de atendimento Capacidade Transportadoras Veículos …" at bounding box center [606, 274] width 1212 height 548
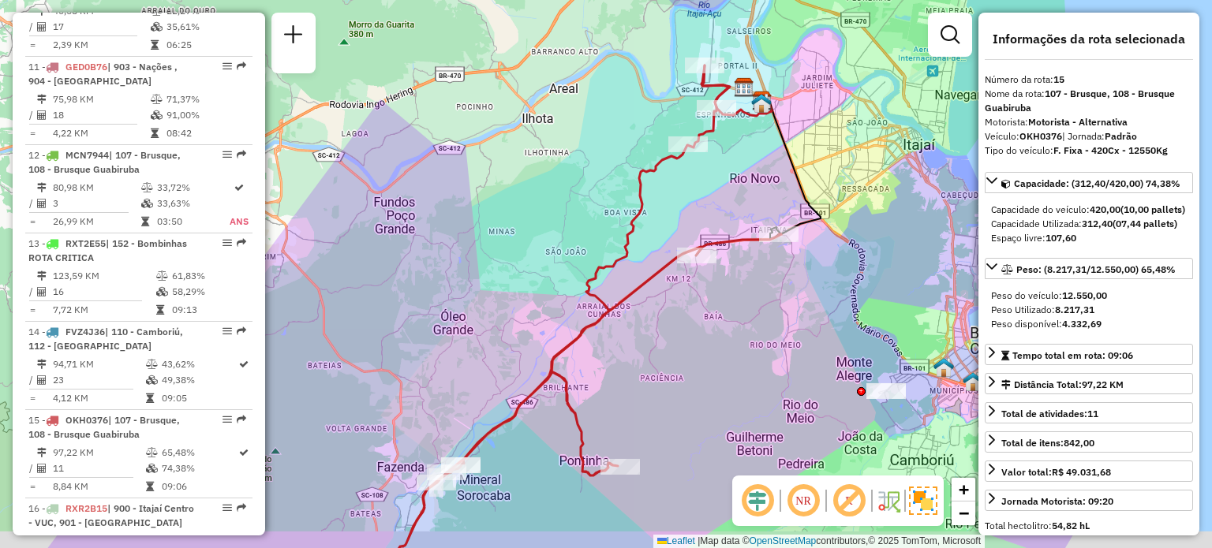
drag, startPoint x: 711, startPoint y: 214, endPoint x: 741, endPoint y: 178, distance: 46.0
click at [741, 178] on div "Janela de atendimento Grade de atendimento Capacidade Transportadoras Veículos …" at bounding box center [606, 274] width 1212 height 548
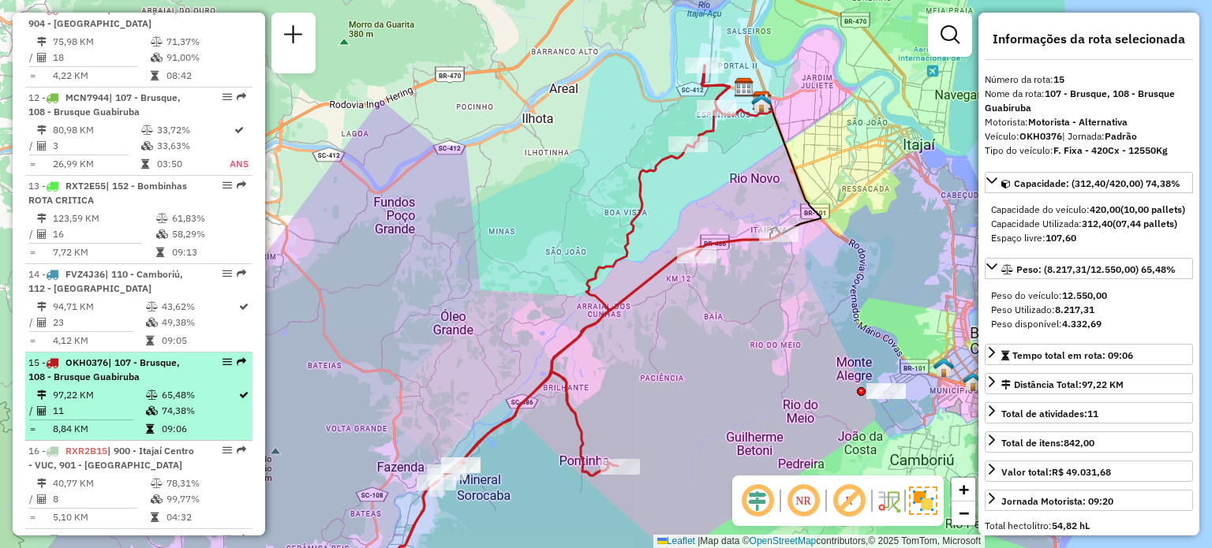
scroll to position [1593, 0]
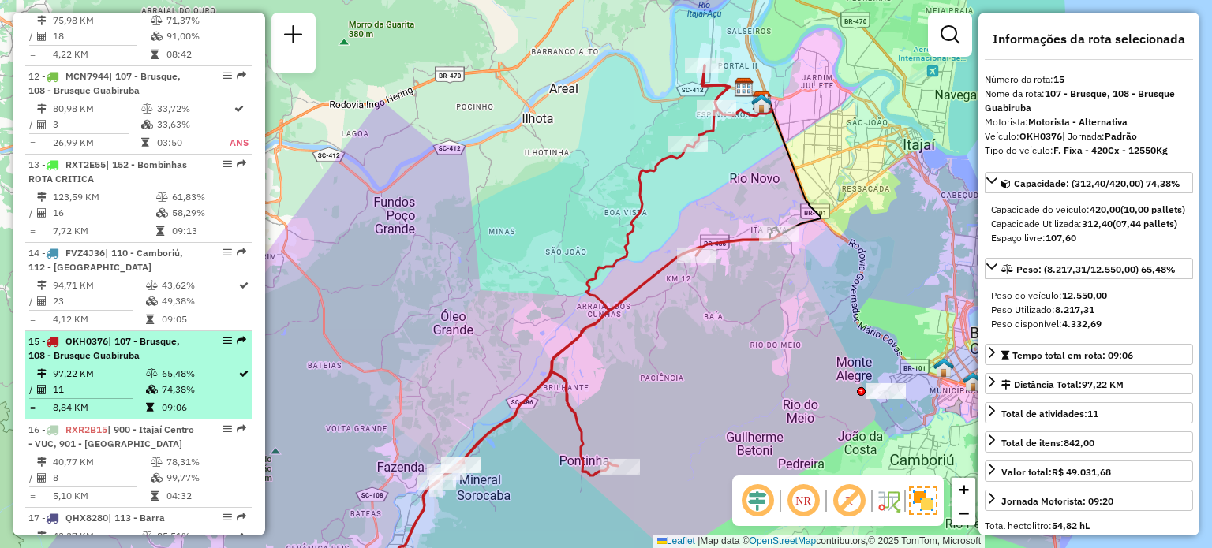
click at [116, 359] on div "15 - OKH0376 | 107 - Brusque, 108 - Brusque Guabiruba" at bounding box center [111, 348] width 167 height 28
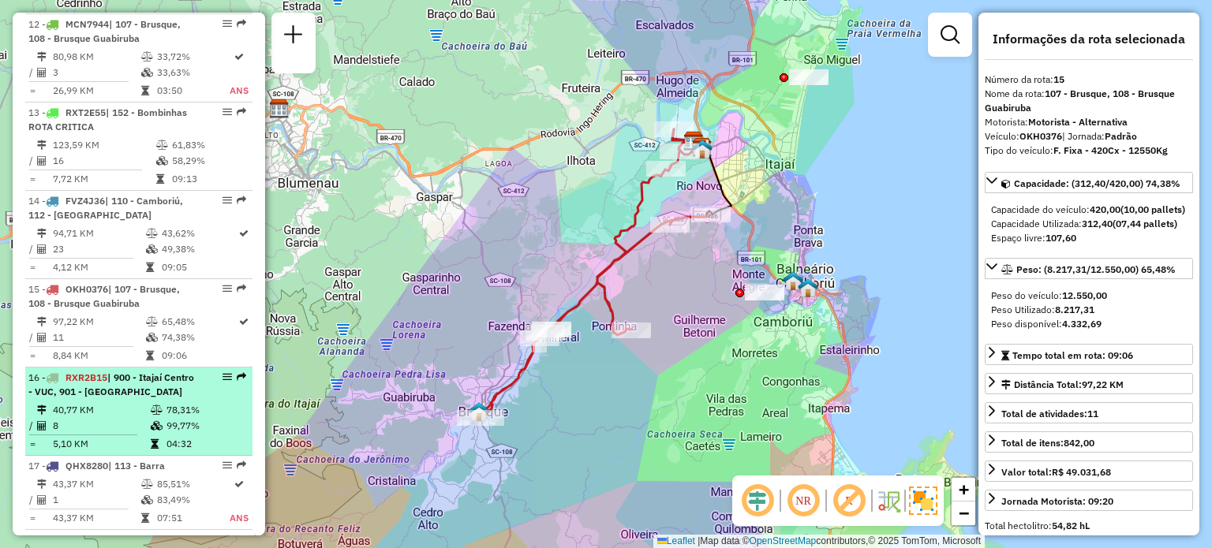
scroll to position [1672, 0]
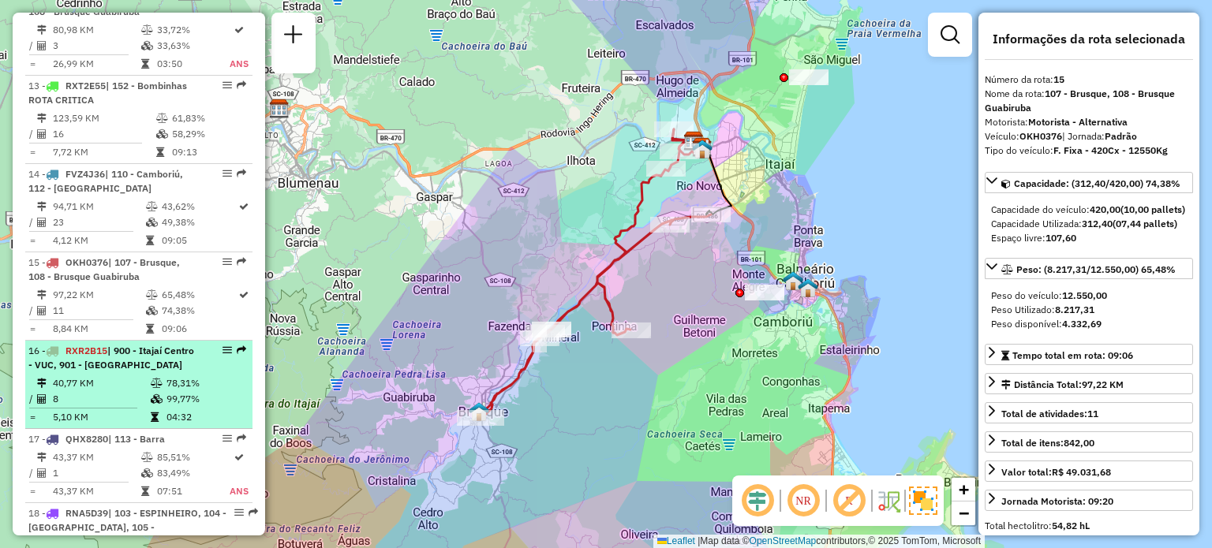
click at [107, 364] on span "| 900 - Itajaí Centro - VUC, 901 - Praia Brava" at bounding box center [111, 358] width 166 height 26
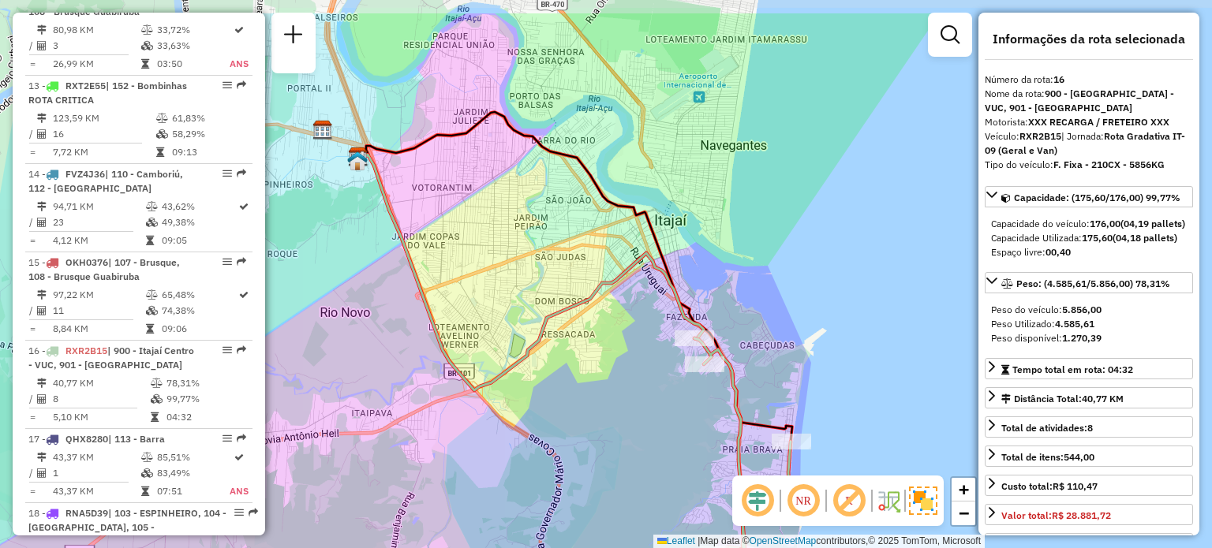
drag, startPoint x: 562, startPoint y: 177, endPoint x: 486, endPoint y: 223, distance: 89.1
click at [529, 245] on div "Janela de atendimento Grade de atendimento Capacidade Transportadoras Veículos …" at bounding box center [606, 274] width 1212 height 548
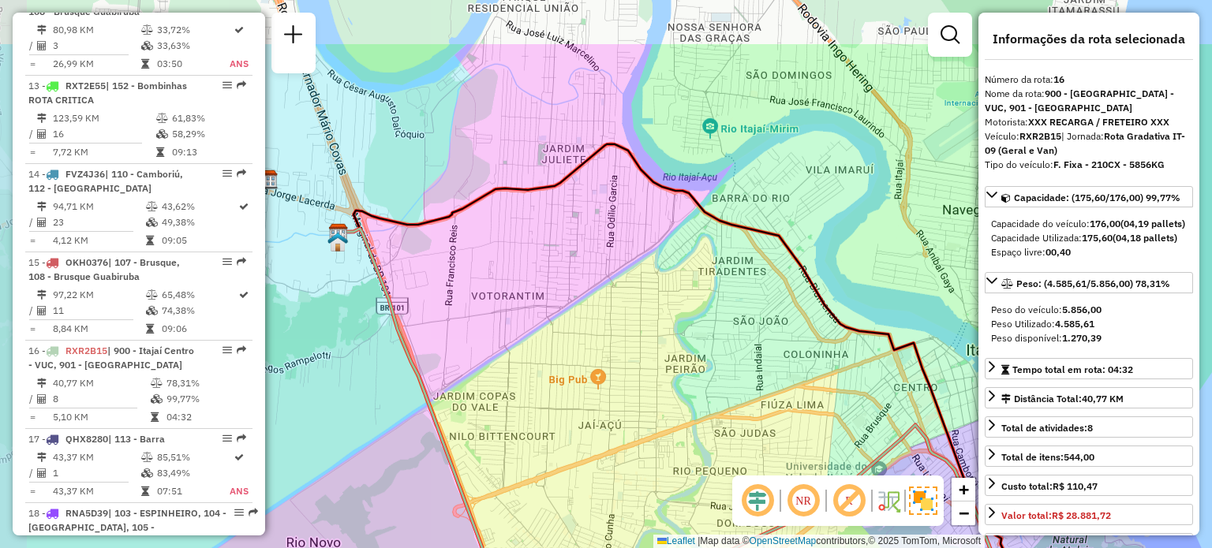
drag, startPoint x: 439, startPoint y: 187, endPoint x: 486, endPoint y: 282, distance: 106.2
click at [486, 282] on div "Janela de atendimento Grade de atendimento Capacidade Transportadoras Veículos …" at bounding box center [606, 274] width 1212 height 548
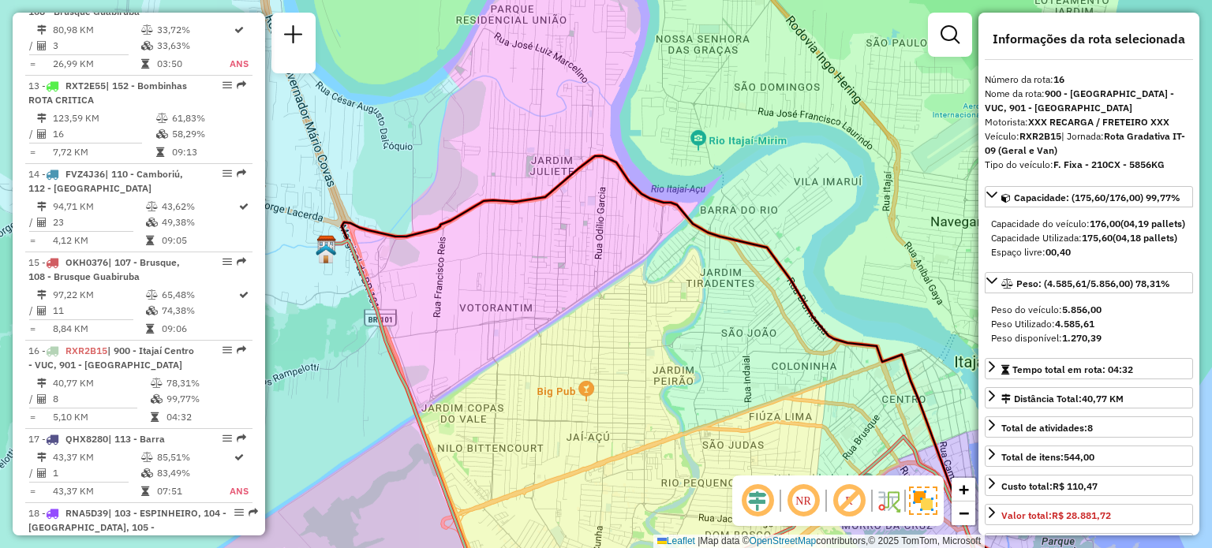
click at [528, 282] on div "Janela de atendimento Grade de atendimento Capacidade Transportadoras Veículos …" at bounding box center [606, 274] width 1212 height 548
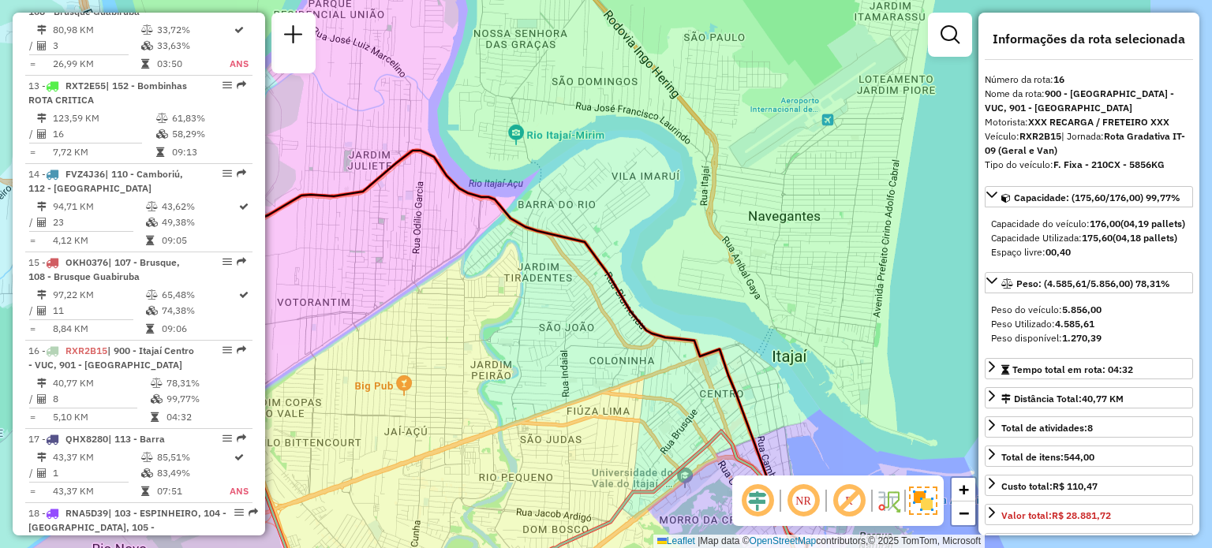
drag, startPoint x: 559, startPoint y: 265, endPoint x: 372, endPoint y: 259, distance: 187.0
click at [372, 259] on div "Janela de atendimento Grade de atendimento Capacidade Transportadoras Veículos …" at bounding box center [606, 274] width 1212 height 548
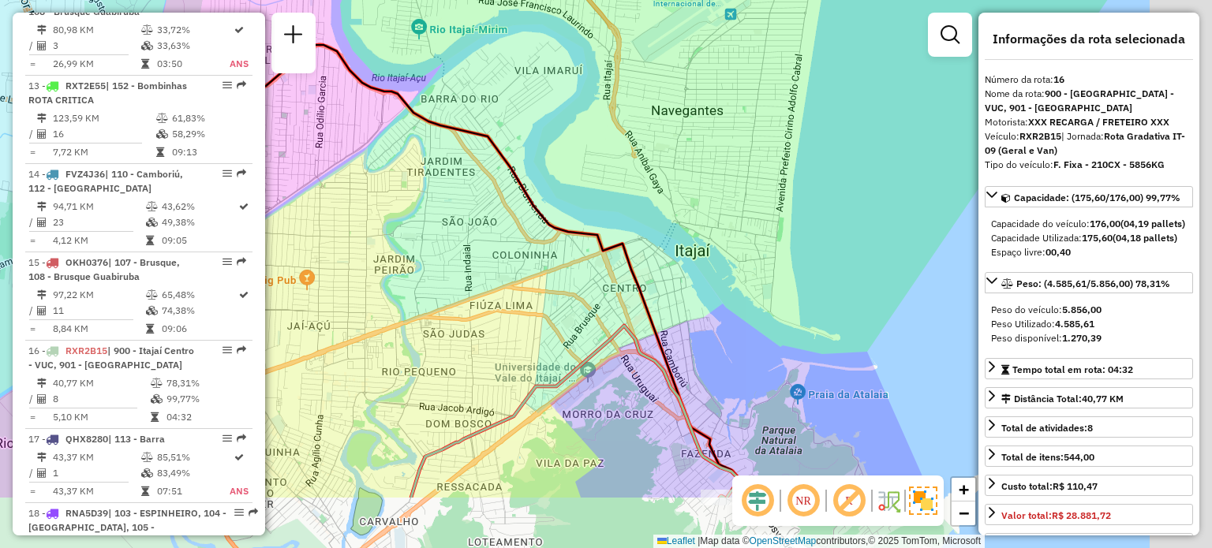
drag, startPoint x: 454, startPoint y: 251, endPoint x: 345, endPoint y: 121, distance: 169.6
click at [334, 113] on div "Janela de atendimento Grade de atendimento Capacidade Transportadoras Veículos …" at bounding box center [606, 274] width 1212 height 548
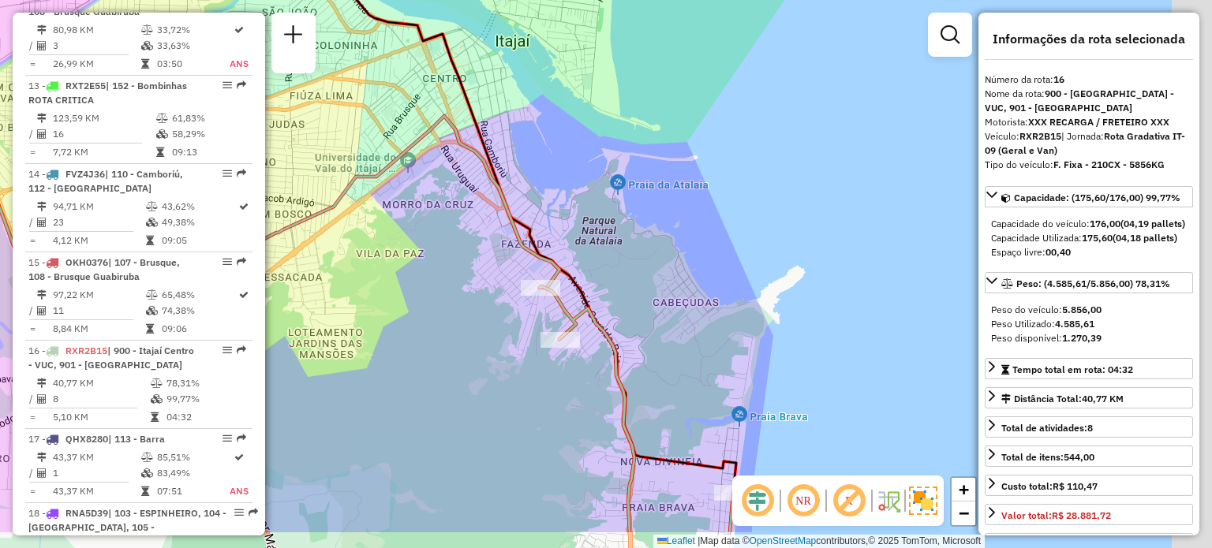
drag, startPoint x: 427, startPoint y: 270, endPoint x: 569, endPoint y: 256, distance: 142.7
click at [385, 222] on div "Janela de atendimento Grade de atendimento Capacidade Transportadoras Veículos …" at bounding box center [606, 274] width 1212 height 548
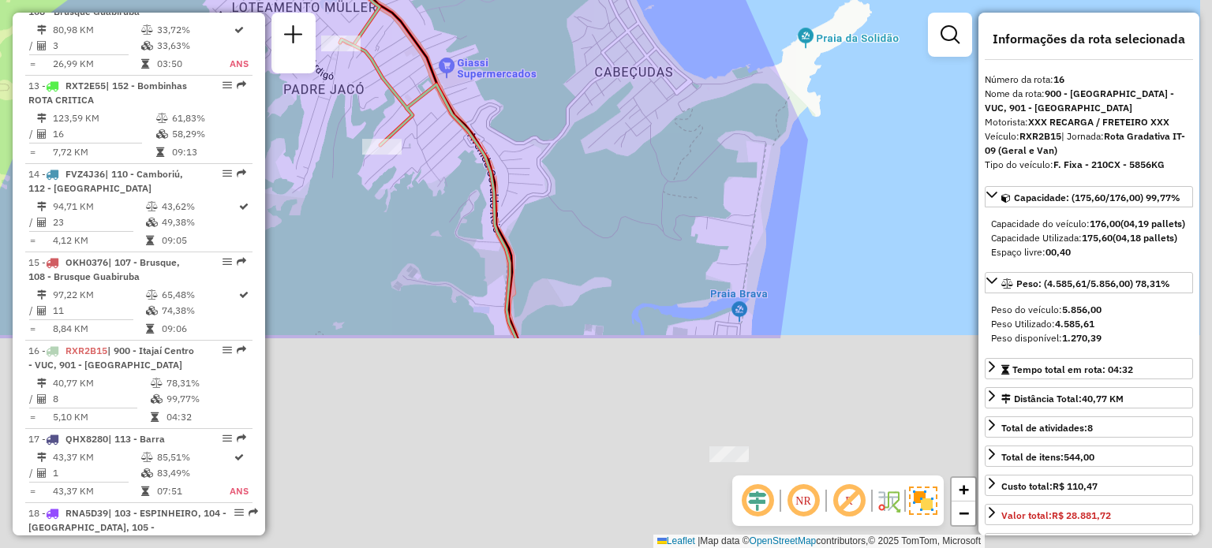
drag, startPoint x: 796, startPoint y: 161, endPoint x: 789, endPoint y: 153, distance: 10.6
click at [789, 153] on div "Janela de atendimento Grade de atendimento Capacidade Transportadoras Veículos …" at bounding box center [606, 274] width 1212 height 548
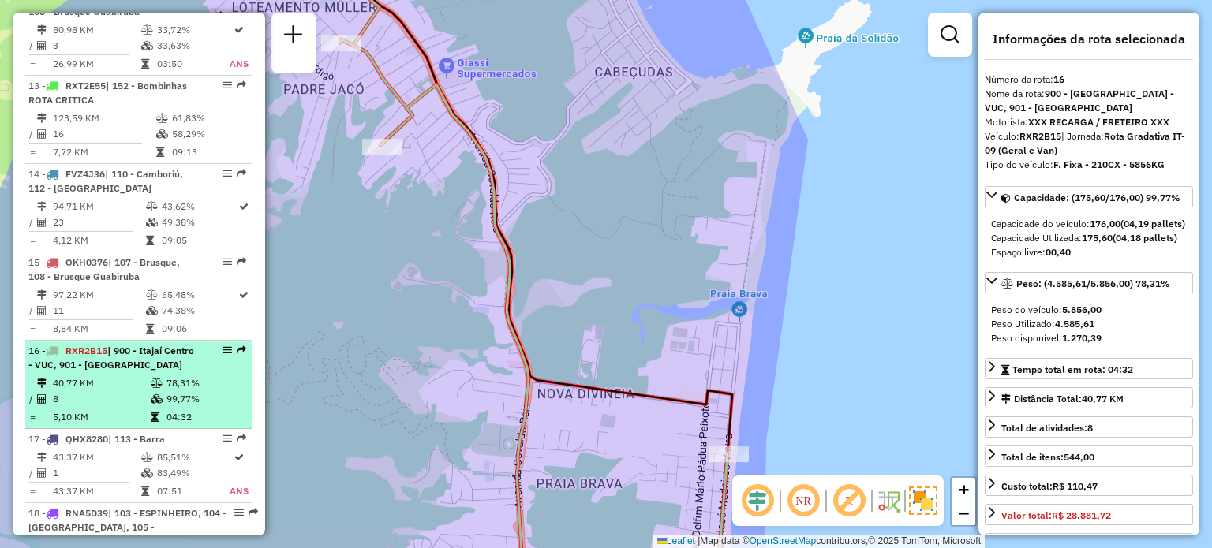
click at [161, 345] on span "| 900 - Itajaí Centro - VUC, 901 - Praia Brava" at bounding box center [111, 358] width 166 height 26
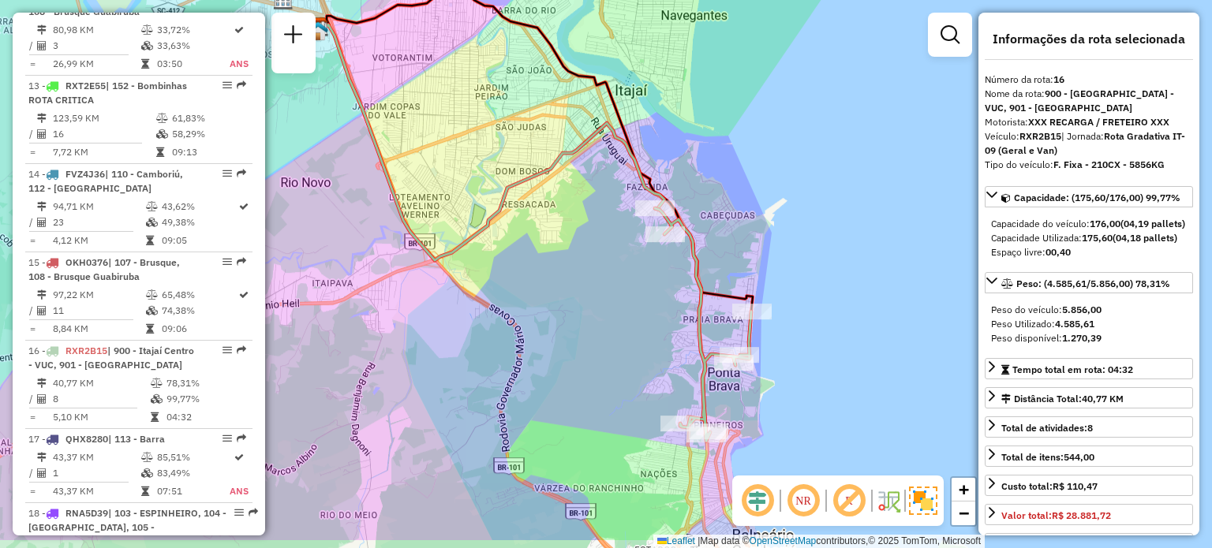
drag, startPoint x: 767, startPoint y: 240, endPoint x: 749, endPoint y: 206, distance: 38.8
click at [749, 206] on div "Janela de atendimento Grade de atendimento Capacidade Transportadoras Veículos …" at bounding box center [606, 274] width 1212 height 548
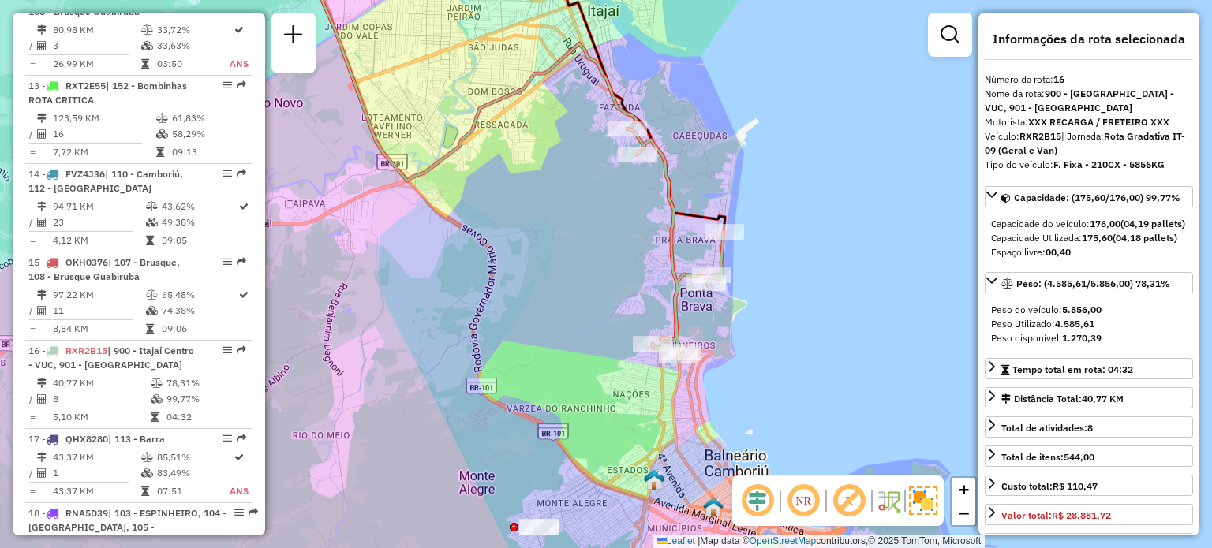
drag, startPoint x: 640, startPoint y: 288, endPoint x: 635, endPoint y: 274, distance: 14.5
click at [631, 249] on div "Janela de atendimento Grade de atendimento Capacidade Transportadoras Veículos …" at bounding box center [606, 274] width 1212 height 548
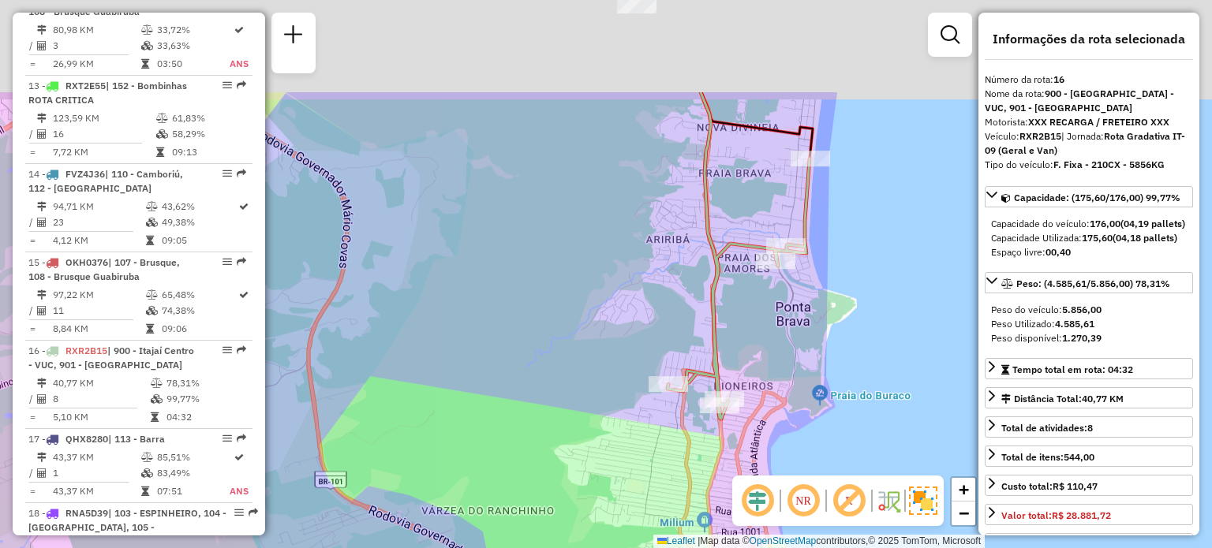
drag, startPoint x: 782, startPoint y: 318, endPoint x: 779, endPoint y: 327, distance: 10.0
click at [779, 327] on div "Janela de atendimento Grade de atendimento Capacidade Transportadoras Veículos …" at bounding box center [606, 274] width 1212 height 548
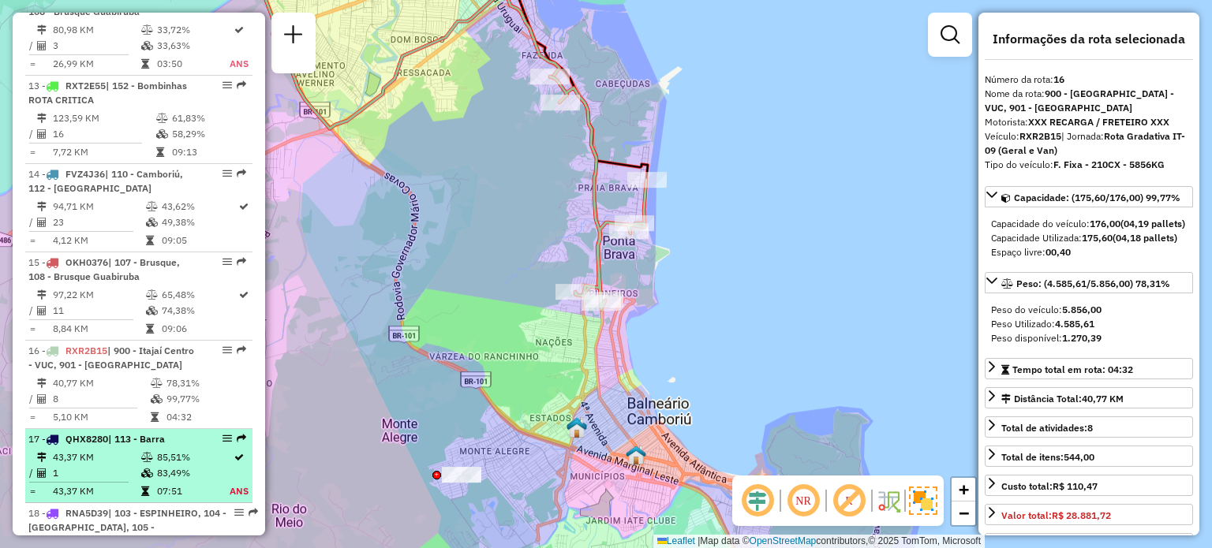
click at [109, 446] on li "17 - QHX8280 | 113 - Barra 43,37 KM 85,51% / 1 83,49% = 43,37 KM 07:51 ANS" at bounding box center [138, 466] width 227 height 74
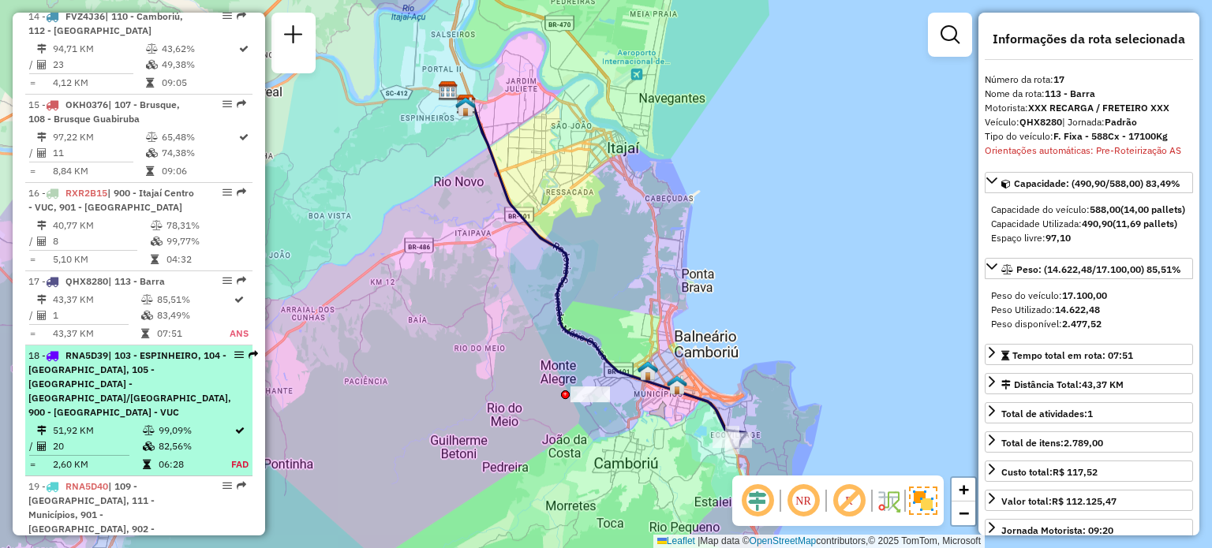
click at [148, 365] on span "| 103 - ESPINHEIRO, 104 - Cordeiros, 105 -Itajaí - São Vicente/Ressacada, 900 -…" at bounding box center [129, 383] width 203 height 69
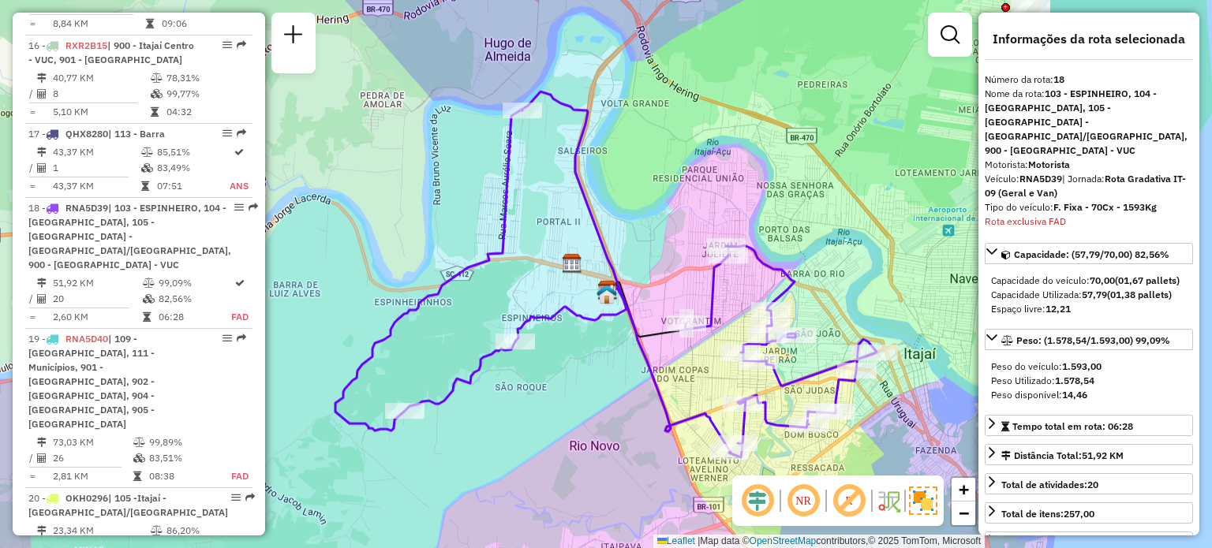
scroll to position [2160, 0]
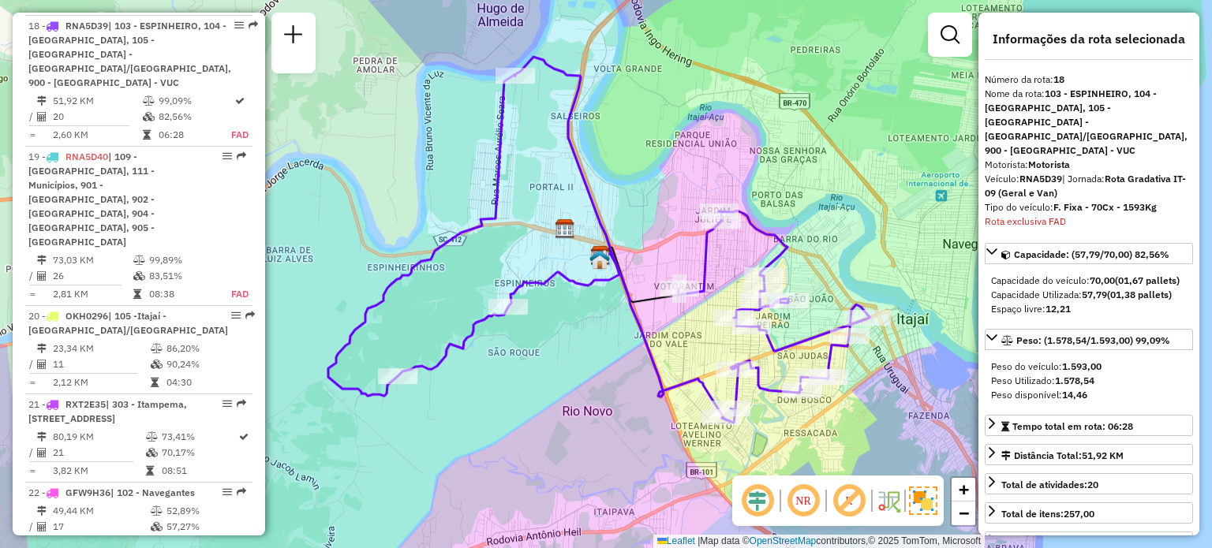
drag, startPoint x: 640, startPoint y: 191, endPoint x: 631, endPoint y: 157, distance: 35.2
click at [631, 157] on div "Janela de atendimento Grade de atendimento Capacidade Transportadoras Veículos …" at bounding box center [606, 274] width 1212 height 548
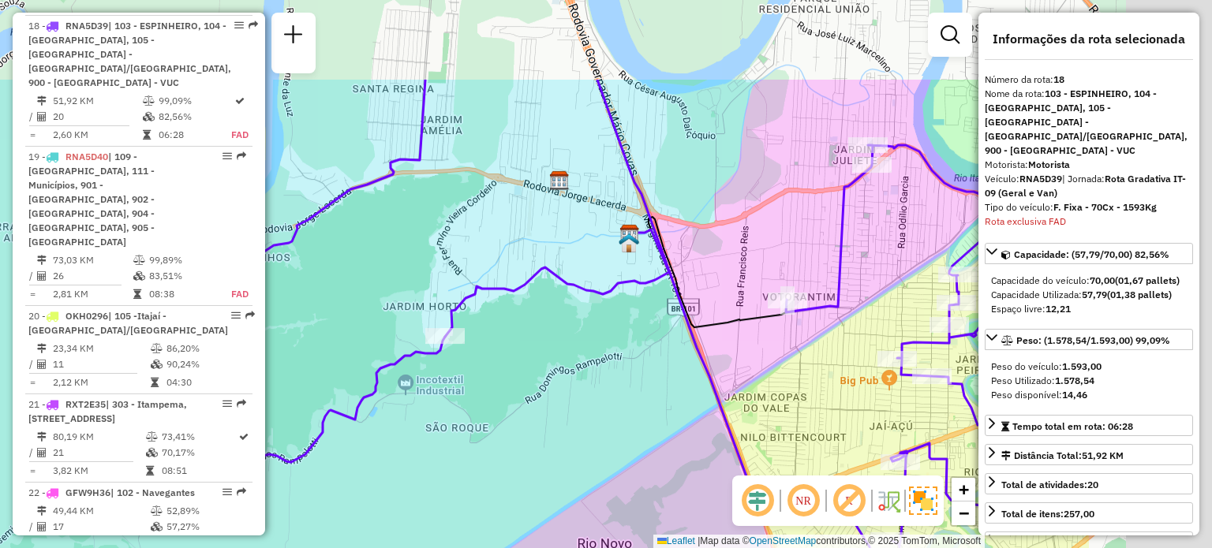
drag, startPoint x: 597, startPoint y: 390, endPoint x: 551, endPoint y: 405, distance: 48.1
click at [551, 405] on div "Janela de atendimento Grade de atendimento Capacidade Transportadoras Veículos …" at bounding box center [606, 274] width 1212 height 548
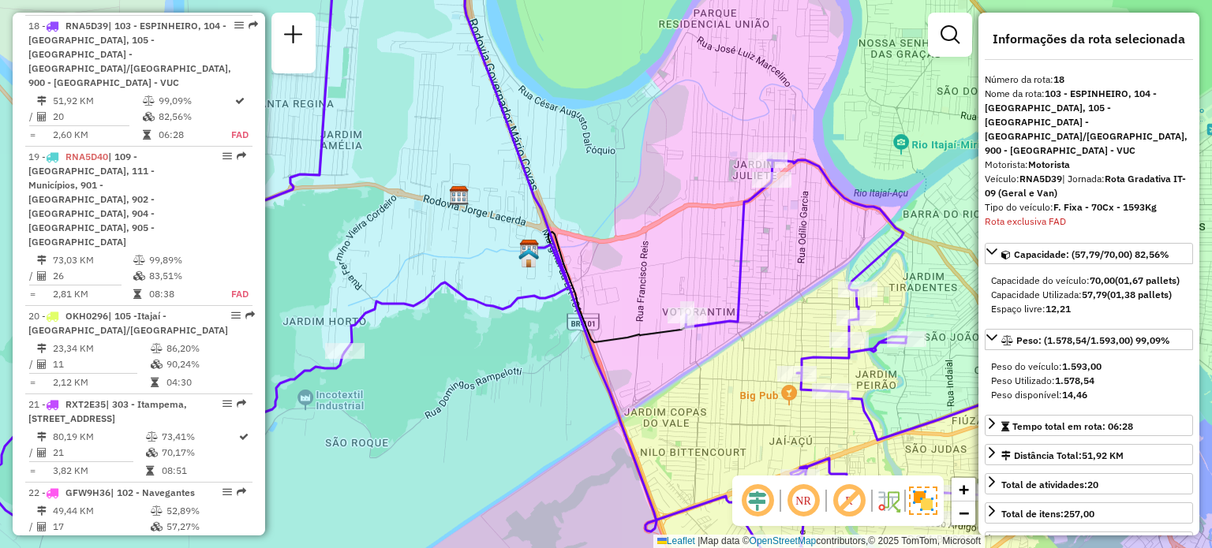
drag, startPoint x: 592, startPoint y: 334, endPoint x: 491, endPoint y: 348, distance: 102.0
click at [491, 348] on div "Janela de atendimento Grade de atendimento Capacidade Transportadoras Veículos …" at bounding box center [606, 274] width 1212 height 548
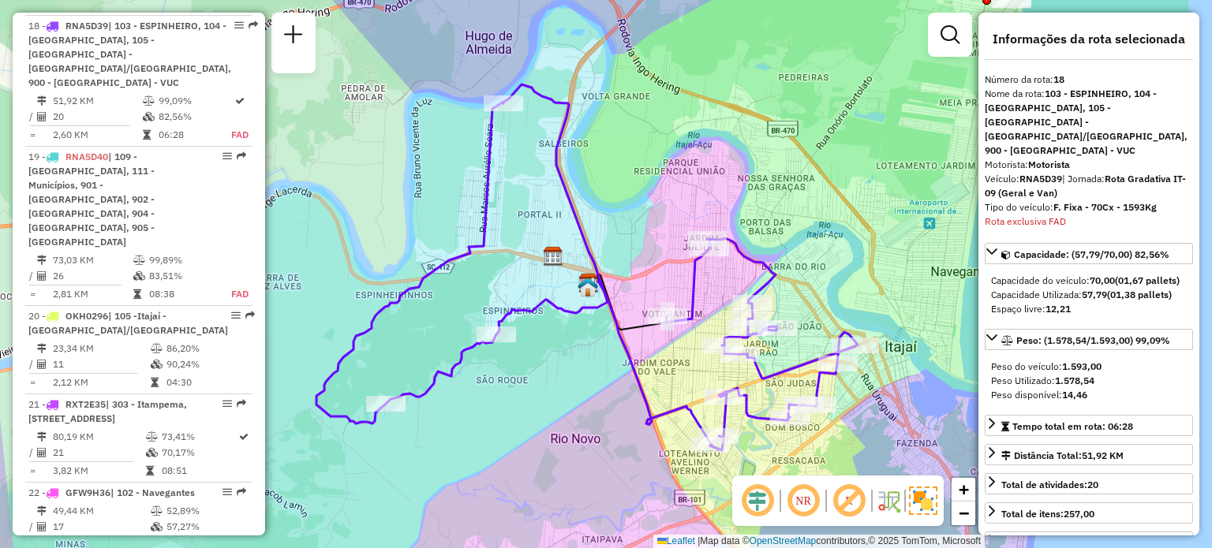
drag, startPoint x: 561, startPoint y: 345, endPoint x: 590, endPoint y: 345, distance: 29.2
click at [590, 345] on div "Janela de atendimento Grade de atendimento Capacidade Transportadoras Veículos …" at bounding box center [606, 274] width 1212 height 548
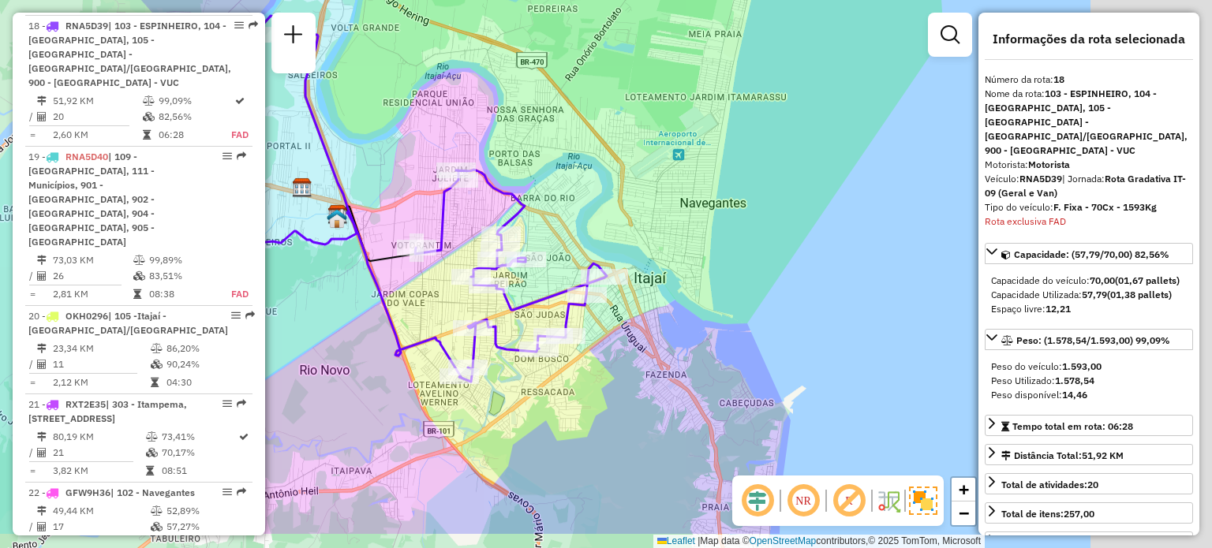
drag, startPoint x: 786, startPoint y: 260, endPoint x: 535, endPoint y: 191, distance: 260.1
click at [535, 191] on div "Janela de atendimento Grade de atendimento Capacidade Transportadoras Veículos …" at bounding box center [606, 274] width 1212 height 548
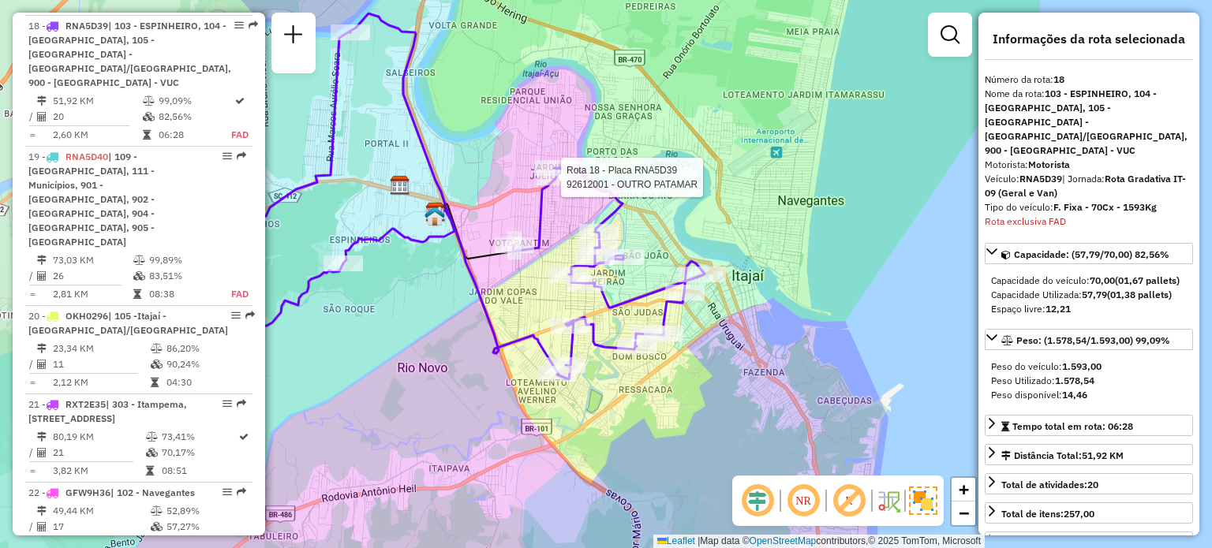
drag, startPoint x: 551, startPoint y: 230, endPoint x: 794, endPoint y: 223, distance: 242.2
click at [801, 223] on div "Rota 18 - Placa RNA5D39 92612001 - OUTRO PATAMAR Janela de atendimento Grade de…" at bounding box center [606, 274] width 1212 height 548
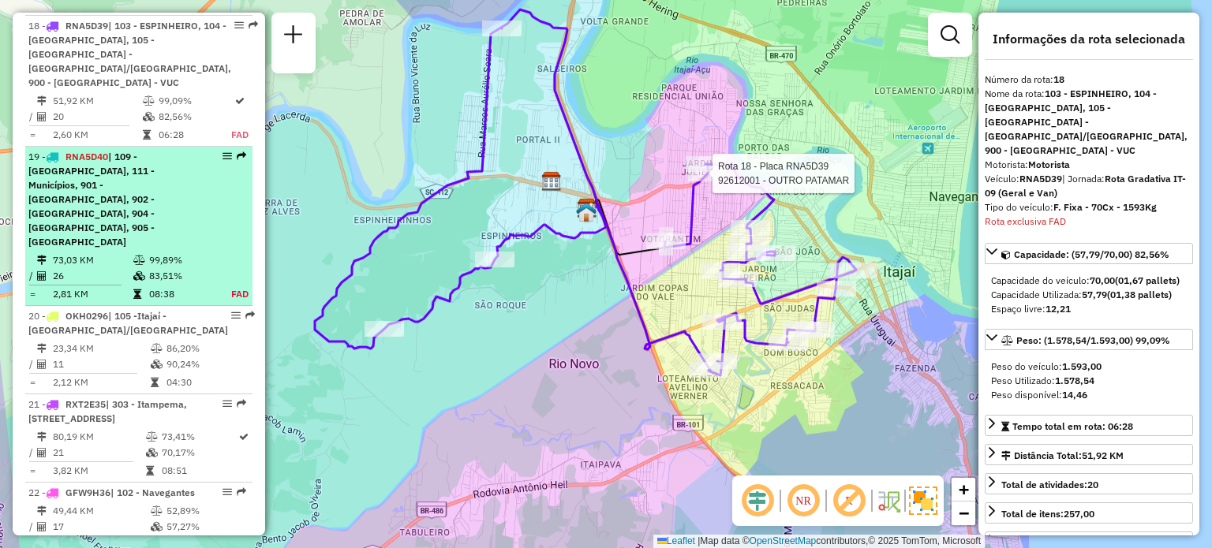
click at [124, 182] on span "| 109 - Monte Alegre, 111 - Municípios, 901 - Praia Brava, 902 - Balneário - Ba…" at bounding box center [91, 199] width 126 height 97
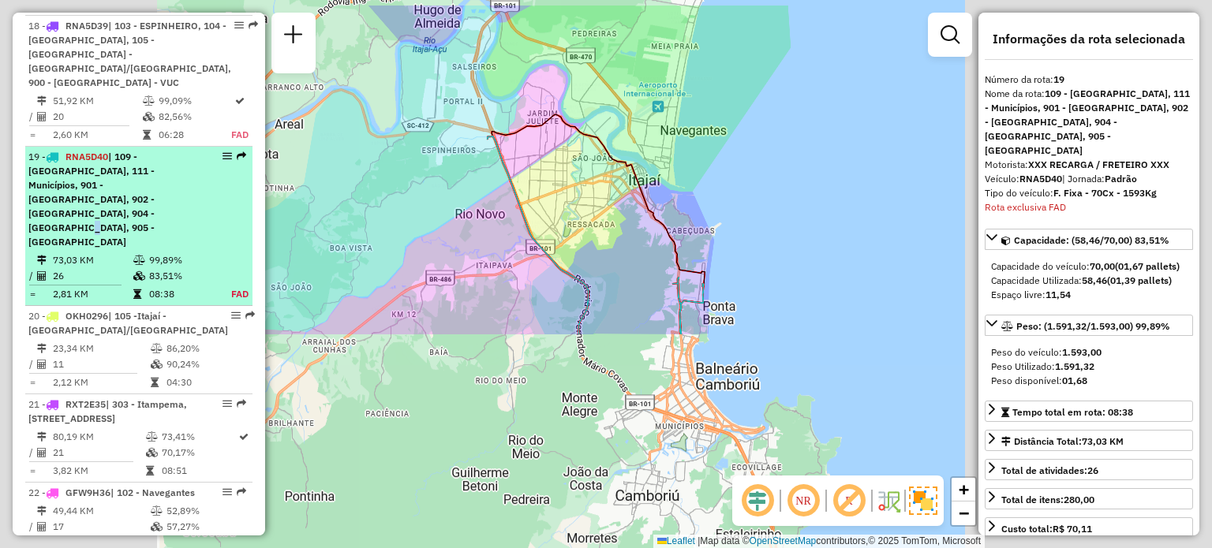
scroll to position [2276, 0]
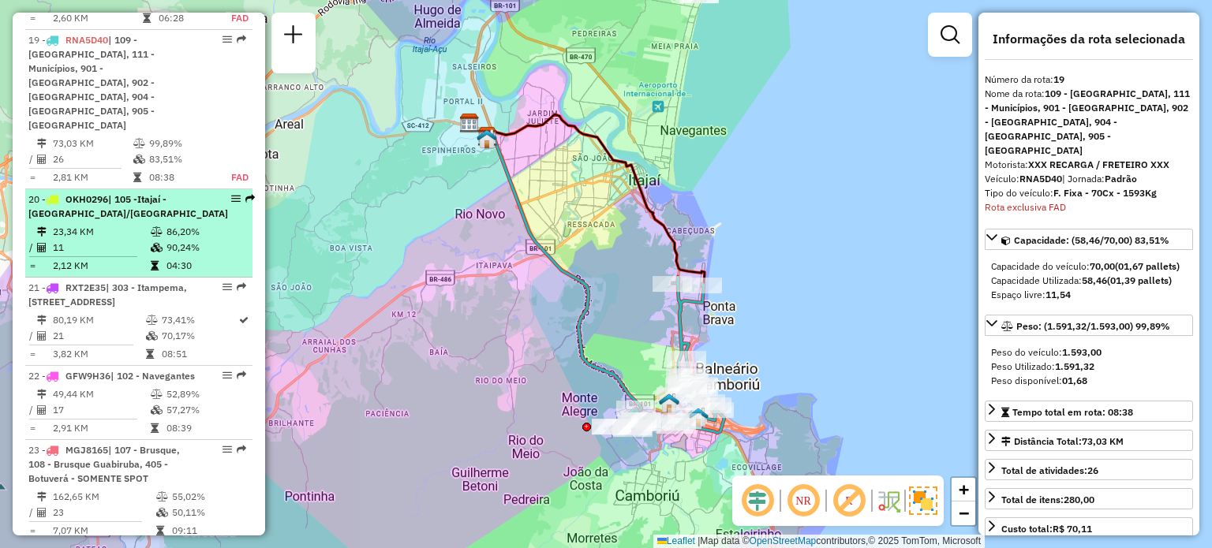
click at [133, 192] on div "20 - OKH0296 | 105 -Itajaí - São Vicente/Ressacada" at bounding box center [128, 206] width 200 height 28
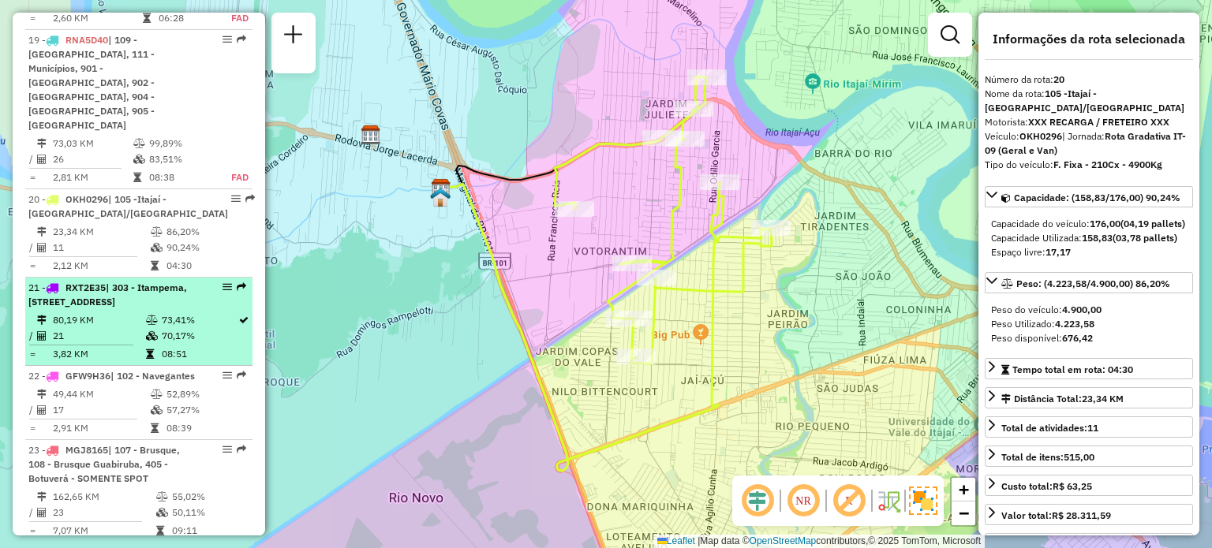
click at [101, 328] on td "21" at bounding box center [98, 336] width 93 height 16
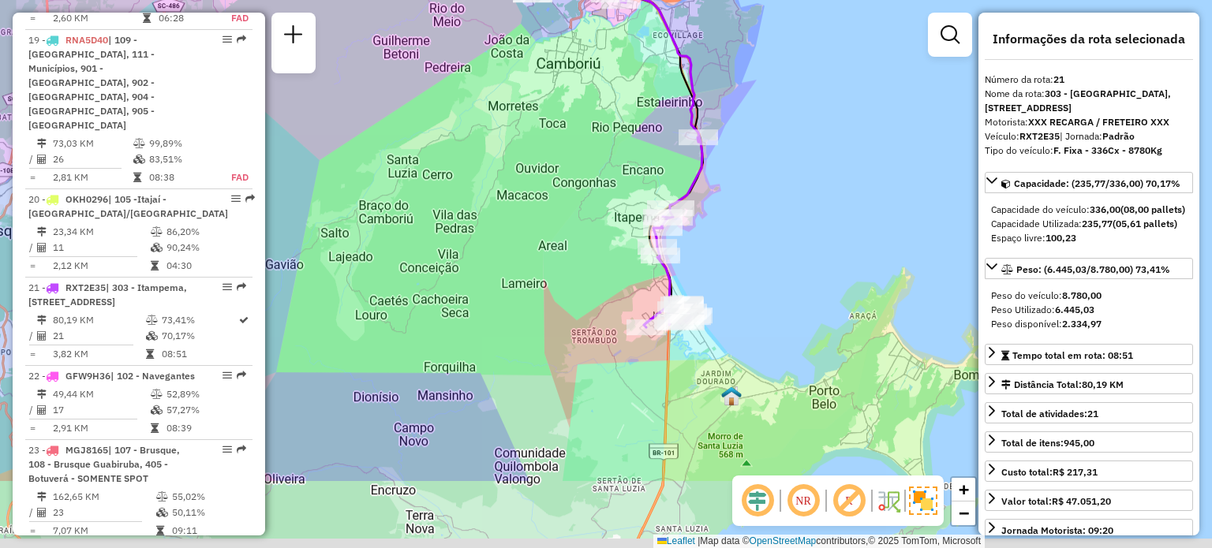
drag, startPoint x: 621, startPoint y: 403, endPoint x: 559, endPoint y: 289, distance: 129.2
click at [559, 289] on div "Janela de atendimento Grade de atendimento Capacidade Transportadoras Veículos …" at bounding box center [606, 274] width 1212 height 548
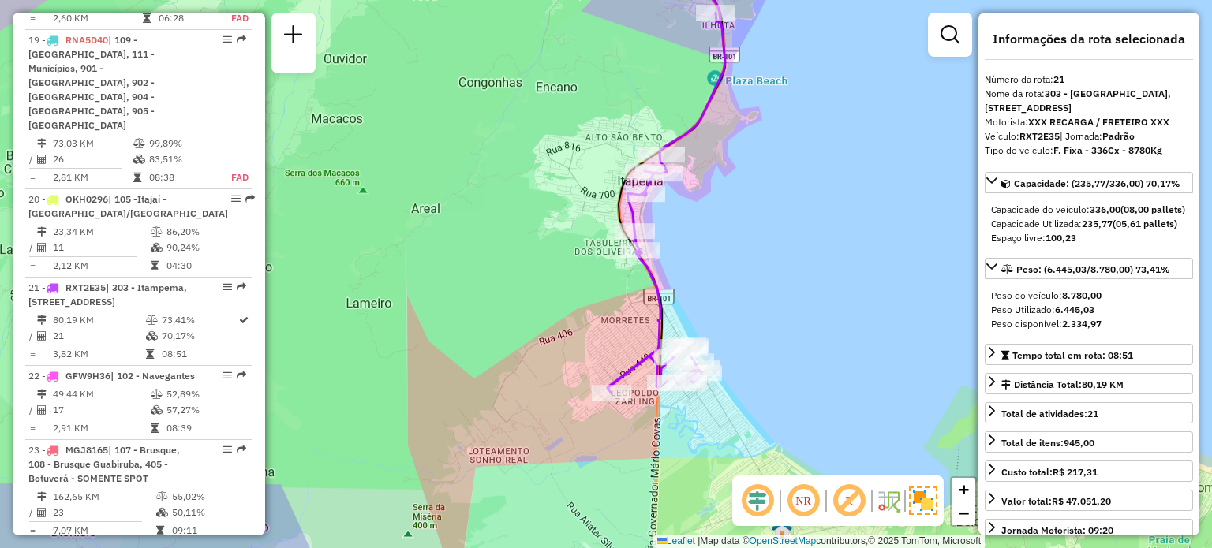
drag, startPoint x: 614, startPoint y: 252, endPoint x: 584, endPoint y: 253, distance: 30.0
click at [584, 253] on div "Janela de atendimento Grade de atendimento Capacidade Transportadoras Veículos …" at bounding box center [606, 274] width 1212 height 548
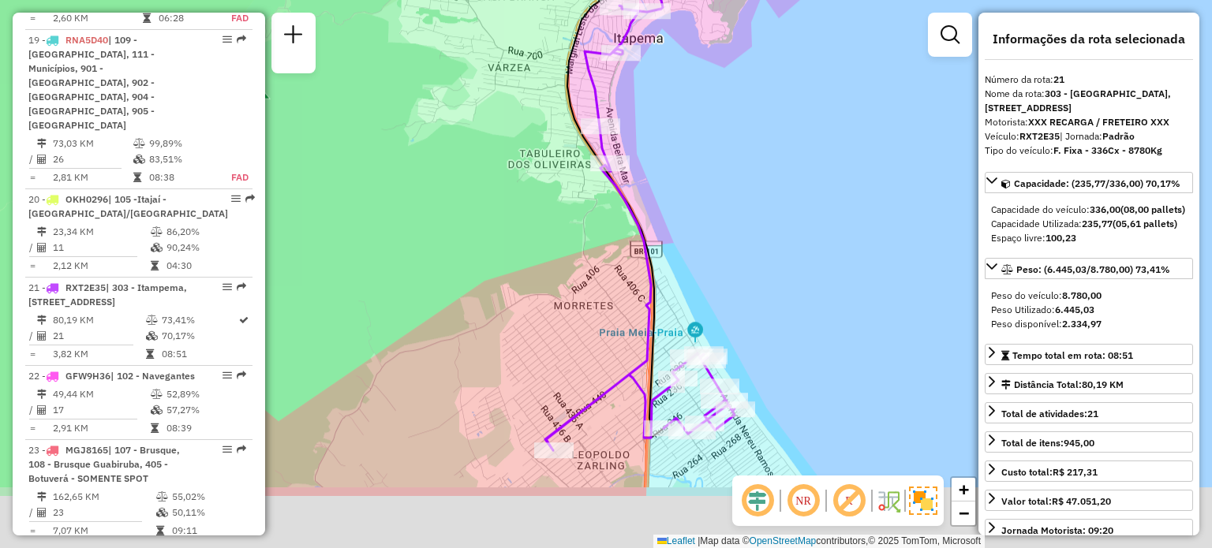
drag, startPoint x: 590, startPoint y: 231, endPoint x: 527, endPoint y: 124, distance: 124.5
click at [527, 124] on div "Janela de atendimento Grade de atendimento Capacidade Transportadoras Veículos …" at bounding box center [606, 274] width 1212 height 548
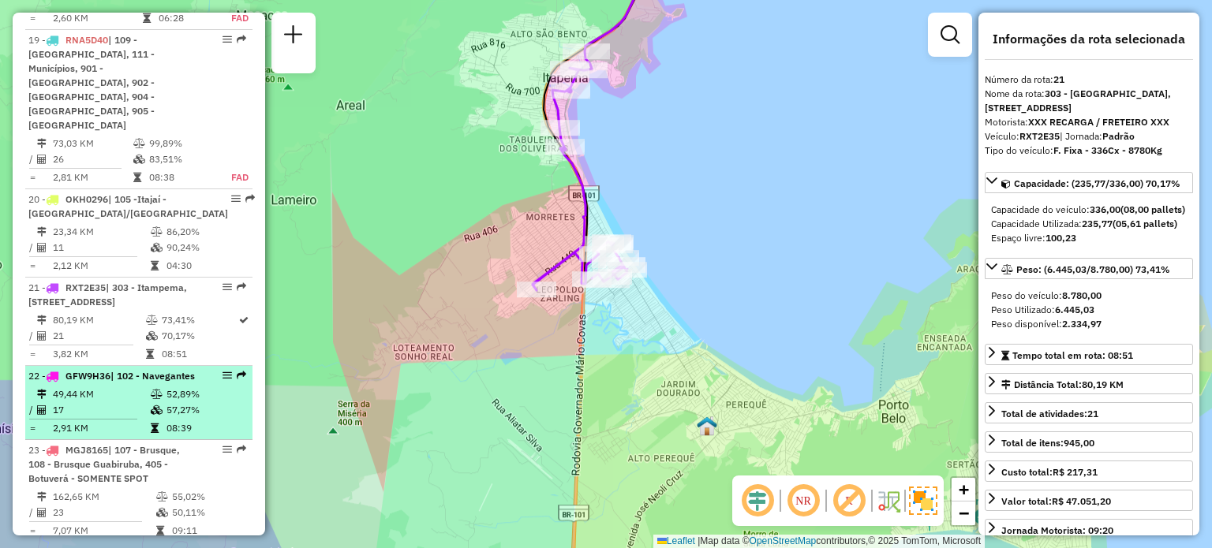
click at [119, 369] on div "22 - GFW9H36 | 102 - Navegantes" at bounding box center [111, 376] width 167 height 14
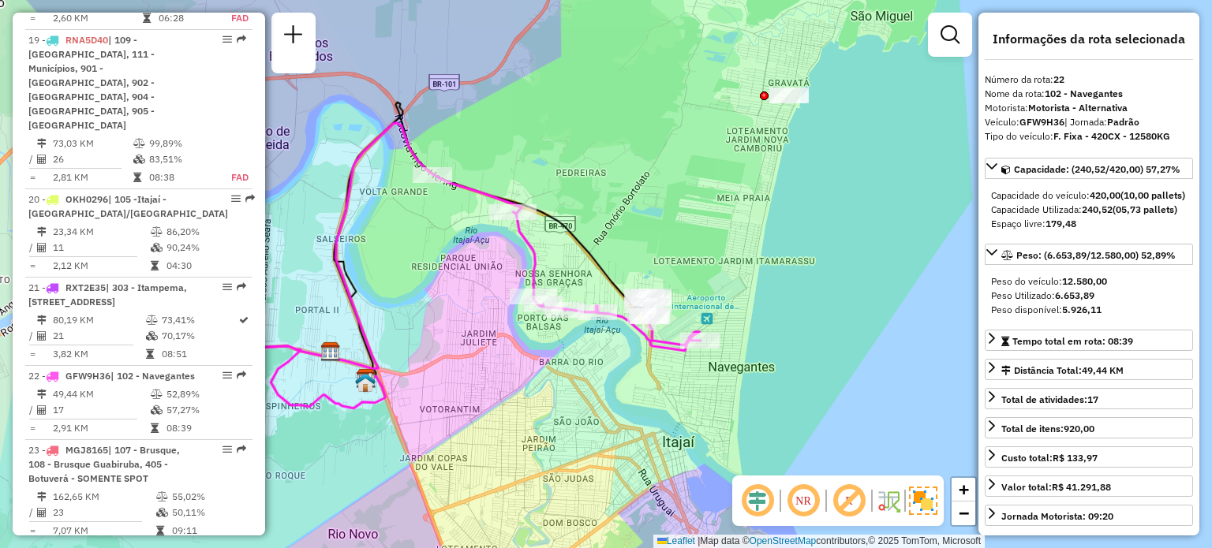
drag, startPoint x: 596, startPoint y: 304, endPoint x: 461, endPoint y: 285, distance: 136.3
click at [461, 285] on div "Janela de atendimento Grade de atendimento Capacidade Transportadoras Veículos …" at bounding box center [606, 274] width 1212 height 548
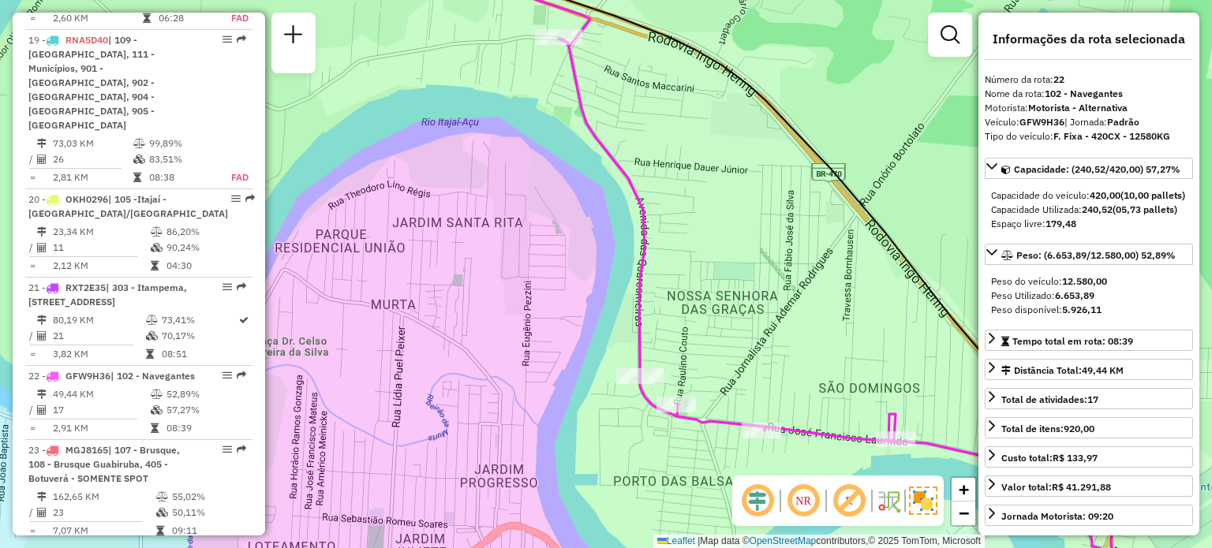
drag, startPoint x: 533, startPoint y: 215, endPoint x: 452, endPoint y: 136, distance: 112.7
click at [452, 136] on div "Janela de atendimento Grade de atendimento Capacidade Transportadoras Veículos …" at bounding box center [606, 274] width 1212 height 548
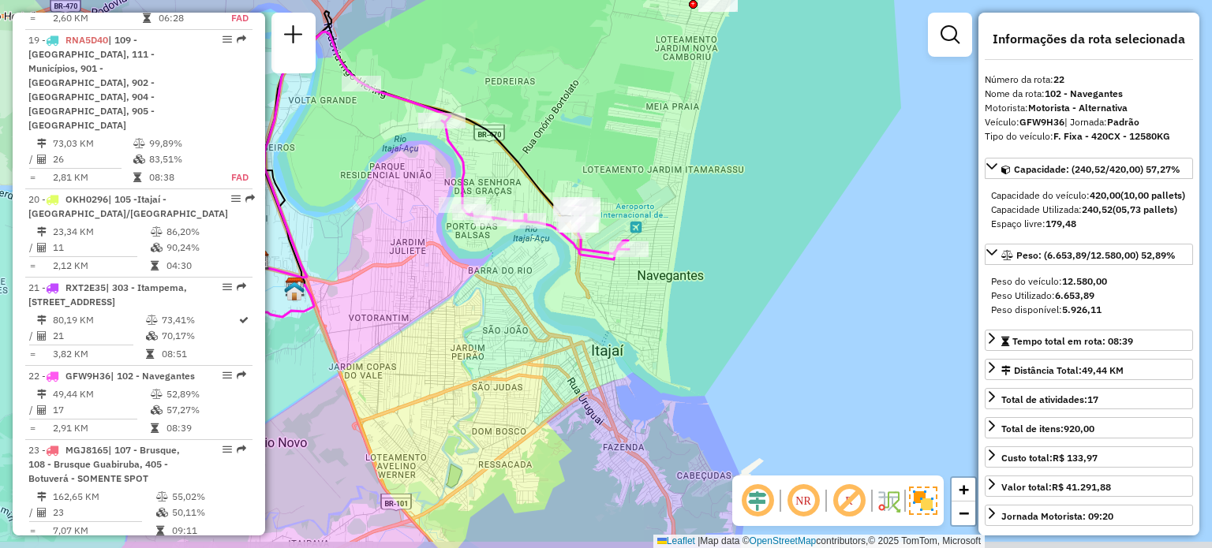
drag, startPoint x: 622, startPoint y: 196, endPoint x: 548, endPoint y: 177, distance: 75.6
click at [548, 177] on div "Janela de atendimento Grade de atendimento Capacidade Transportadoras Veículos …" at bounding box center [606, 274] width 1212 height 548
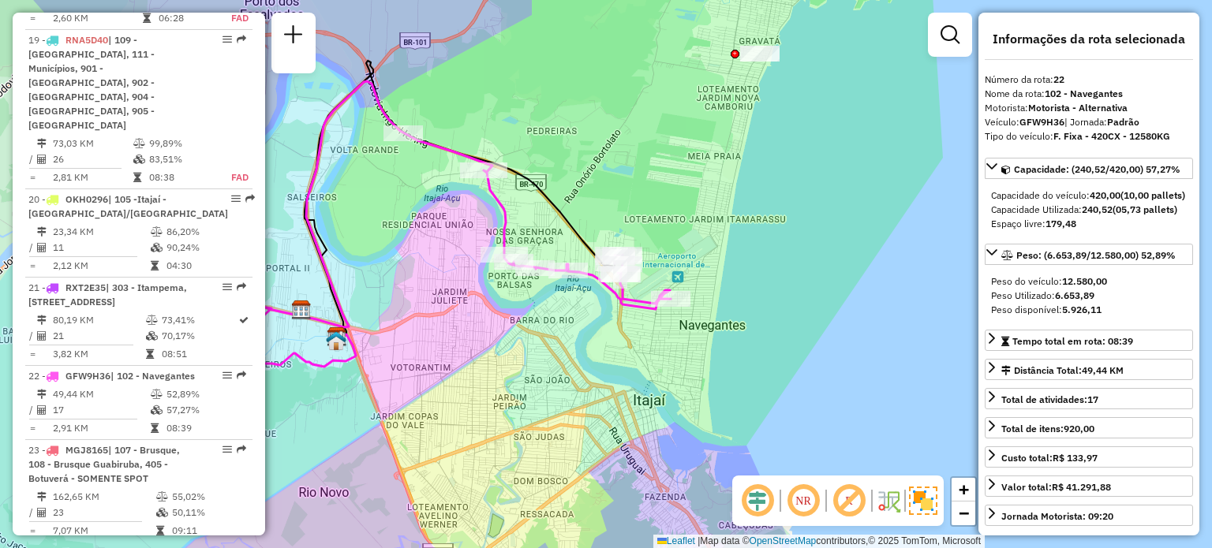
drag, startPoint x: 632, startPoint y: 159, endPoint x: 667, endPoint y: 202, distance: 54.9
click at [667, 202] on div "Janela de atendimento Grade de atendimento Capacidade Transportadoras Veículos …" at bounding box center [606, 274] width 1212 height 548
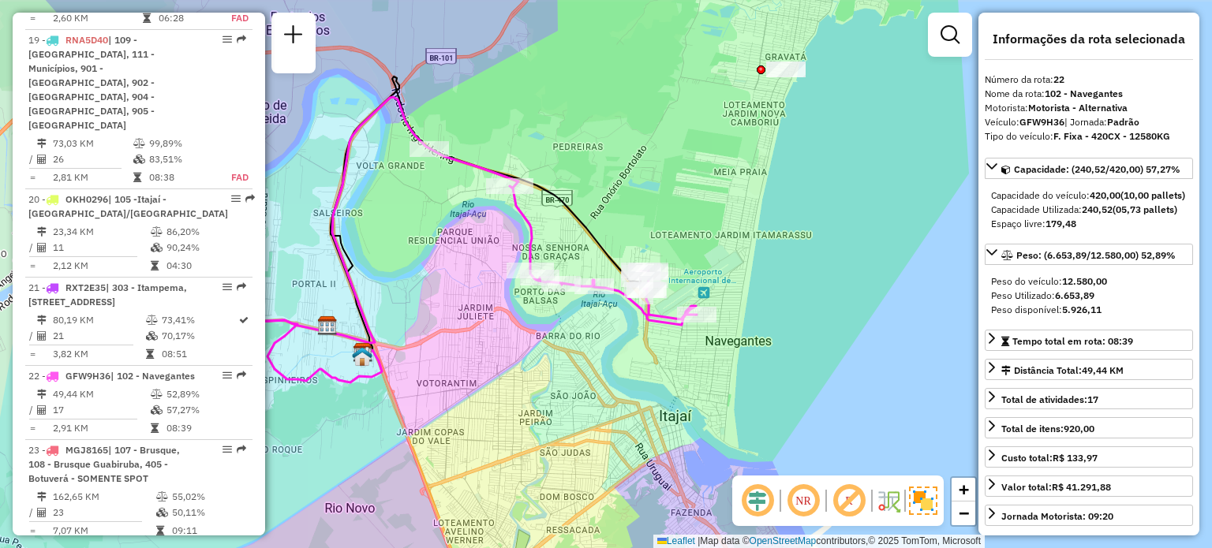
drag, startPoint x: 623, startPoint y: 187, endPoint x: 649, endPoint y: 203, distance: 30.4
click at [649, 203] on div "Janela de atendimento Grade de atendimento Capacidade Transportadoras Veículos …" at bounding box center [606, 274] width 1212 height 548
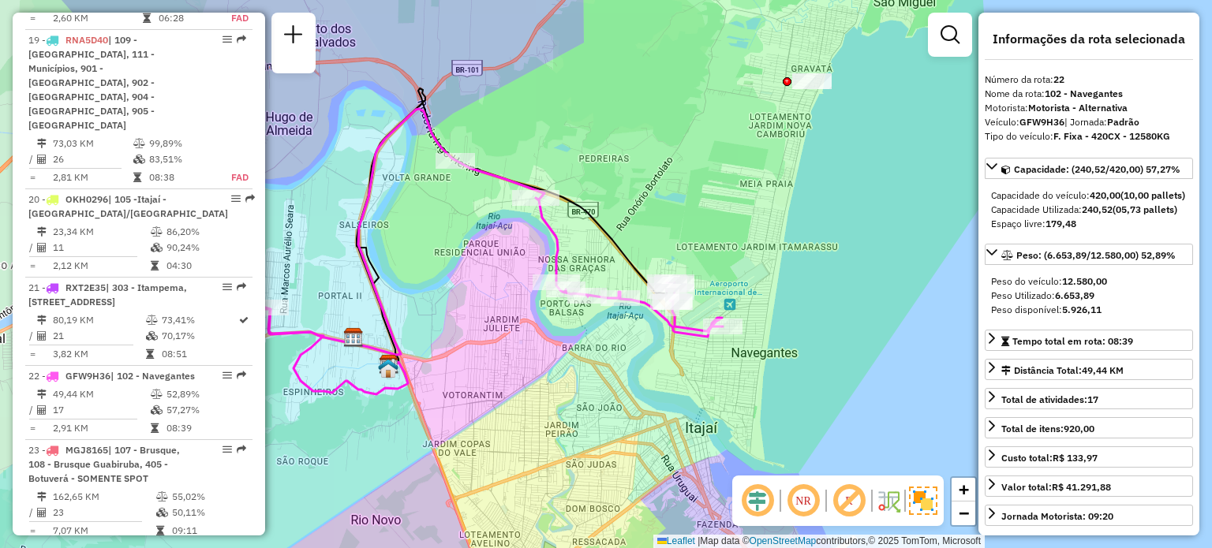
drag, startPoint x: 642, startPoint y: 196, endPoint x: 668, endPoint y: 208, distance: 28.6
click at [668, 208] on div "Janela de atendimento Grade de atendimento Capacidade Transportadoras Veículos …" at bounding box center [606, 274] width 1212 height 548
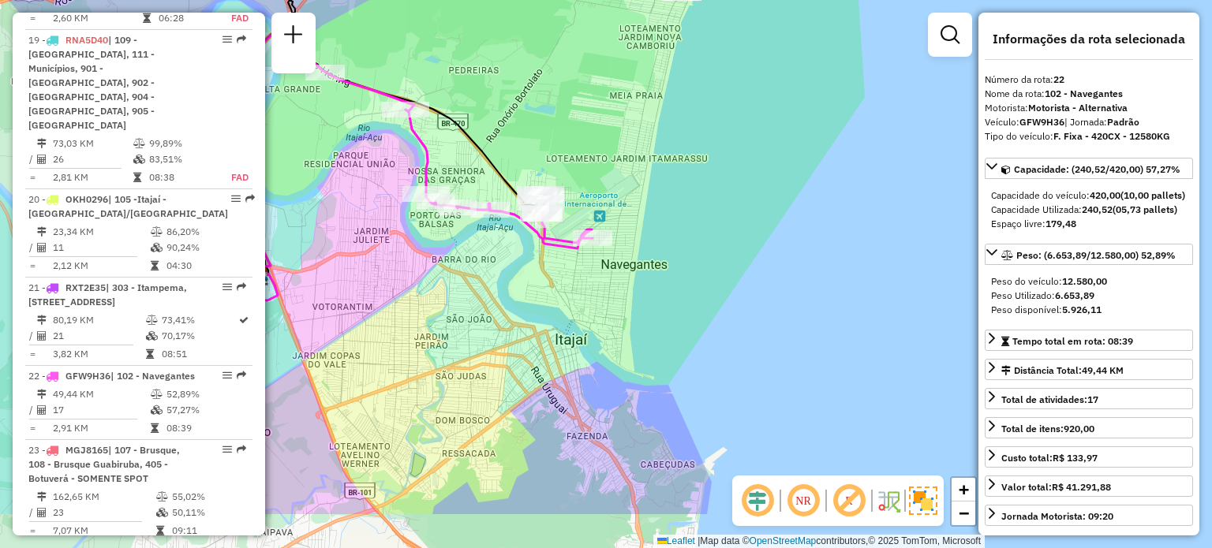
drag, startPoint x: 611, startPoint y: 192, endPoint x: 536, endPoint y: 151, distance: 85.4
click at [536, 151] on div "Janela de atendimento Grade de atendimento Capacidade Transportadoras Veículos …" at bounding box center [606, 274] width 1212 height 548
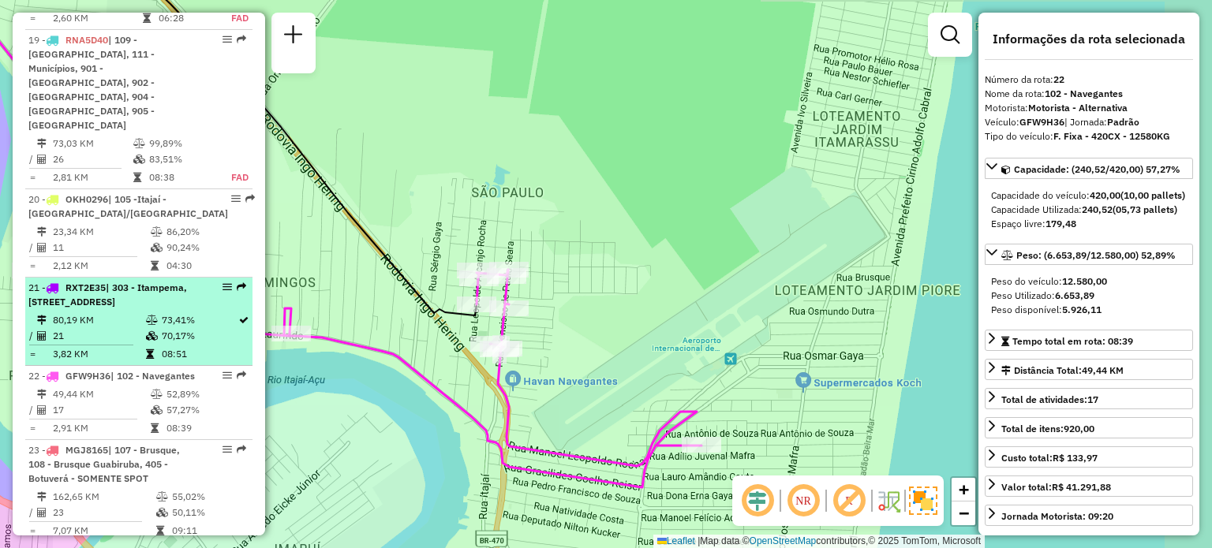
click at [83, 312] on td "80,19 KM" at bounding box center [98, 320] width 93 height 16
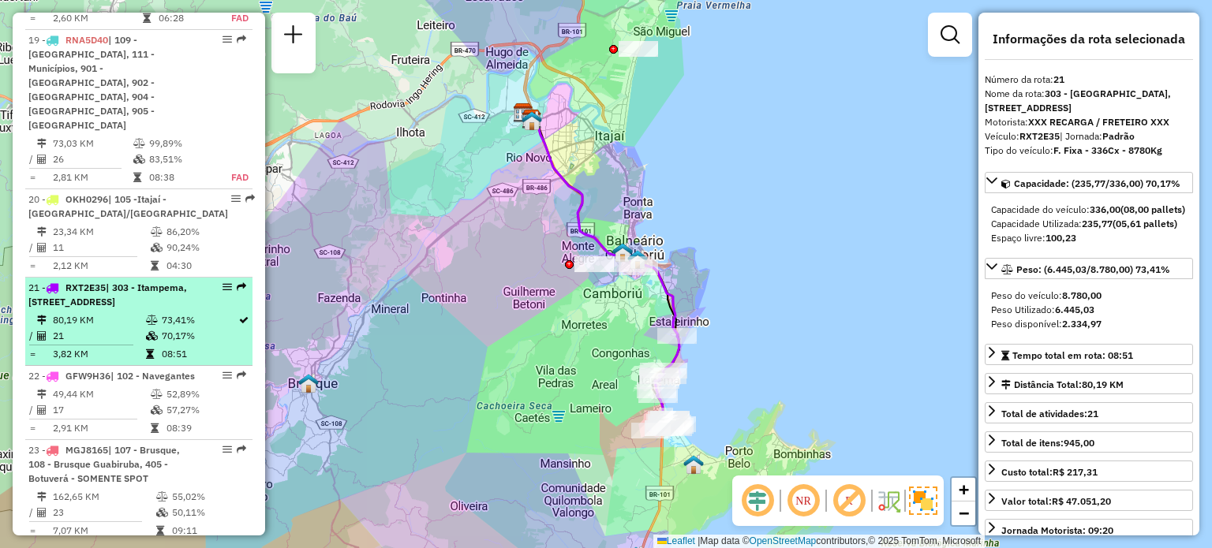
click at [88, 312] on td "80,19 KM" at bounding box center [98, 320] width 93 height 16
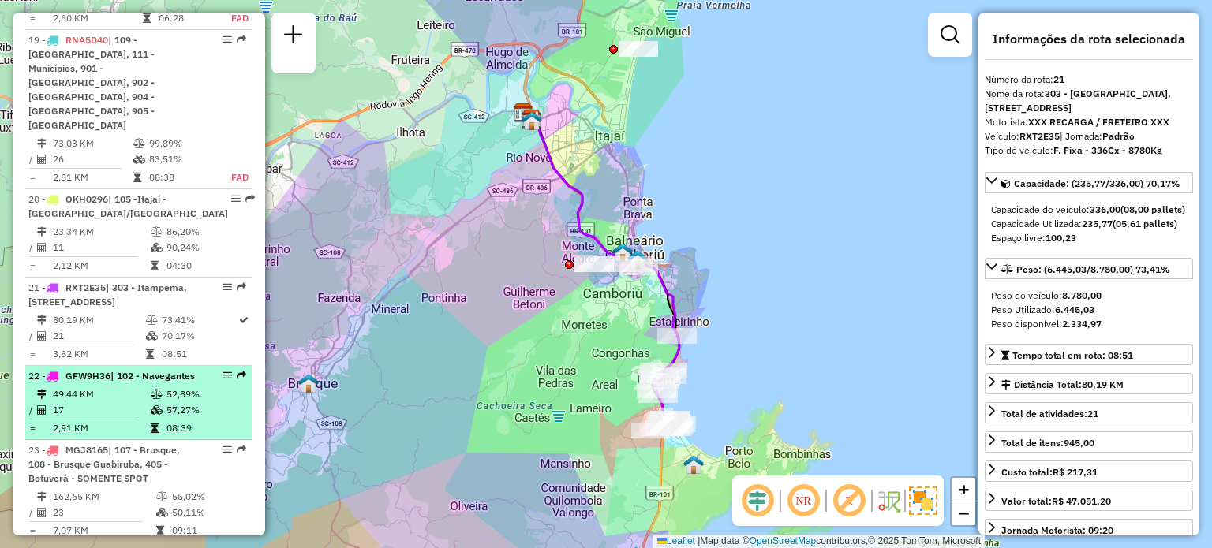
click at [84, 366] on li "22 - GFW9H36 | 102 - Navegantes 49,44 KM 52,89% / 17 57,27% = 2,91 KM 08:39" at bounding box center [138, 403] width 227 height 74
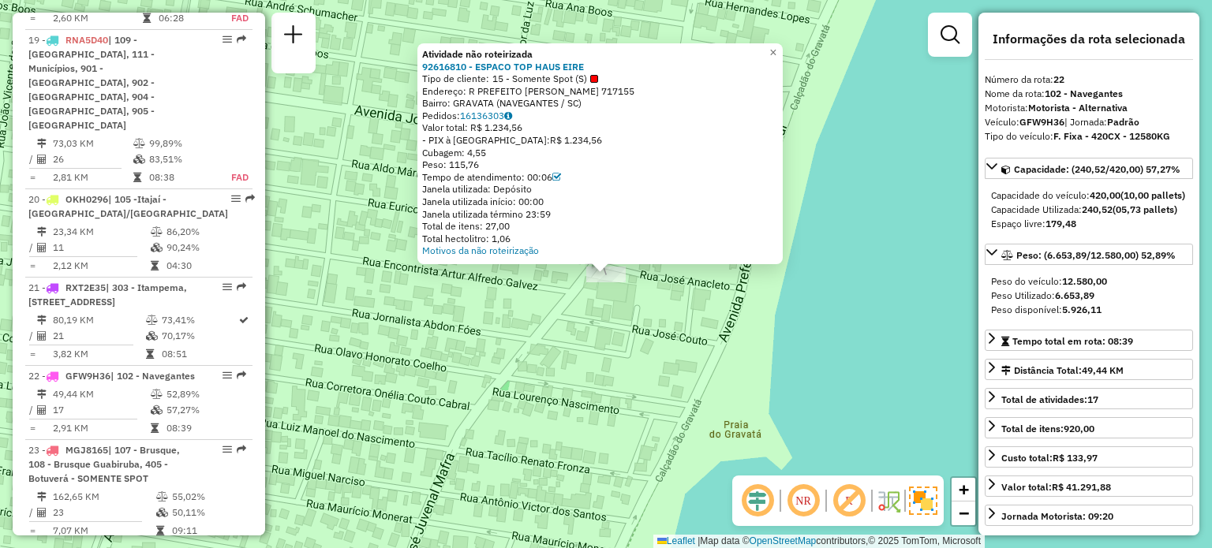
click at [590, 372] on div "Atividade não roteirizada 92616810 - ESPACO TOP HAUS EIRE Tipo de cliente: 15 -…" at bounding box center [606, 274] width 1212 height 548
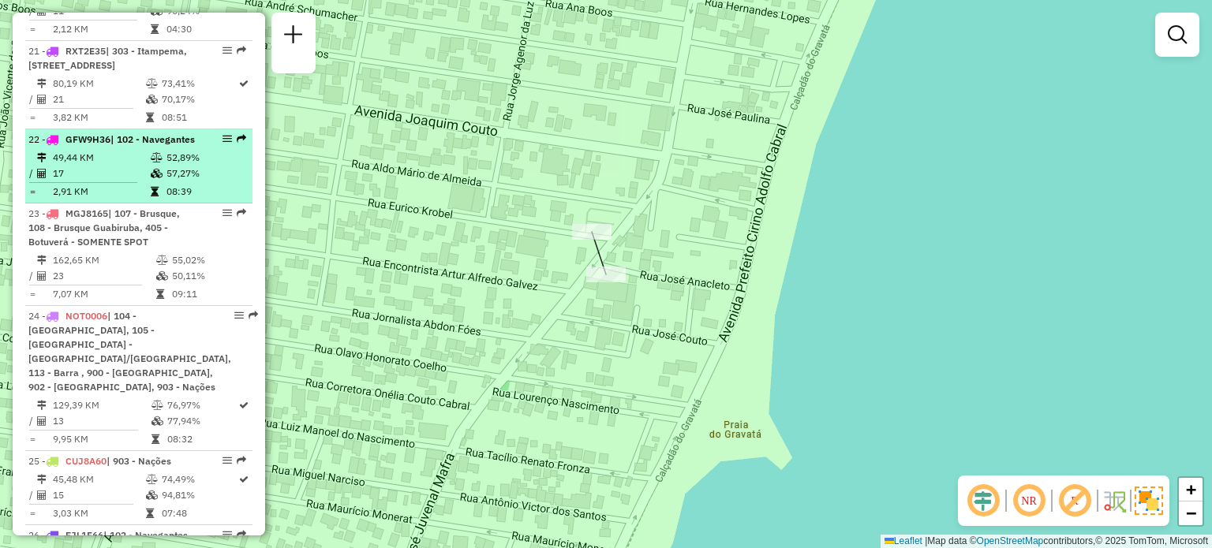
scroll to position [2355, 0]
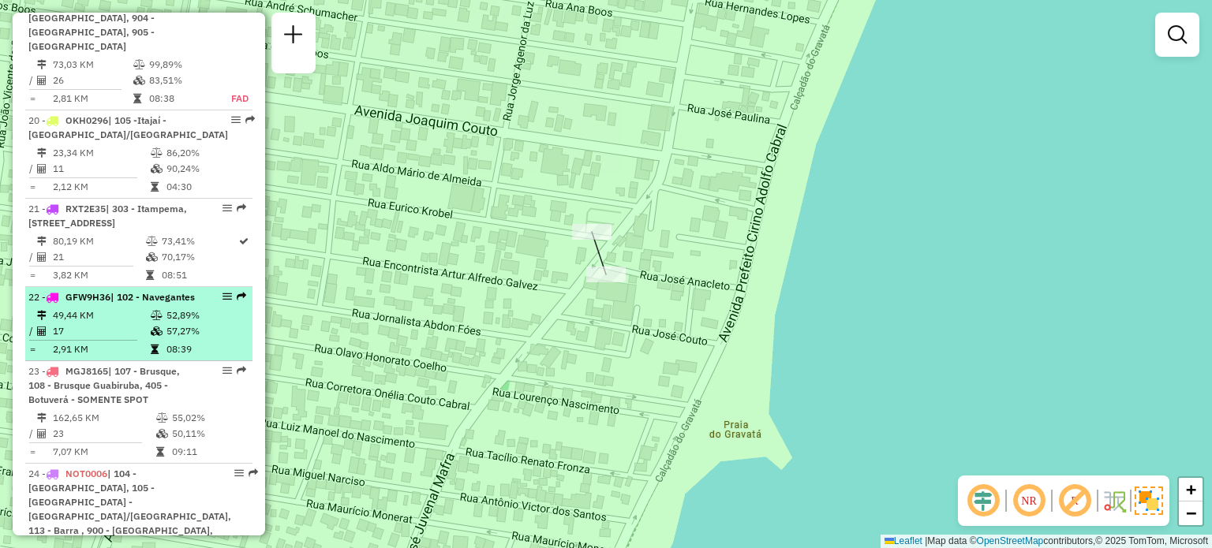
click at [38, 327] on icon at bounding box center [41, 331] width 9 height 9
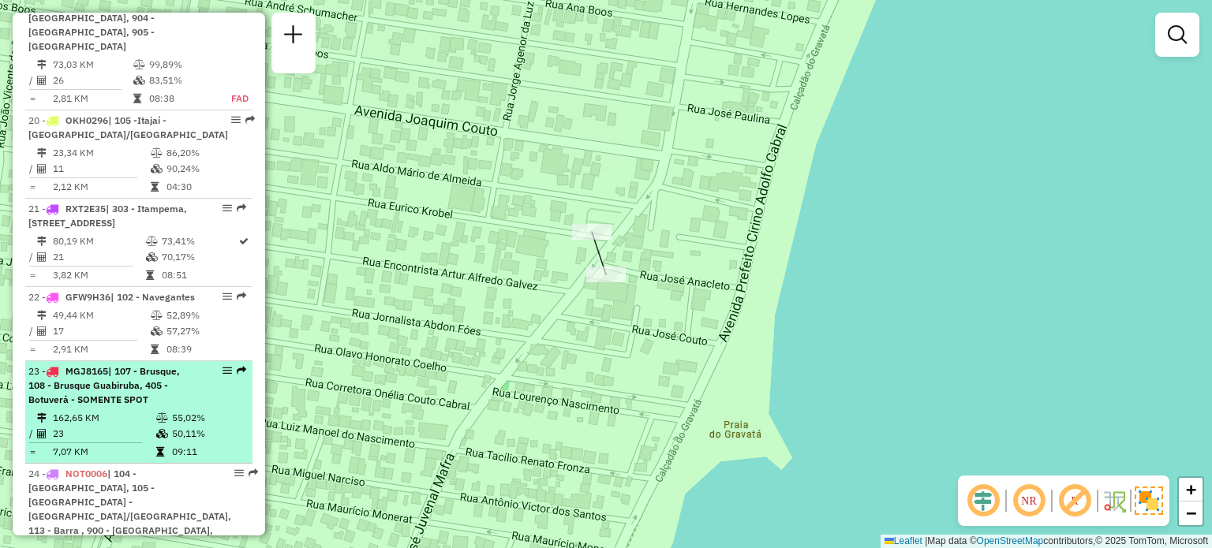
select select "**********"
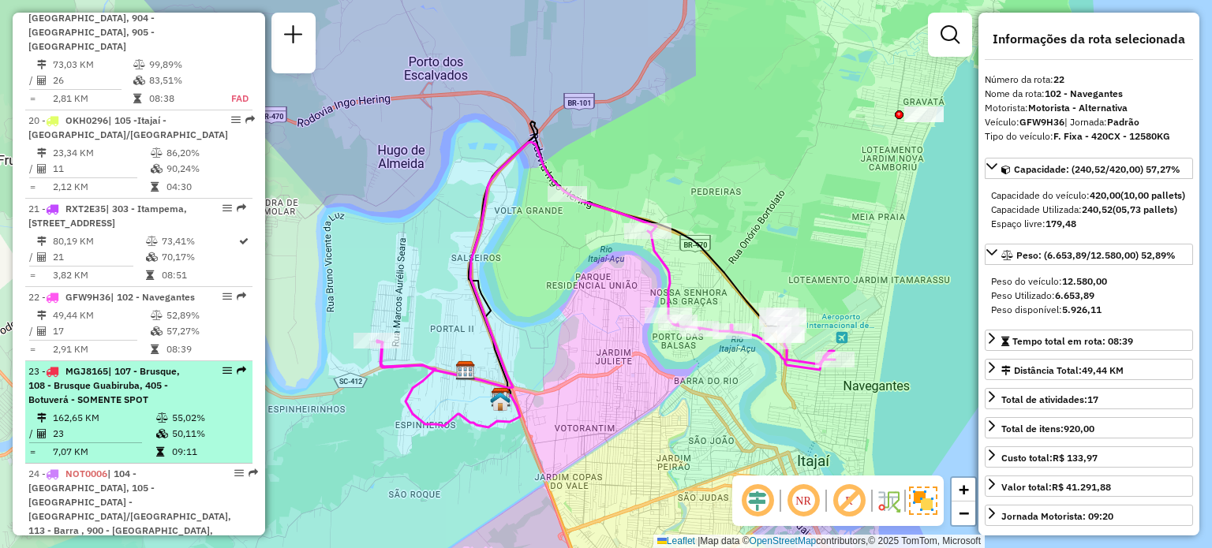
click at [63, 365] on span "| 107 - Brusque, 108 - Brusque Guabiruba, 405 - Botuverá - SOMENTE SPOT" at bounding box center [103, 385] width 151 height 40
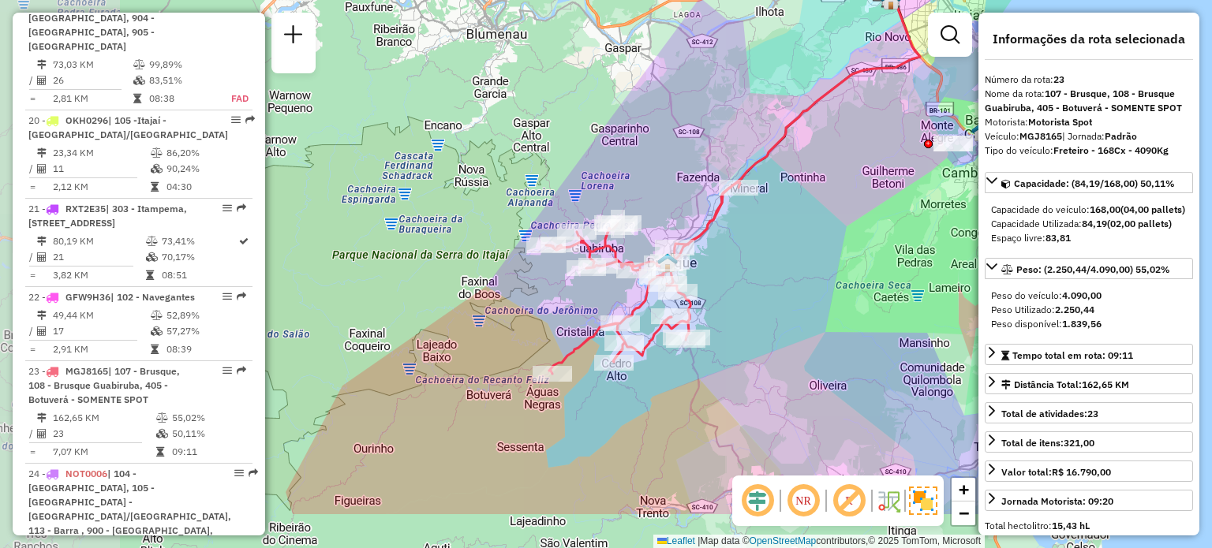
drag, startPoint x: 629, startPoint y: 345, endPoint x: 744, endPoint y: 267, distance: 138.7
click at [744, 267] on div "Janela de atendimento Grade de atendimento Capacidade Transportadoras Veículos …" at bounding box center [606, 274] width 1212 height 548
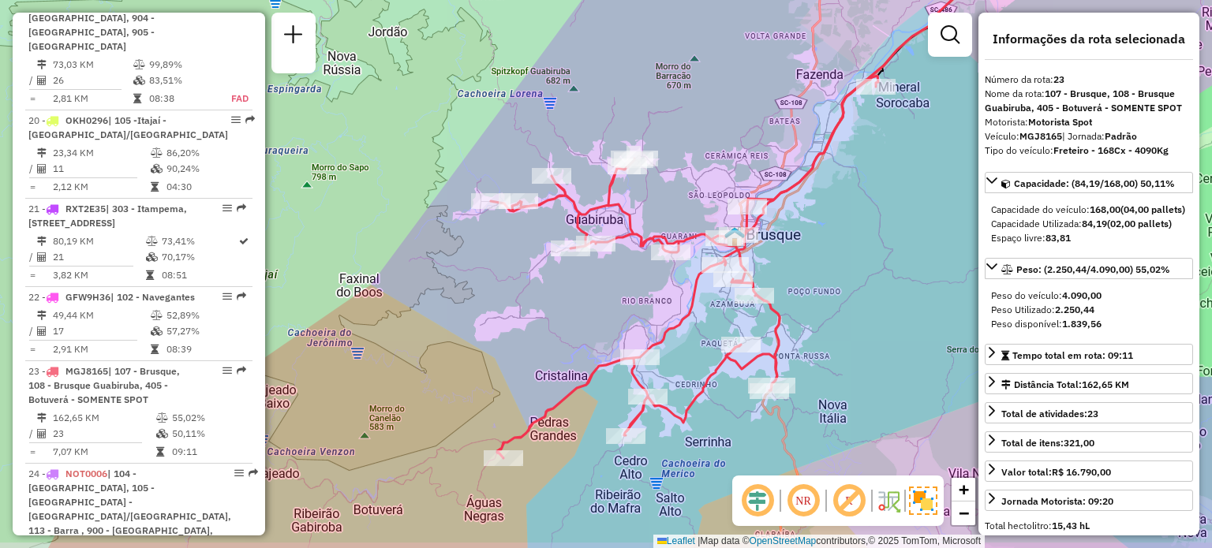
drag, startPoint x: 606, startPoint y: 312, endPoint x: 642, endPoint y: 296, distance: 39.6
click at [642, 296] on div "Janela de atendimento Grade de atendimento Capacidade Transportadoras Veículos …" at bounding box center [606, 274] width 1212 height 548
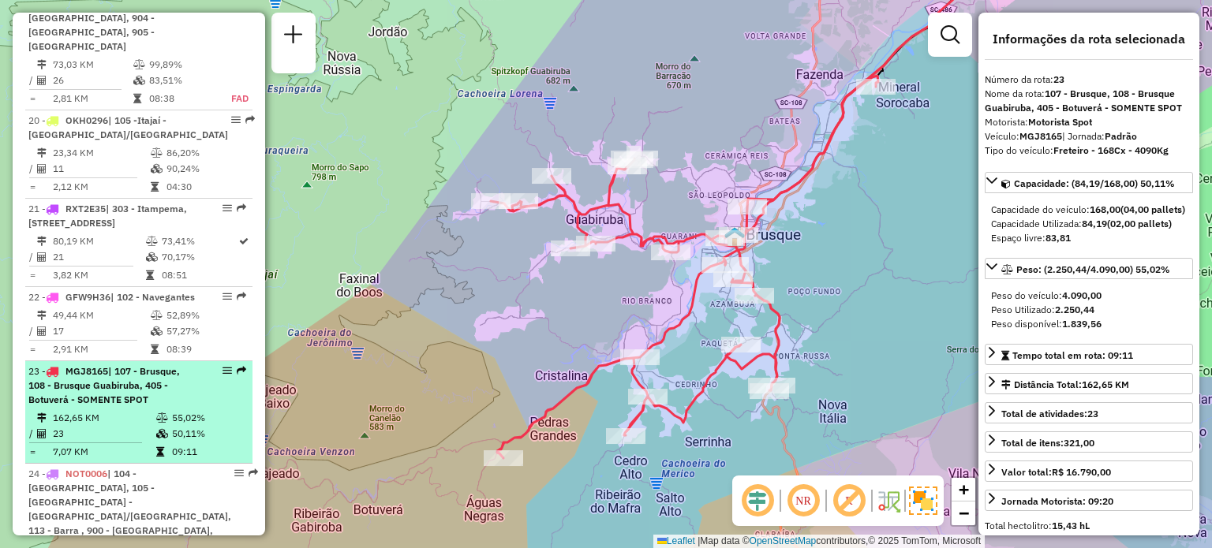
click at [119, 365] on span "| 107 - Brusque, 108 - Brusque Guabiruba, 405 - Botuverá - SOMENTE SPOT" at bounding box center [103, 385] width 151 height 40
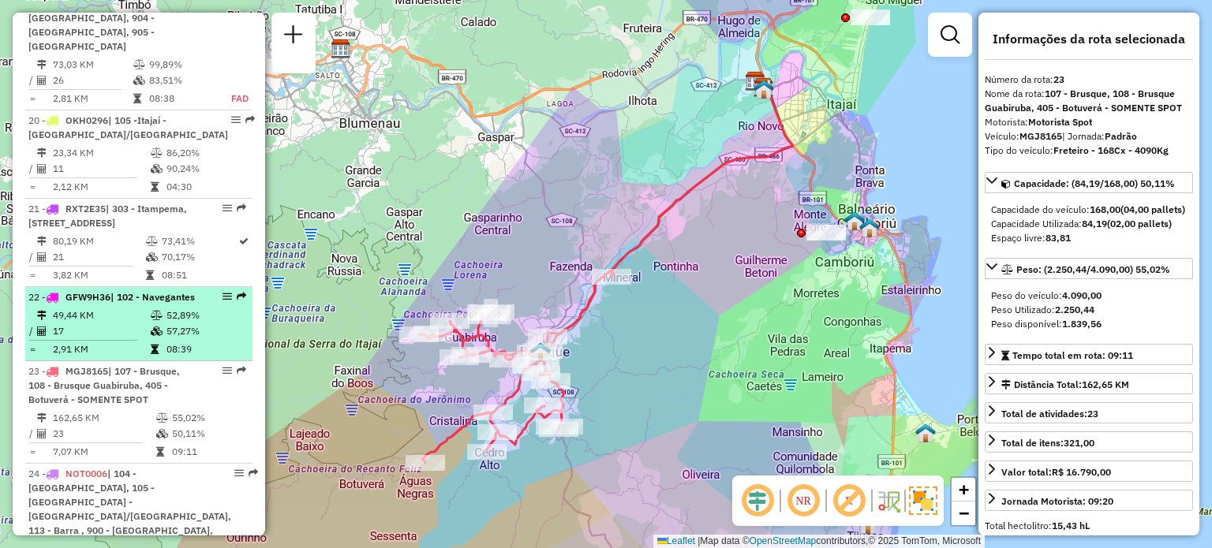
click at [110, 308] on td "49,44 KM" at bounding box center [101, 316] width 98 height 16
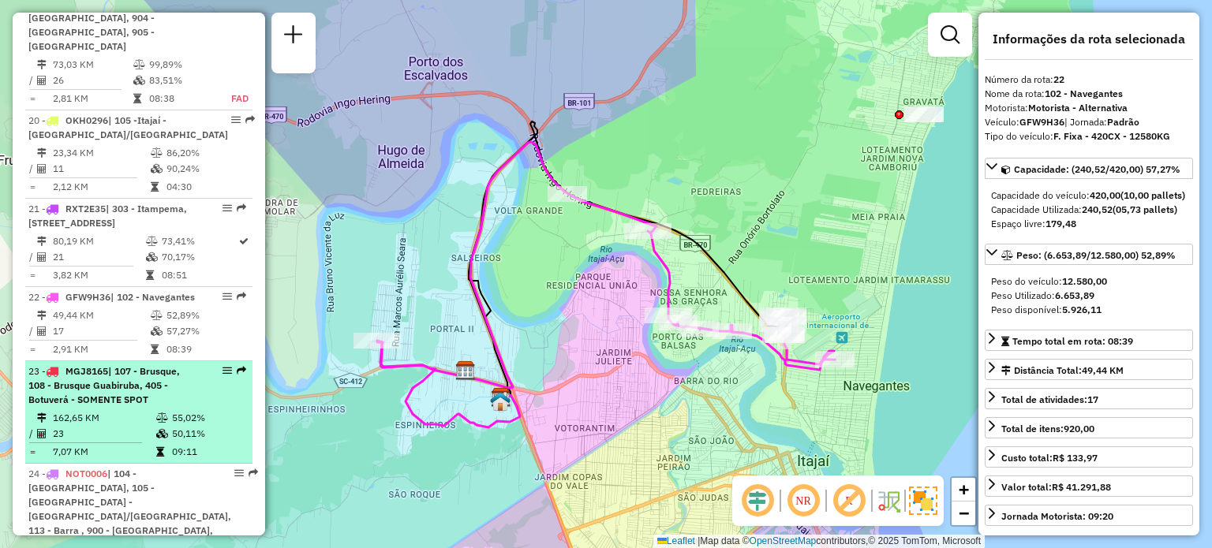
click at [114, 365] on span "| 107 - Brusque, 108 - Brusque Guabiruba, 405 - Botuverá - SOMENTE SPOT" at bounding box center [103, 385] width 151 height 40
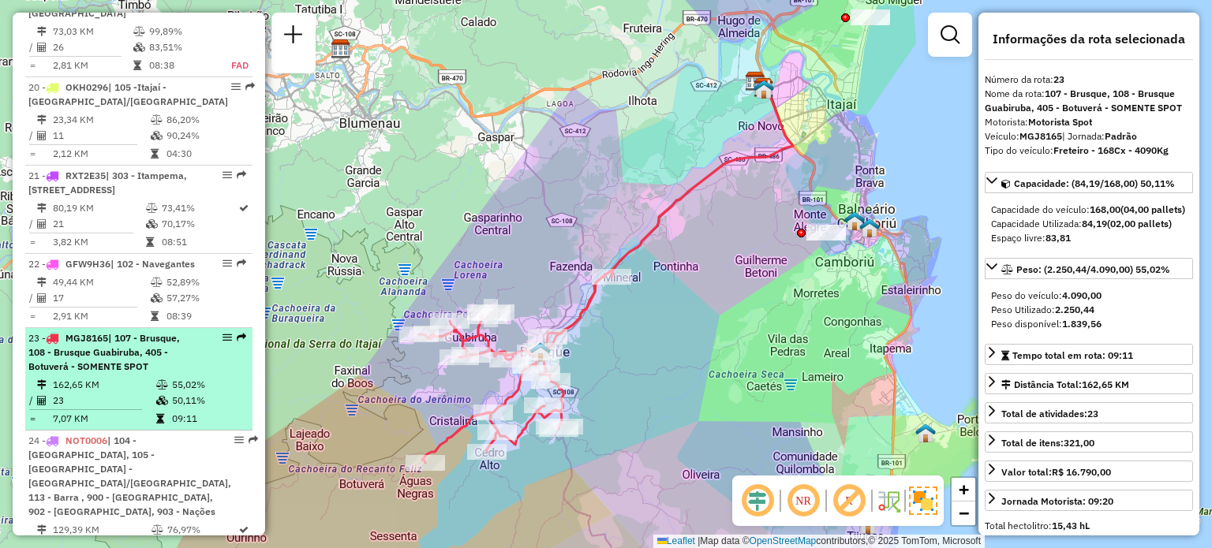
scroll to position [2434, 0]
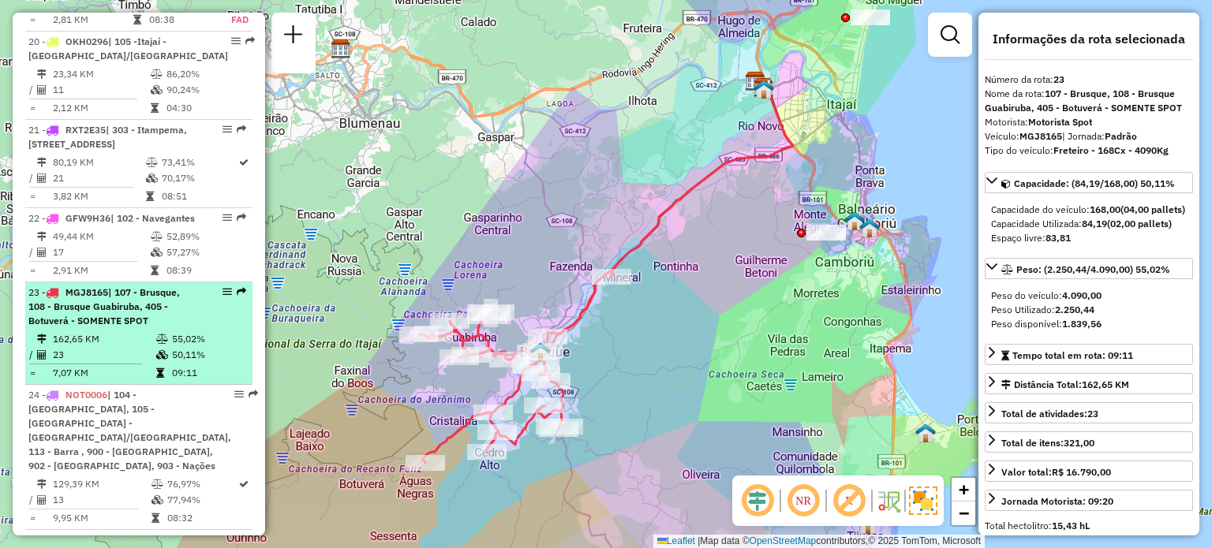
click at [128, 349] on li "23 - MGJ8165 | 107 - Brusque, 108 - Brusque Guabiruba, 405 - Botuverá - SOMENTE…" at bounding box center [138, 333] width 227 height 103
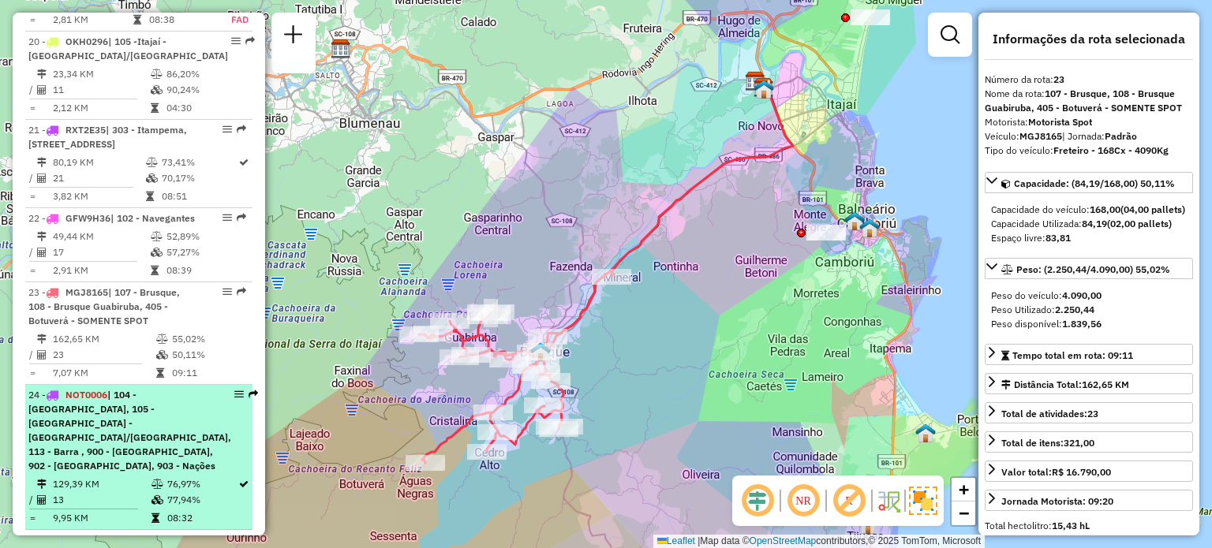
click at [123, 388] on div "24 - NOT0006 | 104 - Cordeiros, 105 -Itajaí - São Vicente/Ressacada, 113 - Barr…" at bounding box center [129, 430] width 203 height 85
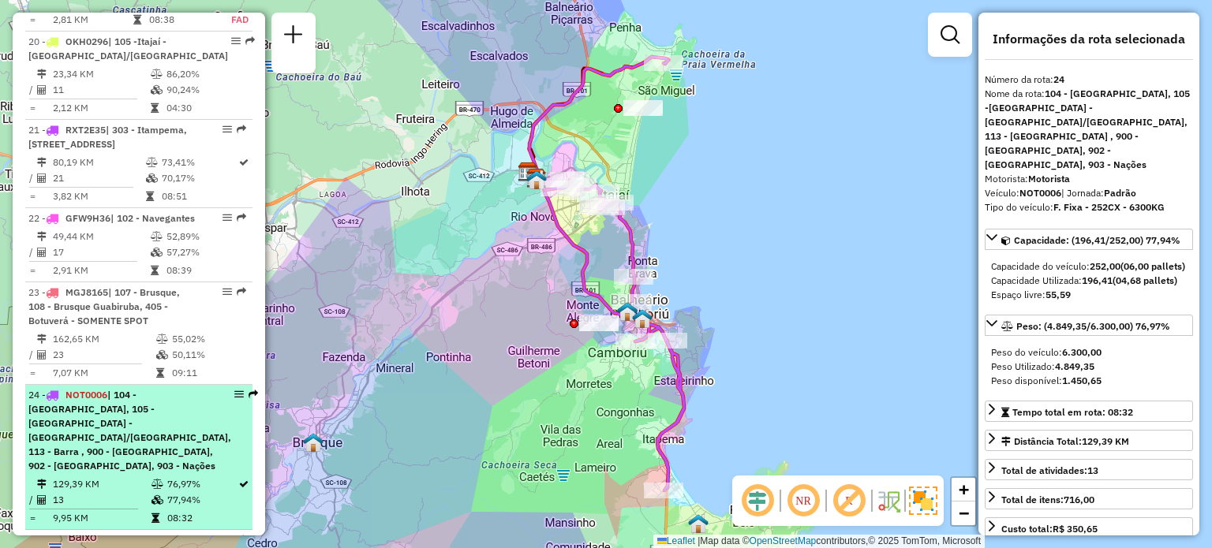
click at [167, 385] on li "24 - NOT0006 | 104 - Cordeiros, 105 -Itajaí - São Vicente/Ressacada, 113 - Barr…" at bounding box center [138, 457] width 227 height 145
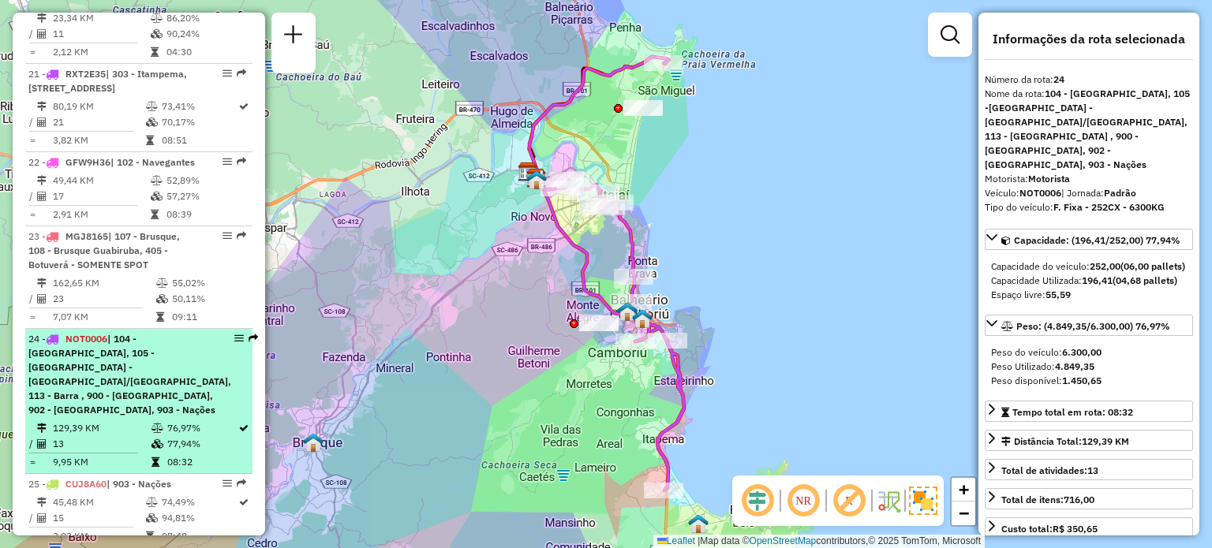
scroll to position [2592, 0]
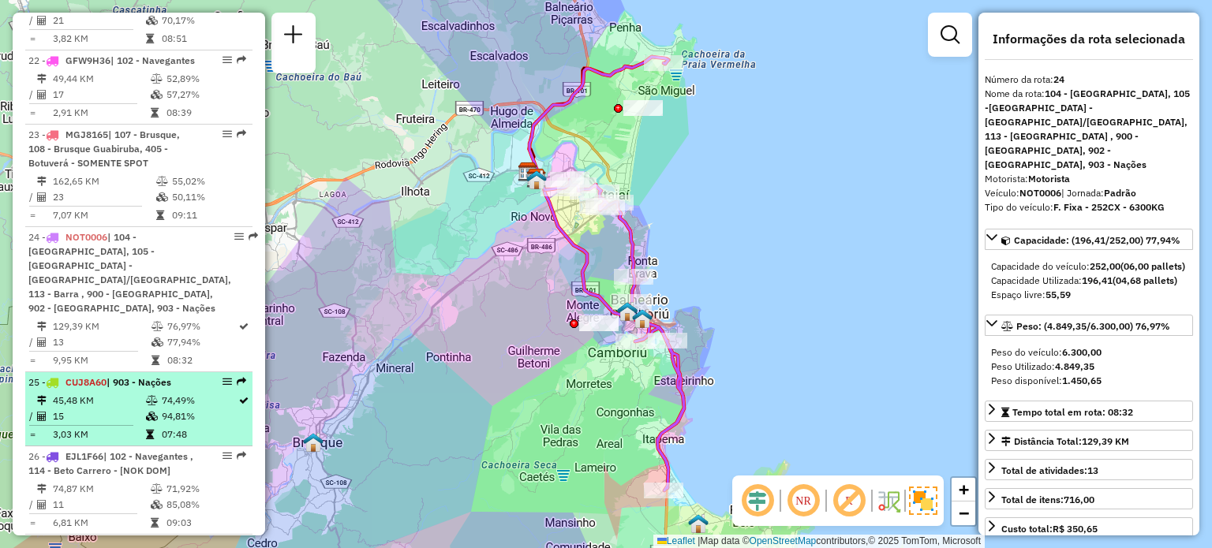
click at [158, 376] on span "| 903 - Nações" at bounding box center [138, 382] width 65 height 12
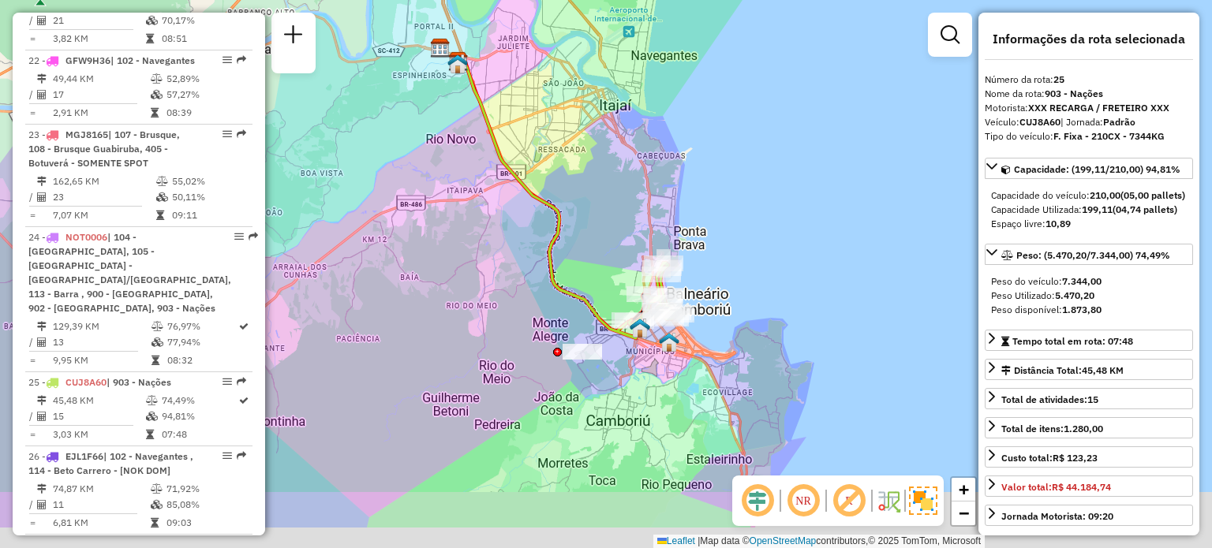
drag, startPoint x: 631, startPoint y: 293, endPoint x: 591, endPoint y: 217, distance: 85.7
click at [591, 217] on div "Janela de atendimento Grade de atendimento Capacidade Transportadoras Veículos …" at bounding box center [606, 274] width 1212 height 548
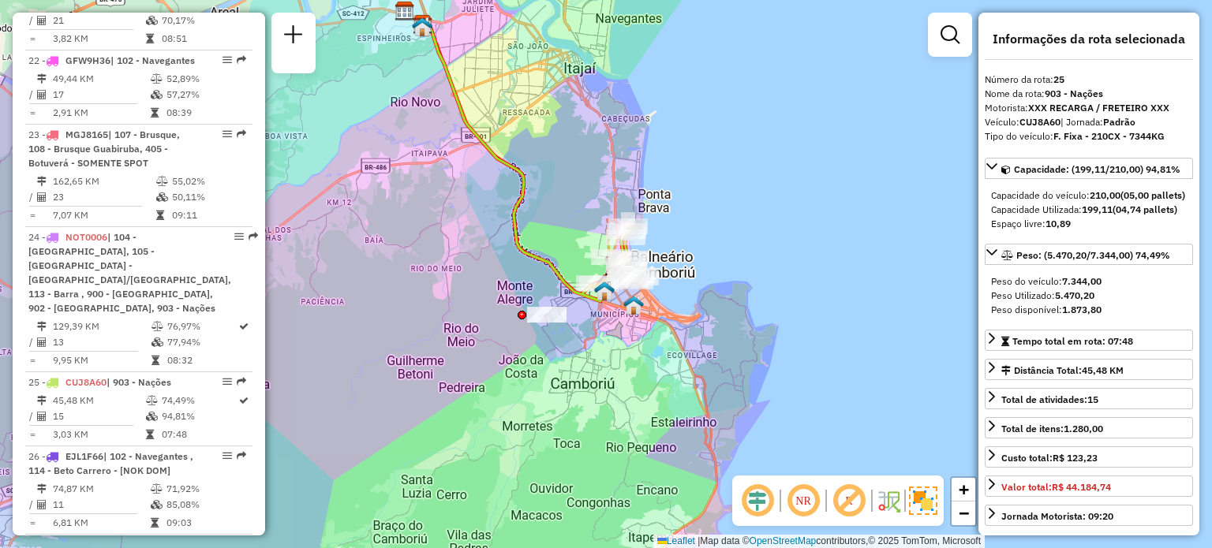
drag, startPoint x: 610, startPoint y: 248, endPoint x: 562, endPoint y: 207, distance: 63.2
click at [562, 207] on div "Janela de atendimento Grade de atendimento Capacidade Transportadoras Veículos …" at bounding box center [606, 274] width 1212 height 548
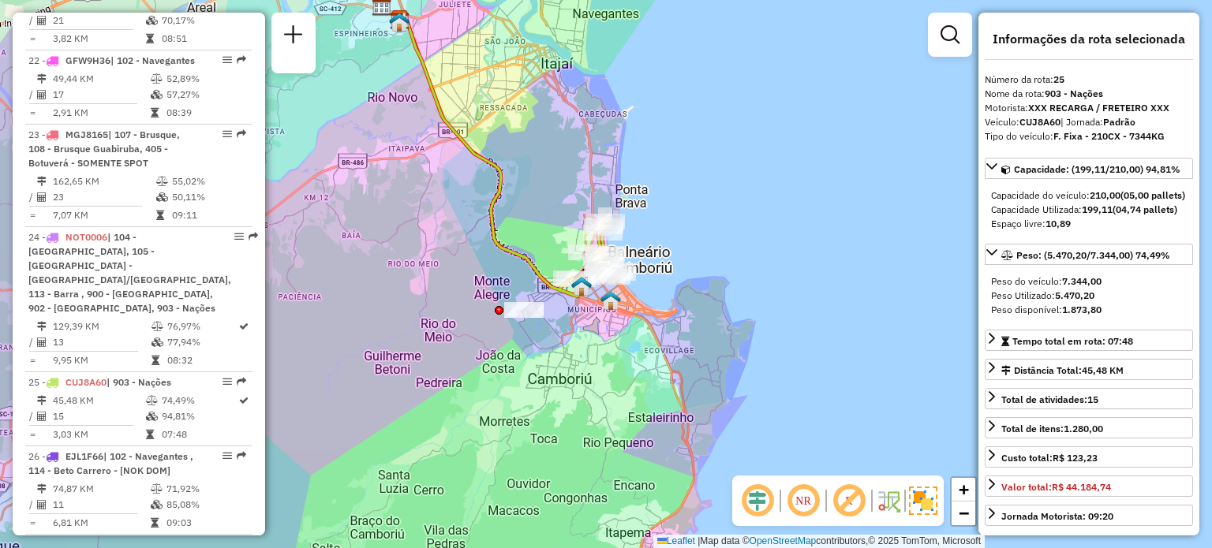
drag, startPoint x: 562, startPoint y: 207, endPoint x: 550, endPoint y: 205, distance: 11.9
click at [550, 205] on div "Janela de atendimento Grade de atendimento Capacidade Transportadoras Veículos …" at bounding box center [606, 274] width 1212 height 548
click at [530, 199] on div "Janela de atendimento Grade de atendimento Capacidade Transportadoras Veículos …" at bounding box center [606, 274] width 1212 height 548
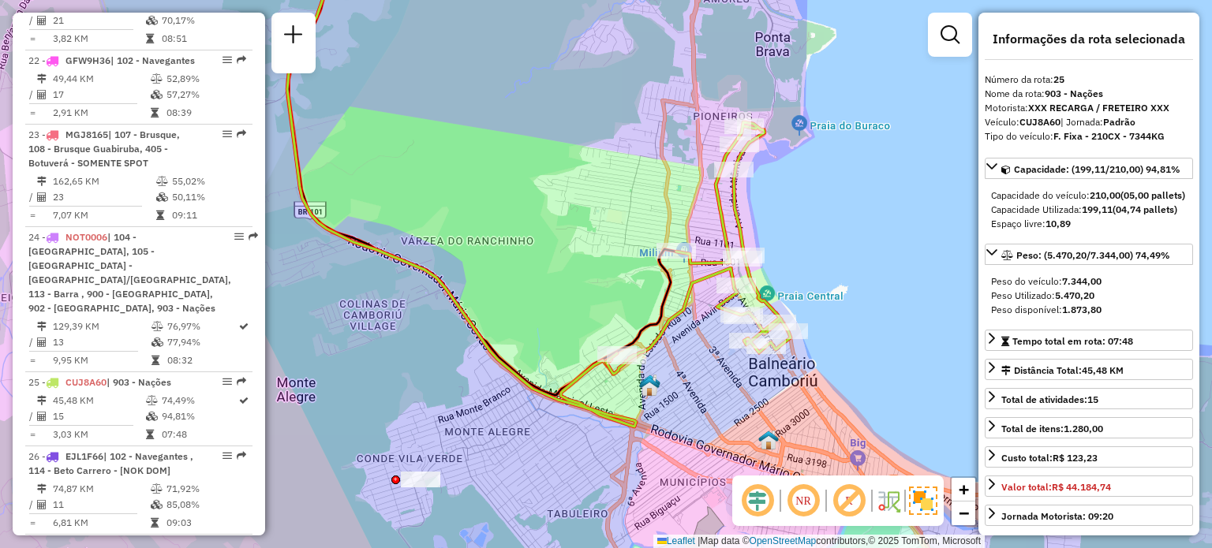
drag, startPoint x: 782, startPoint y: 220, endPoint x: 862, endPoint y: 233, distance: 80.7
click at [862, 233] on div "Janela de atendimento Grade de atendimento Capacidade Transportadoras Veículos …" at bounding box center [606, 274] width 1212 height 548
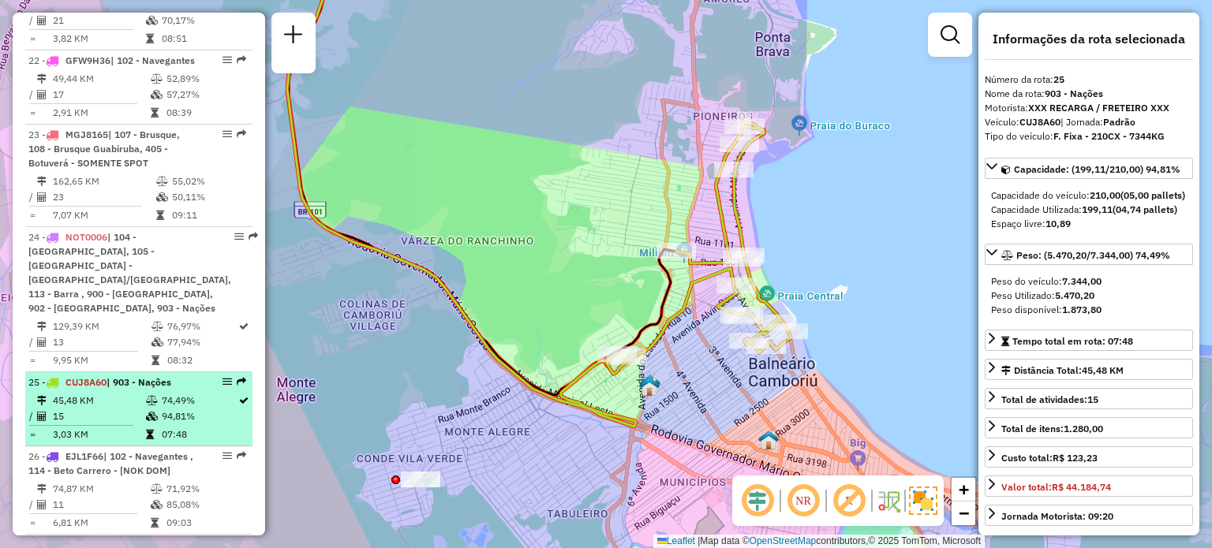
click at [83, 372] on li "25 - CUJ8A60 | 903 - Nações 45,48 KM 74,49% / 15 94,81% = 3,03 KM 07:48" at bounding box center [138, 409] width 227 height 74
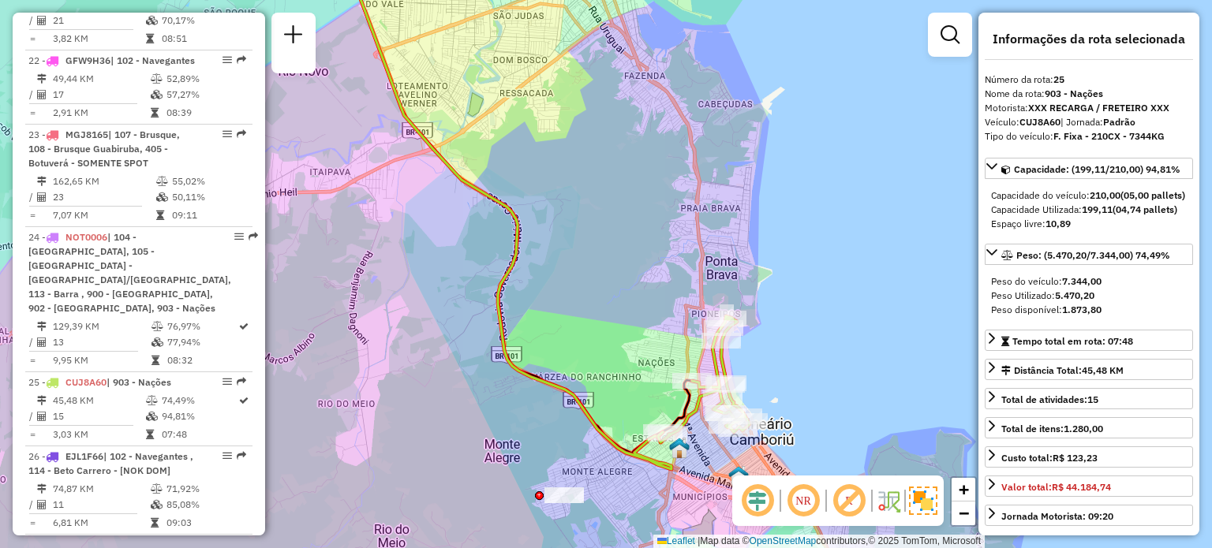
drag, startPoint x: 801, startPoint y: 398, endPoint x: 789, endPoint y: 270, distance: 129.1
click at [789, 270] on div "Rota 25 - Placa CUJ8A60 92606406 - DIENIFER DOS REIS Rota 25 - Placa CUJ8A60 92…" at bounding box center [606, 274] width 1212 height 548
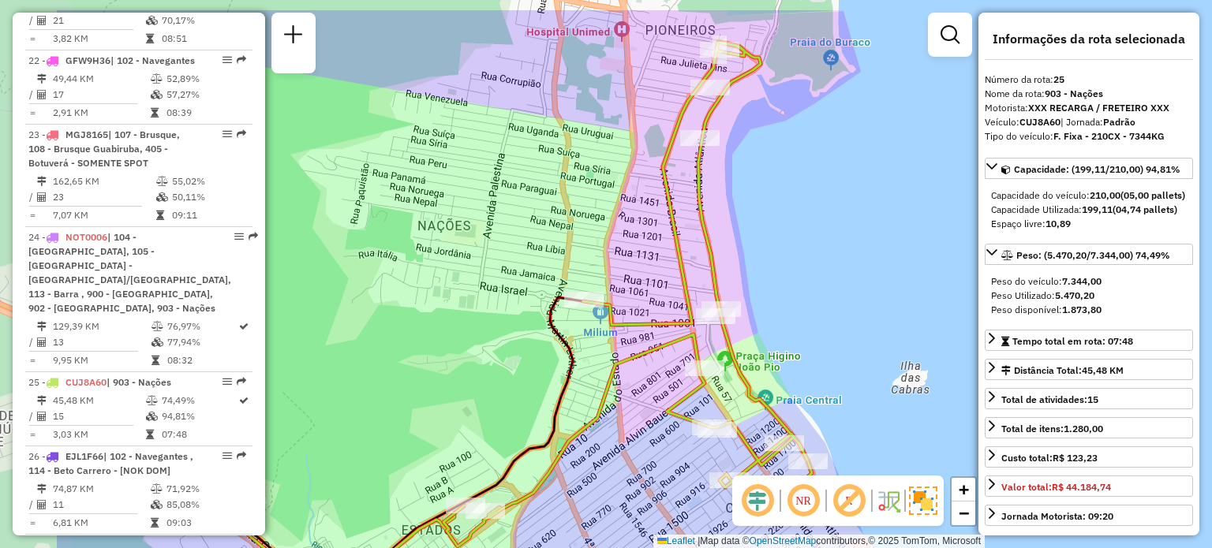
drag, startPoint x: 712, startPoint y: 234, endPoint x: 865, endPoint y: 289, distance: 161.7
click at [865, 289] on div "Janela de atendimento Grade de atendimento Capacidade Transportadoras Veículos …" at bounding box center [606, 274] width 1212 height 548
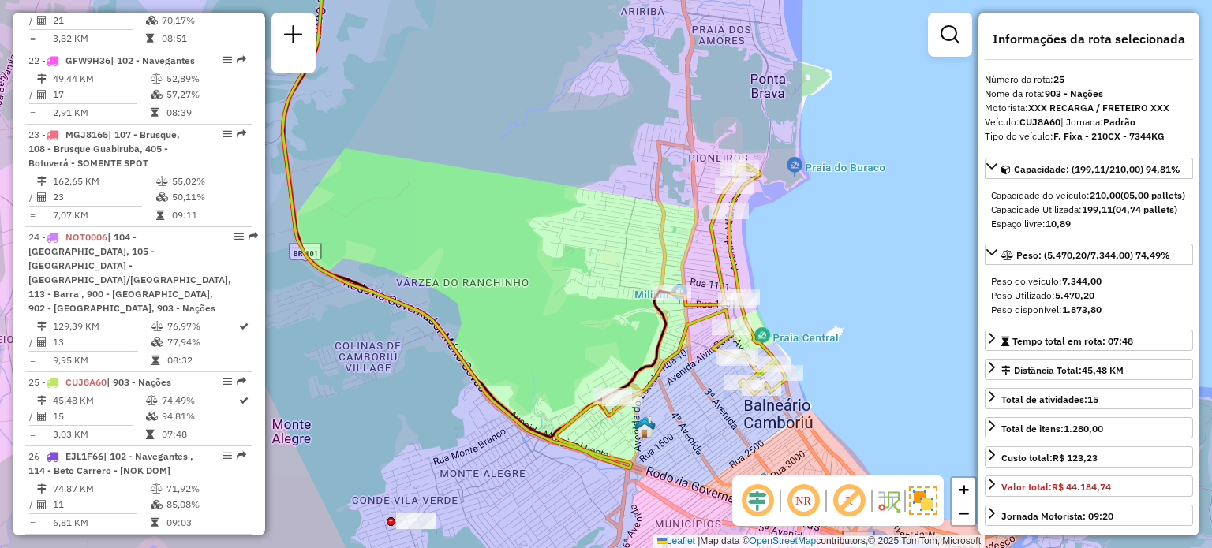
drag, startPoint x: 861, startPoint y: 215, endPoint x: 805, endPoint y: 225, distance: 57.6
click at [805, 225] on div "Janela de atendimento Grade de atendimento Capacidade Transportadoras Veículos …" at bounding box center [606, 274] width 1212 height 548
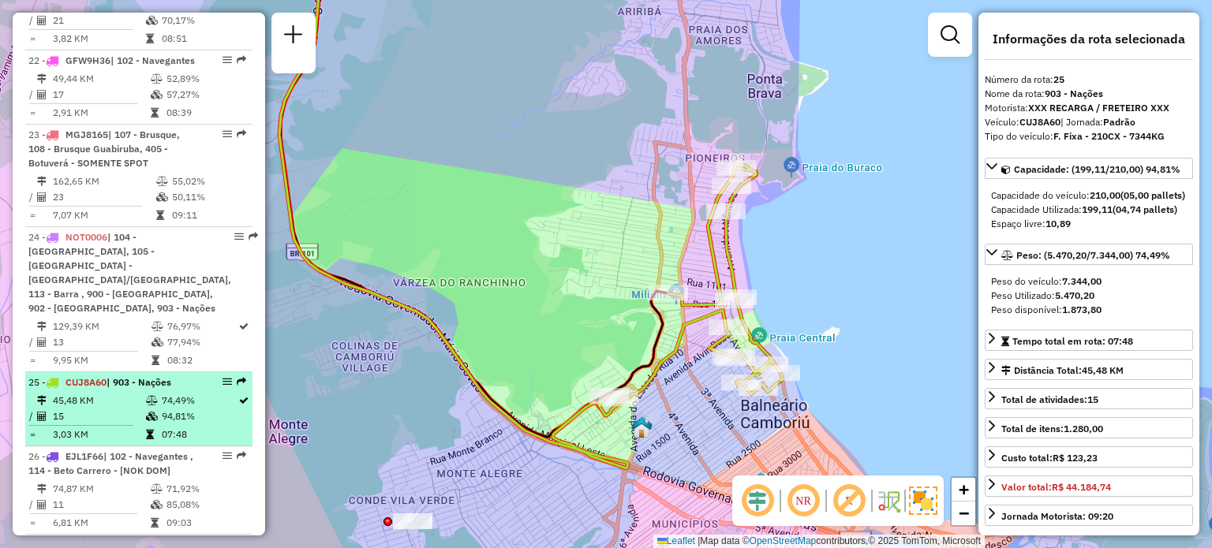
click at [109, 393] on td "45,48 KM" at bounding box center [98, 401] width 93 height 16
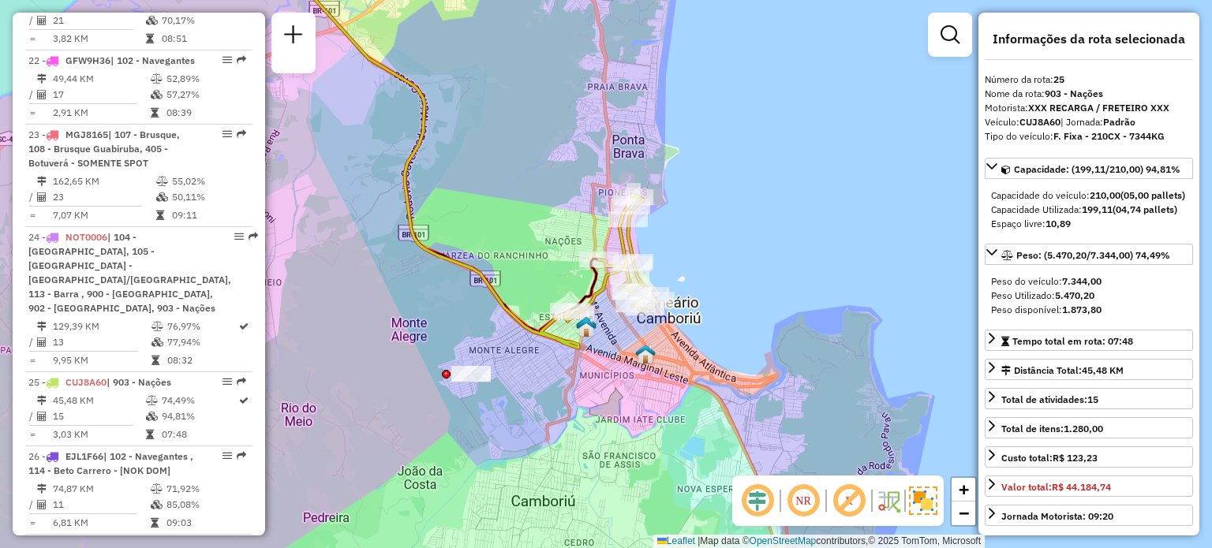
drag, startPoint x: 586, startPoint y: 224, endPoint x: 568, endPoint y: 214, distance: 20.8
click at [568, 214] on div "Janela de atendimento Grade de atendimento Capacidade Transportadoras Veículos …" at bounding box center [606, 274] width 1212 height 548
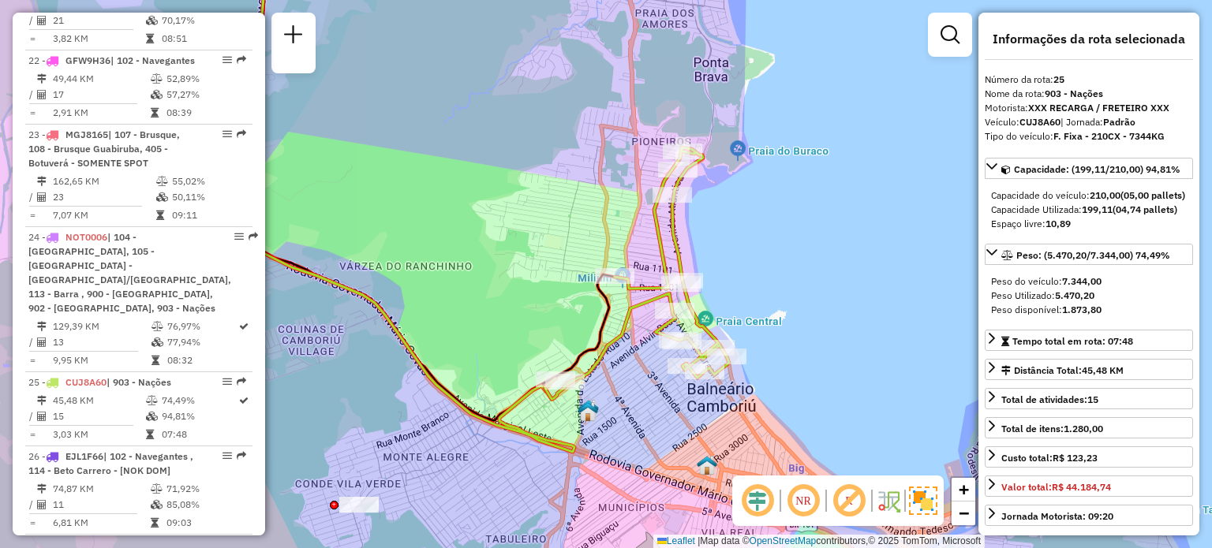
drag, startPoint x: 581, startPoint y: 283, endPoint x: 534, endPoint y: 230, distance: 71.0
click at [534, 230] on div "Janela de atendimento Grade de atendimento Capacidade Transportadoras Veículos …" at bounding box center [606, 274] width 1212 height 548
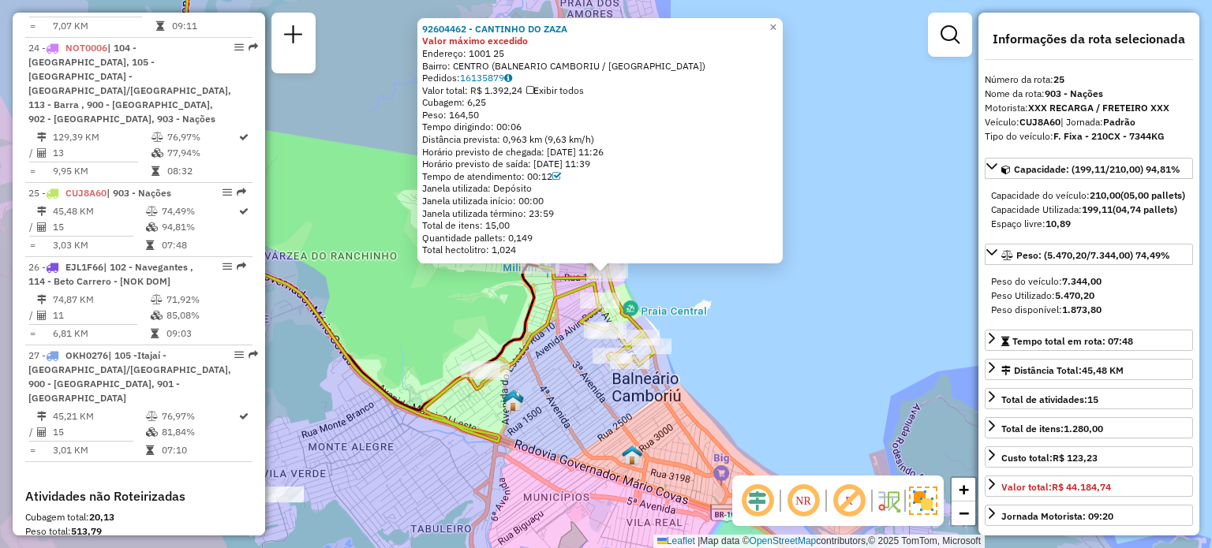
scroll to position [2905, 0]
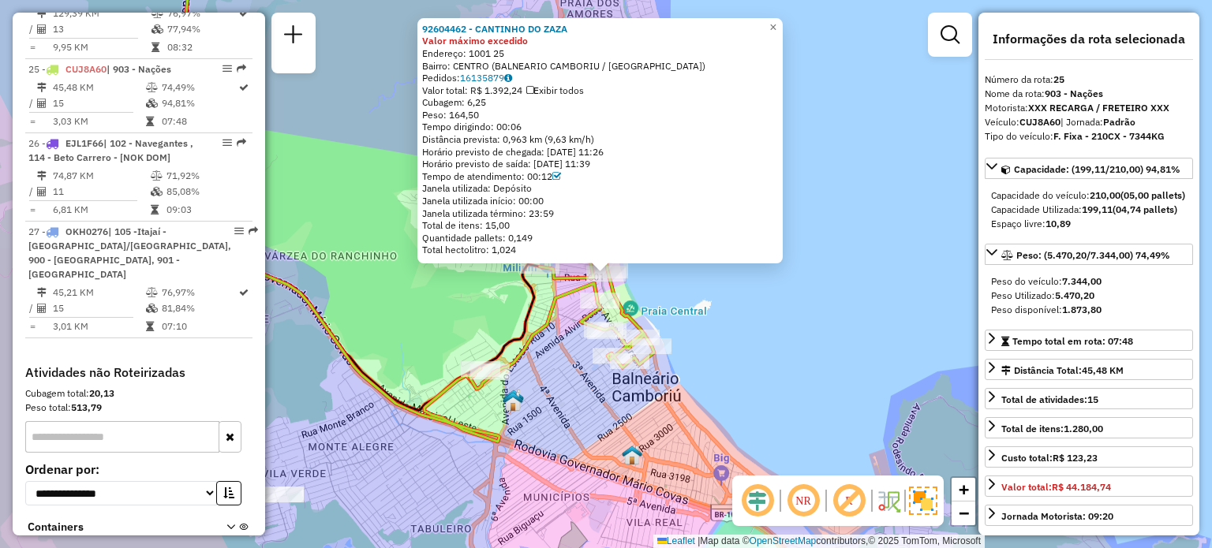
click at [798, 289] on div "92604462 - CANTINHO DO ZAZA Valor máximo excedido Endereço: 1001 25 Bairro: CEN…" at bounding box center [606, 274] width 1212 height 548
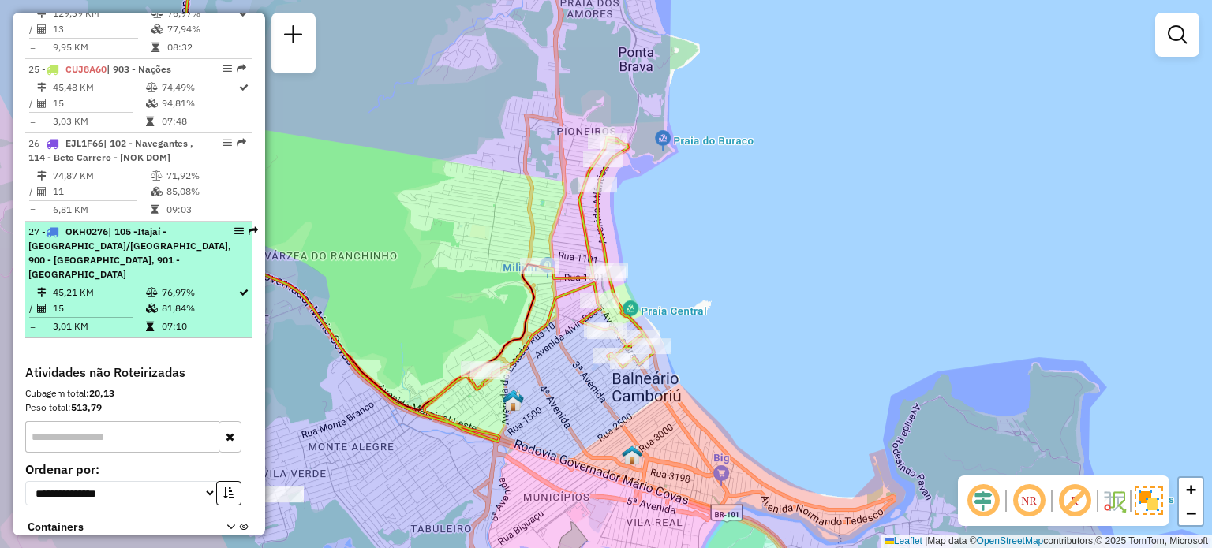
click at [118, 285] on td "45,21 KM" at bounding box center [98, 293] width 93 height 16
select select "**********"
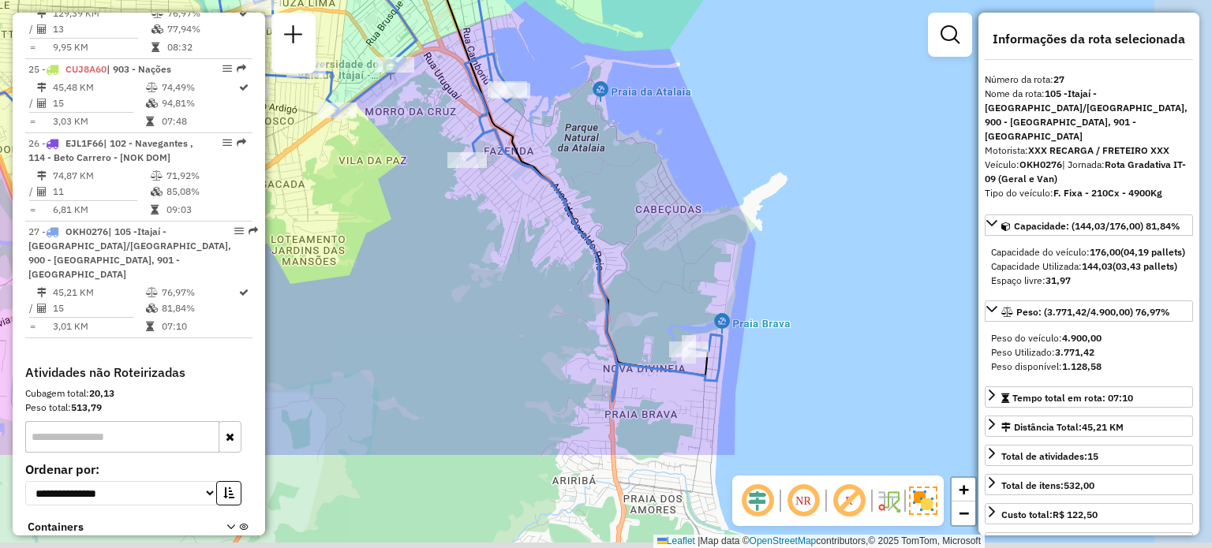
drag, startPoint x: 657, startPoint y: 375, endPoint x: 443, endPoint y: 244, distance: 250.7
click at [443, 244] on div "Janela de atendimento Grade de atendimento Capacidade Transportadoras Veículos …" at bounding box center [606, 274] width 1212 height 548
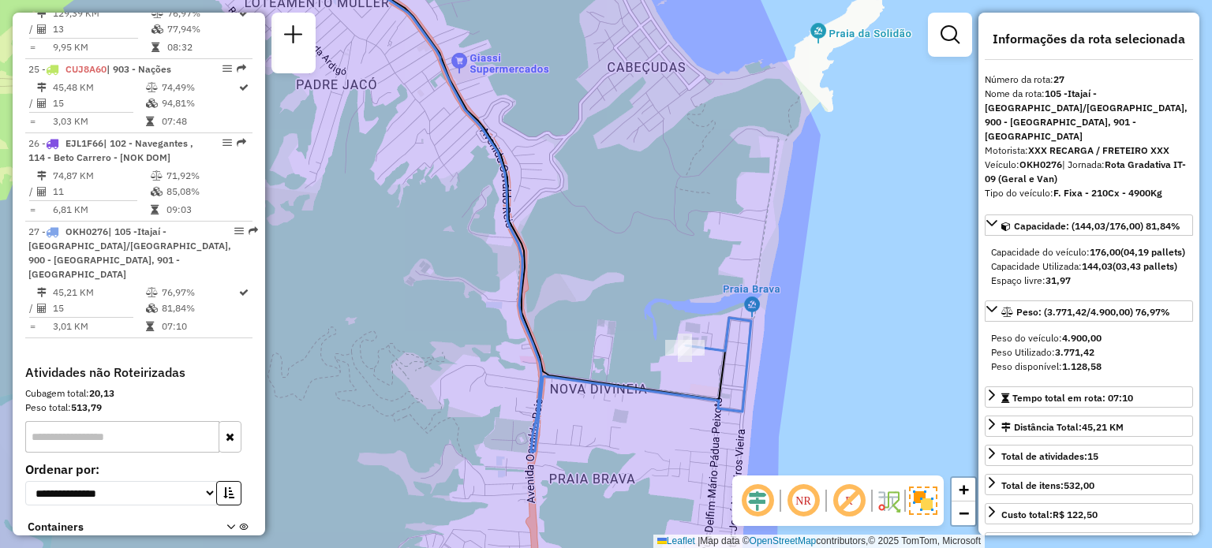
drag, startPoint x: 566, startPoint y: 189, endPoint x: 698, endPoint y: 324, distance: 189.1
click at [698, 324] on div "Janela de atendimento Grade de atendimento Capacidade Transportadoras Veículos …" at bounding box center [606, 274] width 1212 height 548
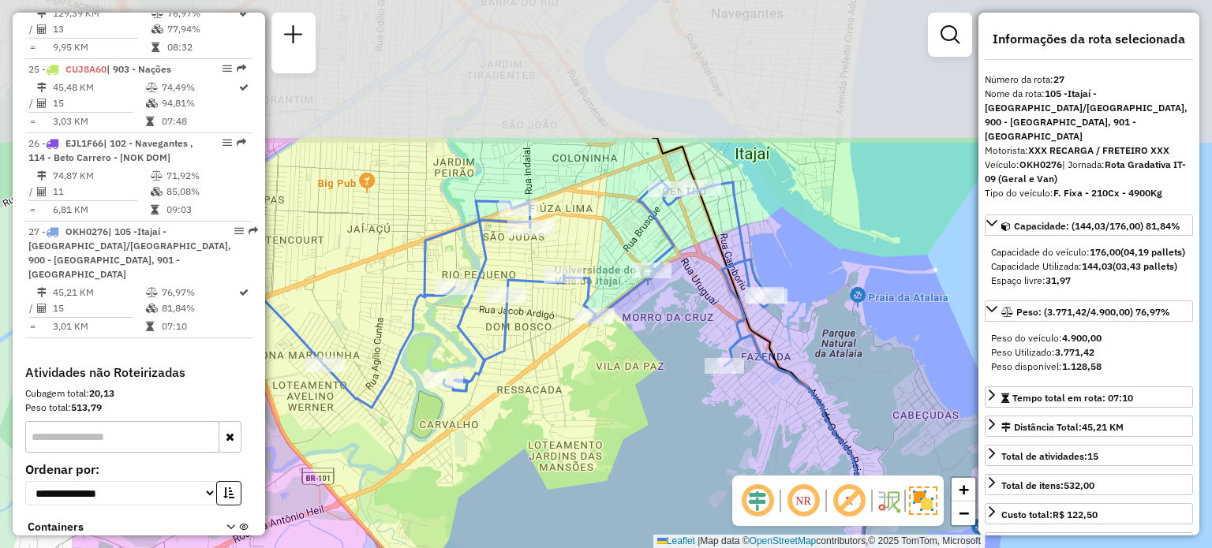
drag, startPoint x: 657, startPoint y: 170, endPoint x: 815, endPoint y: 334, distance: 227.6
click at [849, 364] on div "Janela de atendimento Grade de atendimento Capacidade Transportadoras Veículos …" at bounding box center [606, 274] width 1212 height 548
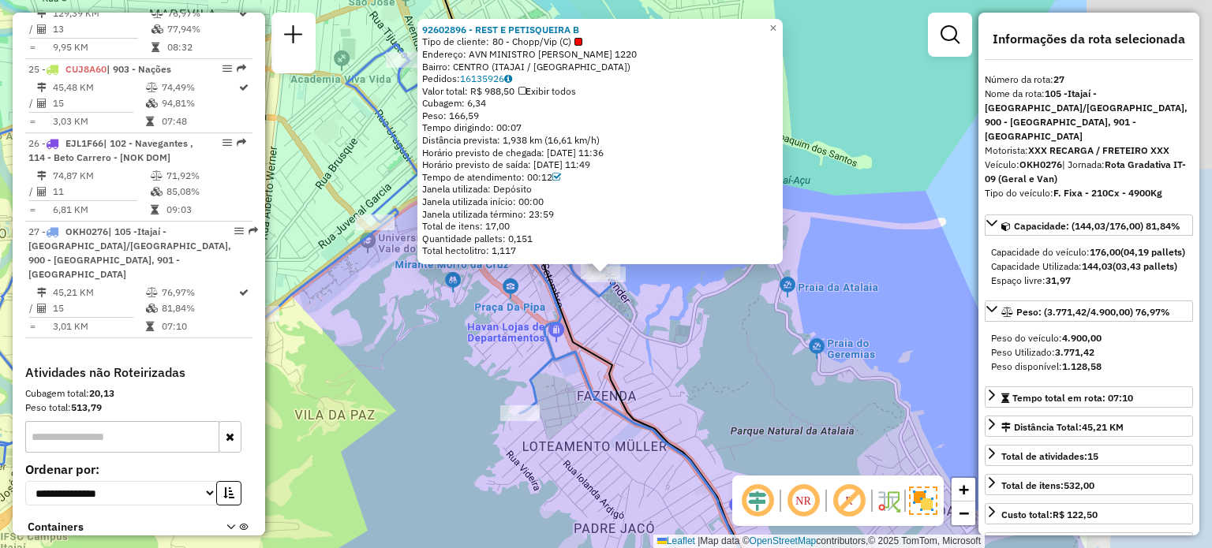
scroll to position [2991, 0]
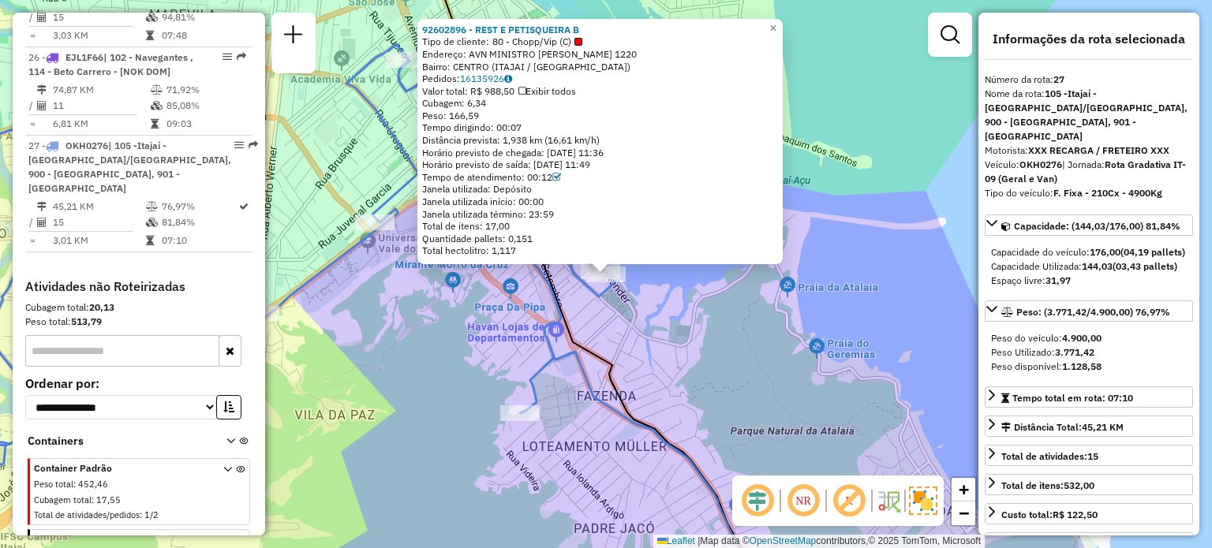
click at [786, 378] on div "92602896 - REST E PETISQUEIRA B Tipo de cliente: 80 - Chopp/Vip (C) Endereço: A…" at bounding box center [606, 274] width 1212 height 548
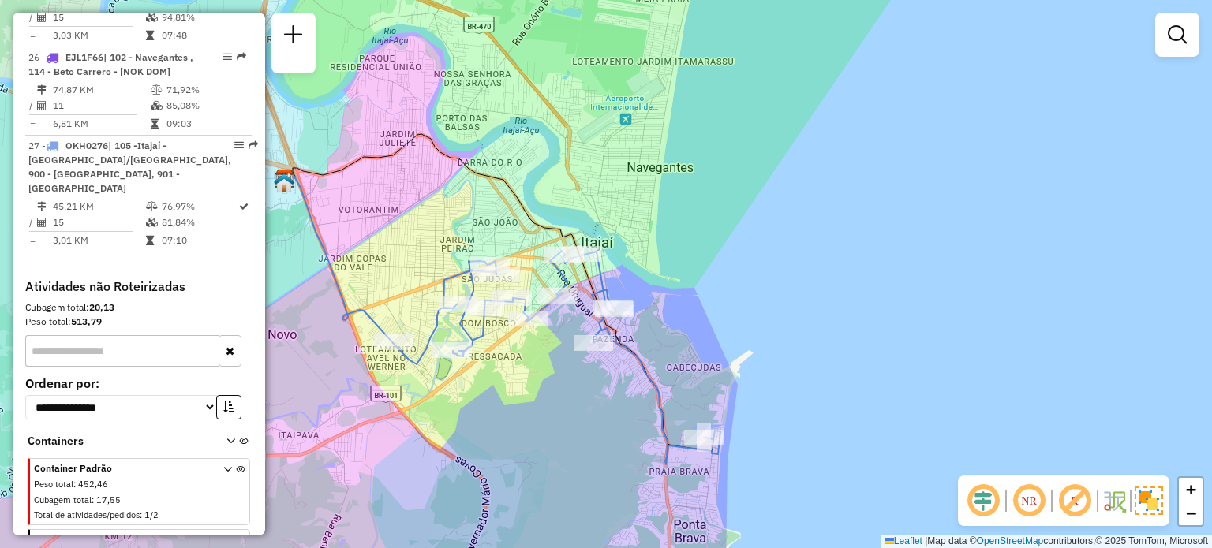
drag, startPoint x: 424, startPoint y: 180, endPoint x: 723, endPoint y: 195, distance: 300.1
click at [723, 195] on div "Janela de atendimento Grade de atendimento Capacidade Transportadoras Veículos …" at bounding box center [606, 274] width 1212 height 548
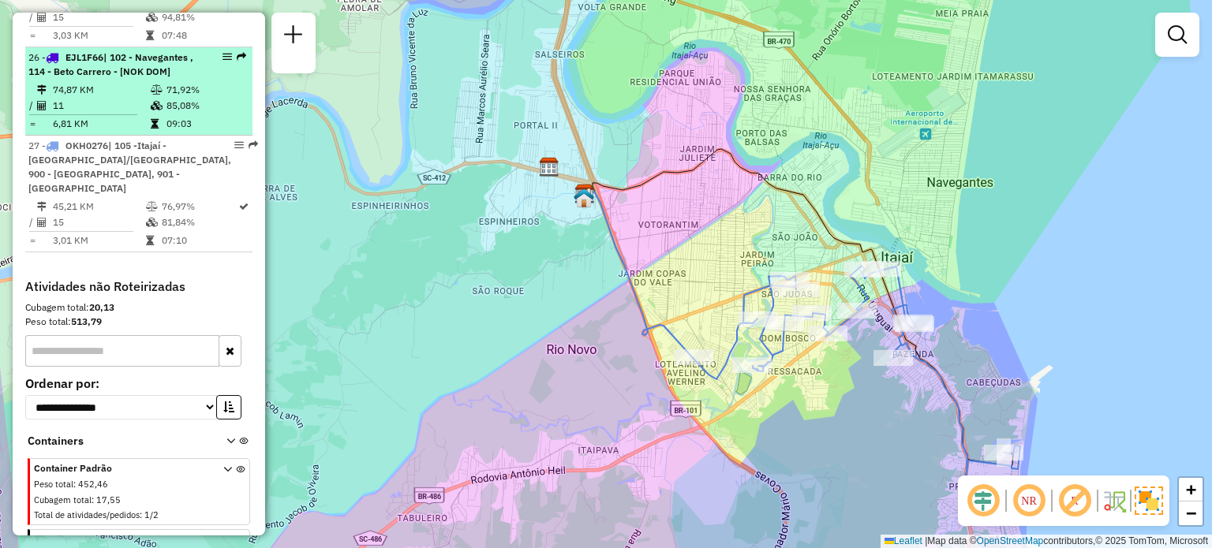
scroll to position [2833, 0]
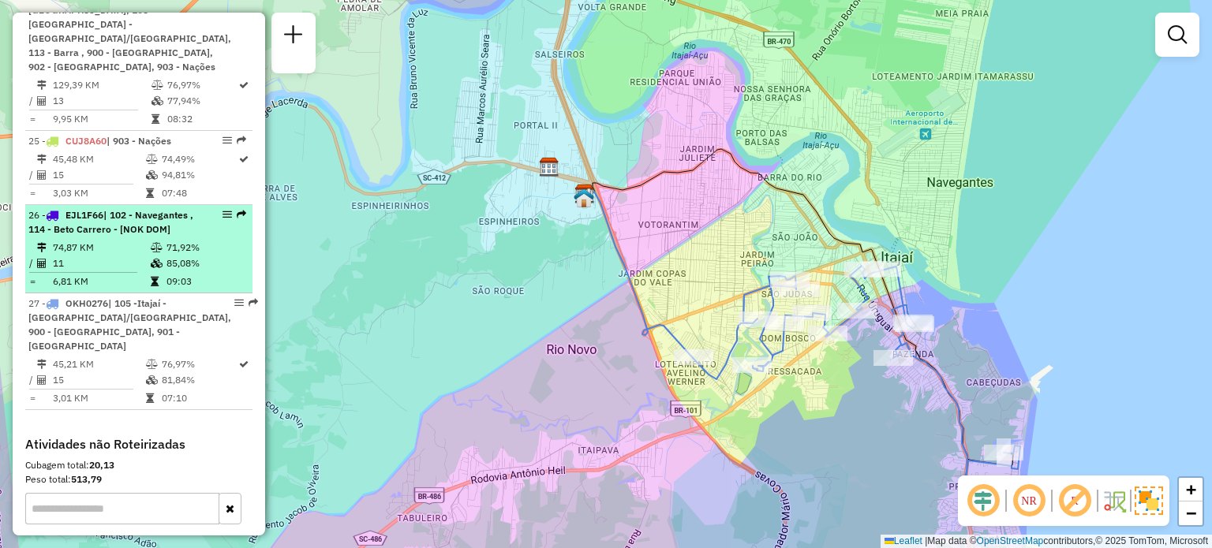
click at [125, 209] on span "| 102 - Navegantes , 114 - Beto Carrero - [NOK DOM]" at bounding box center [110, 222] width 165 height 26
select select "**********"
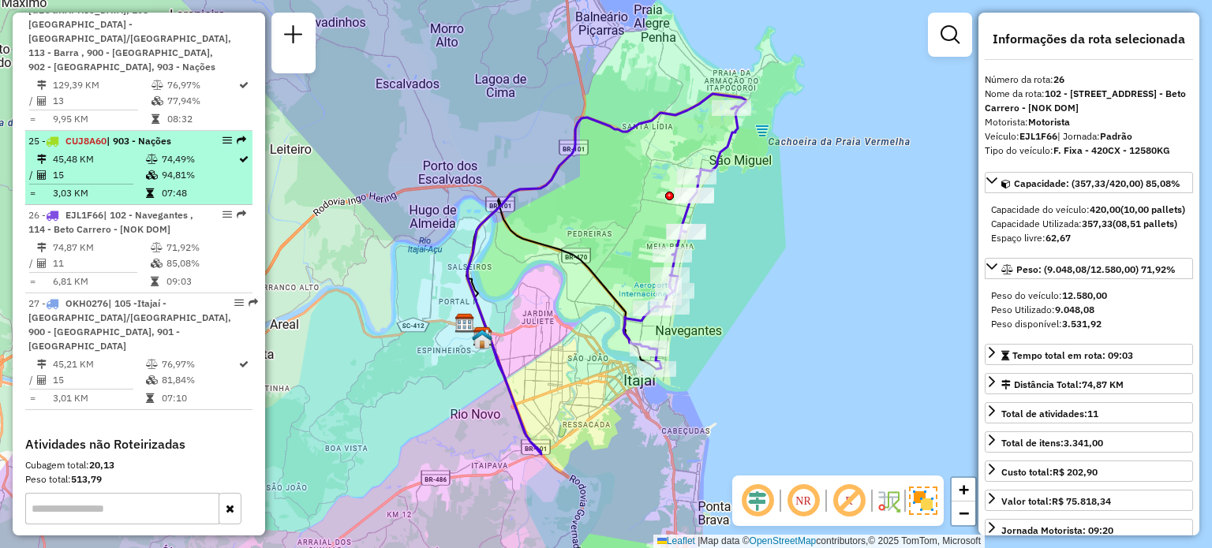
click at [155, 151] on td at bounding box center [153, 159] width 16 height 16
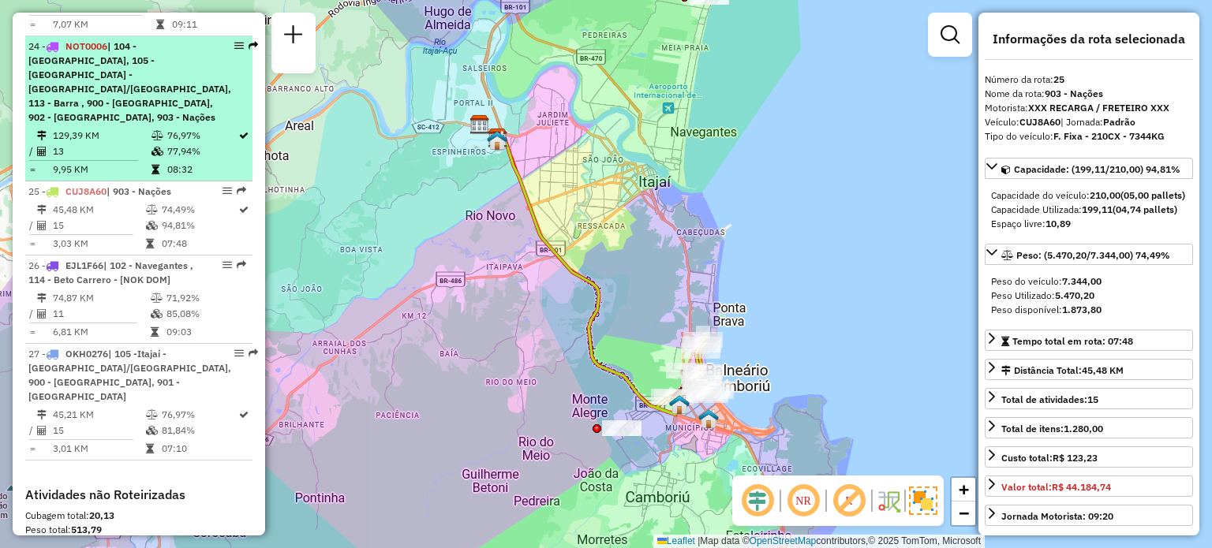
scroll to position [2754, 0]
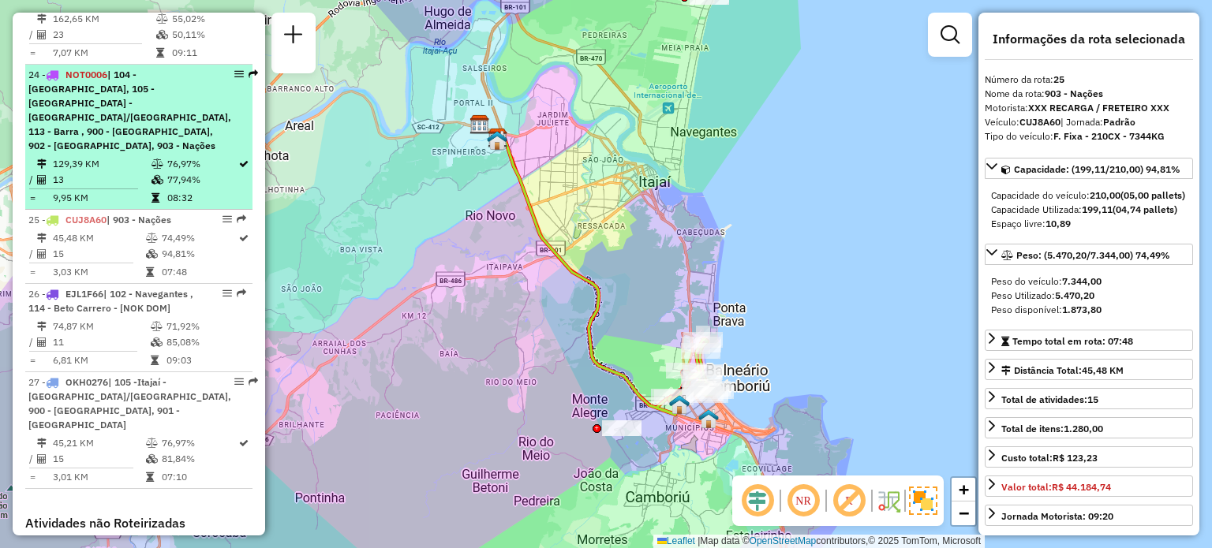
click at [160, 156] on td at bounding box center [159, 164] width 16 height 16
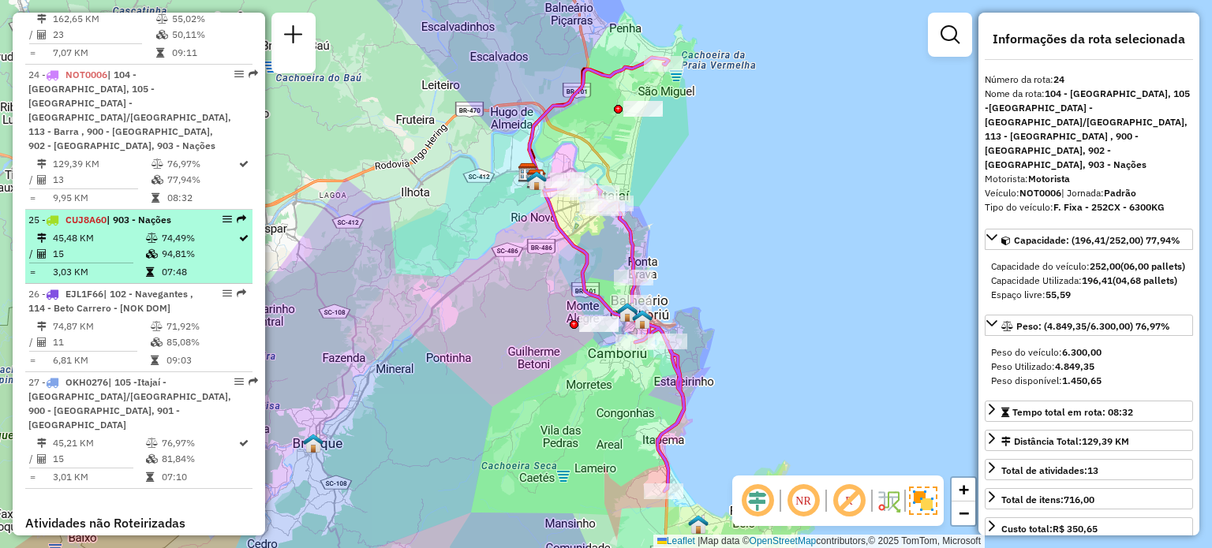
scroll to position [2676, 0]
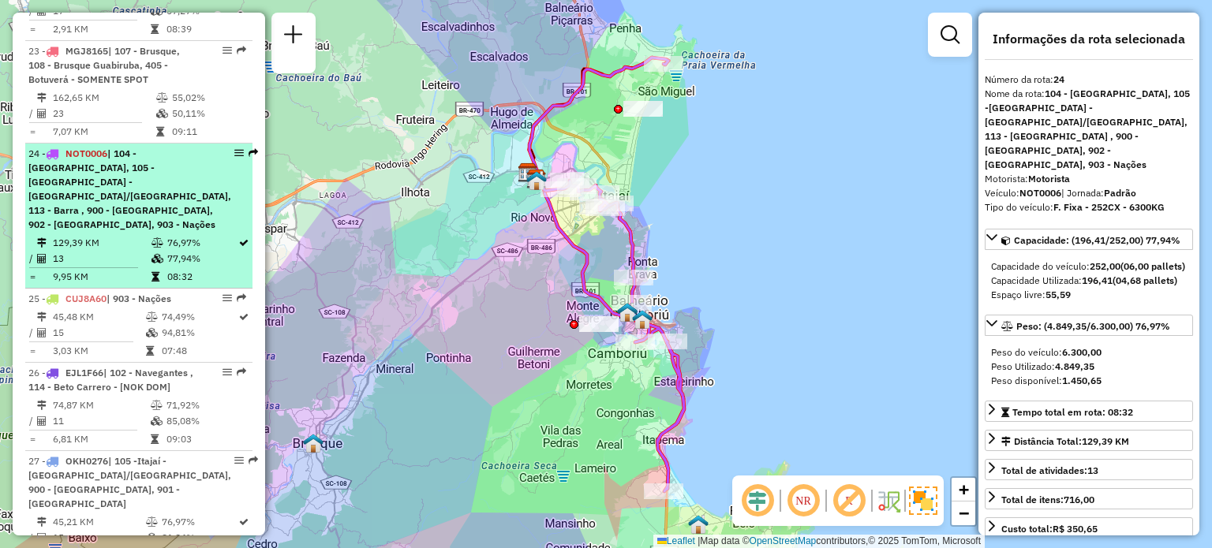
click at [146, 183] on div "24 - NOT0006 | 104 - Cordeiros, 105 -Itajaí - São Vicente/Ressacada, 113 - Barr…" at bounding box center [129, 189] width 203 height 85
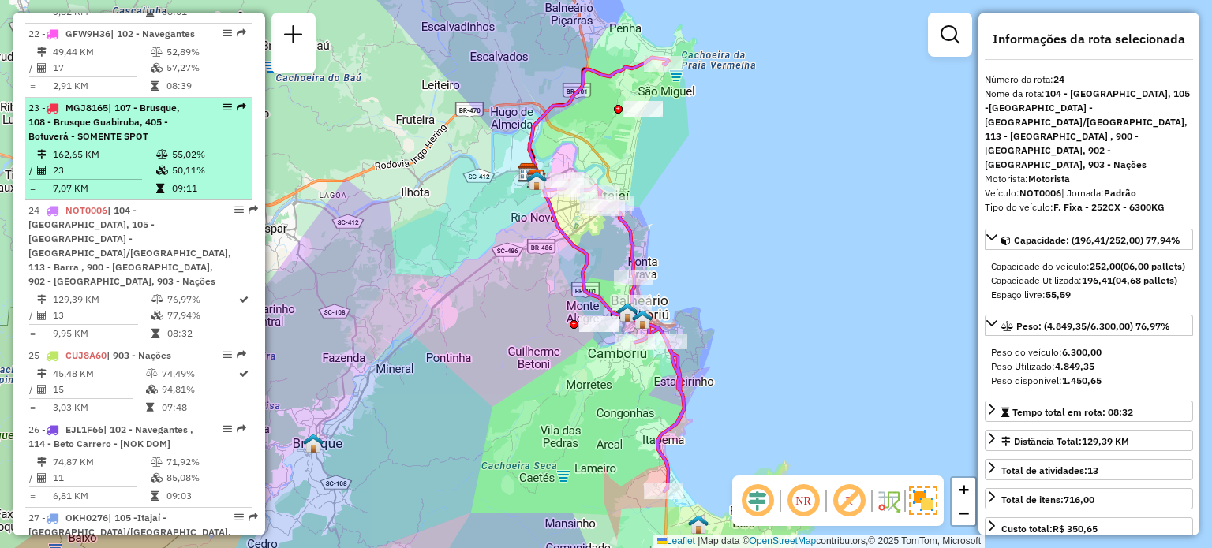
scroll to position [2597, 0]
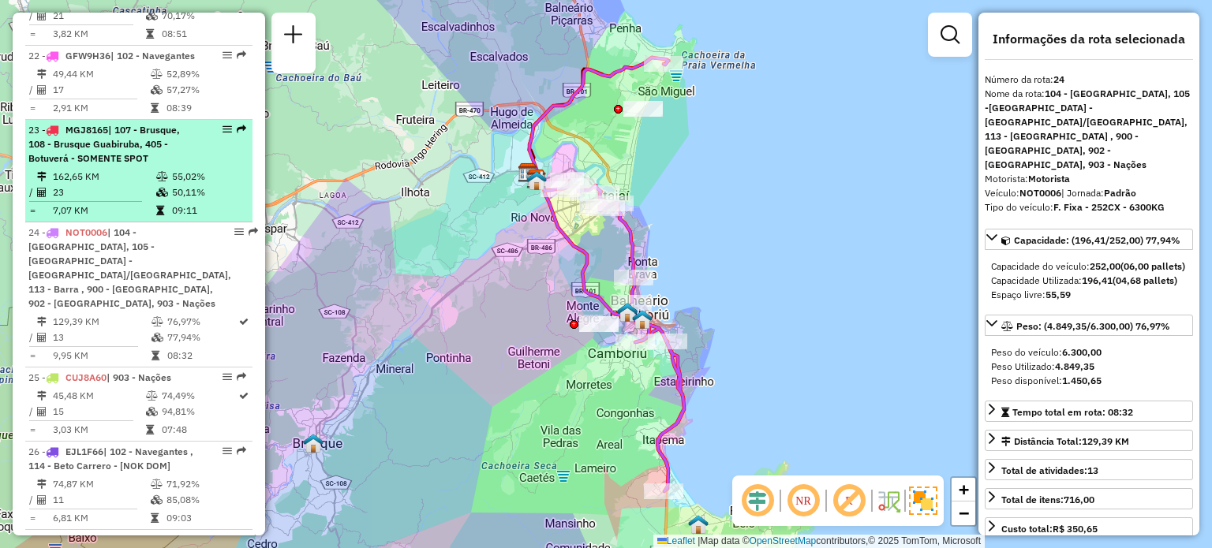
click at [145, 124] on span "| 107 - Brusque, 108 - Brusque Guabiruba, 405 - Botuverá - SOMENTE SPOT" at bounding box center [103, 144] width 151 height 40
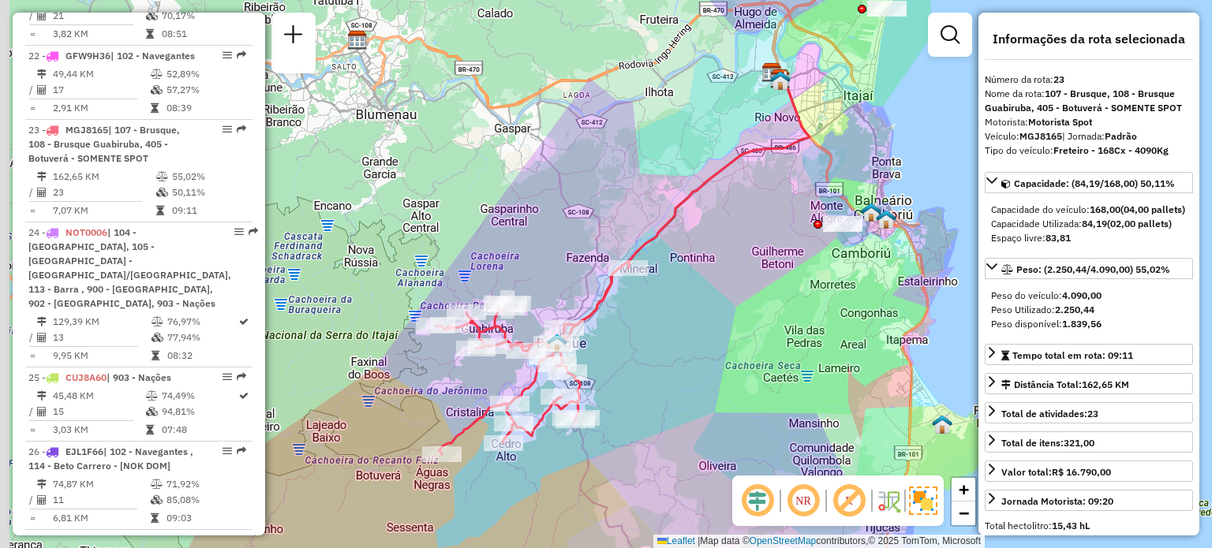
drag, startPoint x: 620, startPoint y: 363, endPoint x: 846, endPoint y: 264, distance: 246.2
click at [846, 264] on div "Janela de atendimento Grade de atendimento Capacidade Transportadoras Veículos …" at bounding box center [606, 274] width 1212 height 548
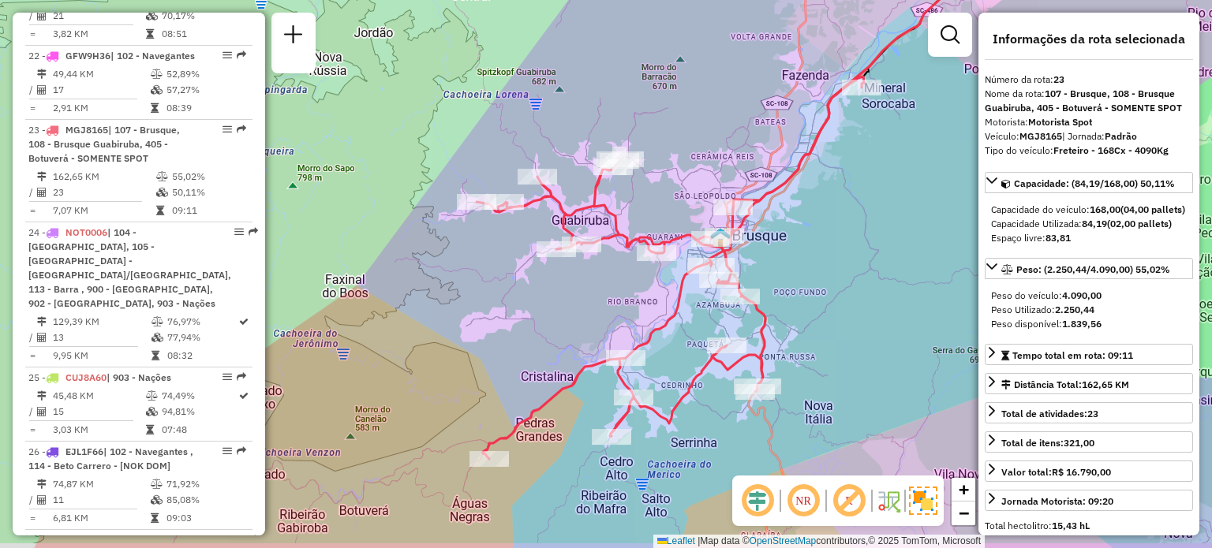
drag, startPoint x: 753, startPoint y: 174, endPoint x: 682, endPoint y: 171, distance: 71.1
click at [682, 171] on div "Janela de atendimento Grade de atendimento Capacidade Transportadoras Veículos …" at bounding box center [606, 274] width 1212 height 548
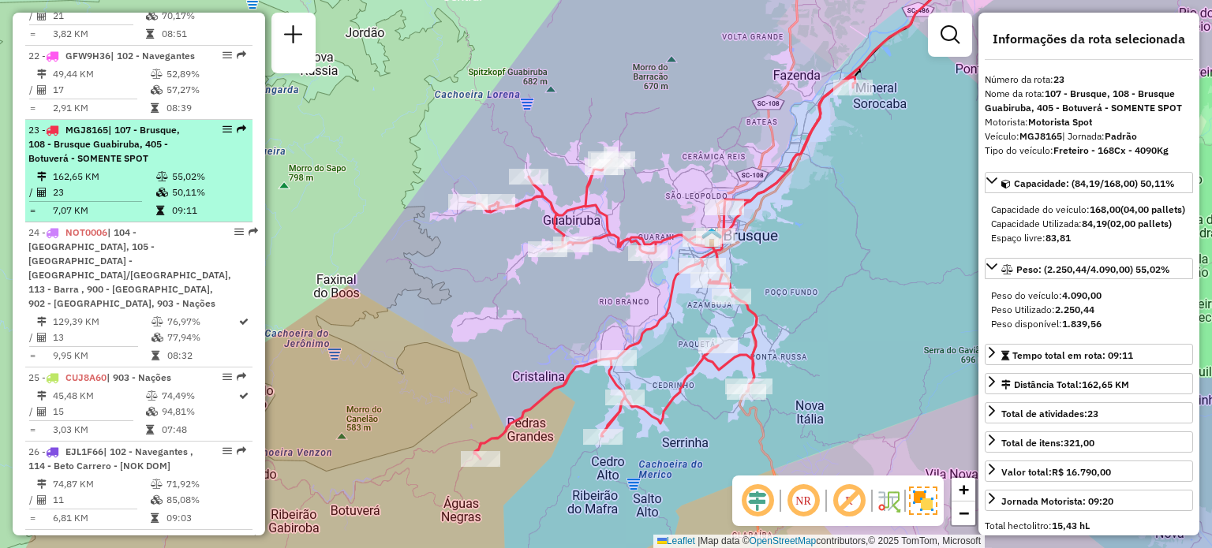
scroll to position [2518, 0]
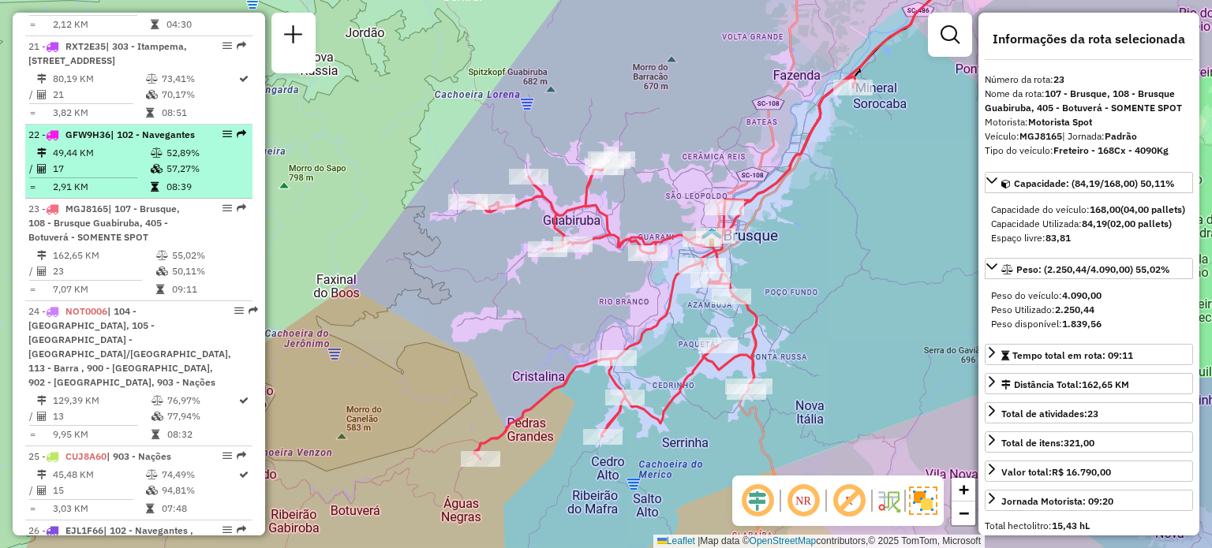
click at [133, 145] on td "49,44 KM" at bounding box center [101, 153] width 98 height 16
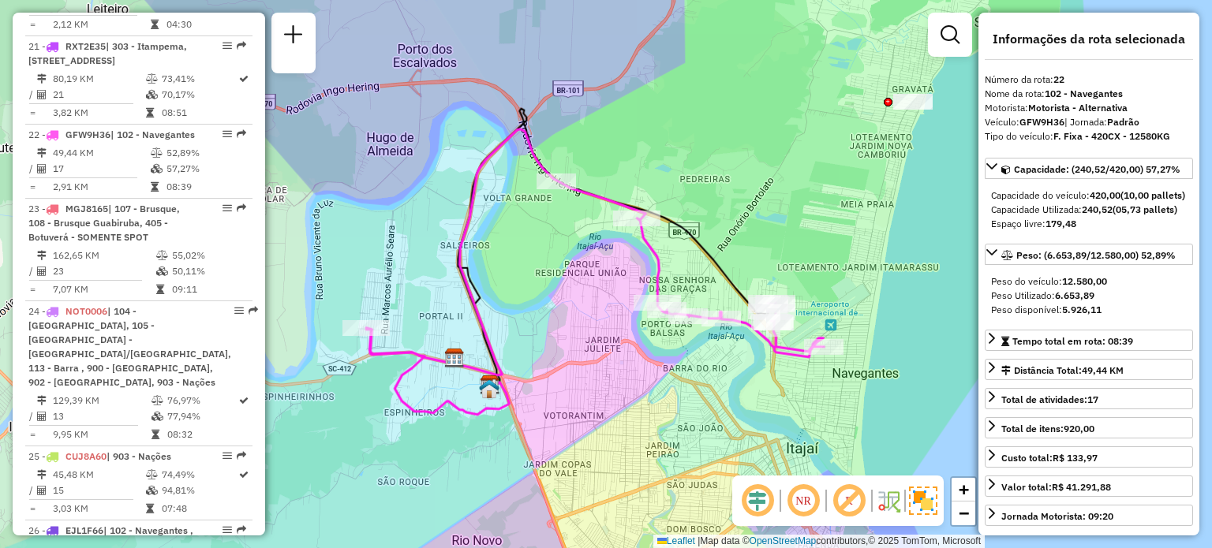
drag, startPoint x: 820, startPoint y: 198, endPoint x: 819, endPoint y: 175, distance: 22.9
click at [819, 175] on div "Janela de atendimento Grade de atendimento Capacidade Transportadoras Veículos …" at bounding box center [606, 274] width 1212 height 548
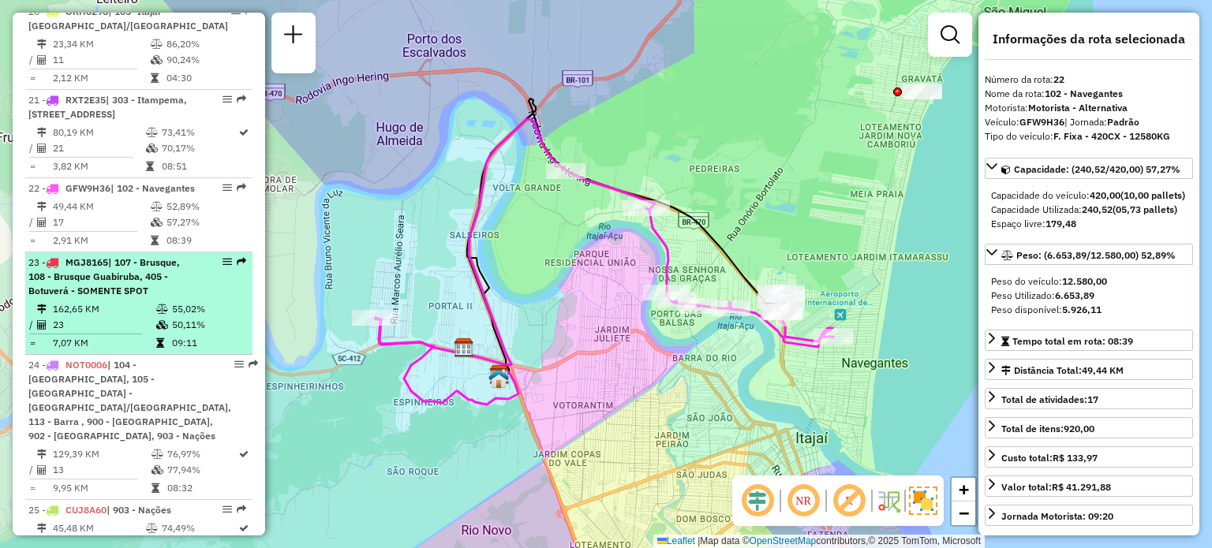
scroll to position [2439, 0]
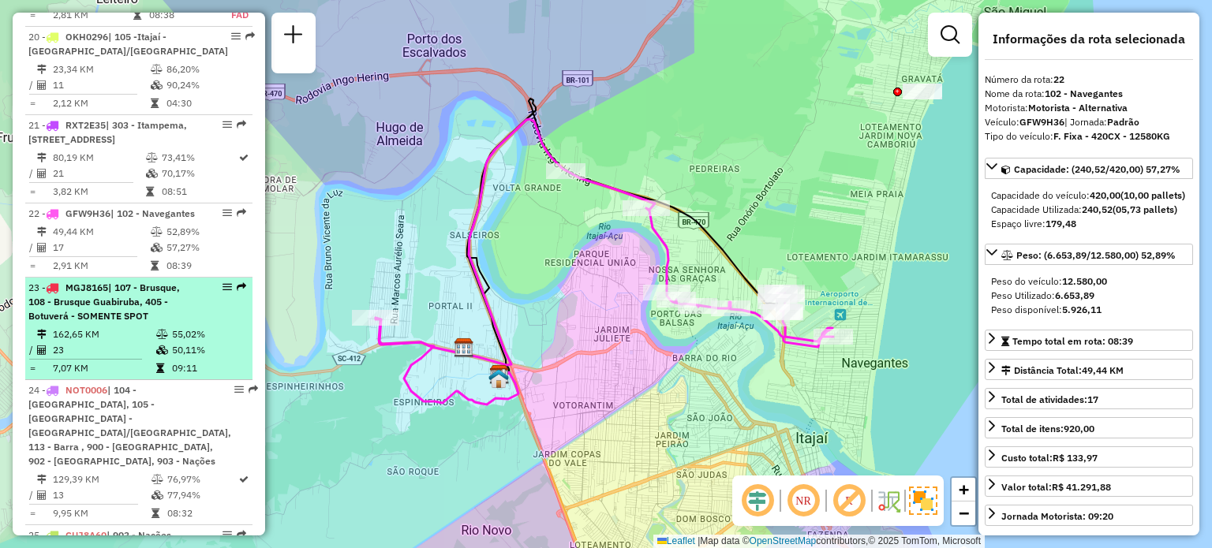
click at [158, 330] on icon at bounding box center [162, 334] width 12 height 9
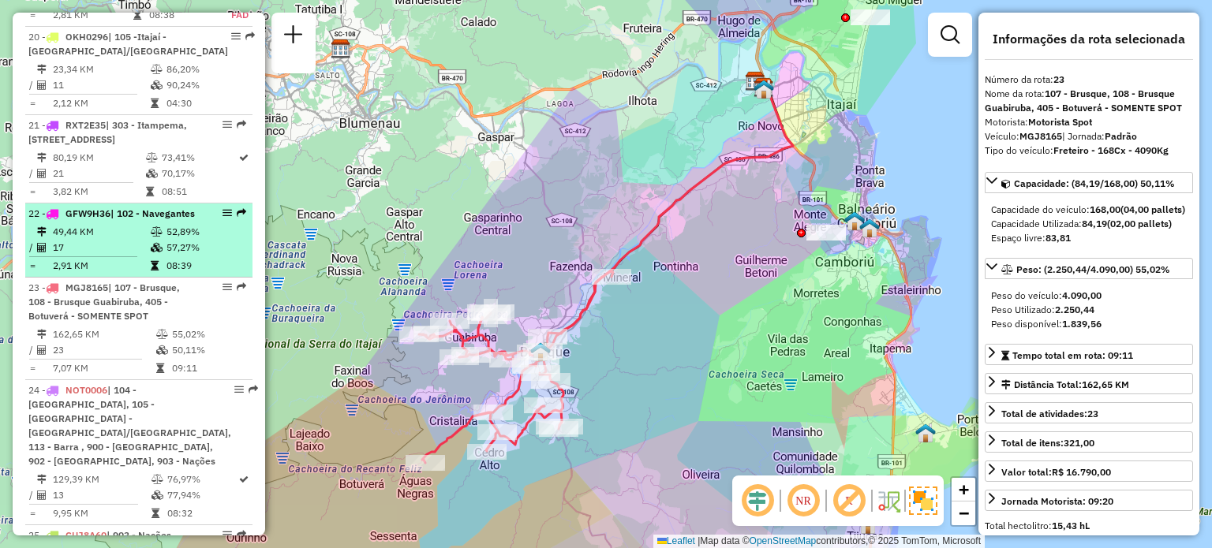
click at [133, 224] on td "49,44 KM" at bounding box center [101, 232] width 98 height 16
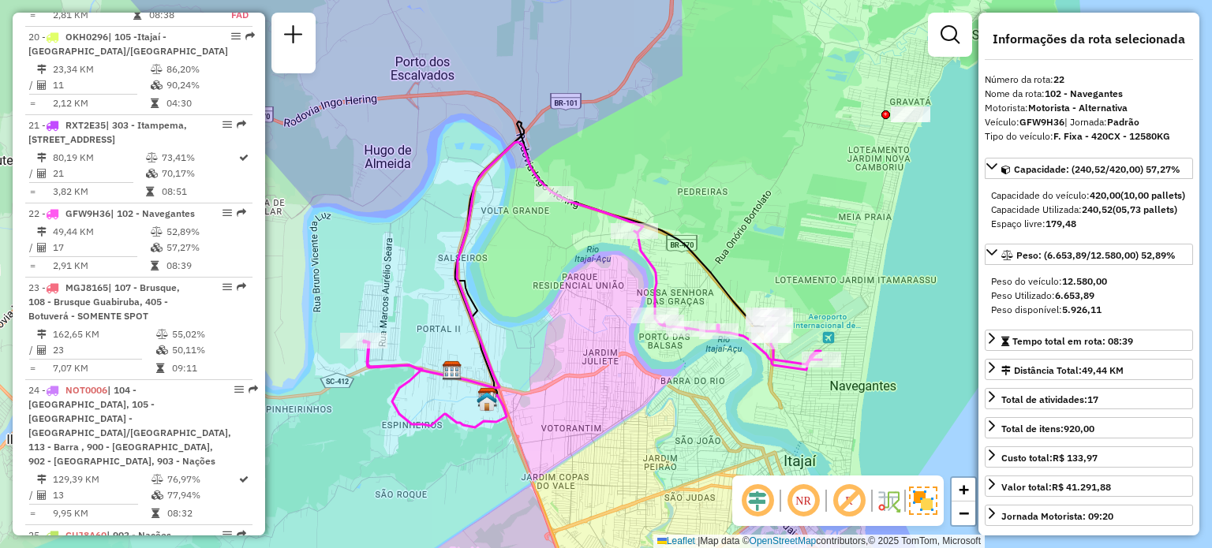
drag, startPoint x: 762, startPoint y: 232, endPoint x: 749, endPoint y: 232, distance: 13.4
click at [749, 232] on div "Janela de atendimento Grade de atendimento Capacidade Transportadoras Veículos …" at bounding box center [606, 274] width 1212 height 548
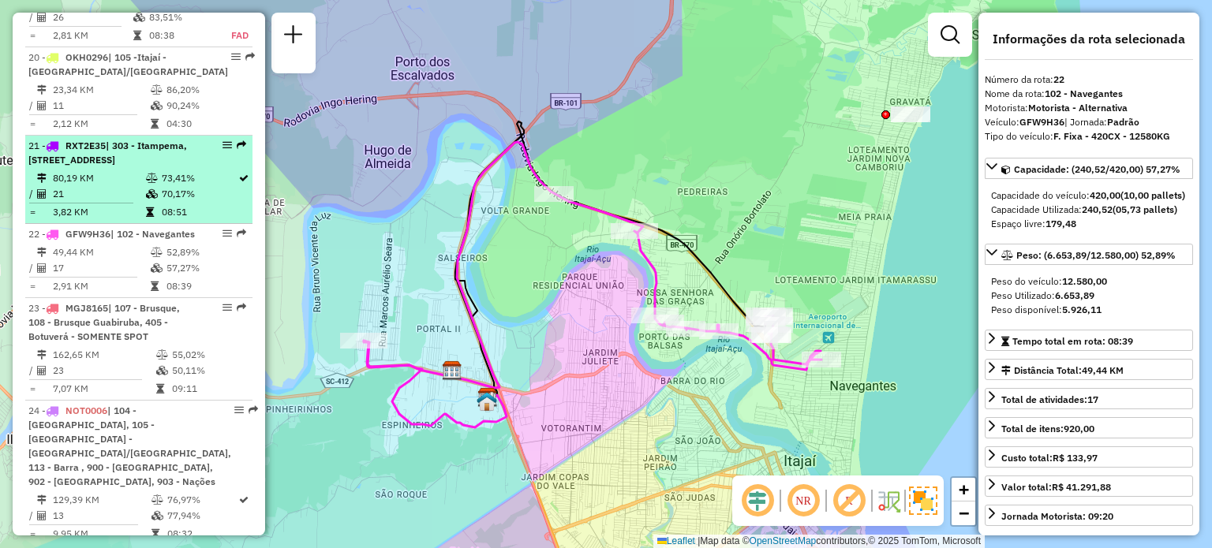
scroll to position [2360, 0]
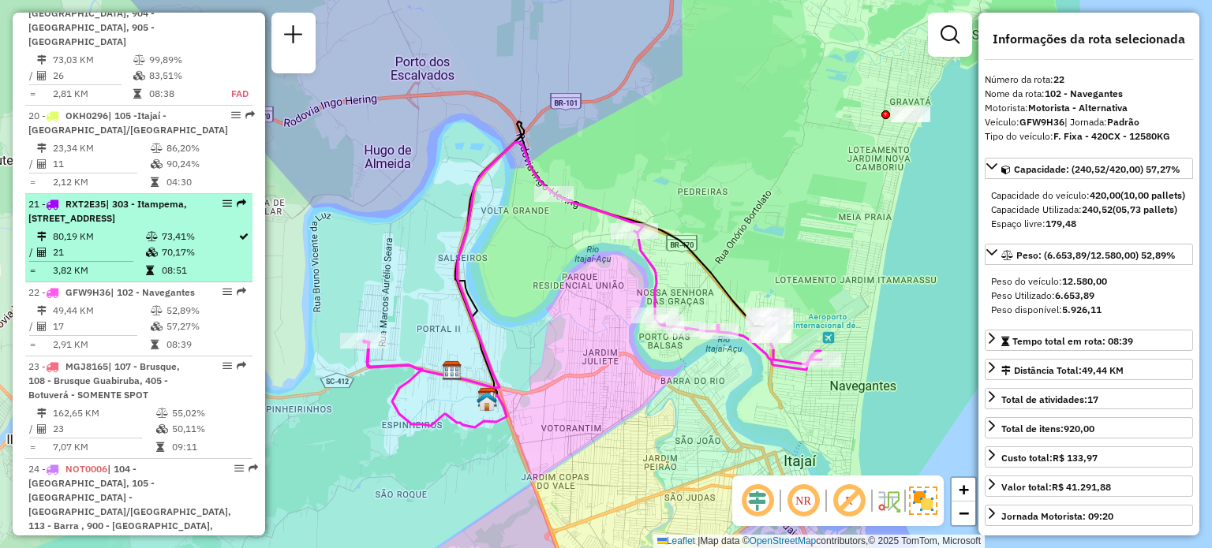
click at [137, 198] on span "| 303 - Itampema, 304 - Meia Praia , 306 - Porto Belo 2" at bounding box center [107, 211] width 159 height 26
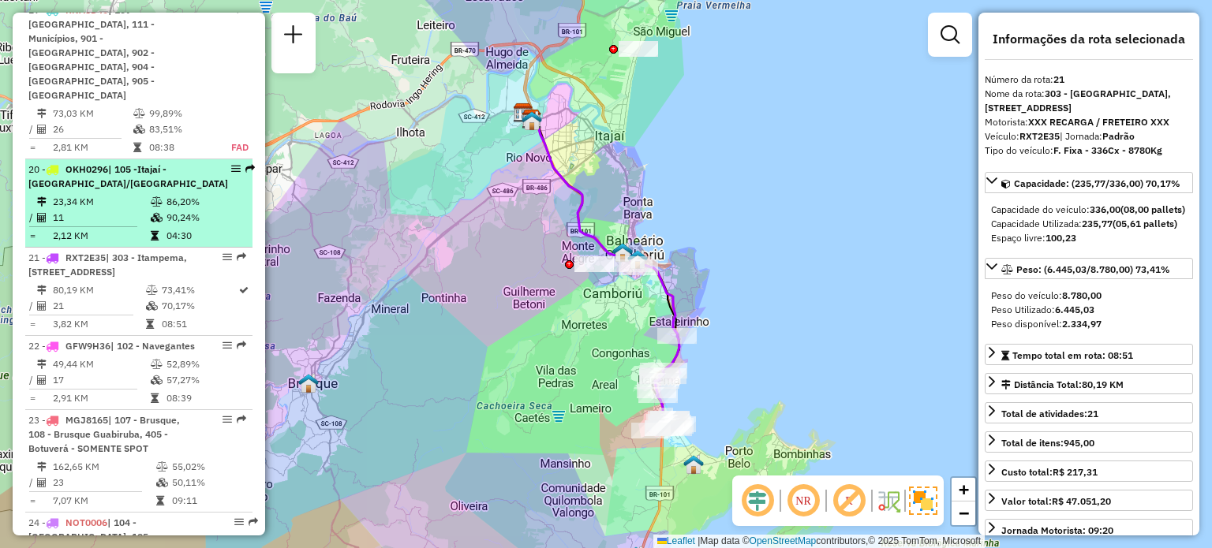
scroll to position [2281, 0]
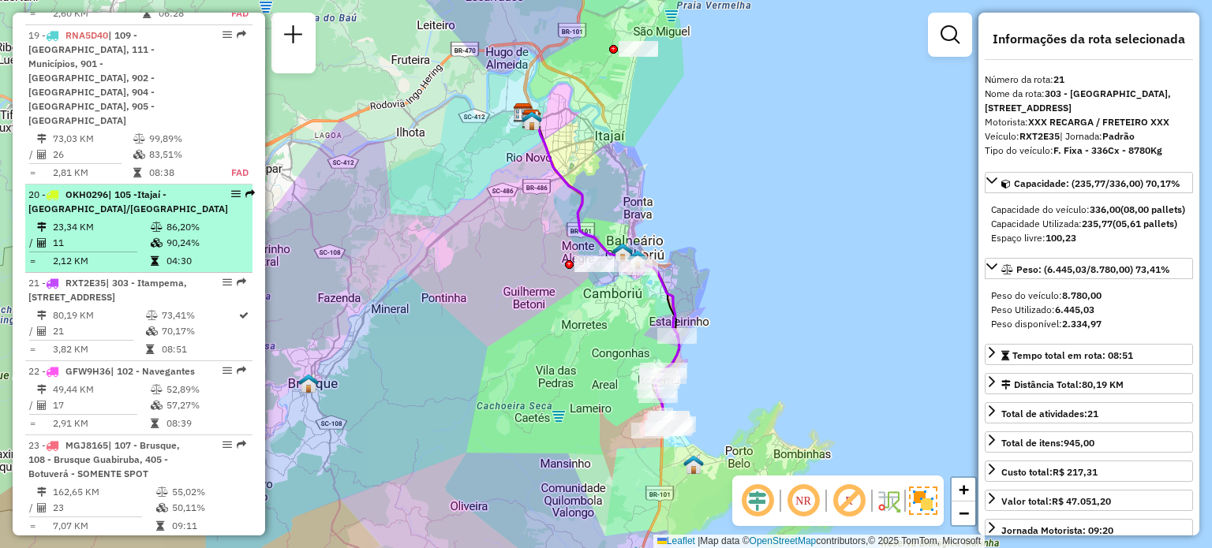
click at [103, 219] on td "23,34 KM" at bounding box center [101, 227] width 98 height 16
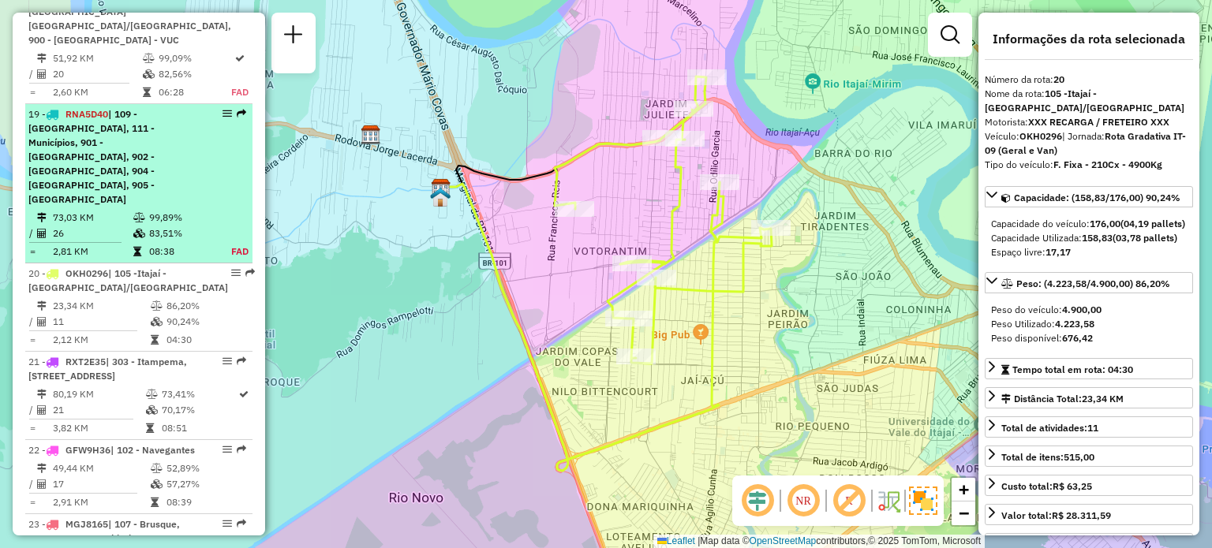
click at [121, 128] on span "| 109 - Monte Alegre, 111 - Municípios, 901 - Praia Brava, 902 - Balneário - Ba…" at bounding box center [91, 156] width 126 height 97
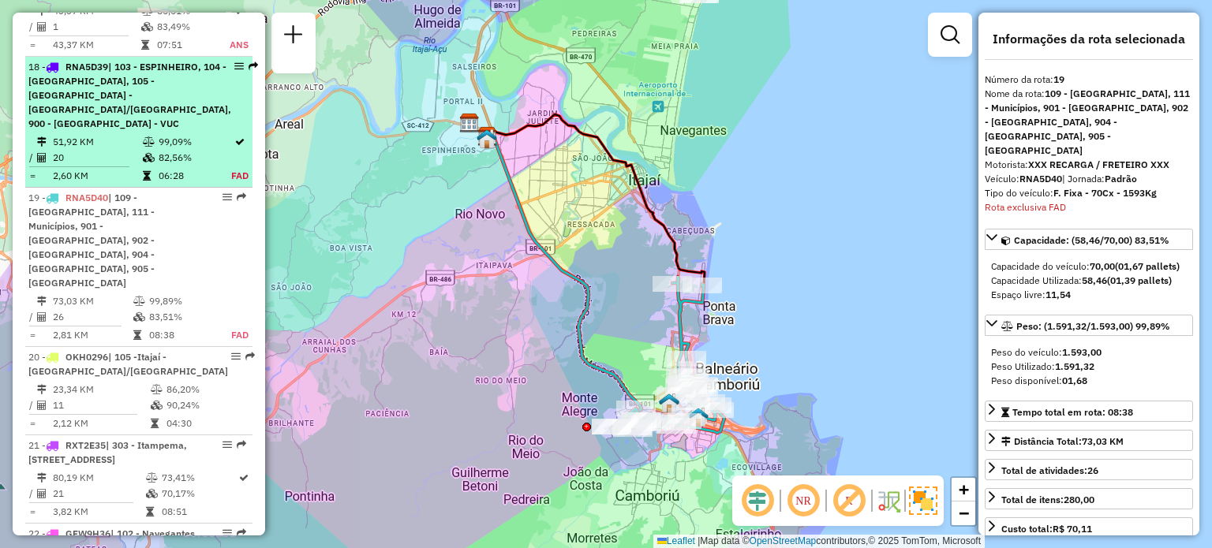
click at [142, 150] on td at bounding box center [150, 158] width 16 height 16
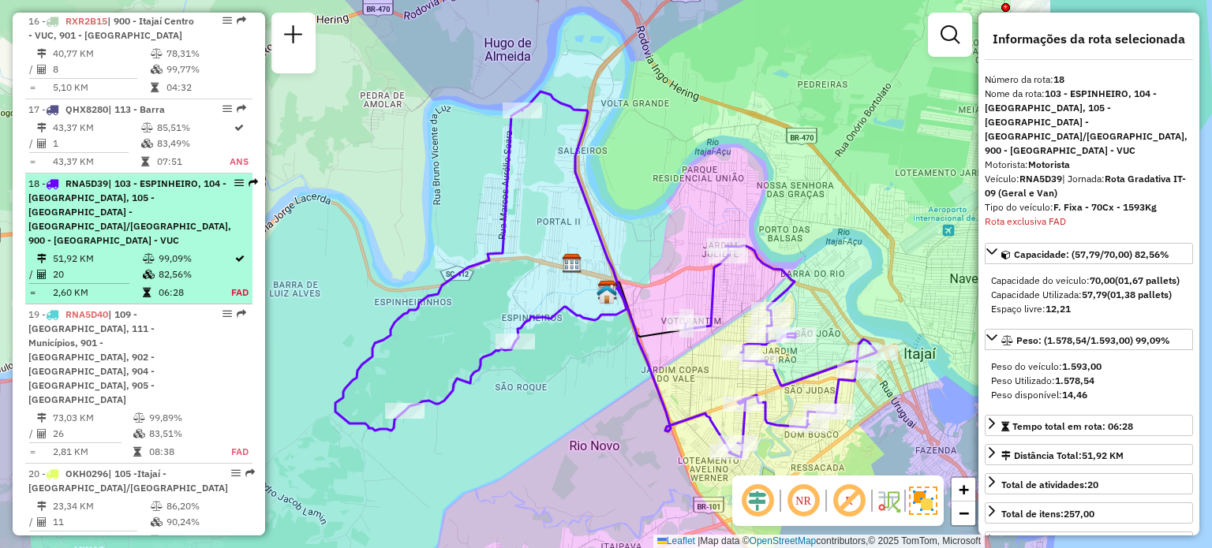
click at [104, 201] on div "18 - RNA5D39 | 103 - ESPINHEIRO, 104 - Cordeiros, 105 -Itajaí - São Vicente/Res…" at bounding box center [129, 212] width 203 height 71
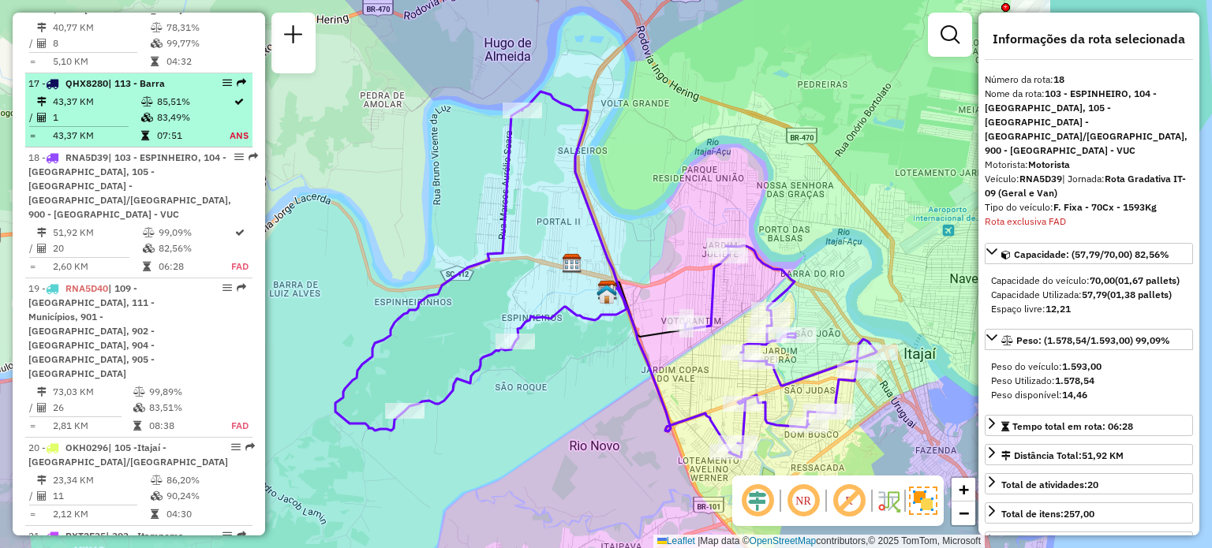
scroll to position [1923, 0]
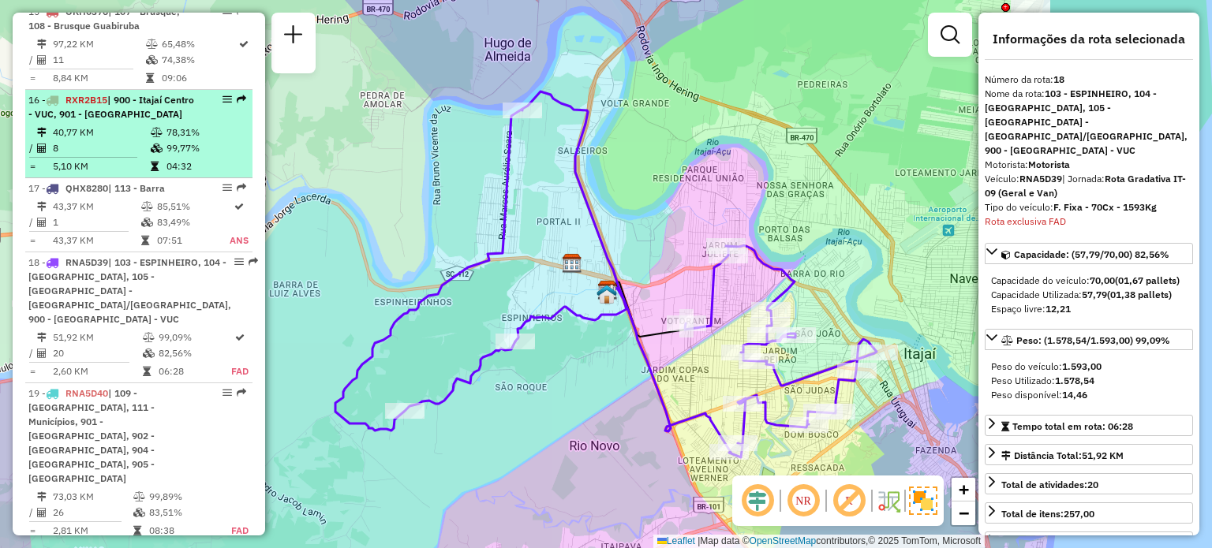
click at [97, 161] on td "5,10 KM" at bounding box center [101, 167] width 98 height 16
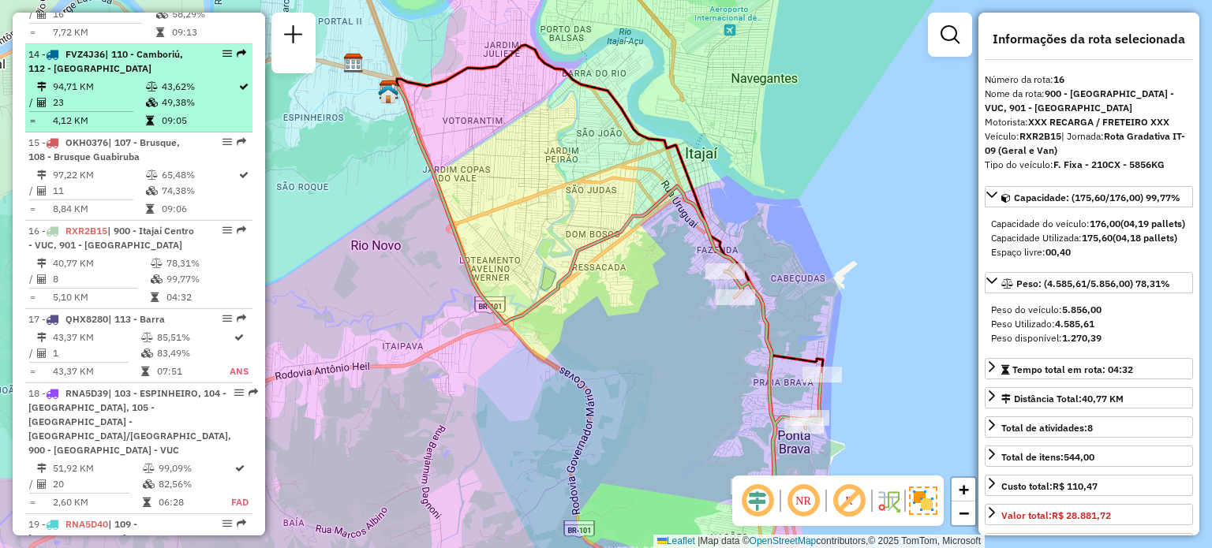
scroll to position [1765, 0]
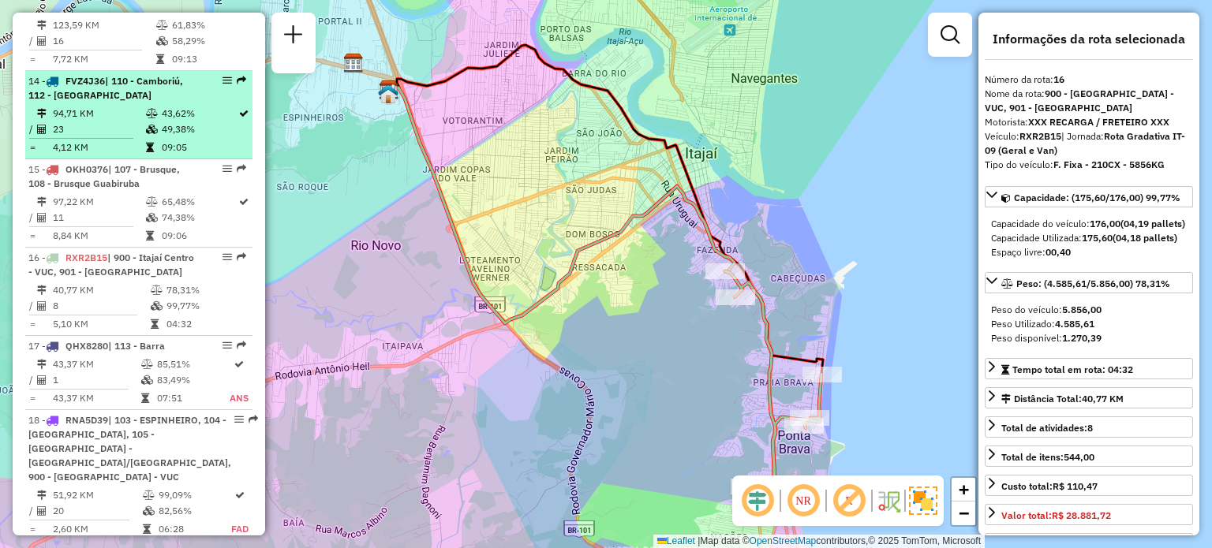
click at [110, 91] on span "| 110 - Camboriú, 112 - Nova Esperança" at bounding box center [105, 88] width 155 height 26
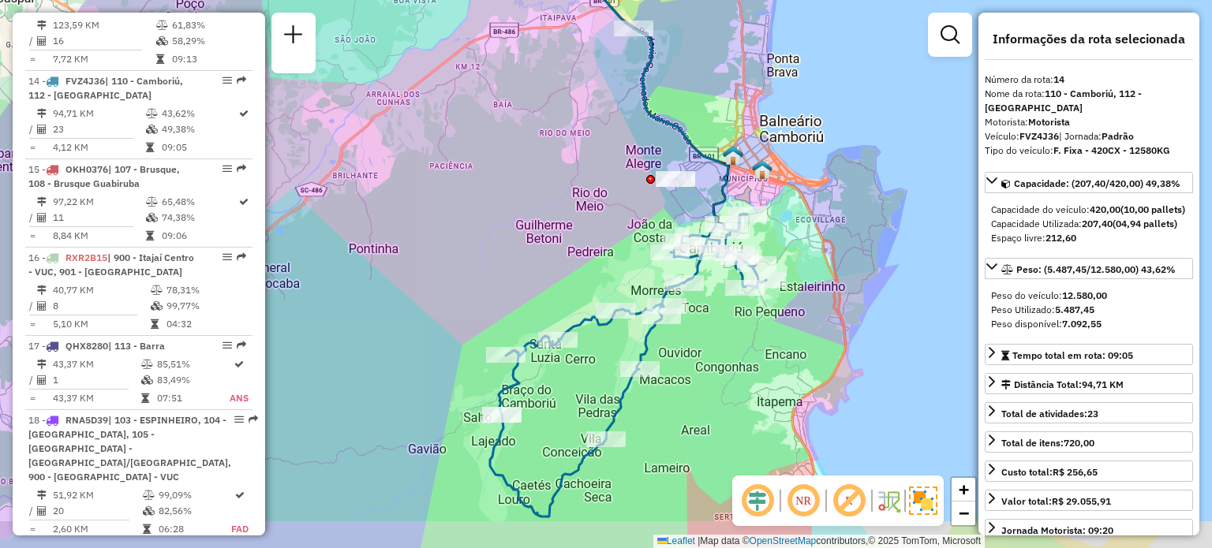
drag, startPoint x: 560, startPoint y: 289, endPoint x: 528, endPoint y: 222, distance: 73.7
click at [528, 222] on div "Janela de atendimento Grade de atendimento Capacidade Transportadoras Veículos …" at bounding box center [606, 274] width 1212 height 548
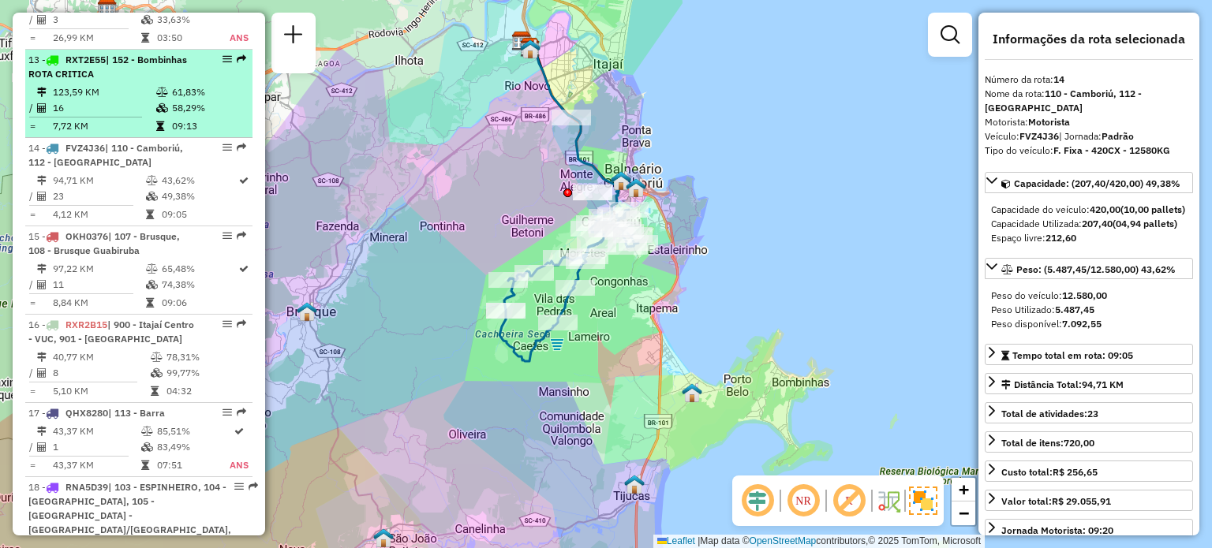
scroll to position [1686, 0]
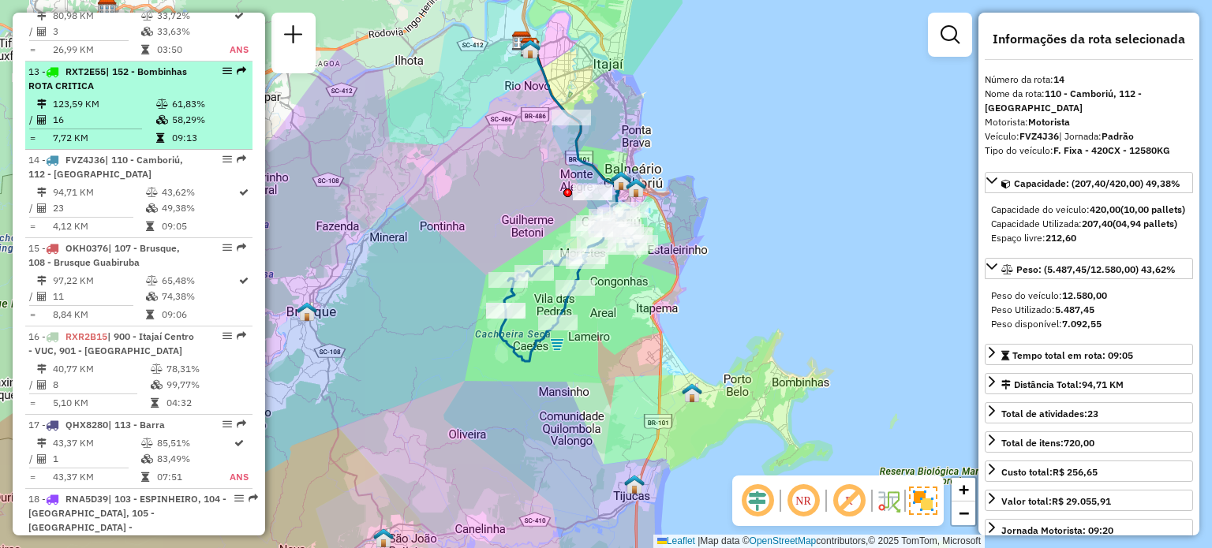
click at [109, 97] on td "123,59 KM" at bounding box center [103, 104] width 103 height 16
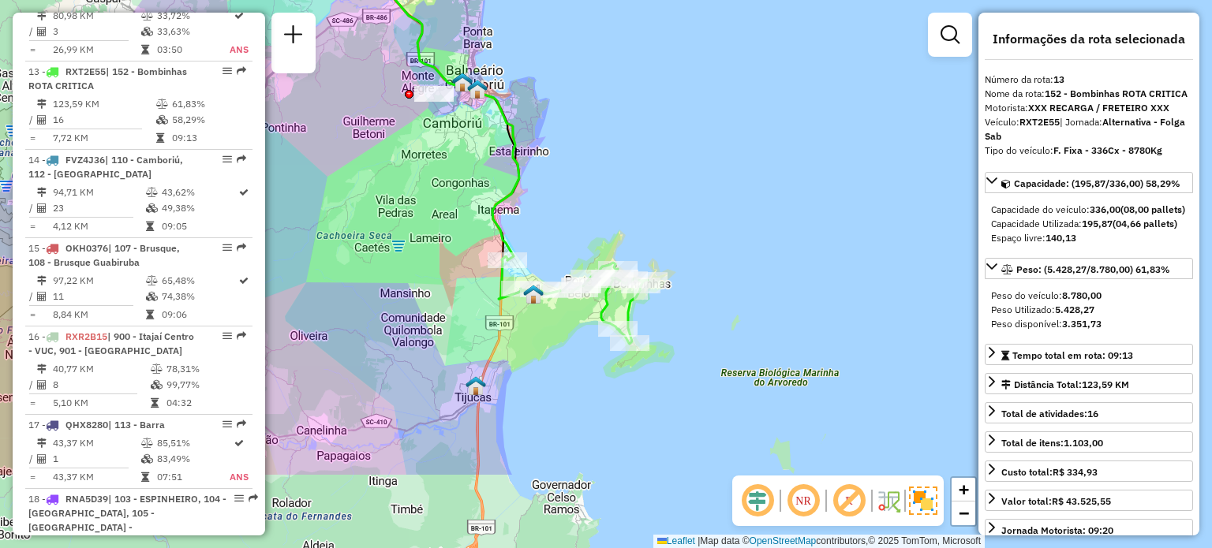
drag, startPoint x: 514, startPoint y: 327, endPoint x: 408, endPoint y: 184, distance: 178.1
click at [408, 184] on div "Janela de atendimento Grade de atendimento Capacidade Transportadoras Veículos …" at bounding box center [606, 274] width 1212 height 548
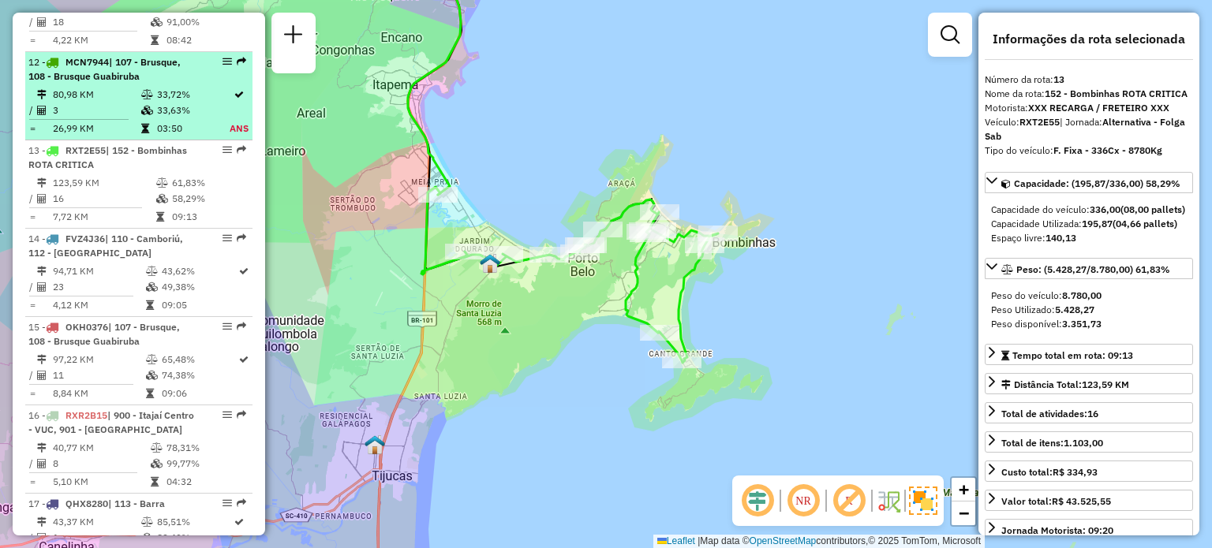
scroll to position [1529, 0]
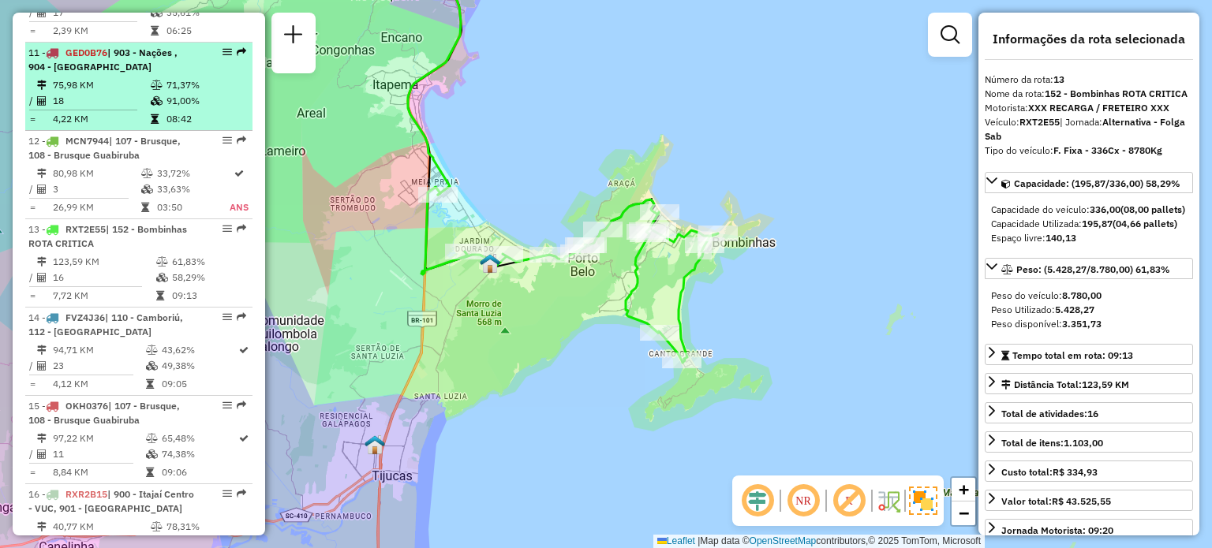
click at [110, 93] on td "18" at bounding box center [101, 101] width 98 height 16
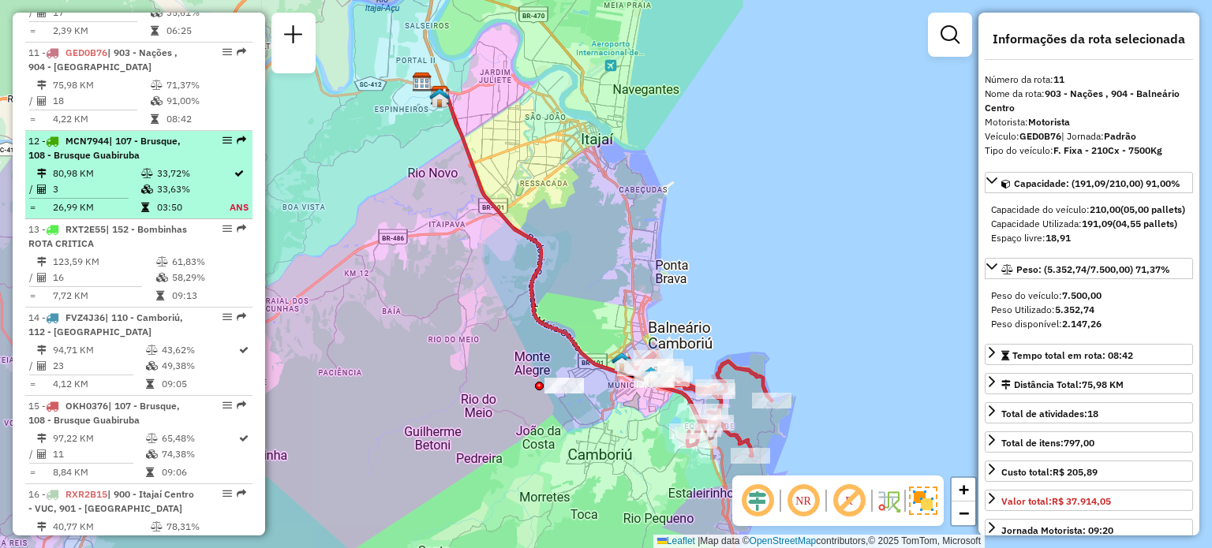
click at [117, 155] on span "| 107 - Brusque, 108 - Brusque Guabiruba" at bounding box center [104, 148] width 152 height 26
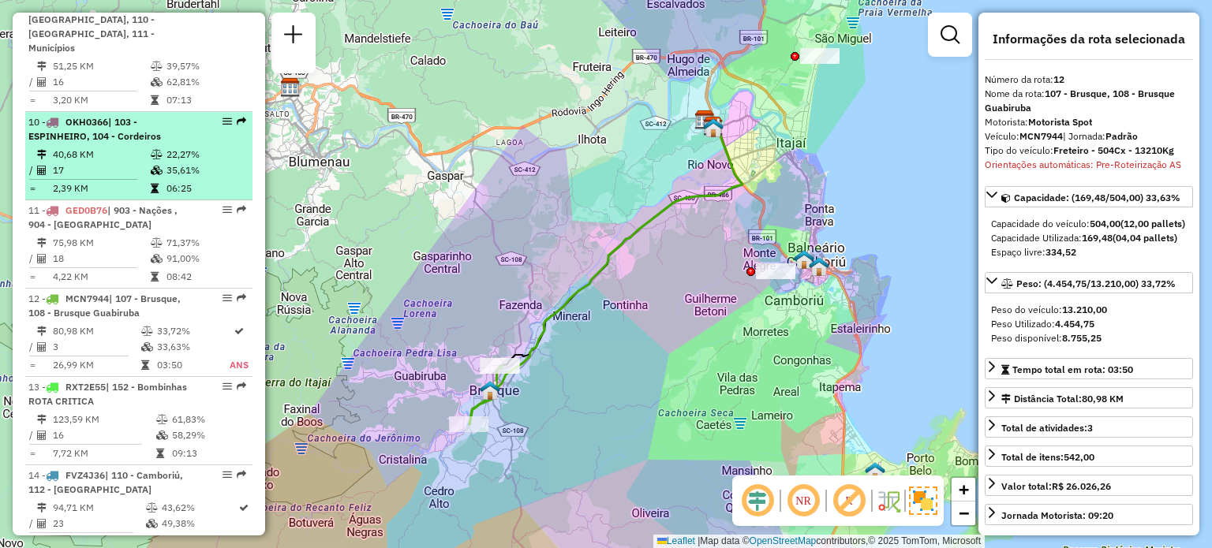
click at [130, 116] on span "| 103 - ESPINHEIRO, 104 - Cordeiros" at bounding box center [94, 129] width 133 height 26
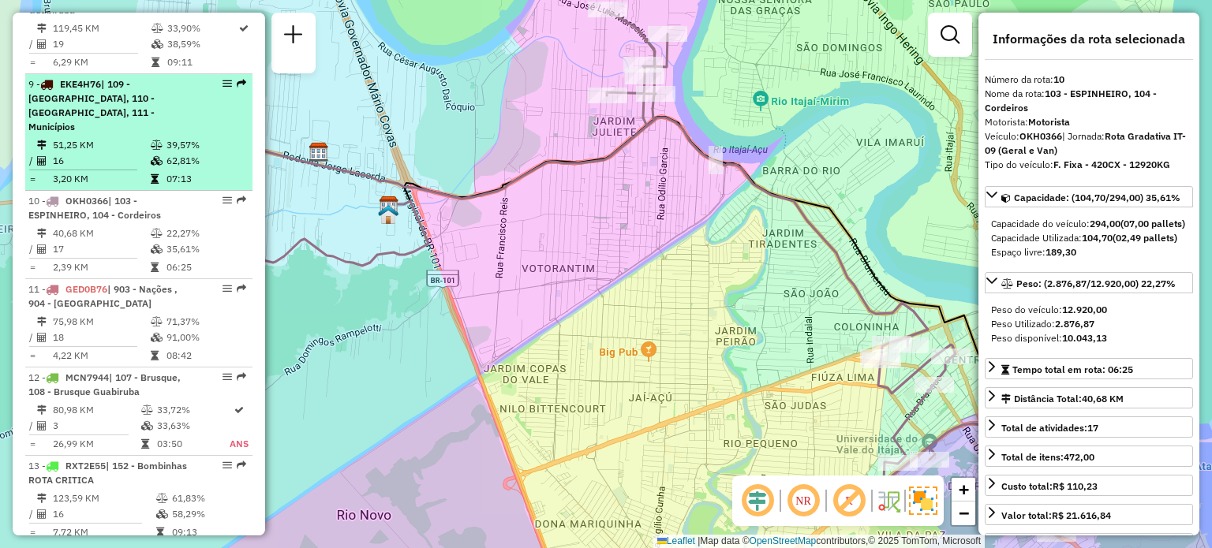
click at [133, 109] on span "| 109 - Monte Alegre, 110 - Camboriú, 111 - Municípios" at bounding box center [91, 105] width 126 height 54
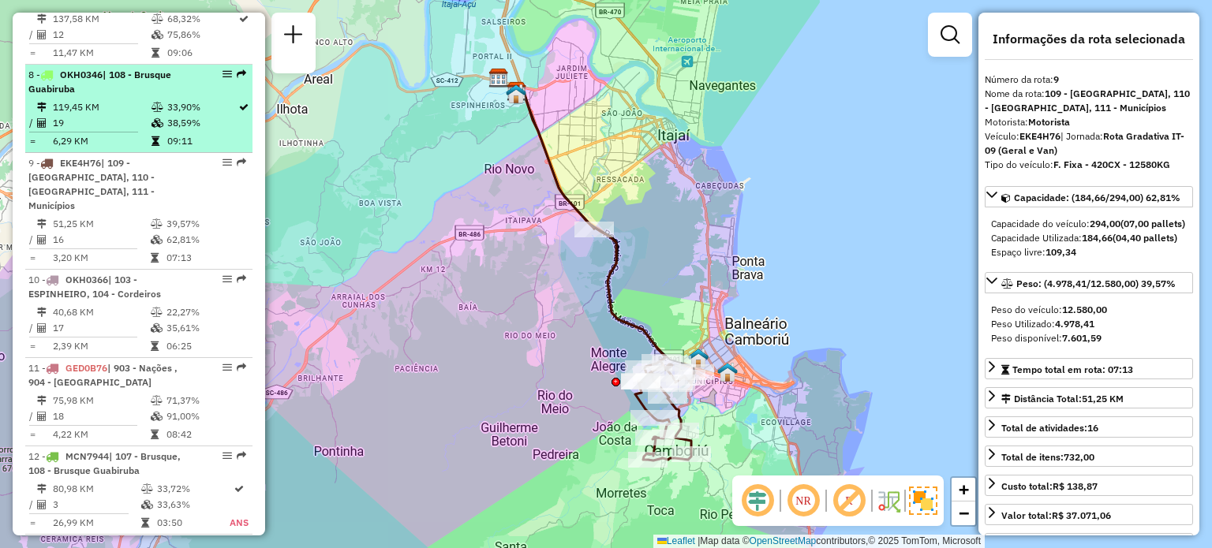
click at [122, 113] on td "119,45 KM" at bounding box center [101, 107] width 99 height 16
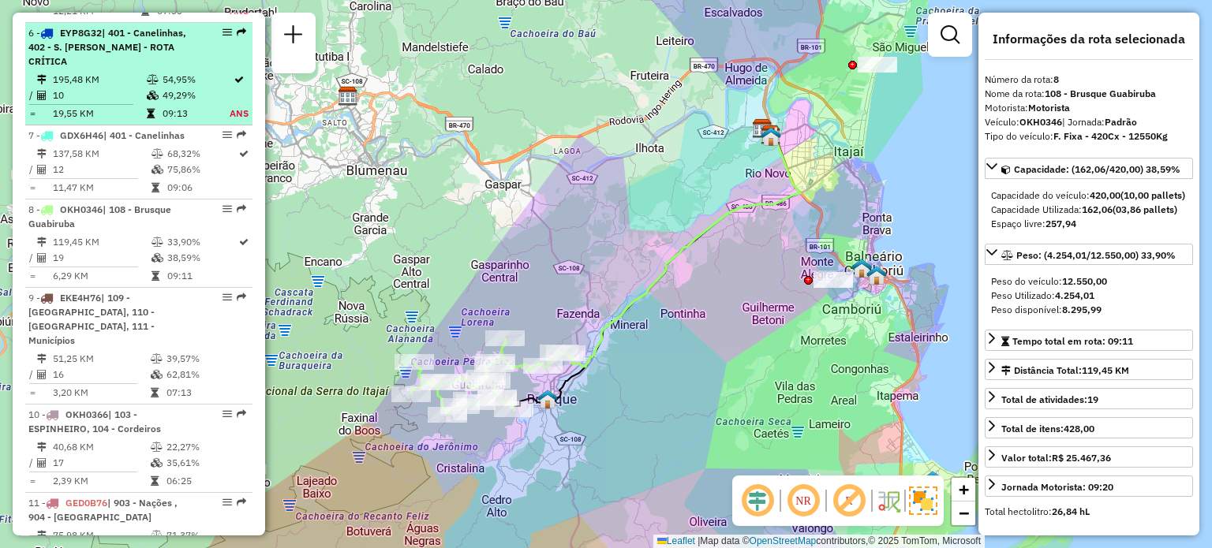
scroll to position [1055, 0]
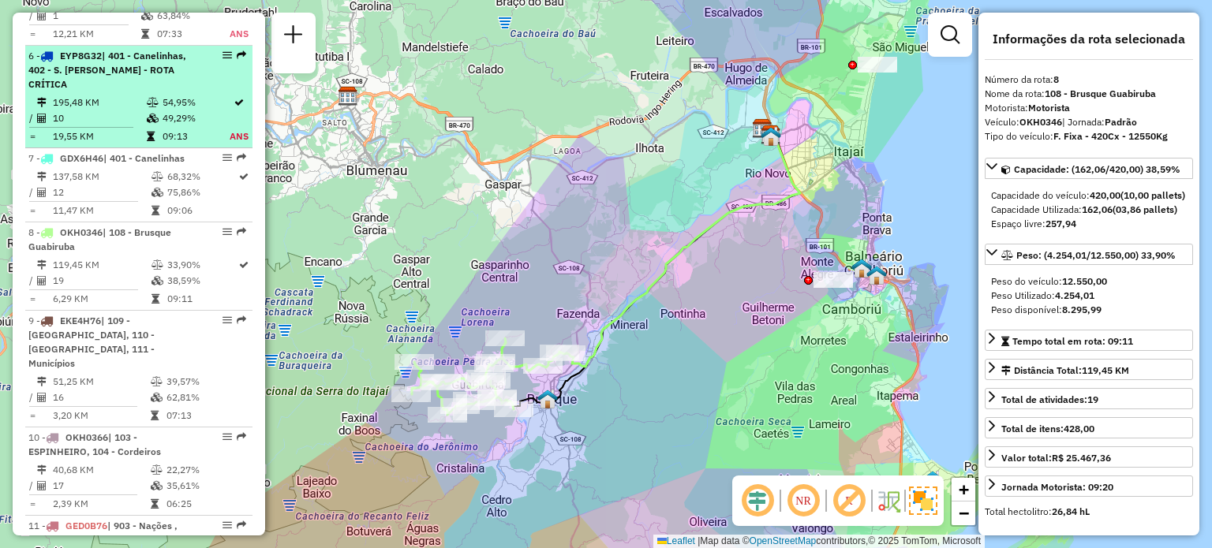
click at [123, 88] on span "| 401 - Canelinhas, 402 - S. João Batista - ROTA CRÍTICA" at bounding box center [107, 70] width 158 height 40
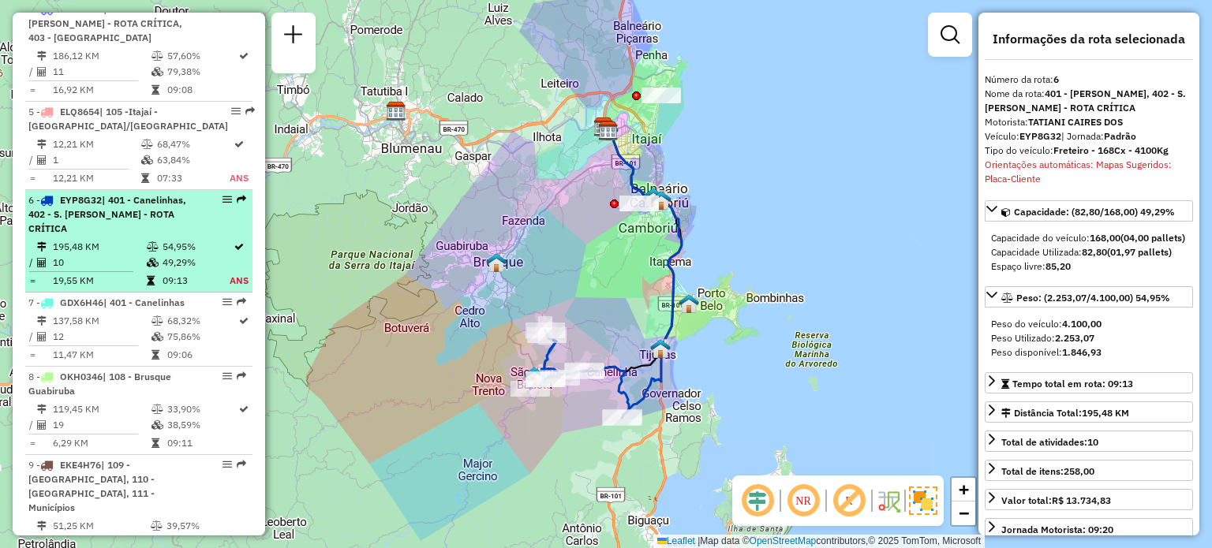
scroll to position [898, 0]
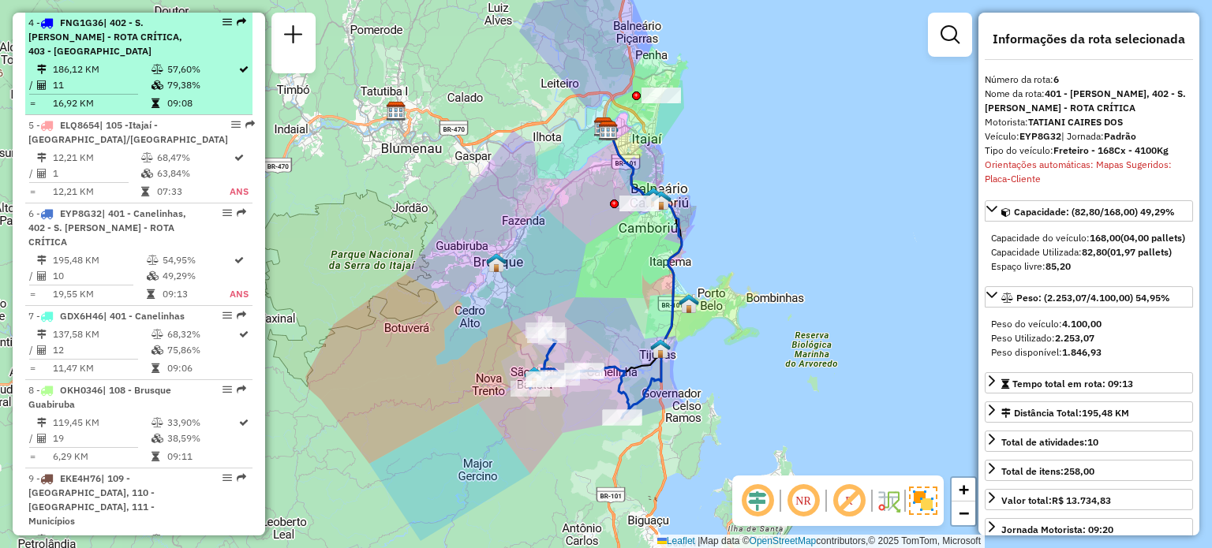
click at [136, 58] on div "4 - FNG1G36 | 402 - S. João Batista - ROTA CRÍTICA, 403 - Nova Trento" at bounding box center [111, 37] width 167 height 43
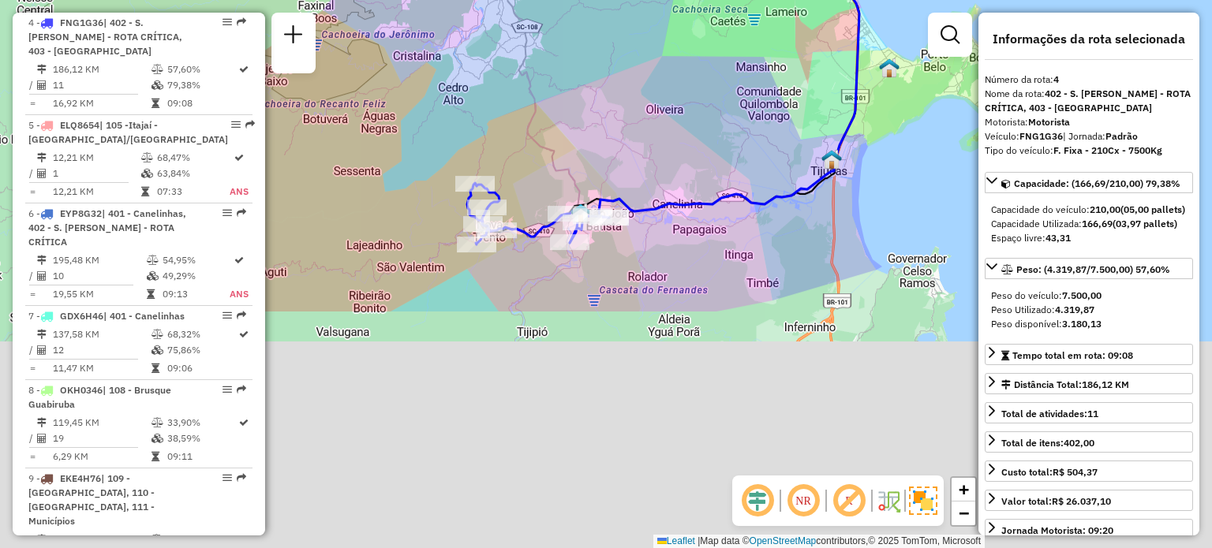
drag, startPoint x: 551, startPoint y: 109, endPoint x: 562, endPoint y: 79, distance: 31.9
click at [562, 77] on div "Janela de atendimento Grade de atendimento Capacidade Transportadoras Veículos …" at bounding box center [606, 274] width 1212 height 548
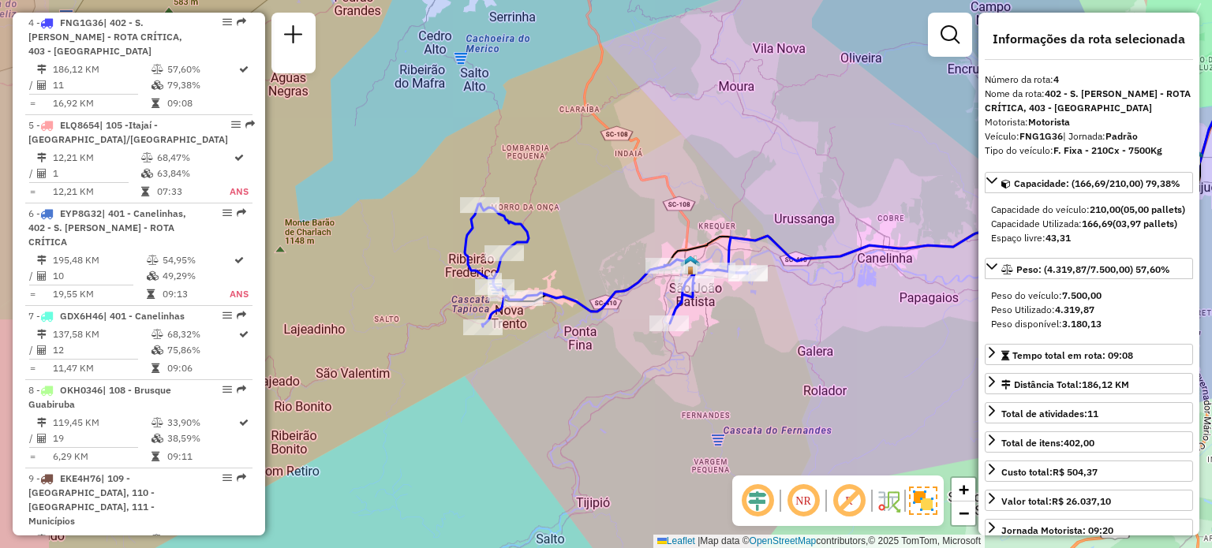
click at [596, 174] on div "Janela de atendimento Grade de atendimento Capacidade Transportadoras Veículos …" at bounding box center [606, 274] width 1212 height 548
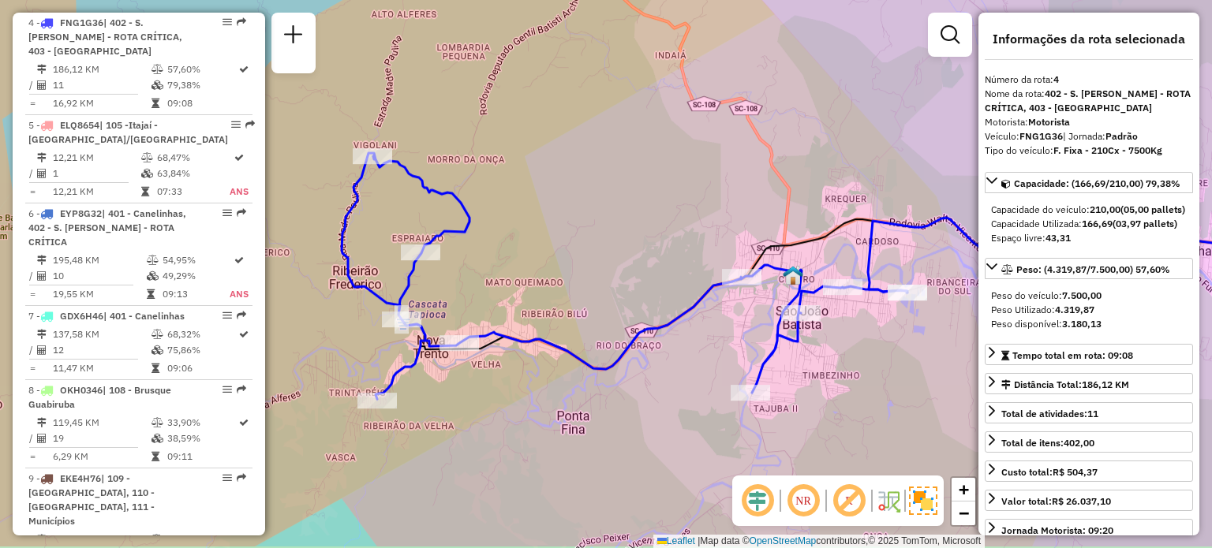
drag, startPoint x: 607, startPoint y: 222, endPoint x: 607, endPoint y: 191, distance: 31.6
click at [607, 191] on div "Janela de atendimento Grade de atendimento Capacidade Transportadoras Veículos …" at bounding box center [606, 274] width 1212 height 548
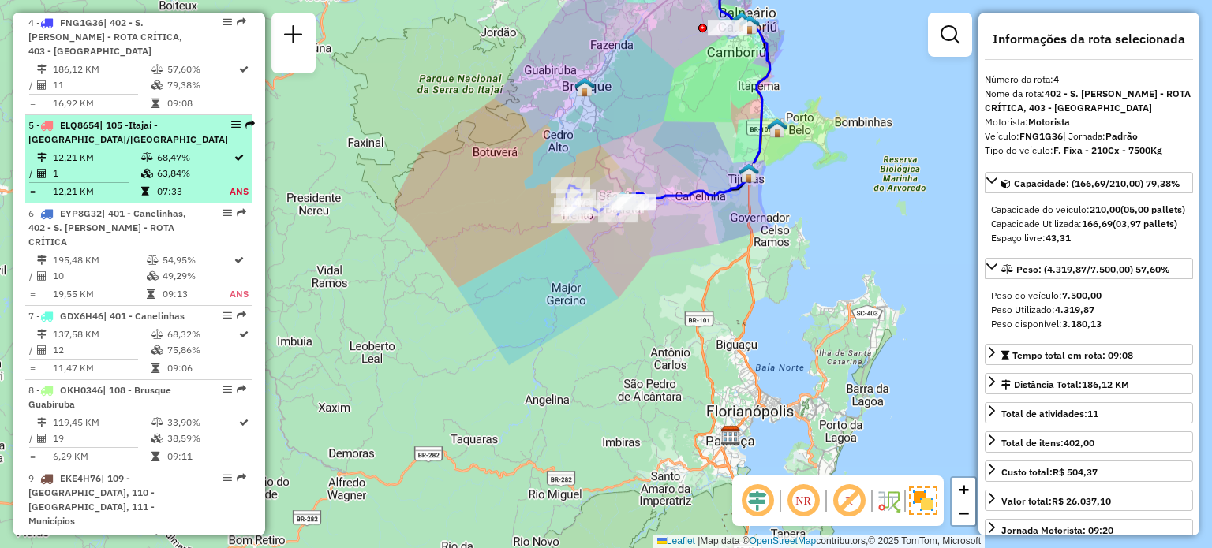
click at [126, 204] on li "5 - ELQ8654 | 105 -Itajaí - São Vicente/Ressacada 12,21 KM 68,47% / 1 63,84% = …" at bounding box center [138, 159] width 227 height 88
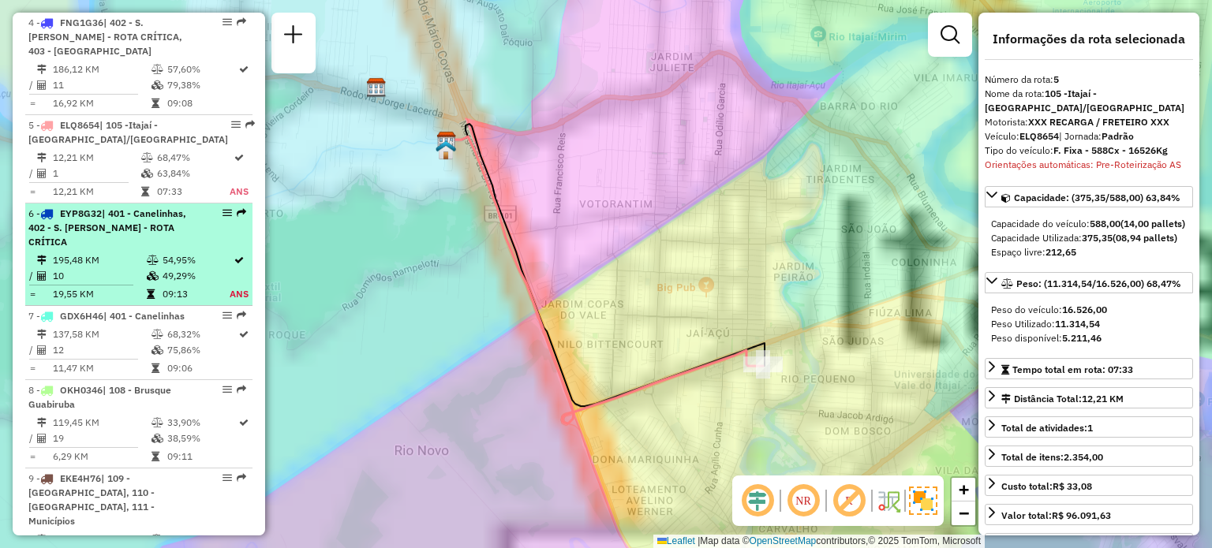
click at [125, 242] on span "| 401 - Canelinhas, 402 - S. João Batista - ROTA CRÍTICA" at bounding box center [107, 227] width 158 height 40
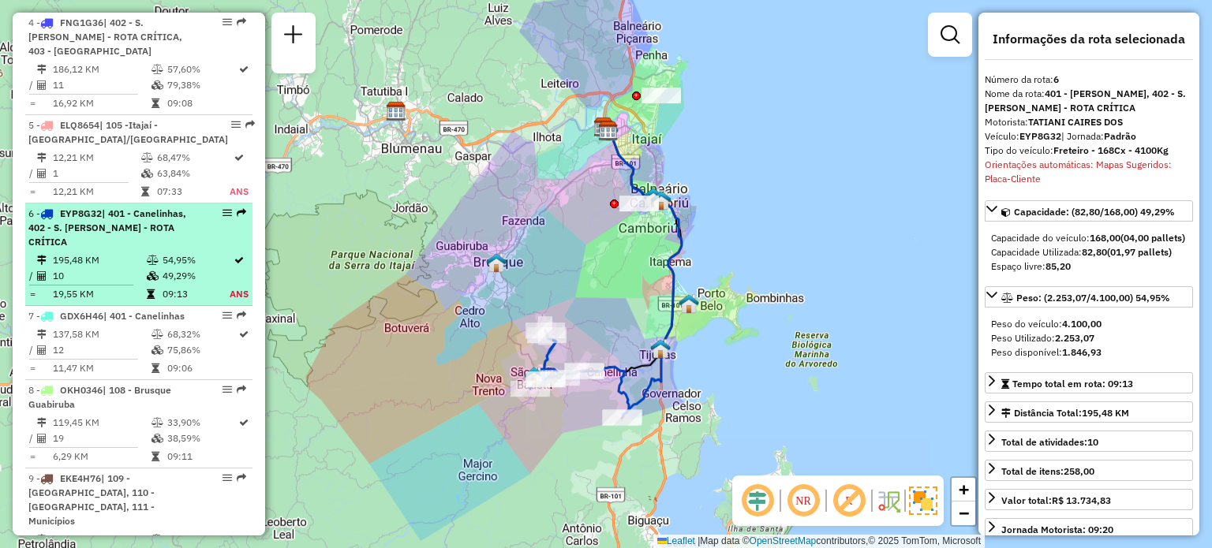
click at [118, 284] on td "10" at bounding box center [99, 276] width 94 height 16
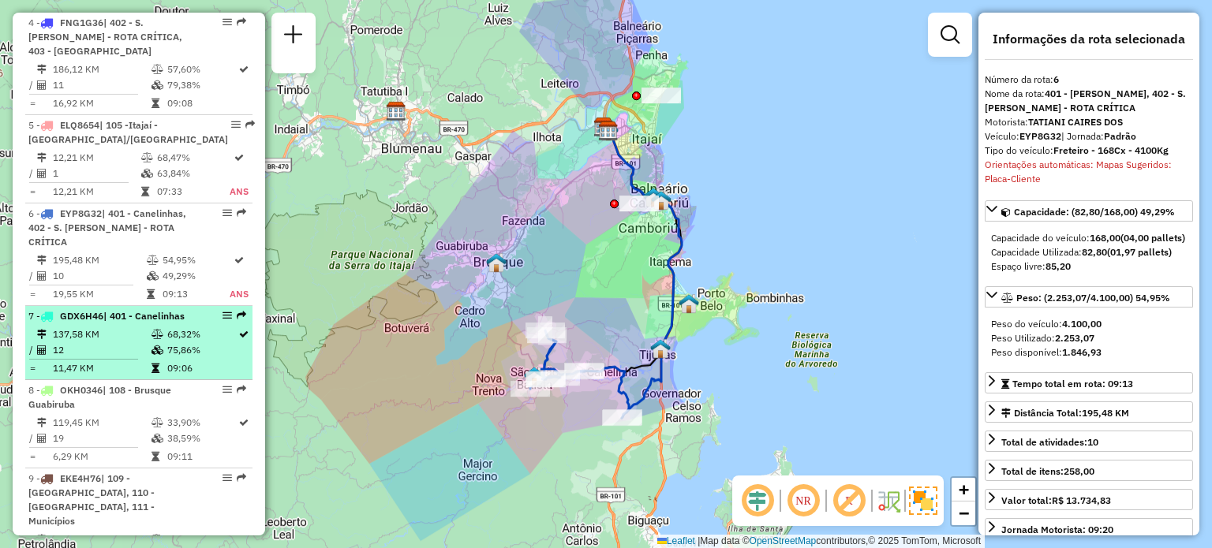
click at [104, 342] on td "137,58 KM" at bounding box center [101, 335] width 99 height 16
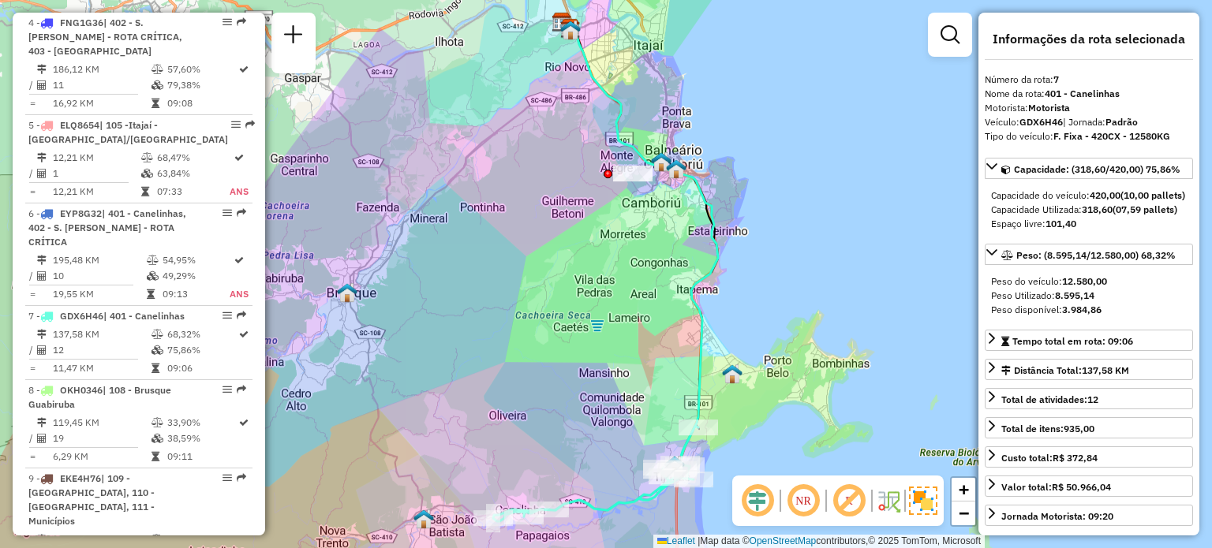
drag, startPoint x: 446, startPoint y: 353, endPoint x: 631, endPoint y: -42, distance: 436.2
click at [631, 0] on html "Aguarde... Pop-up bloqueado! Seu navegador bloqueou automáticamente a abertura …" at bounding box center [606, 274] width 1212 height 548
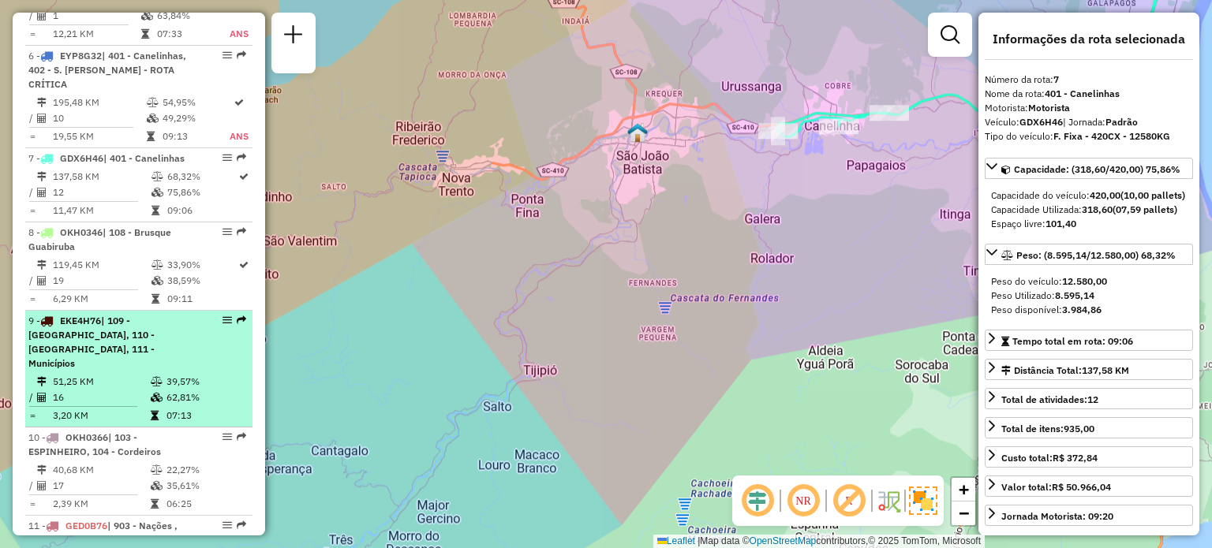
click at [95, 327] on span "EKE4H76" at bounding box center [80, 321] width 41 height 12
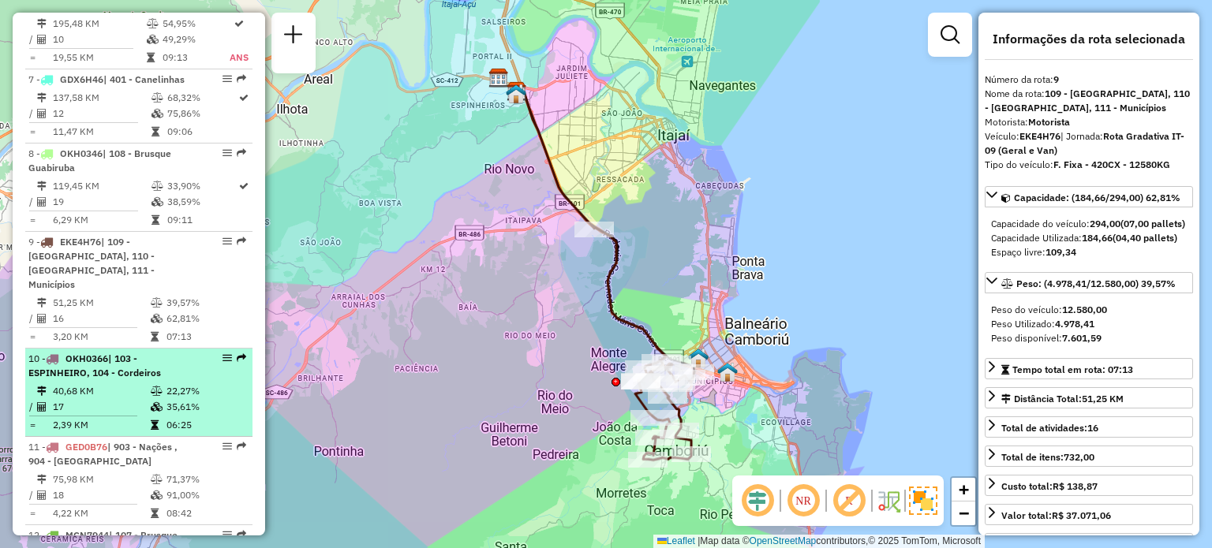
click at [114, 375] on span "| 103 - ESPINHEIRO, 104 - Cordeiros" at bounding box center [94, 366] width 133 height 26
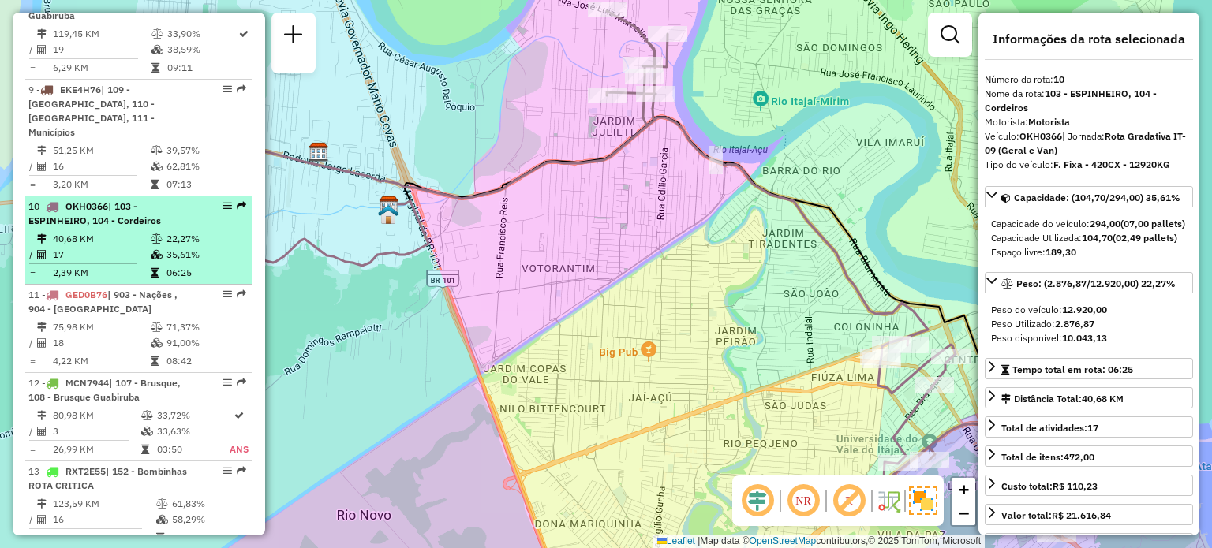
scroll to position [1292, 0]
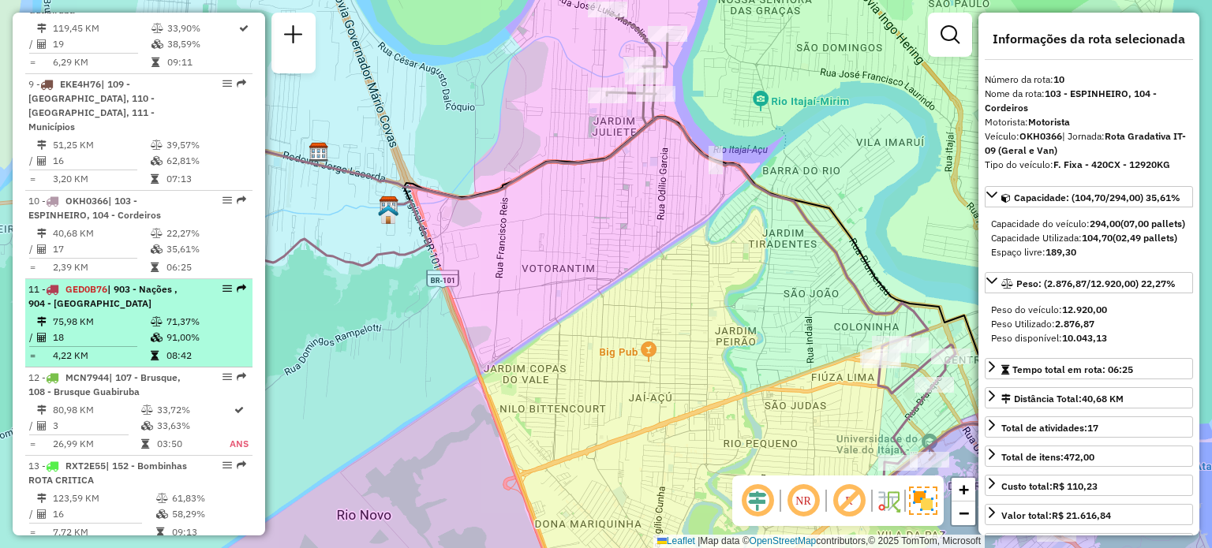
click at [136, 345] on td at bounding box center [88, 346] width 121 height 2
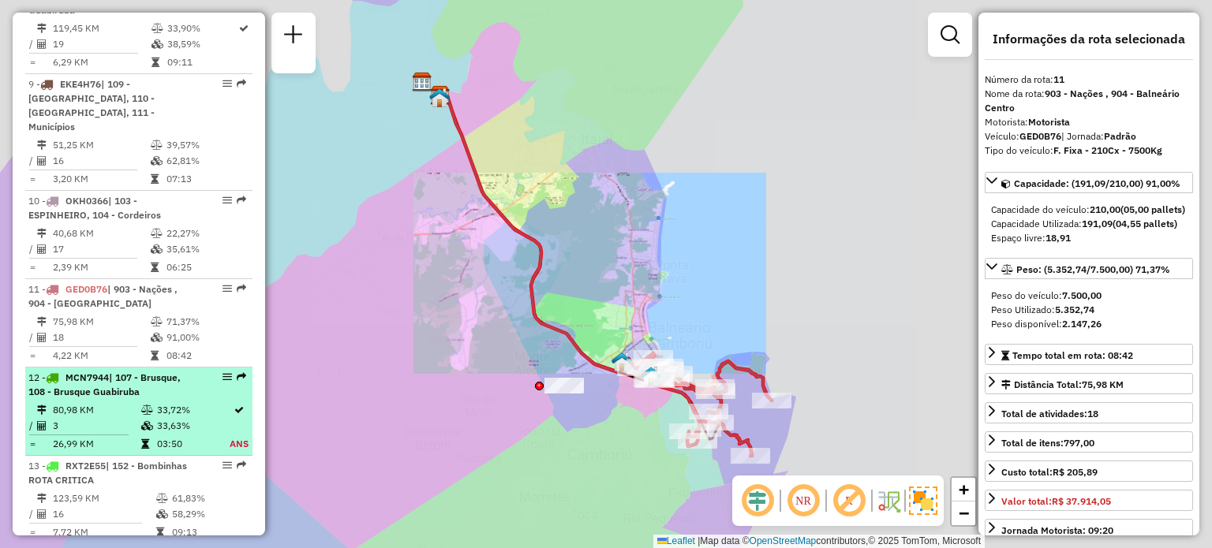
click at [130, 375] on span "| 107 - Brusque, 108 - Brusque Guabiruba" at bounding box center [104, 385] width 152 height 26
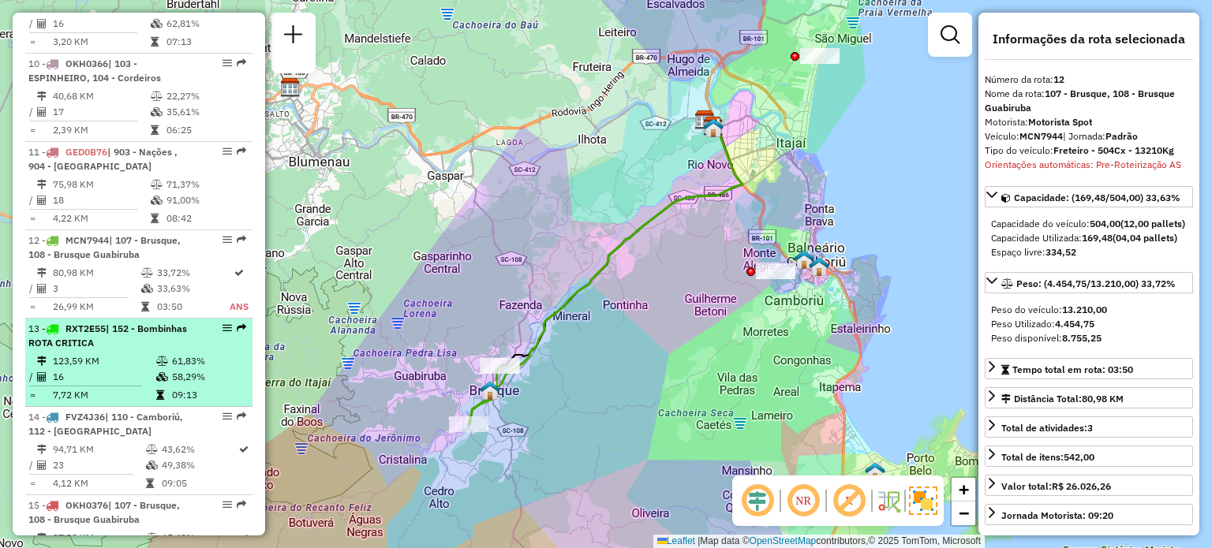
scroll to position [1450, 0]
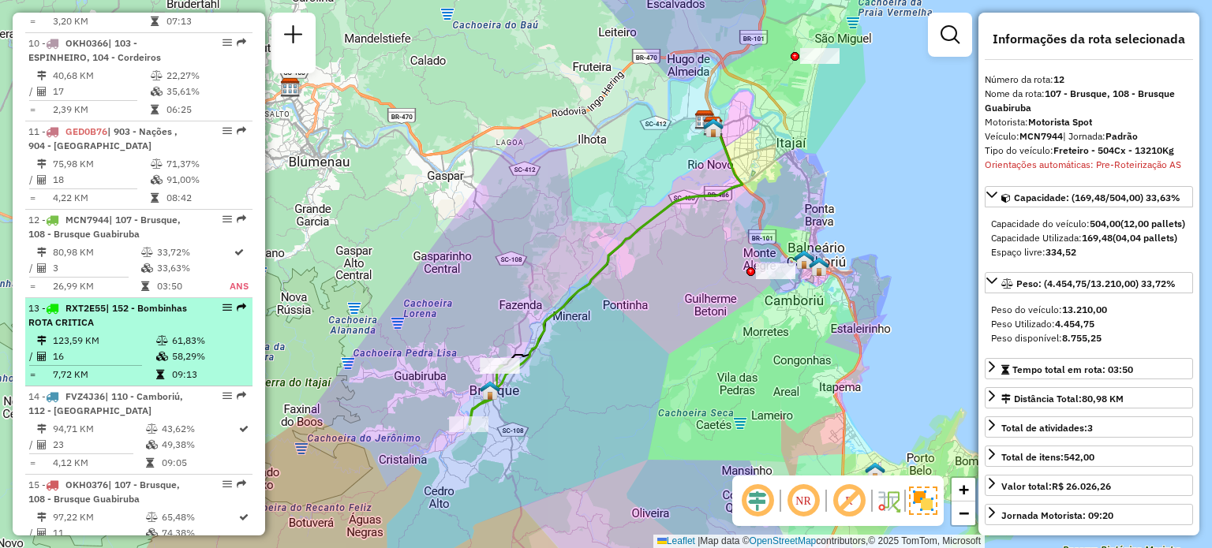
click at [142, 364] on td at bounding box center [91, 365] width 127 height 2
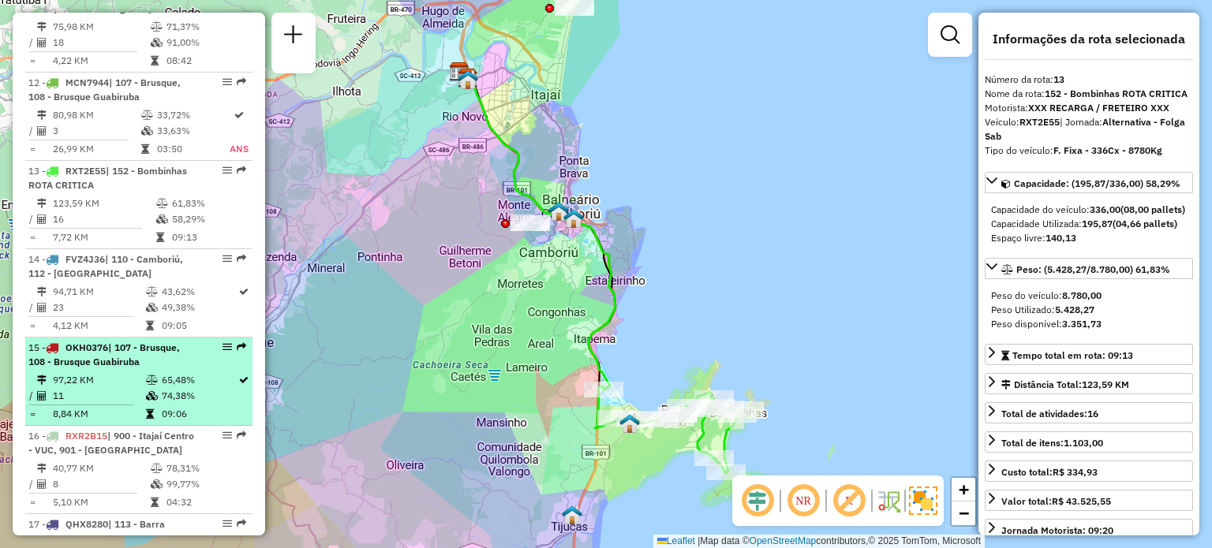
scroll to position [1608, 0]
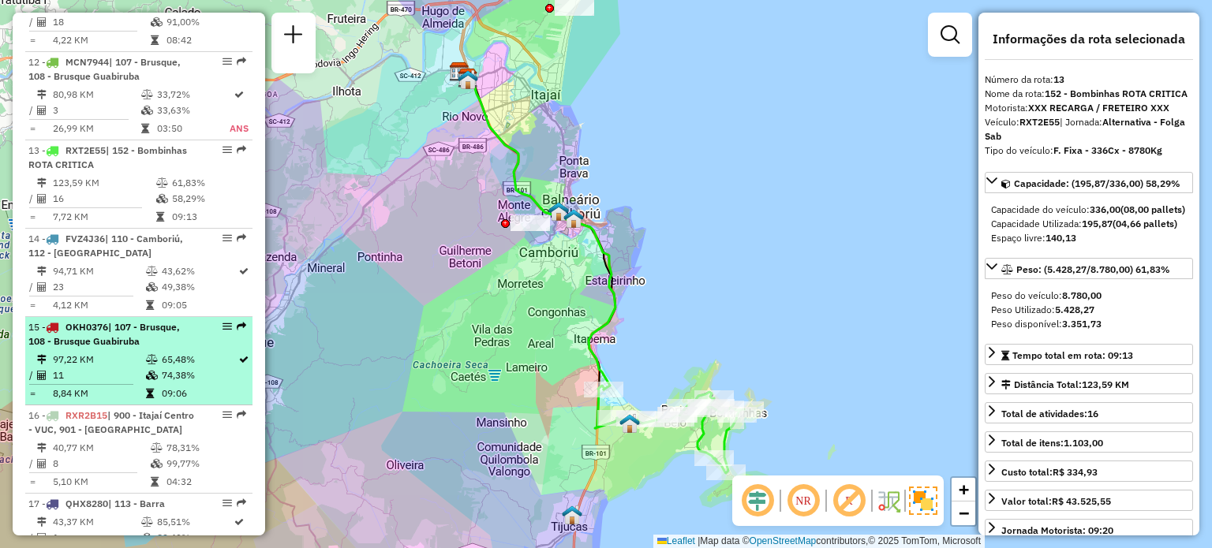
click at [148, 337] on div "15 - OKH0376 | 107 - Brusque, 108 - Brusque Guabiruba" at bounding box center [111, 334] width 167 height 28
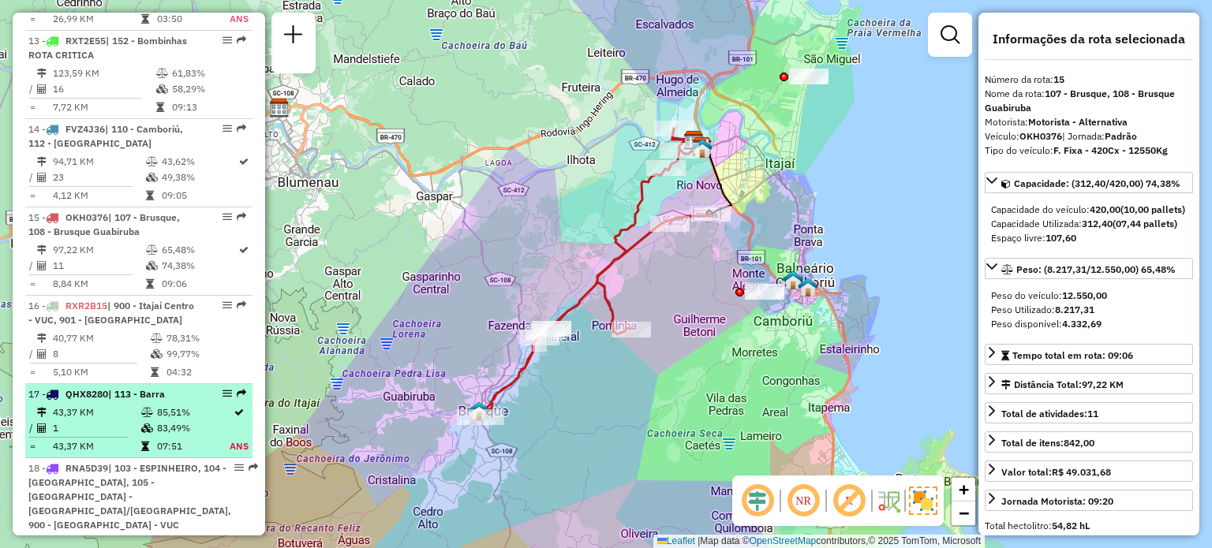
scroll to position [1765, 0]
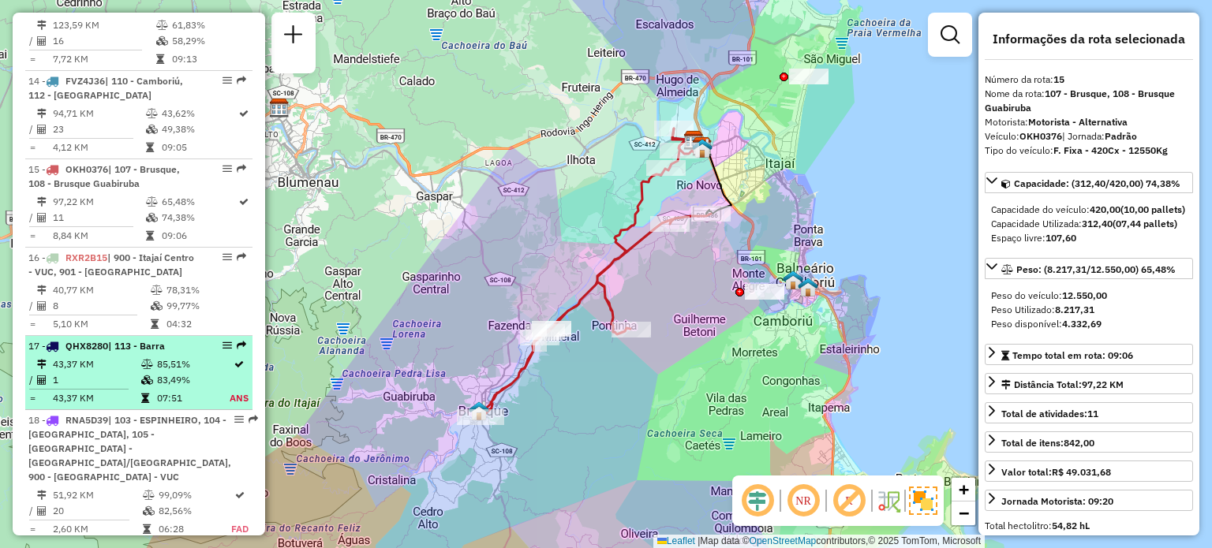
click at [164, 349] on span "| 113 - Barra" at bounding box center [136, 346] width 57 height 12
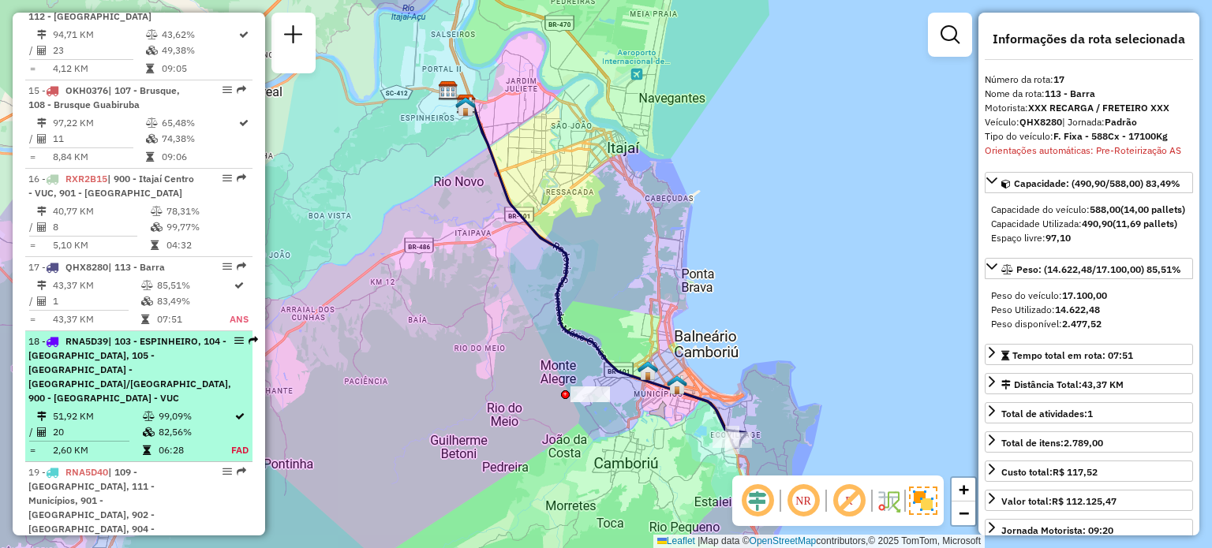
click at [158, 353] on span "| 103 - ESPINHEIRO, 104 - Cordeiros, 105 -Itajaí - São Vicente/Ressacada, 900 -…" at bounding box center [129, 369] width 203 height 69
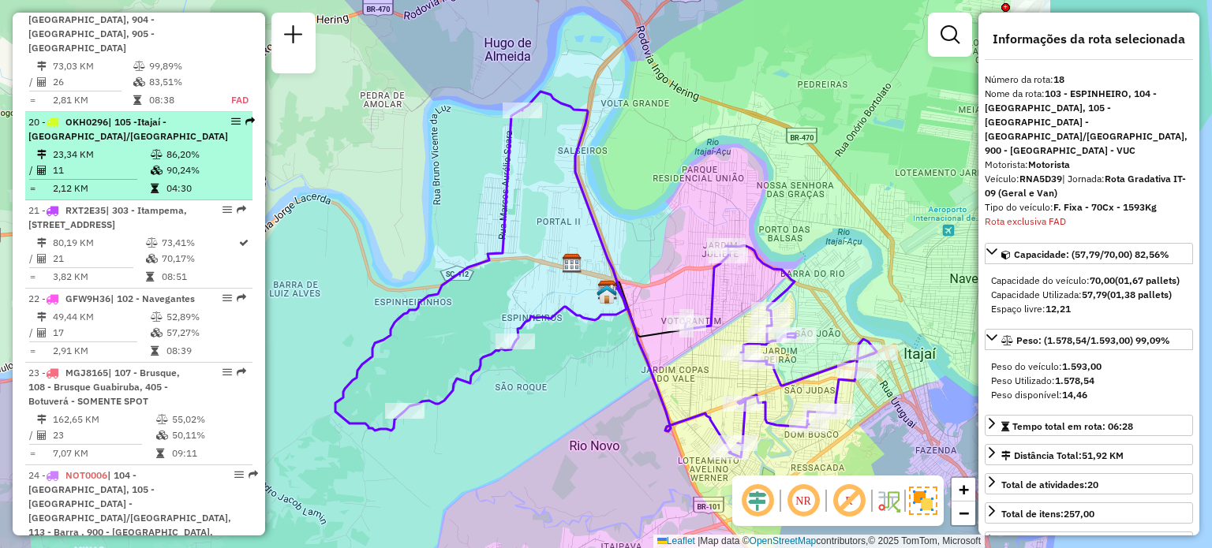
scroll to position [2366, 0]
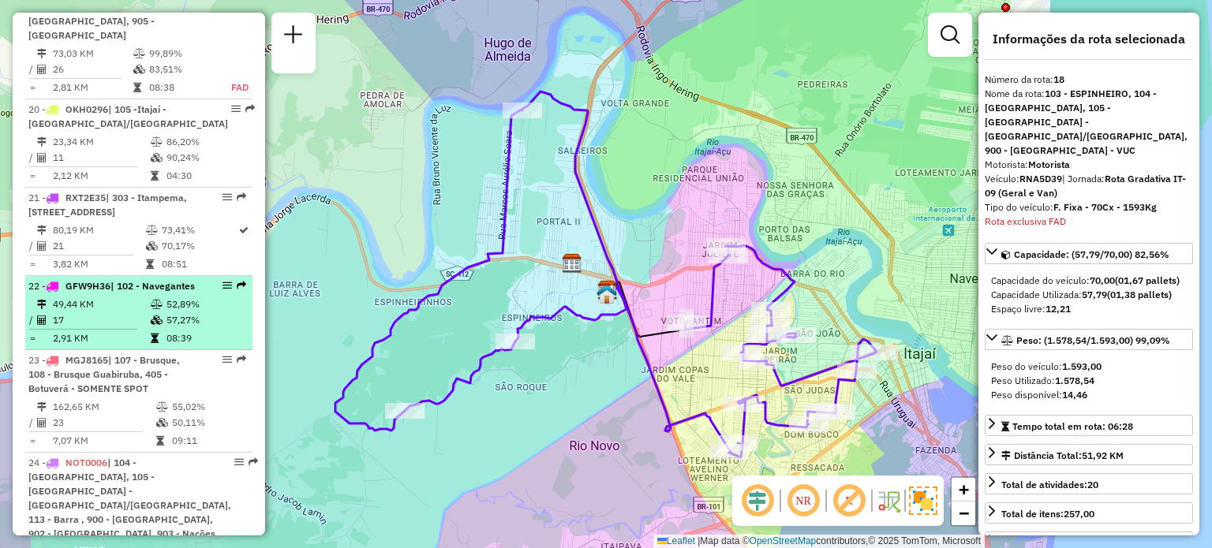
click at [140, 331] on td "2,91 KM" at bounding box center [101, 339] width 98 height 16
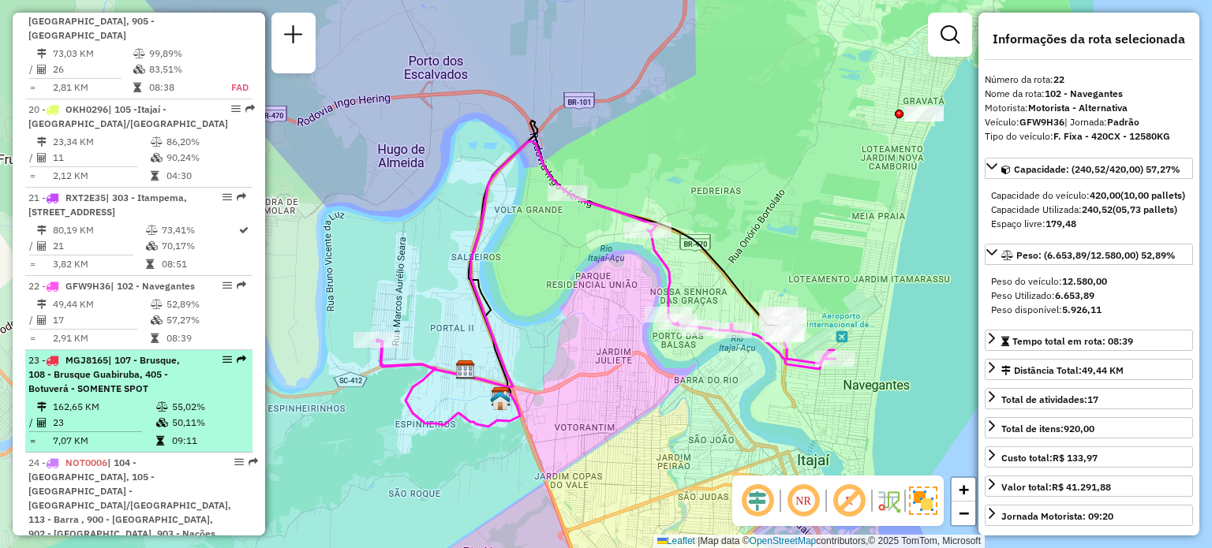
click at [123, 354] on span "| 107 - Brusque, 108 - Brusque Guabiruba, 405 - Botuverá - SOMENTE SPOT" at bounding box center [103, 374] width 151 height 40
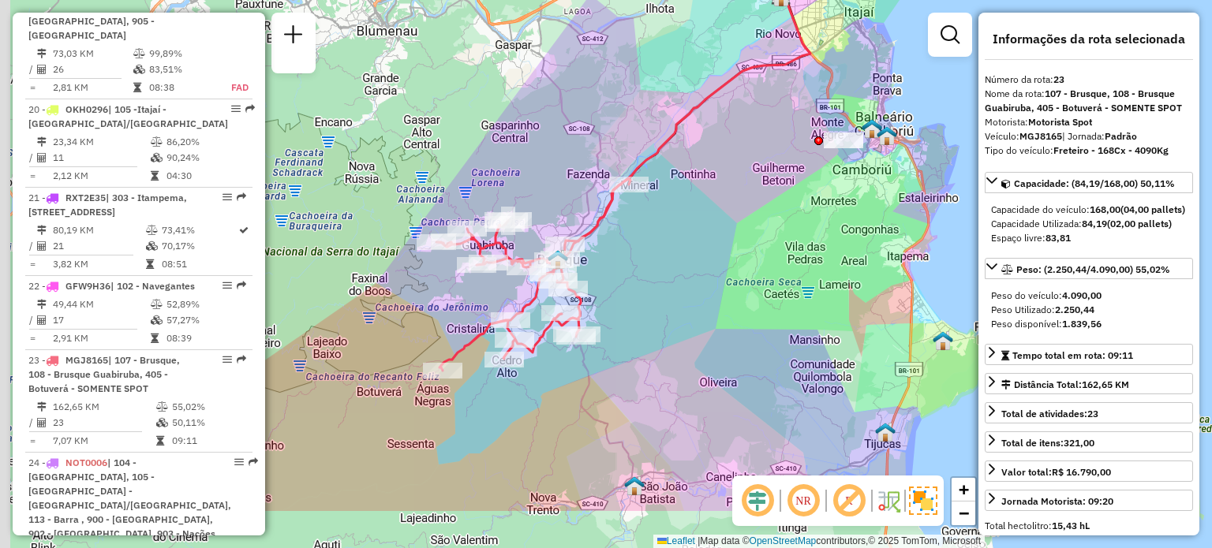
drag, startPoint x: 407, startPoint y: 357, endPoint x: 417, endPoint y: 308, distance: 50.7
click at [417, 308] on div "Janela de atendimento Grade de atendimento Capacidade Transportadoras Veículos …" at bounding box center [606, 274] width 1212 height 548
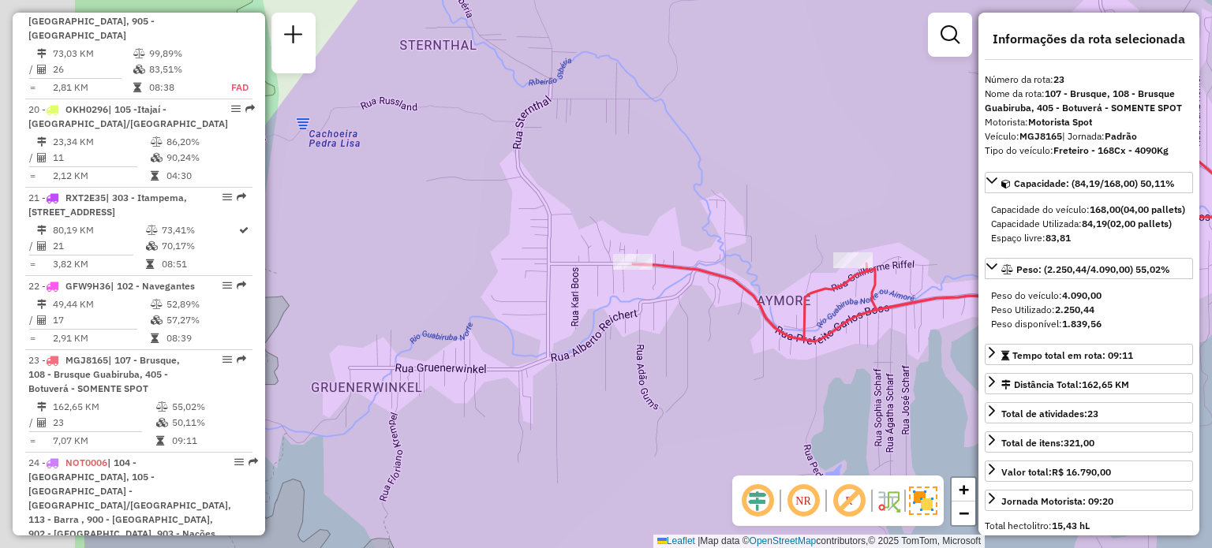
drag, startPoint x: 536, startPoint y: 233, endPoint x: 741, endPoint y: 241, distance: 206.0
click at [741, 241] on div "Janela de atendimento Grade de atendimento Capacidade Transportadoras Veículos …" at bounding box center [606, 274] width 1212 height 548
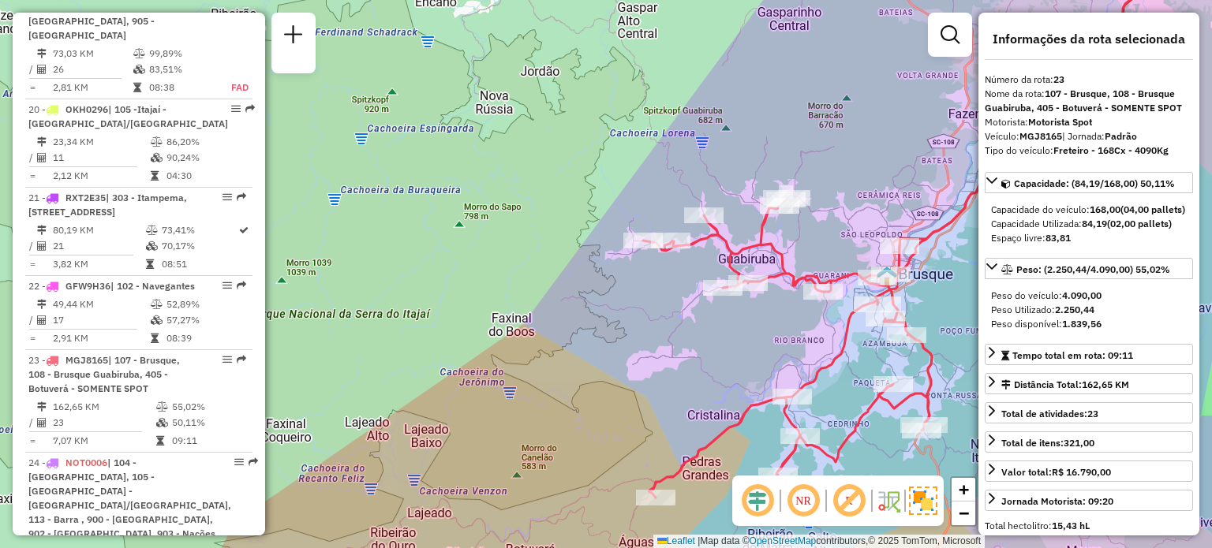
drag, startPoint x: 665, startPoint y: 182, endPoint x: 656, endPoint y: 189, distance: 11.2
click at [659, 189] on div "Janela de atendimento Grade de atendimento Capacidade Transportadoras Veículos …" at bounding box center [606, 274] width 1212 height 548
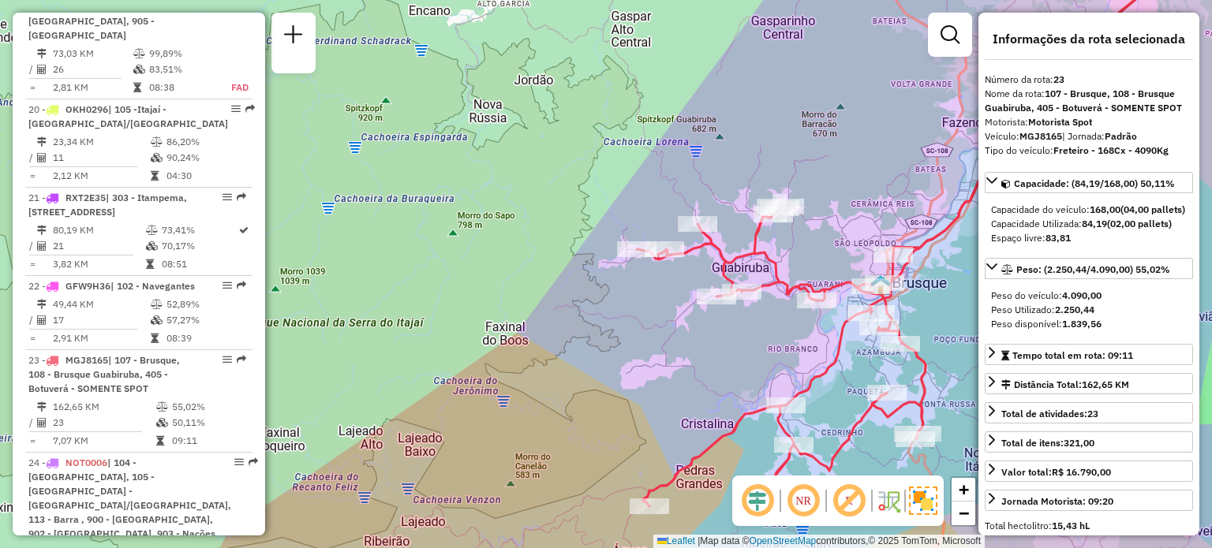
drag, startPoint x: 652, startPoint y: 192, endPoint x: 640, endPoint y: 204, distance: 16.2
click at [640, 204] on div "Janela de atendimento Grade de atendimento Capacidade Transportadoras Veículos …" at bounding box center [606, 274] width 1212 height 548
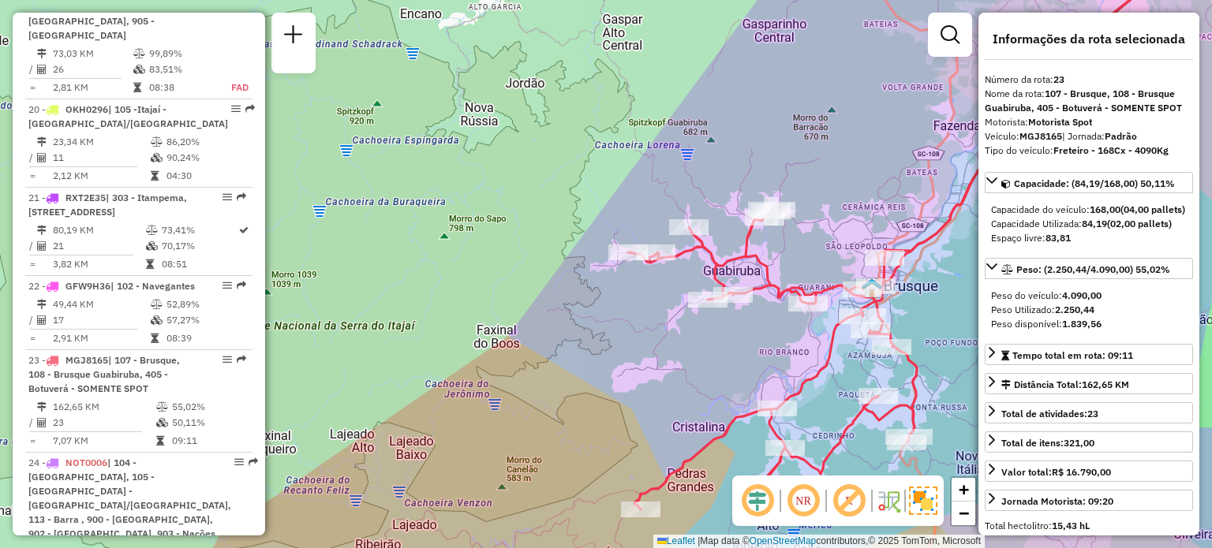
click at [624, 220] on div "Janela de atendimento Grade de atendimento Capacidade Transportadoras Veículos …" at bounding box center [606, 274] width 1212 height 548
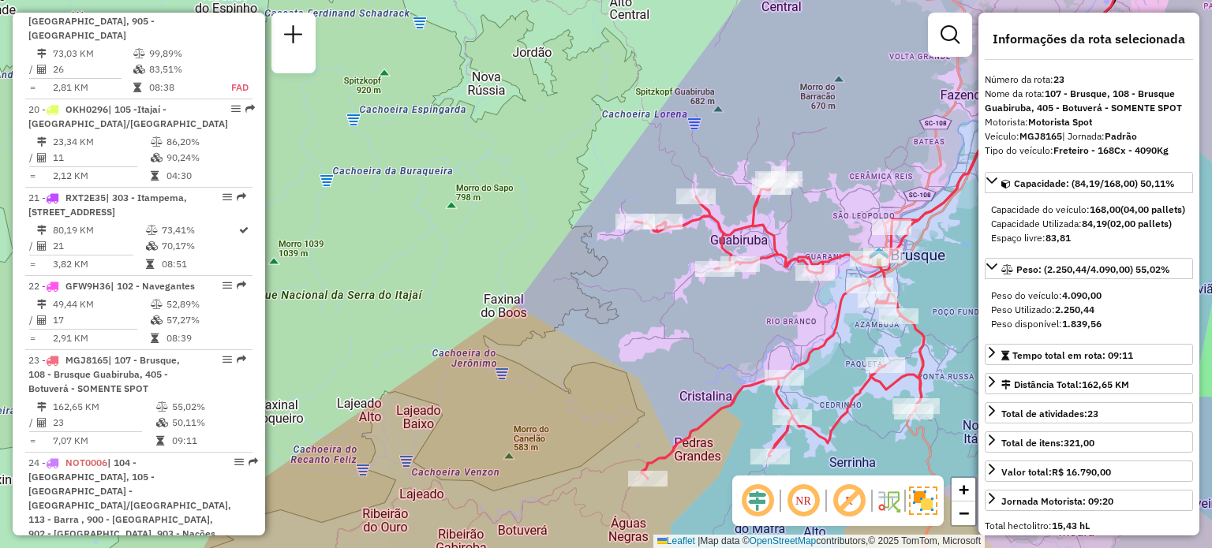
drag, startPoint x: 624, startPoint y: 220, endPoint x: 644, endPoint y: 125, distance: 96.9
click at [644, 125] on div "Janela de atendimento Grade de atendimento Capacidade Transportadoras Veículos …" at bounding box center [606, 274] width 1212 height 548
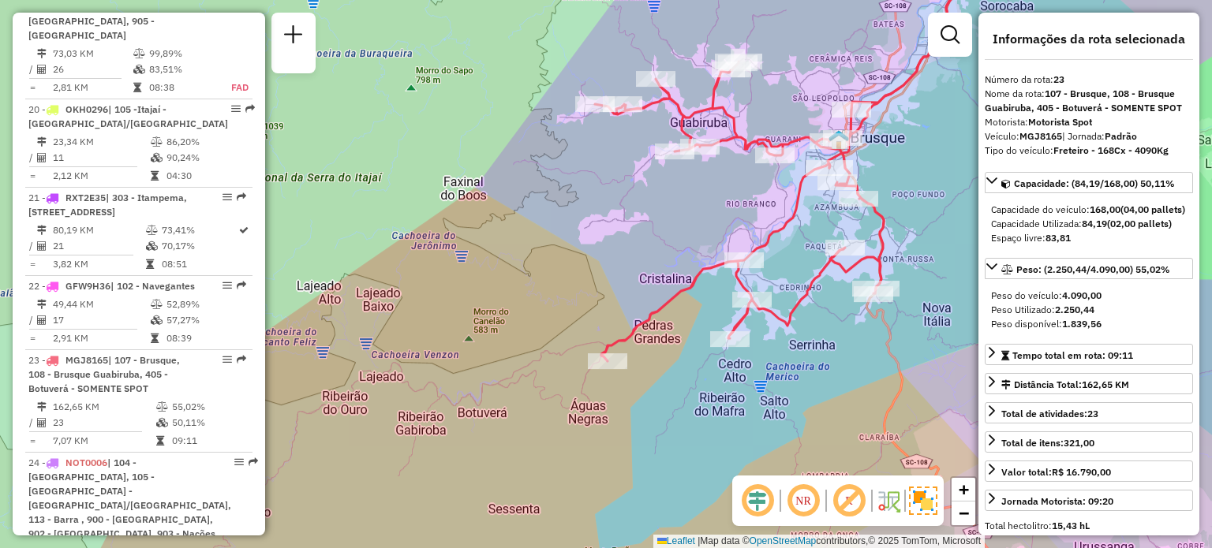
drag, startPoint x: 634, startPoint y: 199, endPoint x: 581, endPoint y: 145, distance: 75.9
click at [581, 145] on div "Janela de atendimento Grade de atendimento Capacidade Transportadoras Veículos …" at bounding box center [606, 274] width 1212 height 548
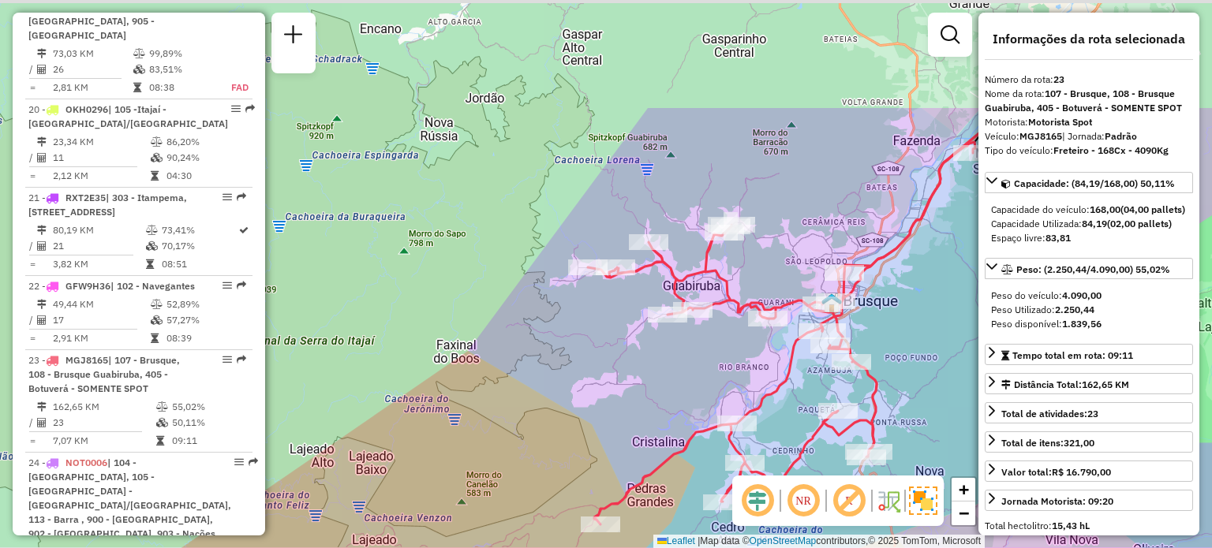
drag, startPoint x: 607, startPoint y: 194, endPoint x: 592, endPoint y: 321, distance: 128.0
click at [592, 321] on div "Janela de atendimento Grade de atendimento Capacidade Transportadoras Veículos …" at bounding box center [606, 274] width 1212 height 548
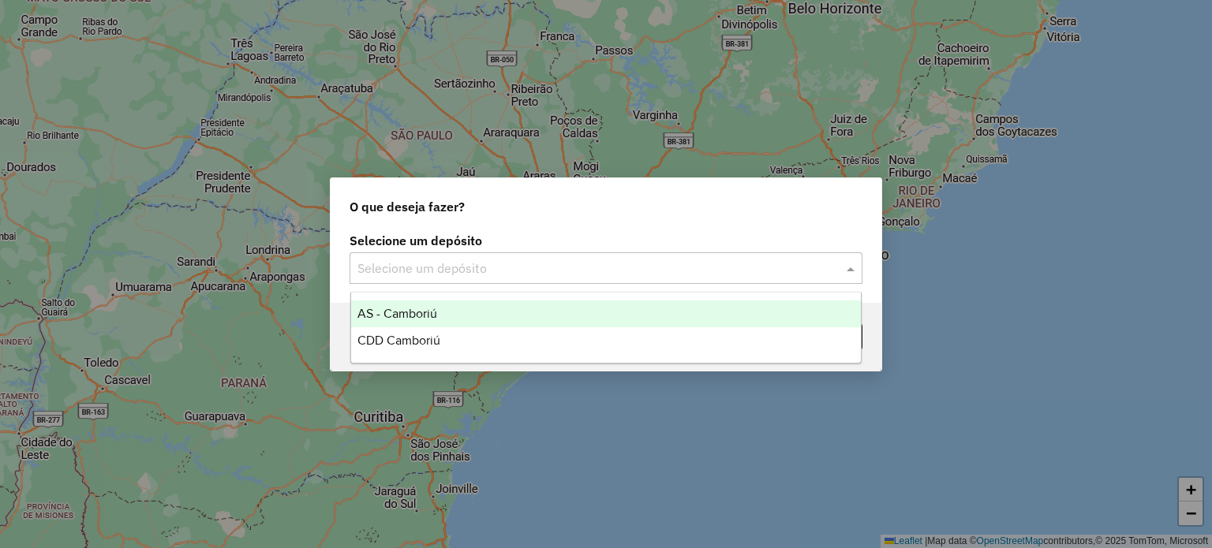
drag, startPoint x: 518, startPoint y: 271, endPoint x: 483, endPoint y: 305, distance: 49.6
click at [517, 271] on input "text" at bounding box center [589, 269] width 465 height 19
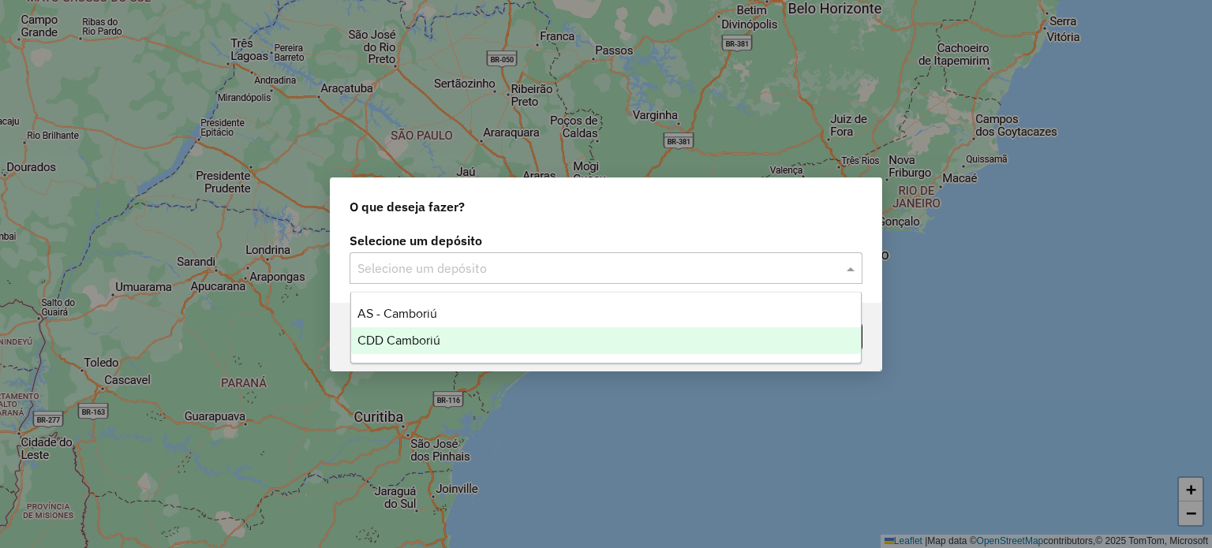
click at [451, 336] on div "CDD Camboriú" at bounding box center [606, 340] width 510 height 27
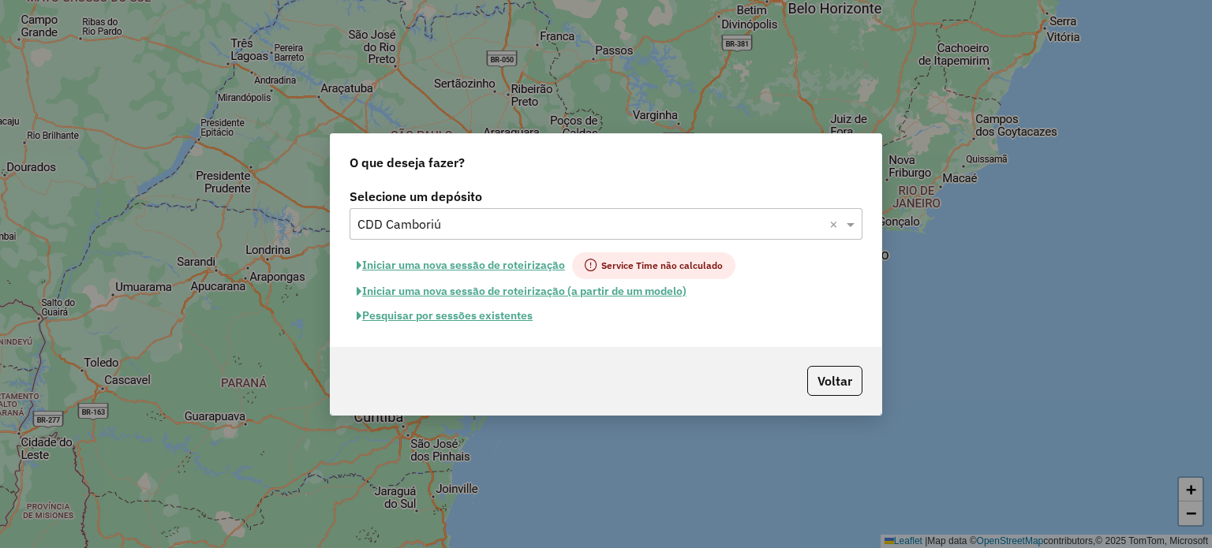
click at [502, 320] on button "Pesquisar por sessões existentes" at bounding box center [444, 316] width 190 height 24
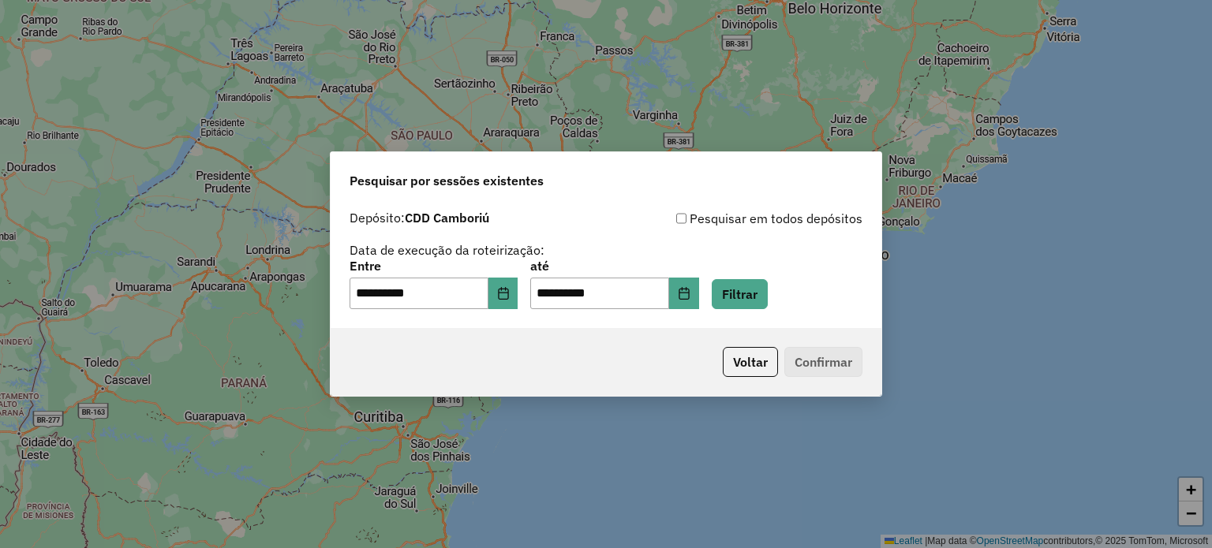
click at [797, 285] on div "**********" at bounding box center [605, 284] width 513 height 49
click at [767, 291] on button "Filtrar" at bounding box center [739, 294] width 56 height 30
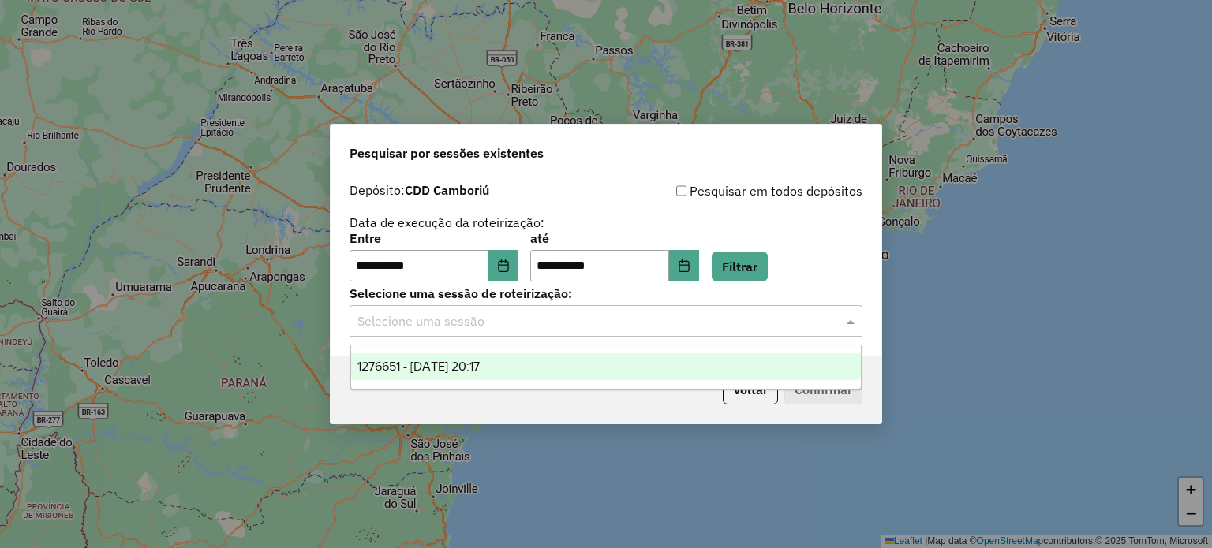
drag, startPoint x: 463, startPoint y: 321, endPoint x: 438, endPoint y: 331, distance: 27.0
click at [462, 321] on input "text" at bounding box center [589, 321] width 465 height 19
click at [432, 364] on span "1276651 - 16/09/2025 20:17" at bounding box center [418, 366] width 122 height 13
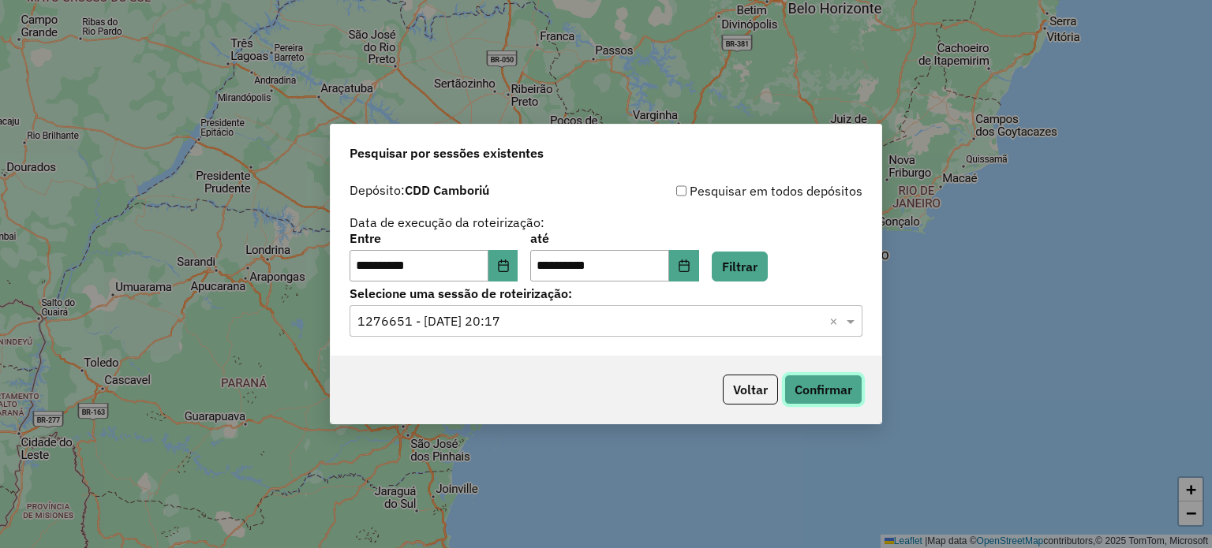
click at [827, 384] on button "Confirmar" at bounding box center [823, 390] width 78 height 30
